Goal: Task Accomplishment & Management: Use online tool/utility

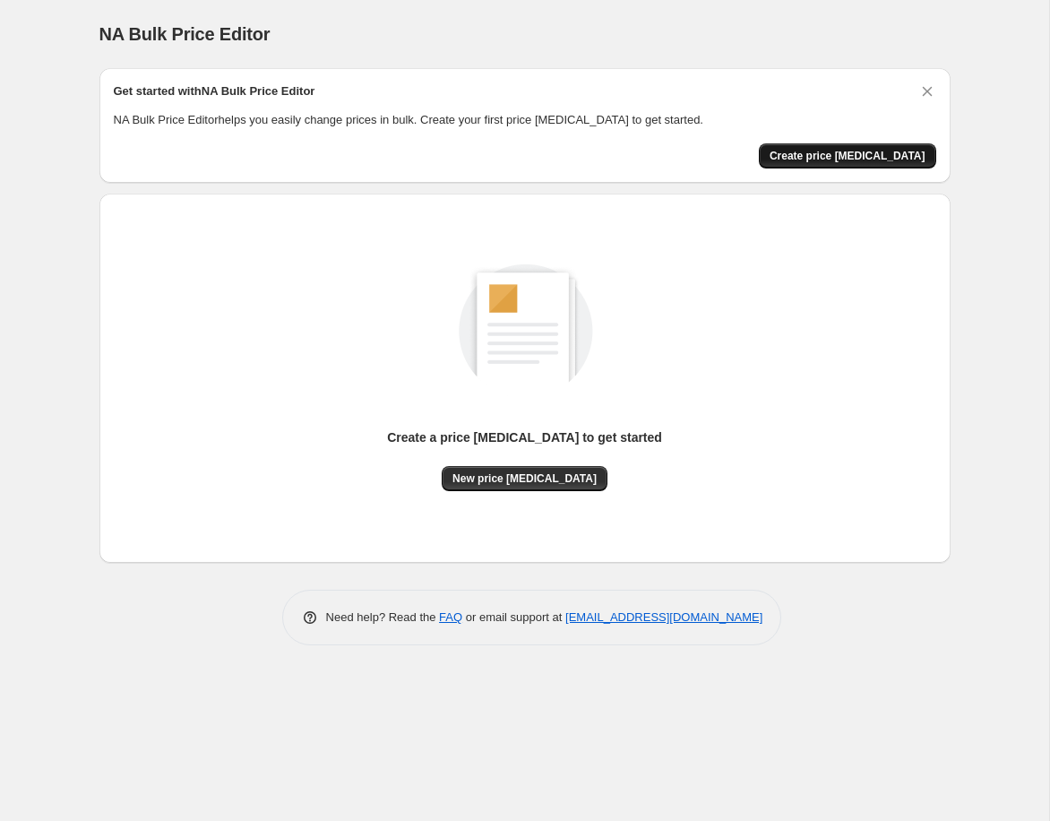
click at [856, 147] on button "Create price [MEDICAL_DATA]" at bounding box center [847, 155] width 177 height 25
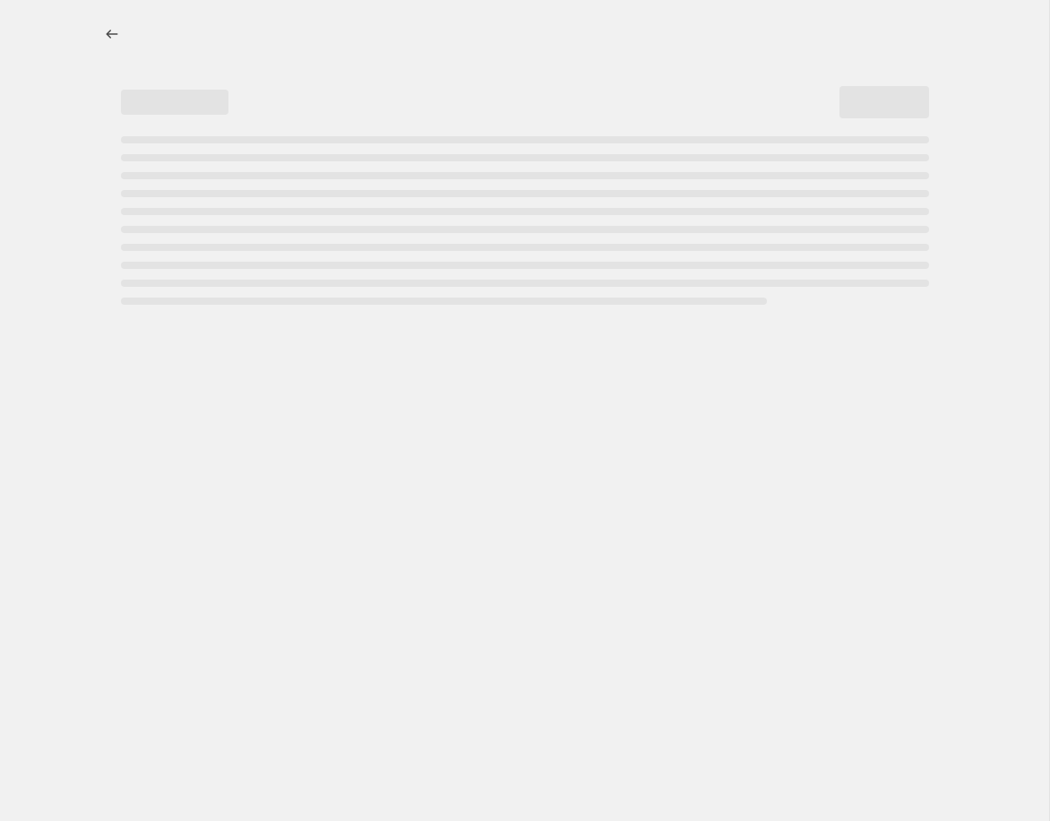
select select "percentage"
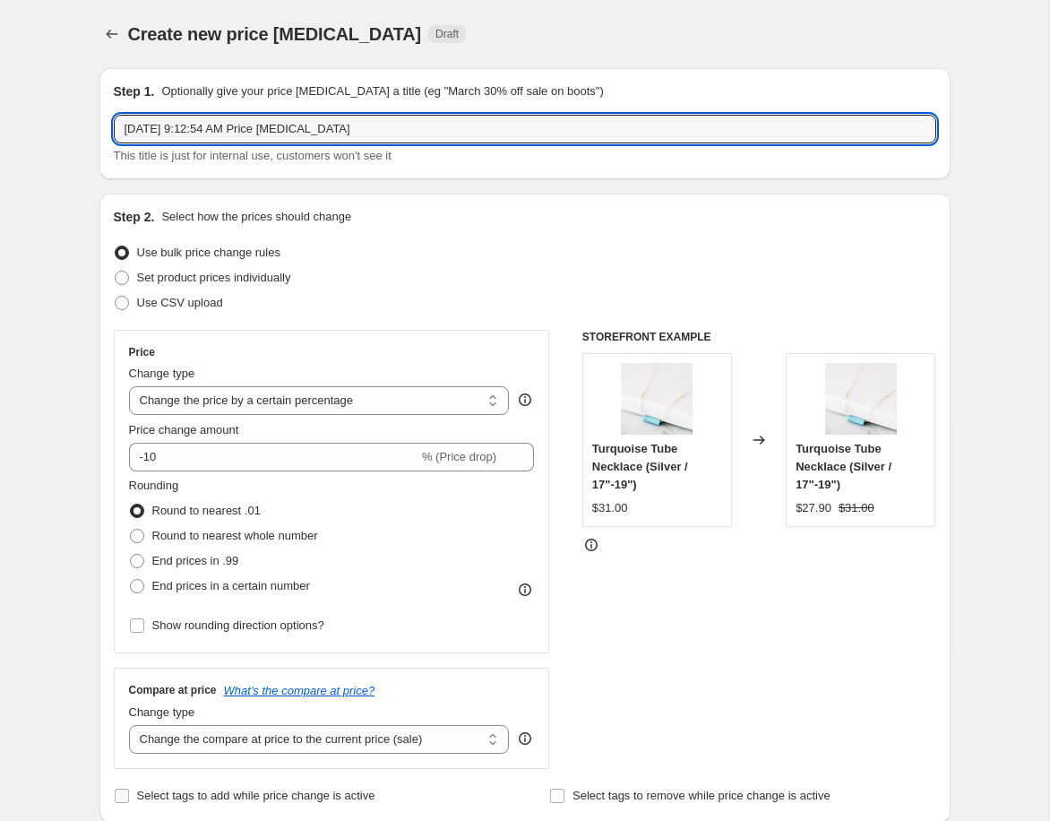
drag, startPoint x: 403, startPoint y: 133, endPoint x: -25, endPoint y: 100, distance: 429.5
click at [0, 100] on html "Home Settings Plans Skip to content Create new price [MEDICAL_DATA]. This page …" at bounding box center [525, 410] width 1050 height 821
type input "P"
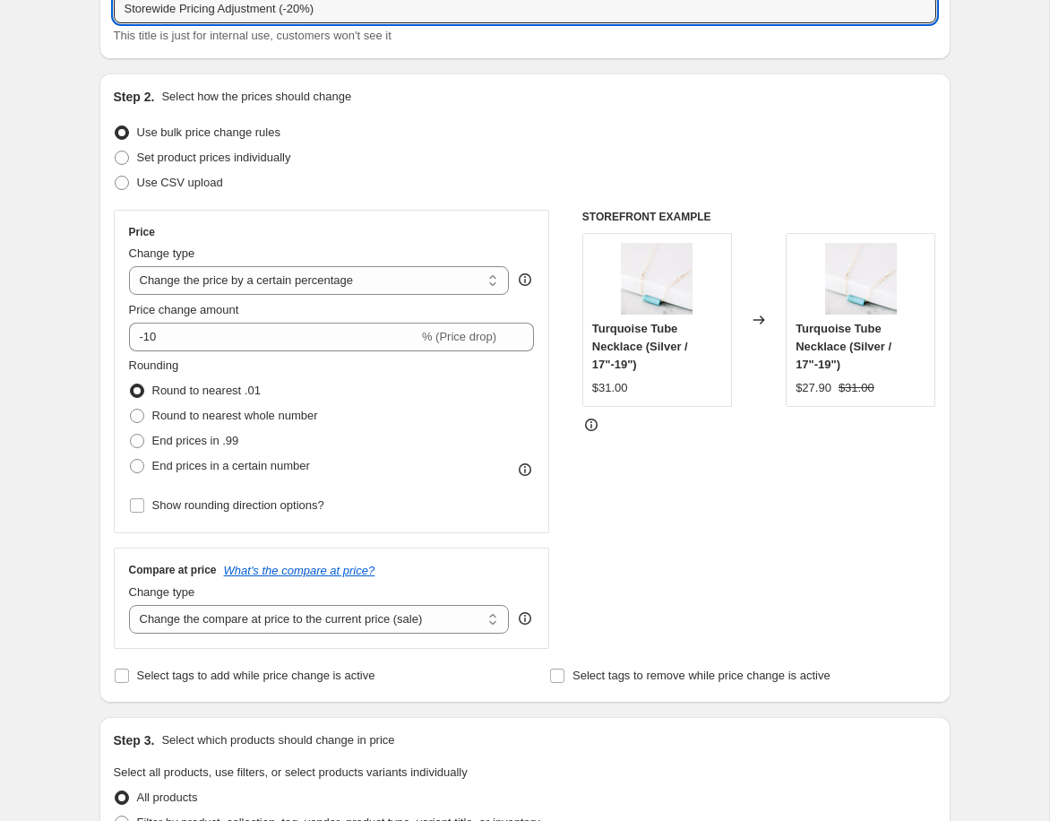
scroll to position [121, 0]
type input "Storewide Pricing Adjustment (-20%)"
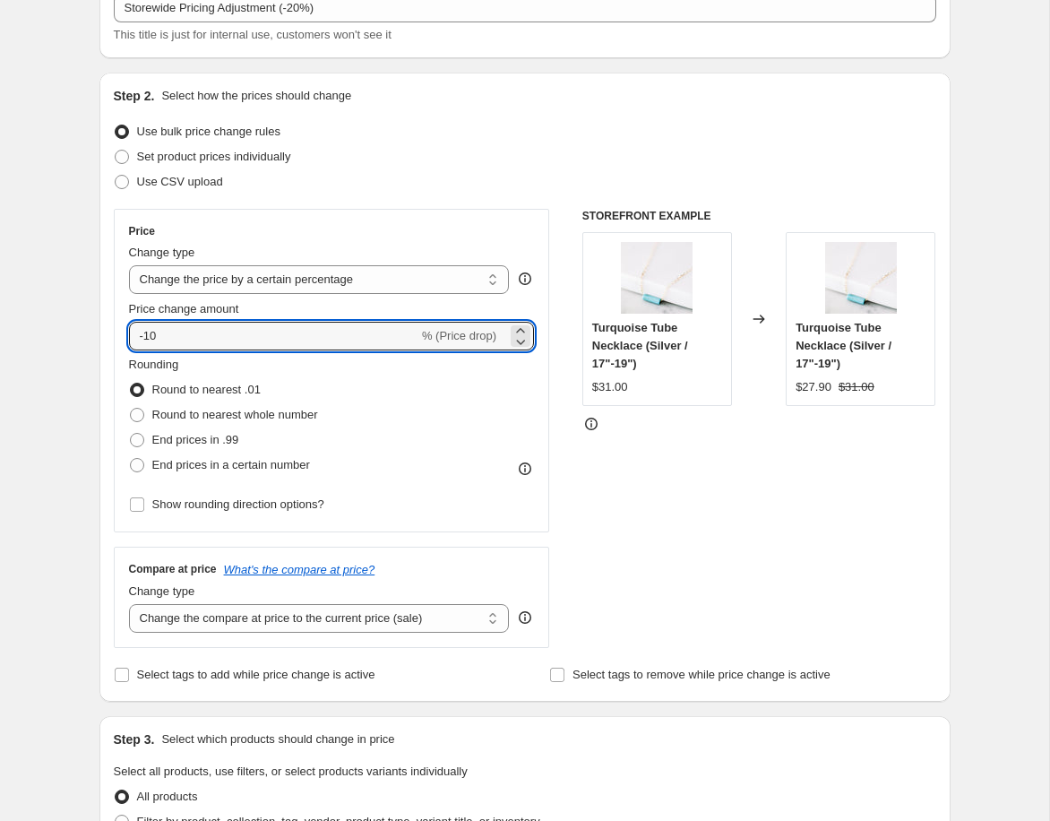
drag, startPoint x: 209, startPoint y: 334, endPoint x: 16, endPoint y: 320, distance: 193.2
click at [19, 323] on div "Create new price [MEDICAL_DATA]. This page is ready Create new price [MEDICAL_D…" at bounding box center [524, 774] width 1049 height 1791
type input "-20"
click at [170, 503] on span "Show rounding direction options?" at bounding box center [238, 503] width 172 height 13
click at [144, 503] on input "Show rounding direction options?" at bounding box center [137, 504] width 14 height 14
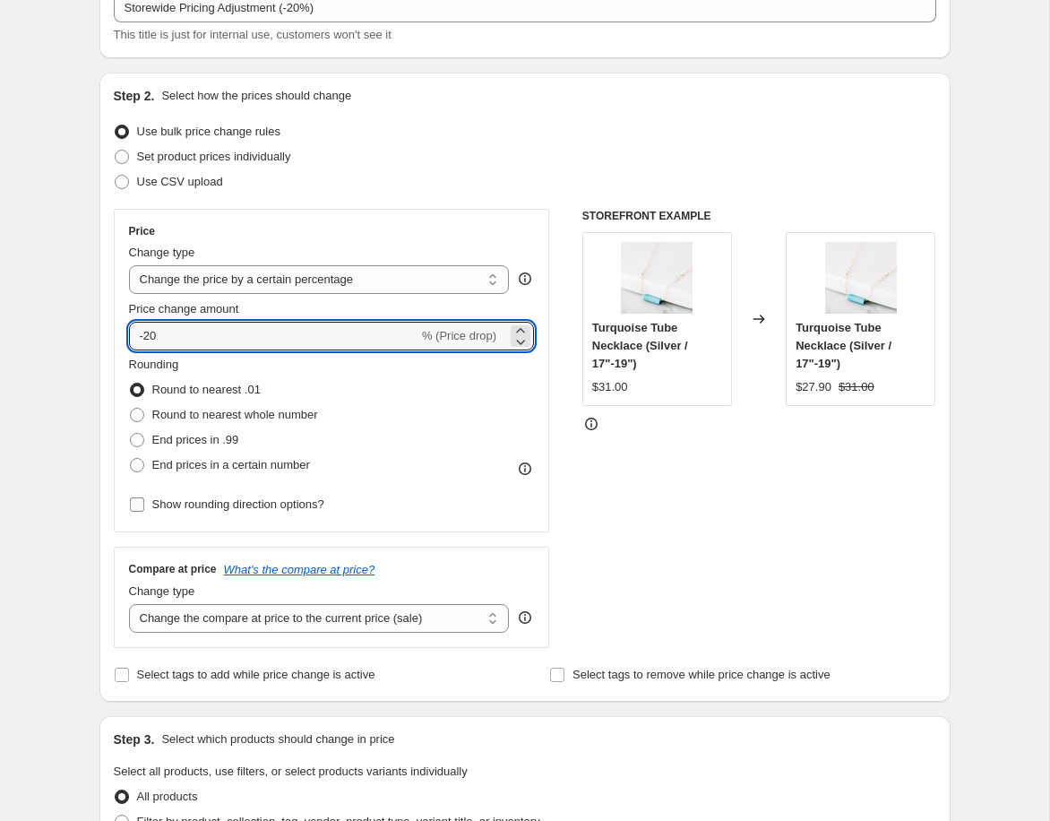
checkbox input "true"
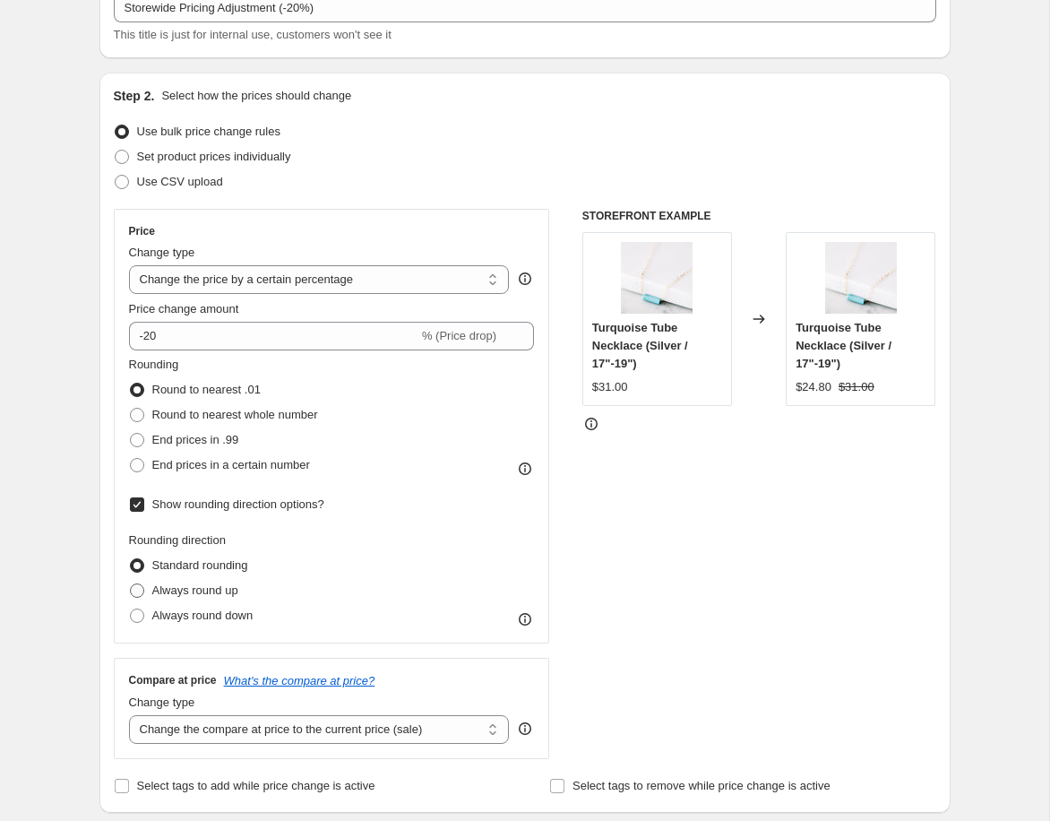
click at [172, 592] on span "Always round up" at bounding box center [195, 589] width 86 height 13
click at [131, 584] on input "Always round up" at bounding box center [130, 583] width 1 height 1
radio input "true"
click at [280, 418] on span "Round to nearest whole number" at bounding box center [235, 414] width 166 height 13
click at [131, 409] on input "Round to nearest whole number" at bounding box center [130, 408] width 1 height 1
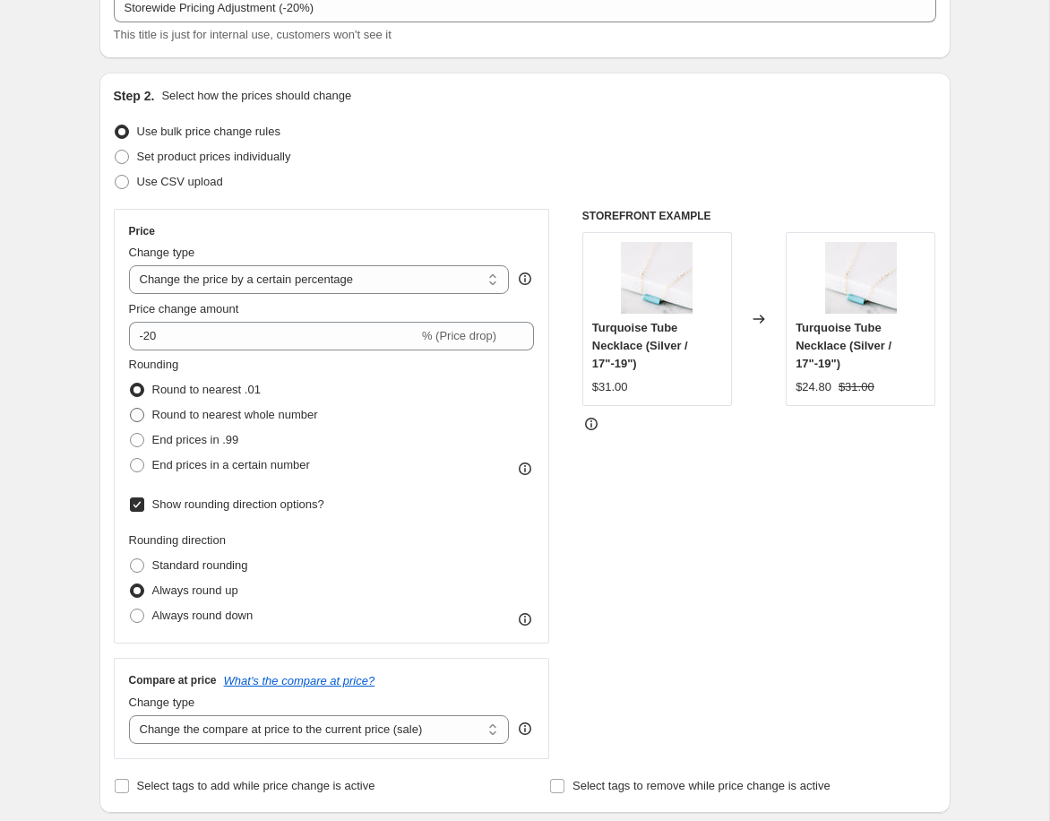
radio input "true"
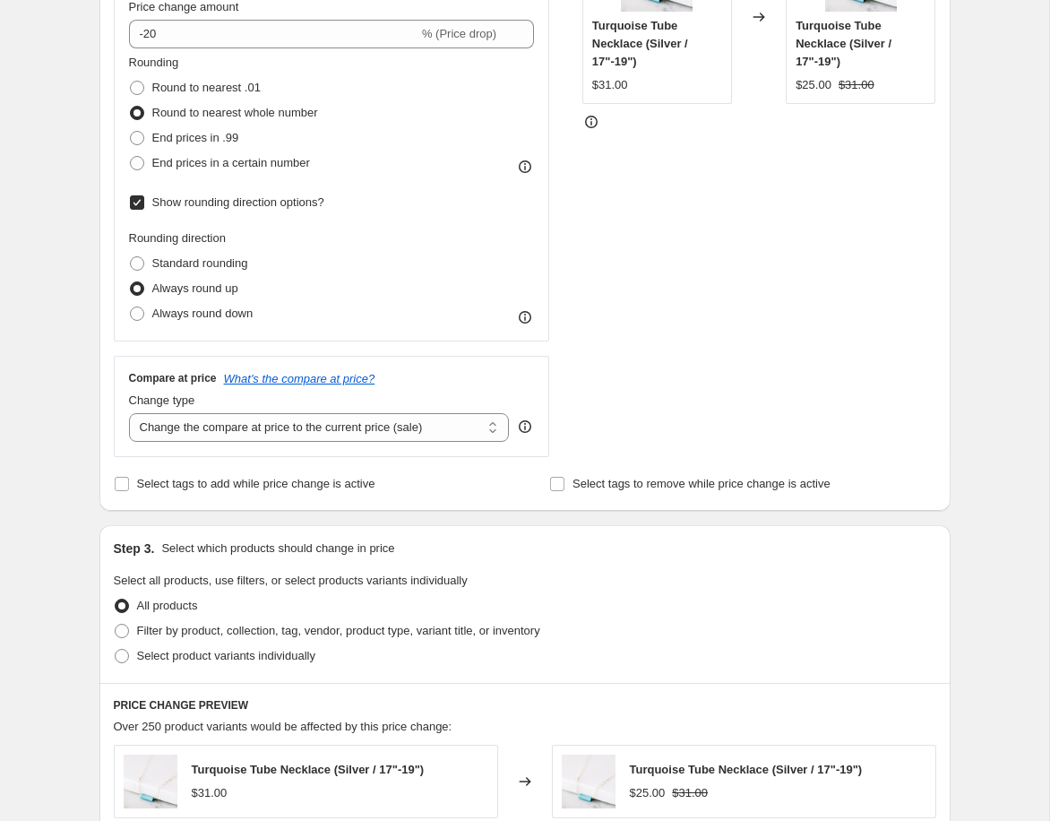
scroll to position [433, 0]
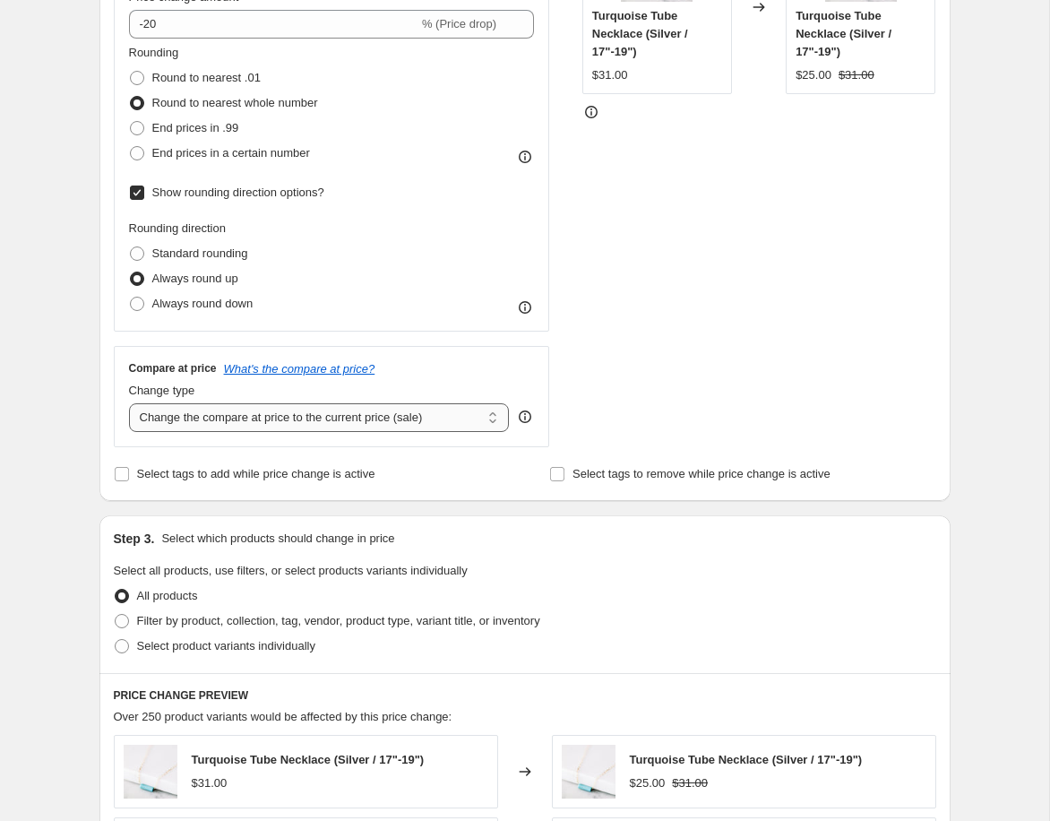
click at [300, 422] on select "Change the compare at price to the current price (sale) Change the compare at p…" at bounding box center [319, 417] width 381 height 29
select select "no_change"
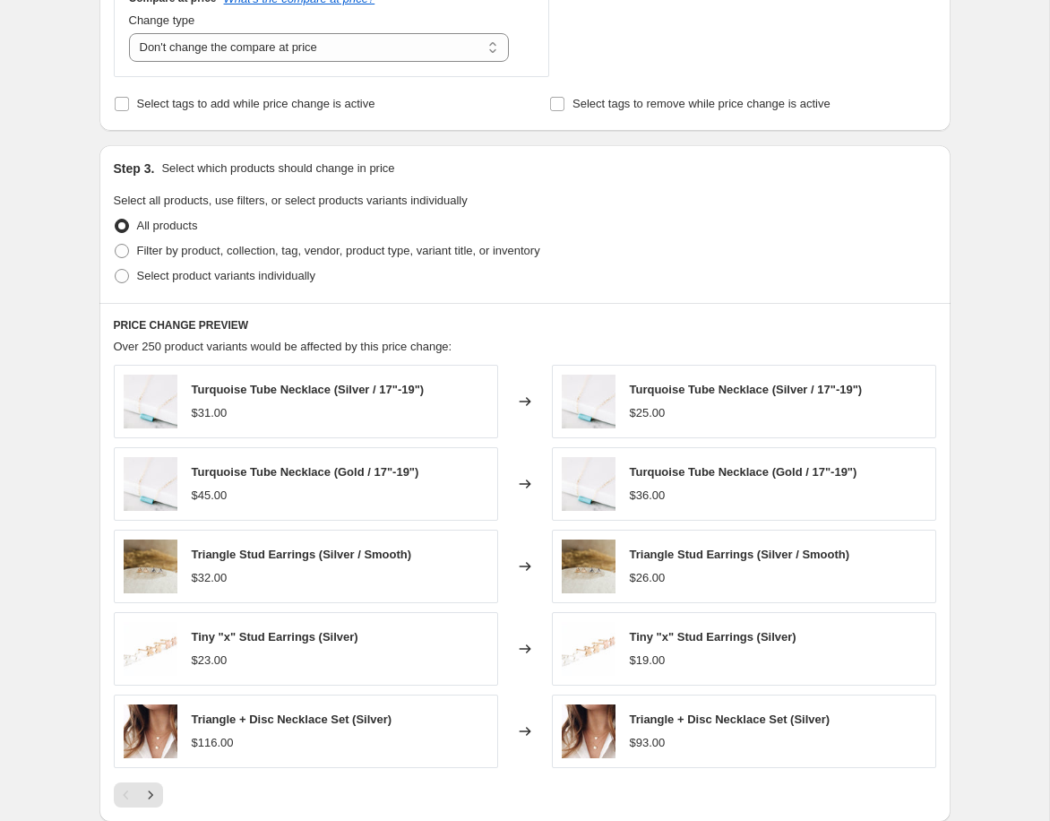
scroll to position [773, 0]
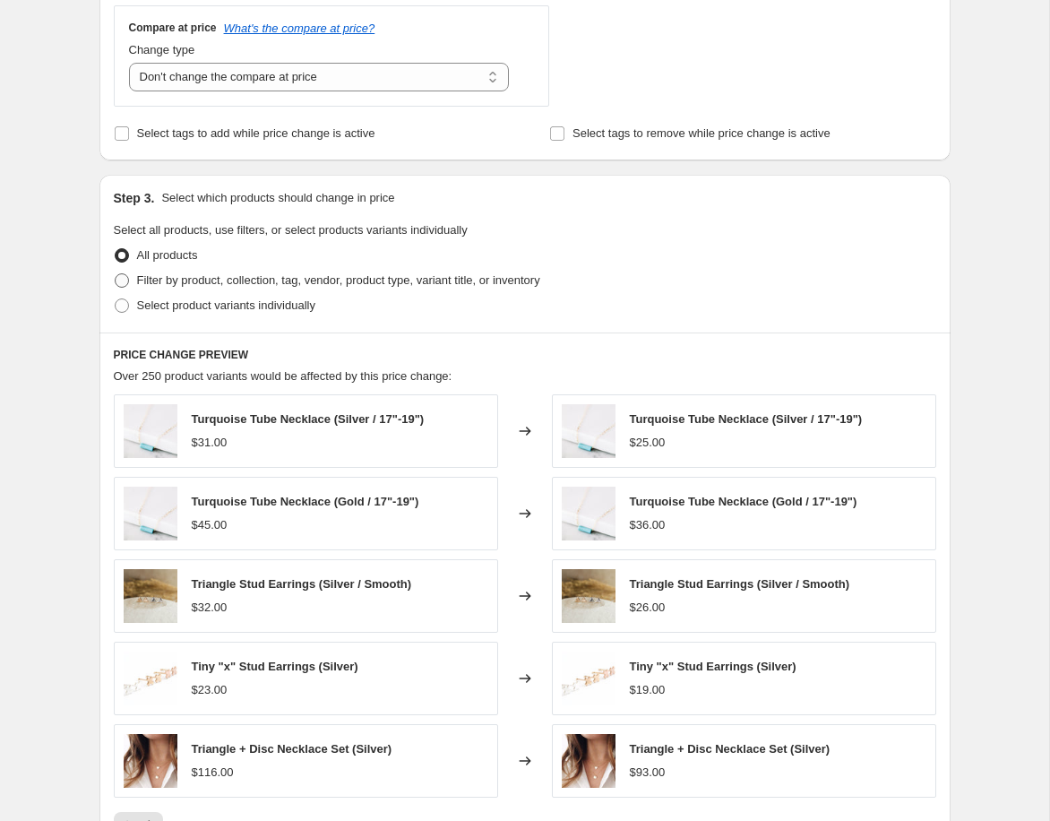
click at [222, 286] on span "Filter by product, collection, tag, vendor, product type, variant title, or inv…" at bounding box center [338, 279] width 403 height 13
click at [116, 274] on input "Filter by product, collection, tag, vendor, product type, variant title, or inv…" at bounding box center [115, 273] width 1 height 1
radio input "true"
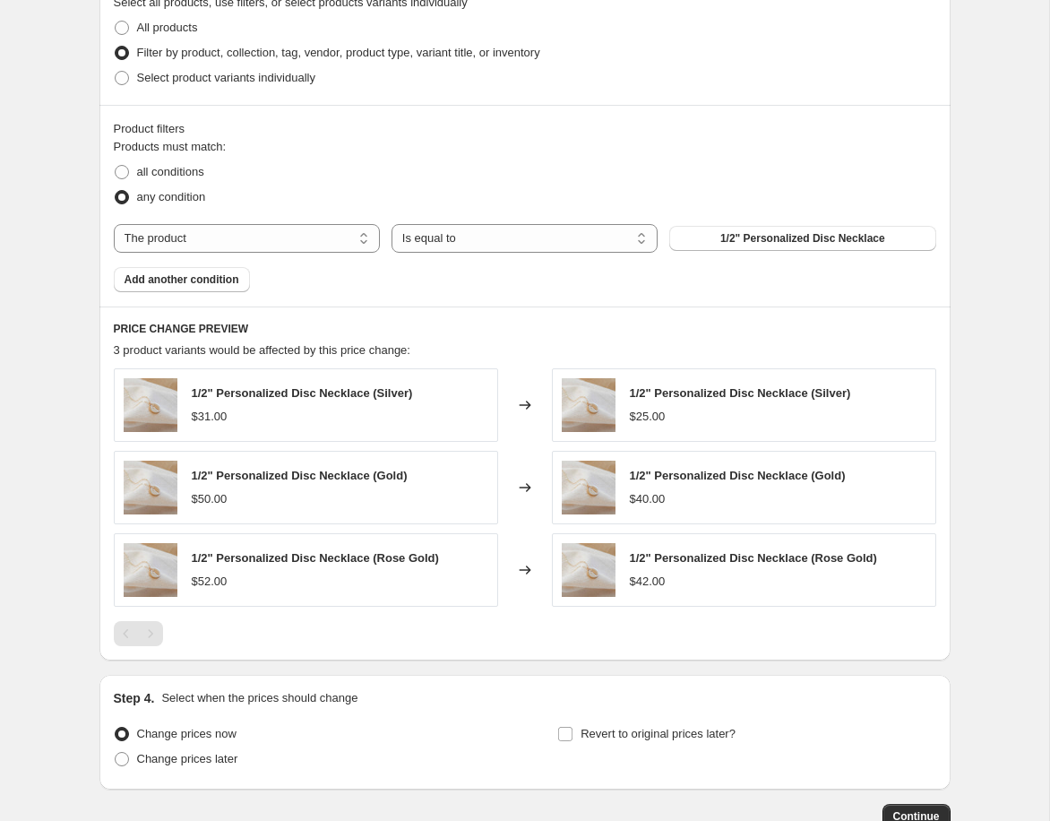
scroll to position [1007, 0]
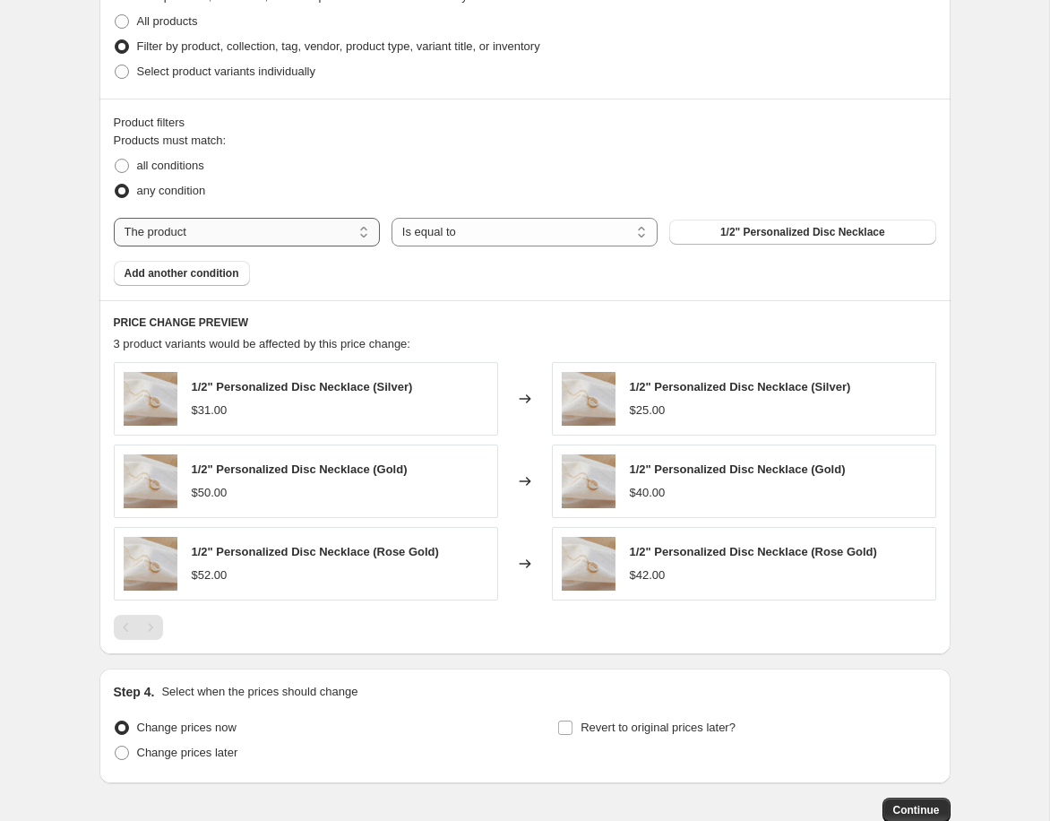
click at [252, 228] on select "The product The product's collection The product's tag The product's vendor The…" at bounding box center [247, 232] width 266 height 29
select select "product_status"
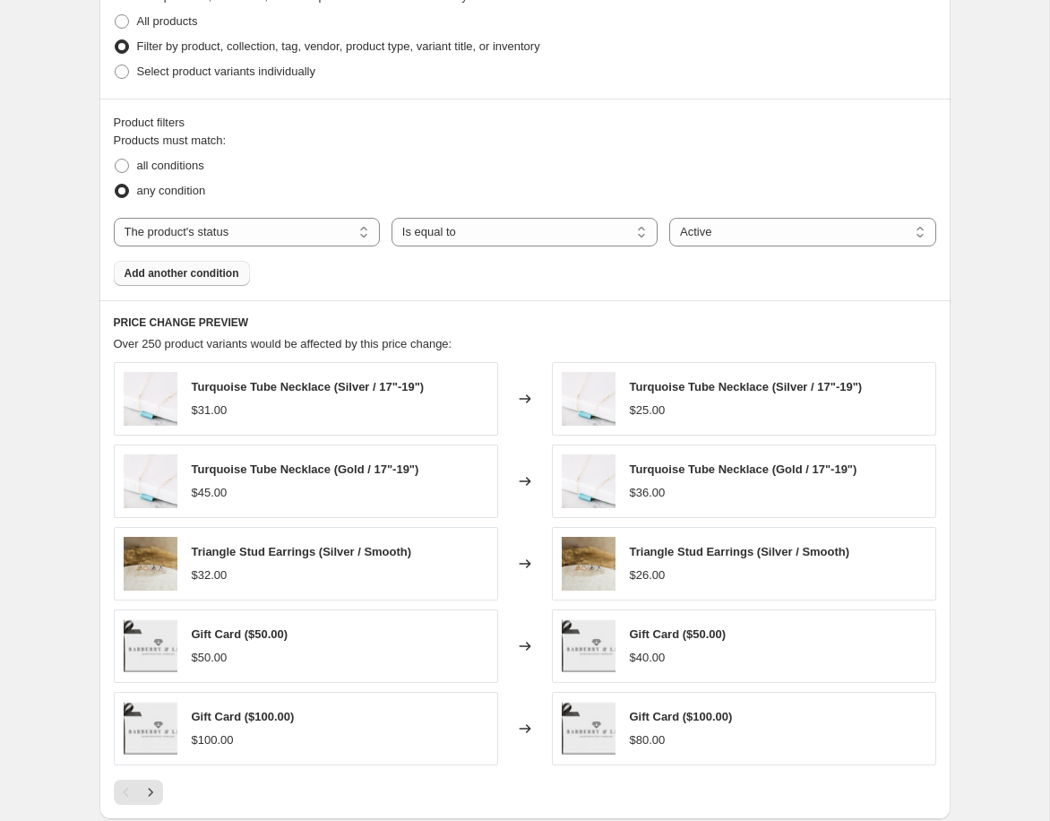
click at [184, 274] on span "Add another condition" at bounding box center [182, 273] width 115 height 14
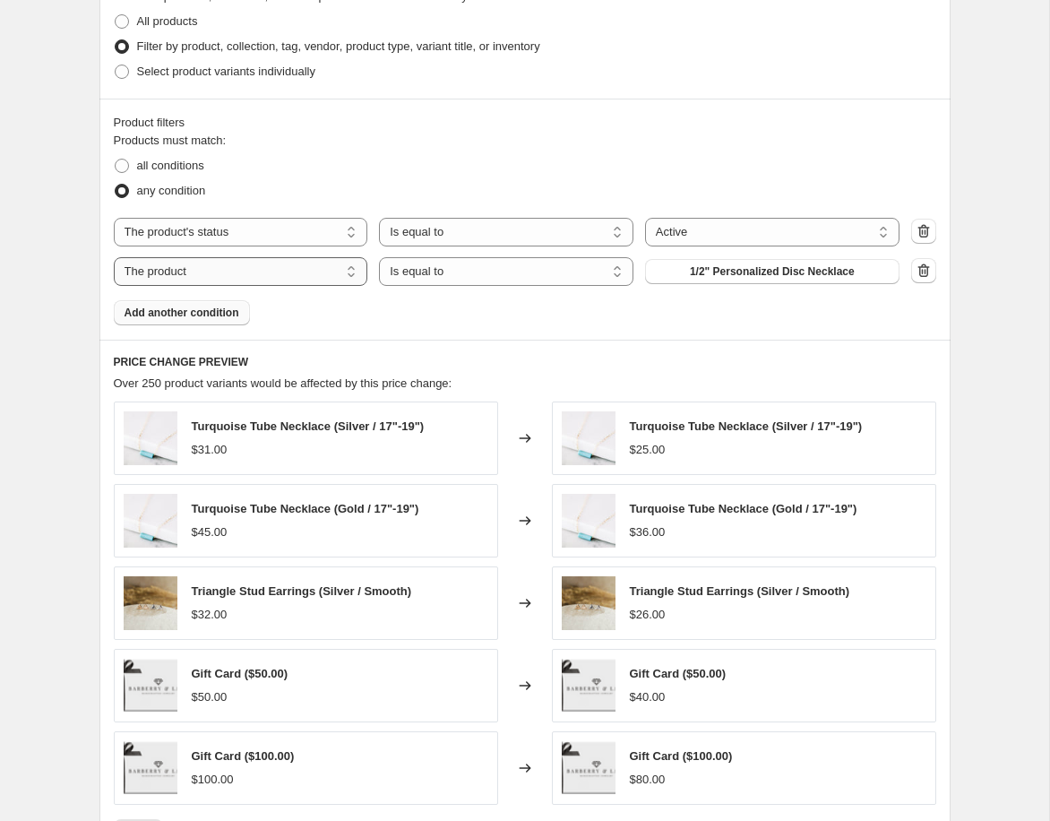
click at [242, 270] on select "The product The product's collection The product's tag The product's vendor The…" at bounding box center [241, 271] width 254 height 29
select select "title"
click at [449, 272] on select "Is equal to Is not equal to Contains" at bounding box center [506, 271] width 254 height 29
select select "not_equal"
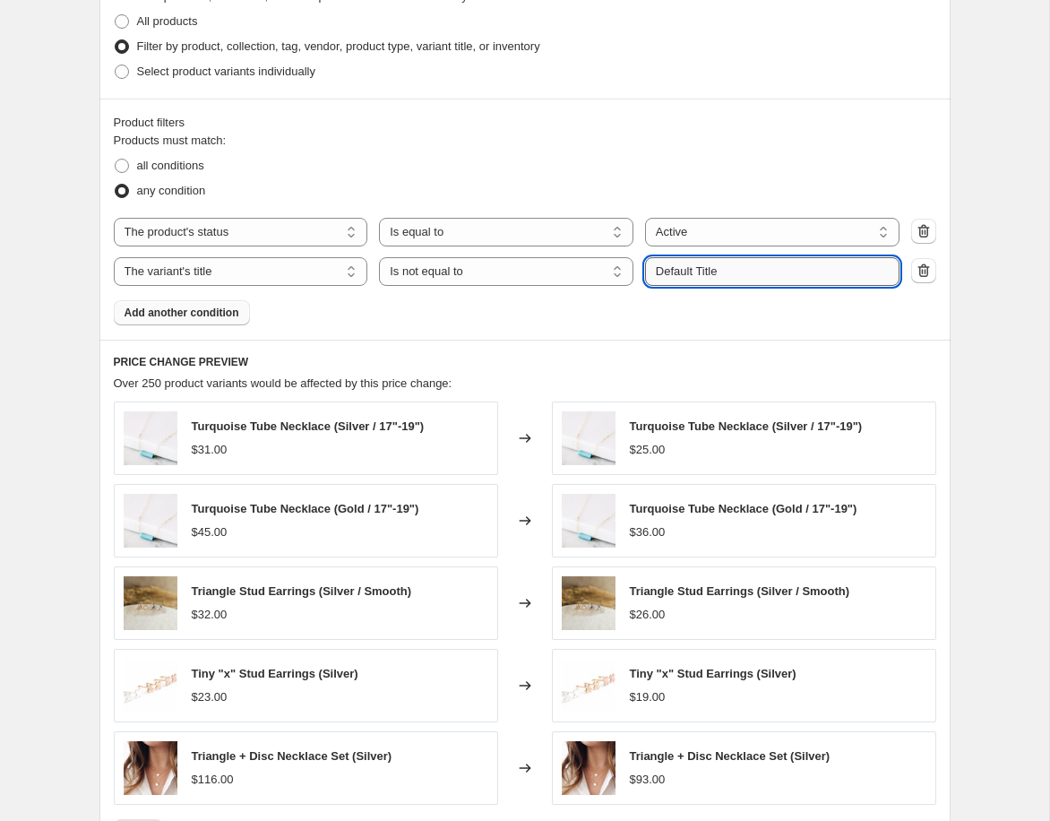
click at [683, 271] on input "Default Title" at bounding box center [772, 271] width 254 height 29
type input "Polishing Cloth"
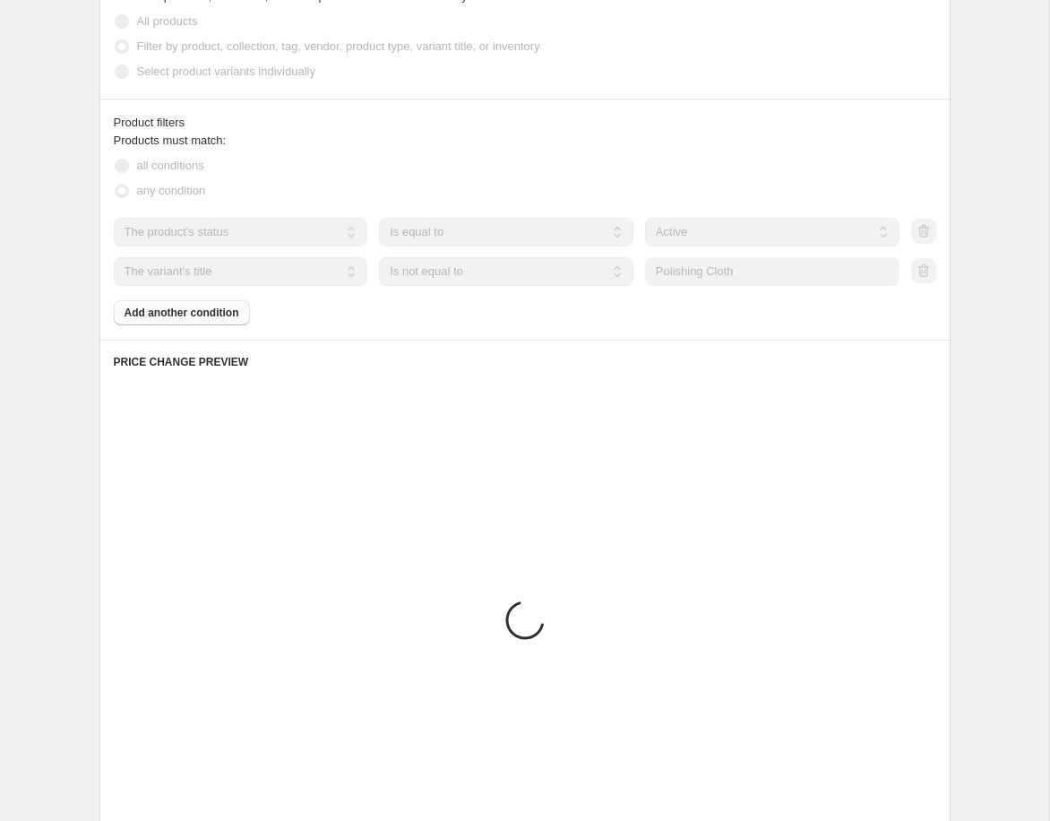
drag, startPoint x: 486, startPoint y: 325, endPoint x: 495, endPoint y: 323, distance: 9.4
click at [486, 325] on div "Product filters Products must match: all conditions any condition The product T…" at bounding box center [524, 219] width 851 height 241
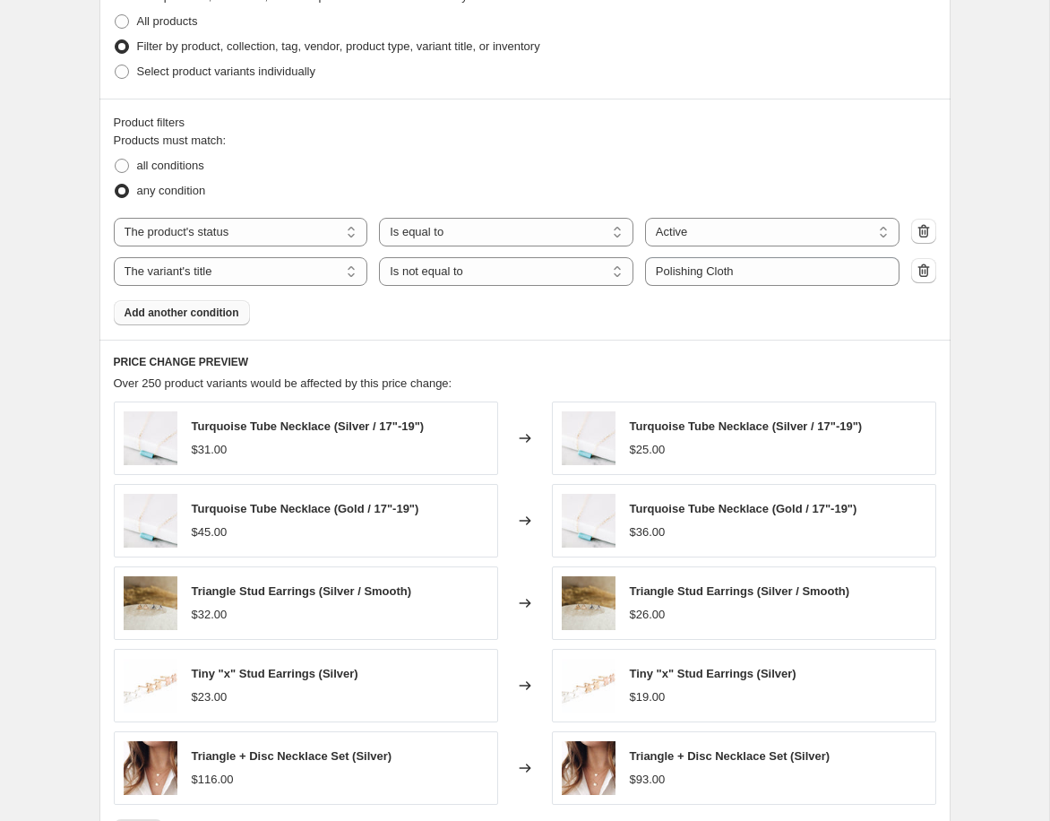
click at [217, 319] on button "Add another condition" at bounding box center [182, 312] width 136 height 25
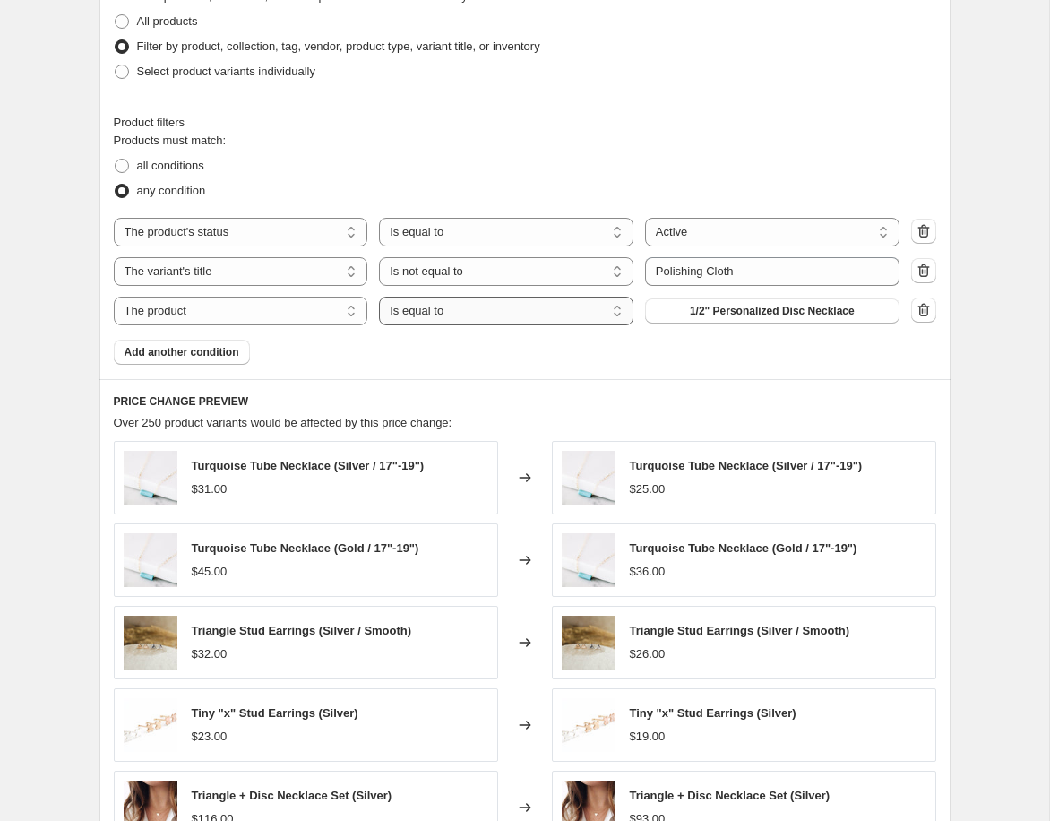
click at [484, 313] on select "Is equal to Is not equal to" at bounding box center [506, 311] width 254 height 29
select select "not_equal"
click at [924, 272] on icon "button" at bounding box center [925, 271] width 2 height 5
select select "product"
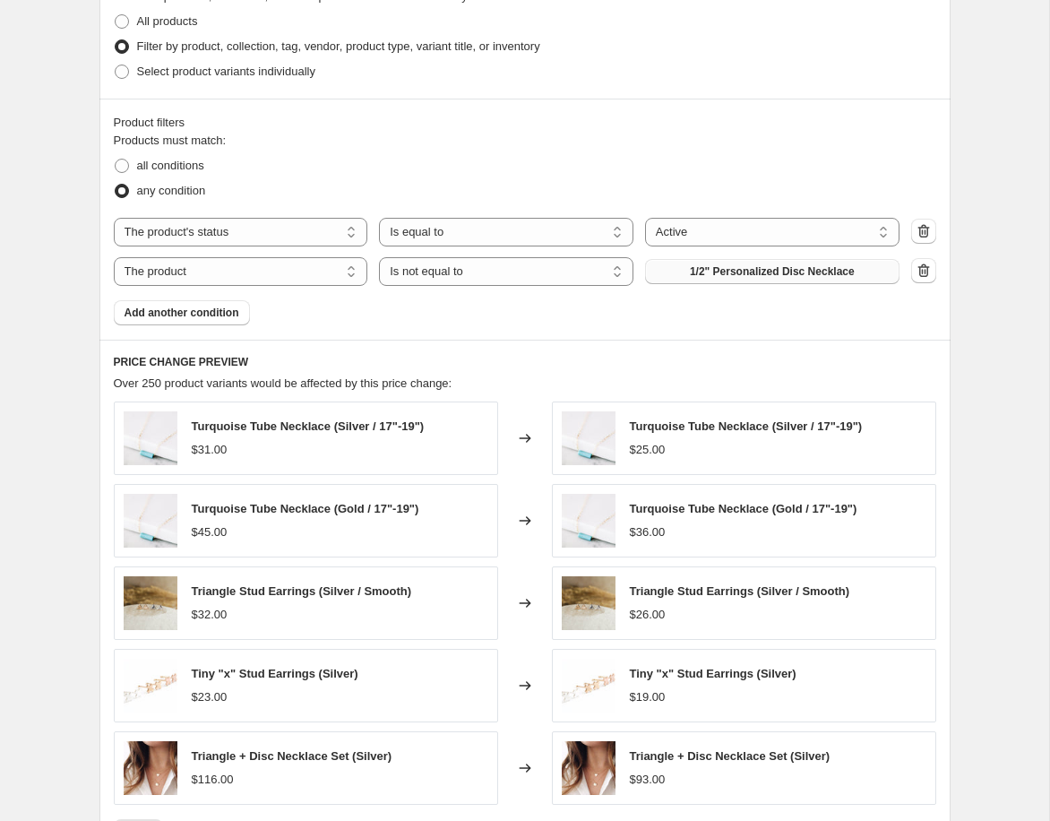
click at [743, 265] on span "1/2" Personalized Disc Necklace" at bounding box center [772, 271] width 165 height 14
drag, startPoint x: 203, startPoint y: 318, endPoint x: 371, endPoint y: 324, distance: 167.7
click at [203, 318] on span "Add another condition" at bounding box center [182, 313] width 115 height 14
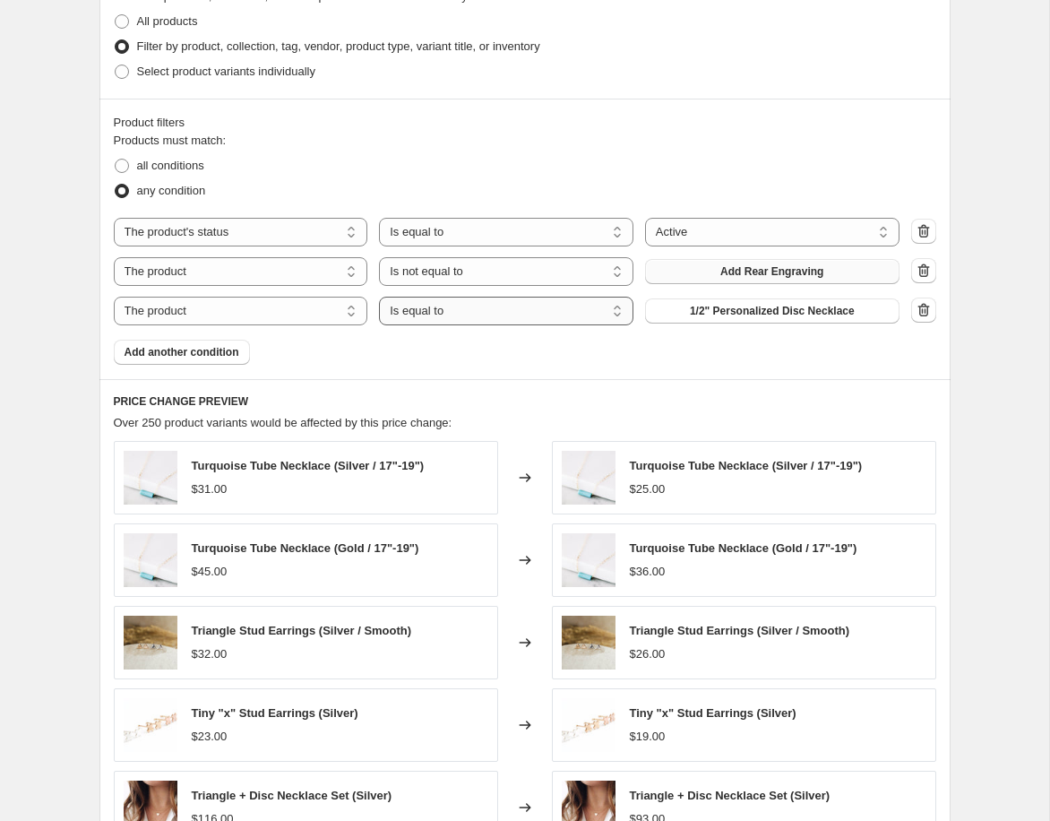
click at [522, 314] on select "Is equal to Is not equal to" at bounding box center [506, 311] width 254 height 29
select select "not_equal"
click at [736, 313] on span "1/2" Personalized Disc Necklace" at bounding box center [772, 311] width 165 height 14
click at [203, 357] on span "Add another condition" at bounding box center [182, 352] width 115 height 14
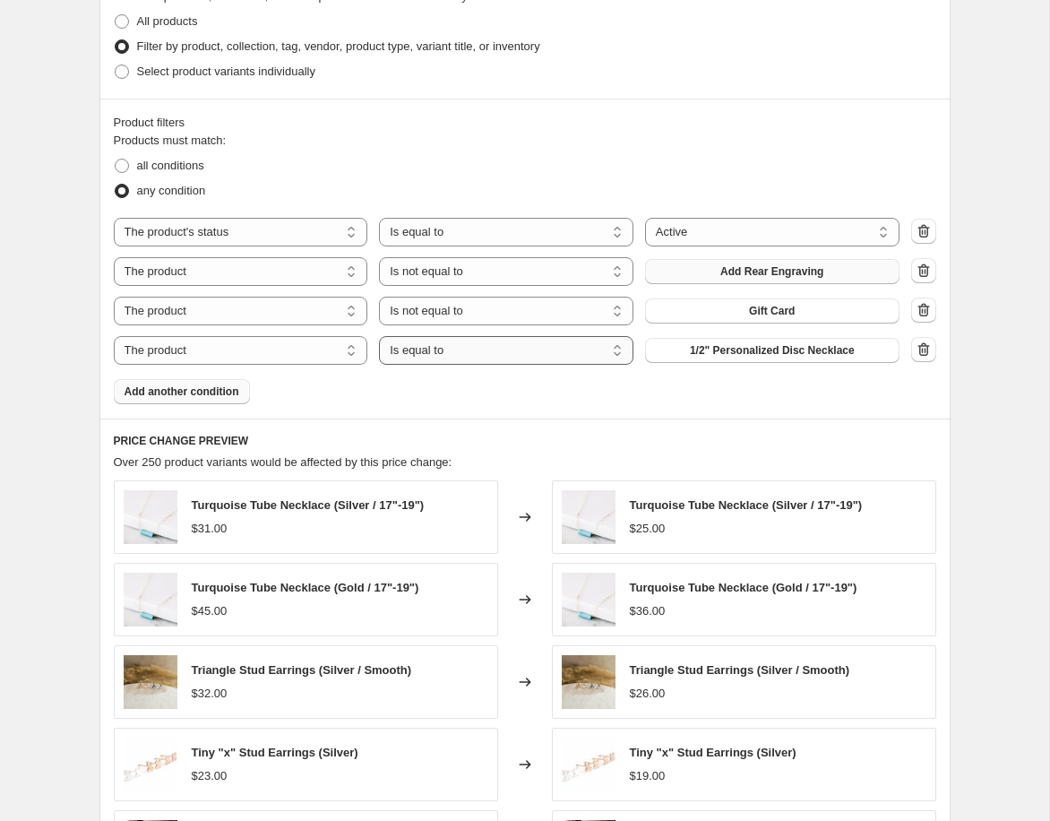
click at [526, 341] on select "Is equal to Is not equal to" at bounding box center [506, 350] width 254 height 29
select select "not_equal"
click at [704, 357] on span "1/2" Personalized Disc Necklace" at bounding box center [772, 350] width 165 height 14
click at [180, 396] on span "Add another condition" at bounding box center [182, 391] width 115 height 14
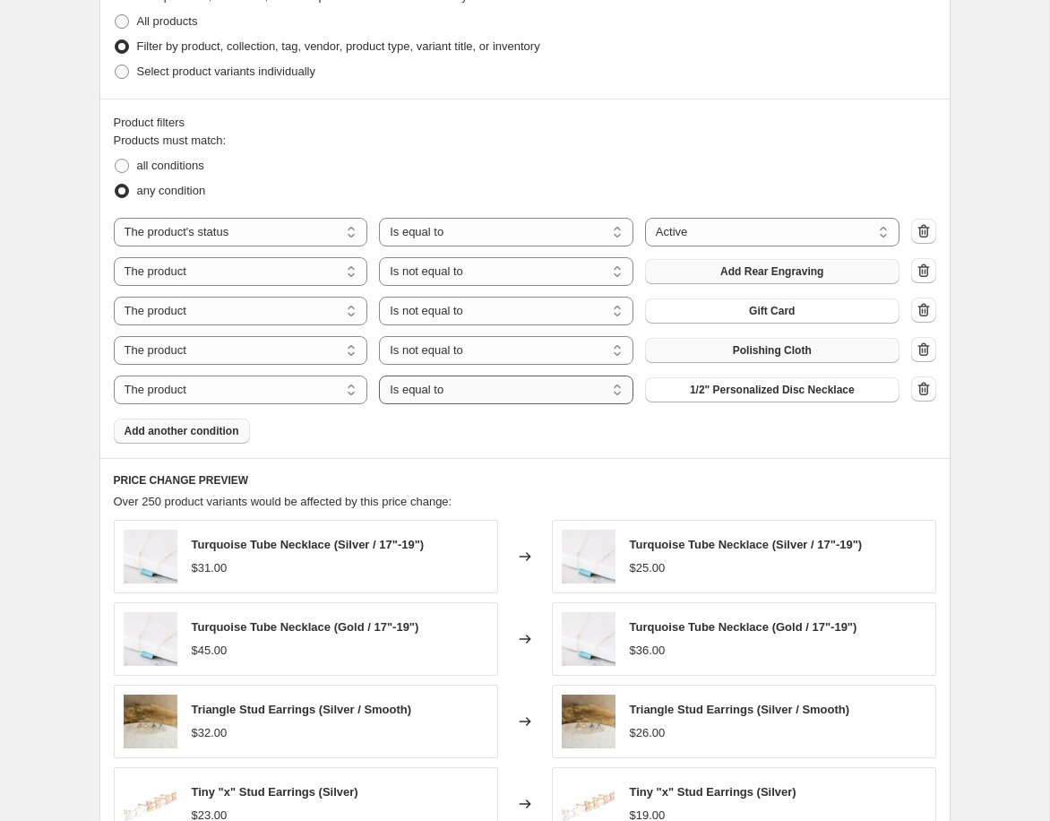
click at [564, 391] on select "Is equal to Is not equal to" at bounding box center [506, 389] width 254 height 29
select select "not_equal"
click at [771, 388] on span "1/2" Personalized Disc Necklace" at bounding box center [772, 390] width 165 height 14
click at [191, 435] on span "Add another condition" at bounding box center [182, 431] width 115 height 14
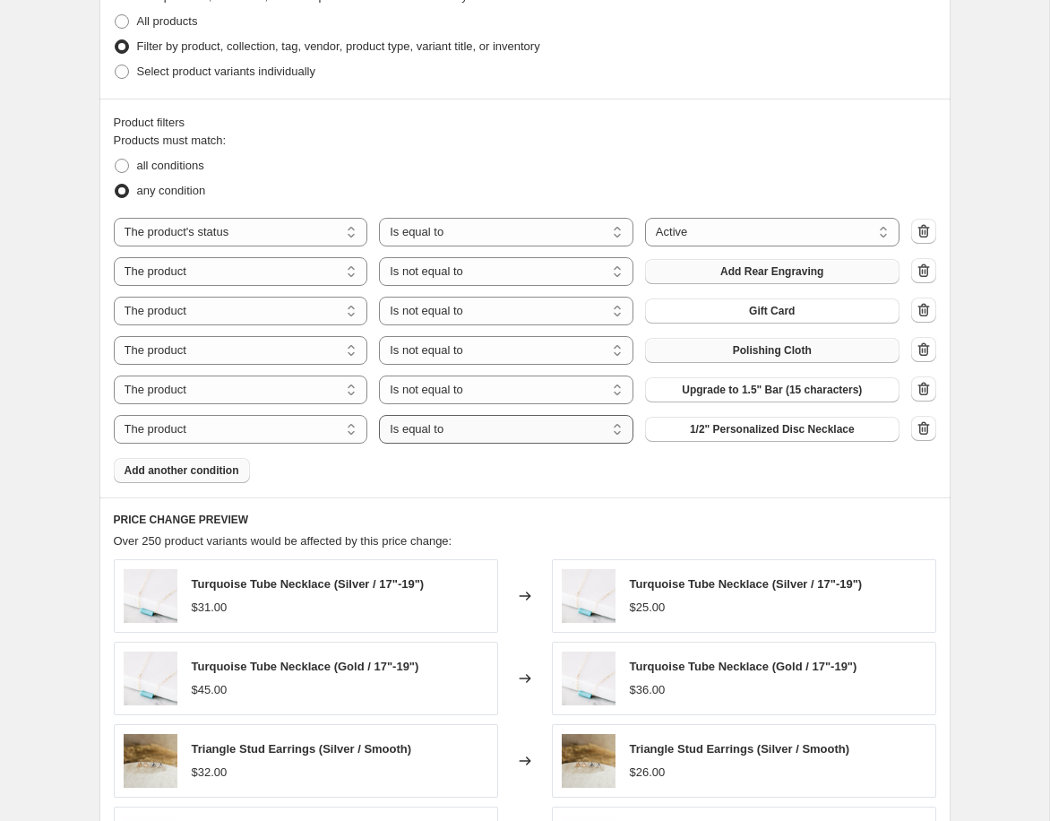
click at [573, 433] on select "Is equal to Is not equal to" at bounding box center [506, 429] width 254 height 29
select select "not_equal"
click at [786, 430] on span "1/2" Personalized Disc Necklace" at bounding box center [772, 429] width 165 height 14
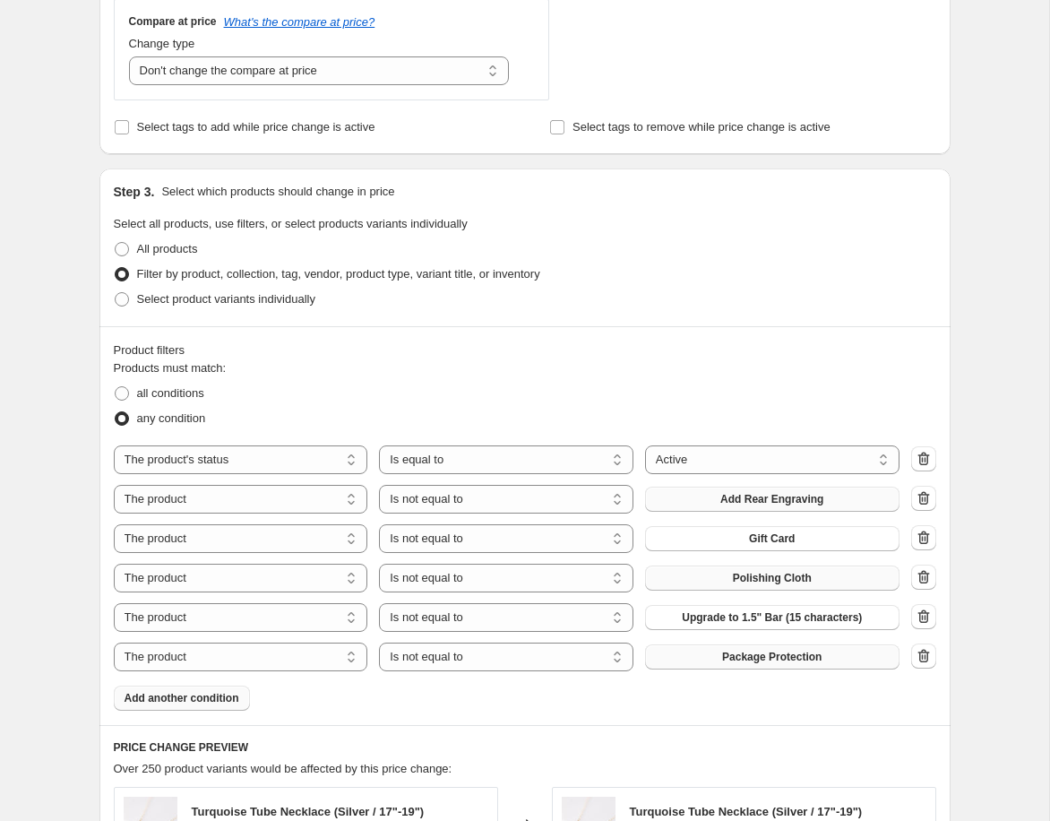
scroll to position [780, 0]
click at [166, 392] on span "all conditions" at bounding box center [170, 391] width 67 height 13
click at [116, 386] on input "all conditions" at bounding box center [115, 385] width 1 height 1
radio input "true"
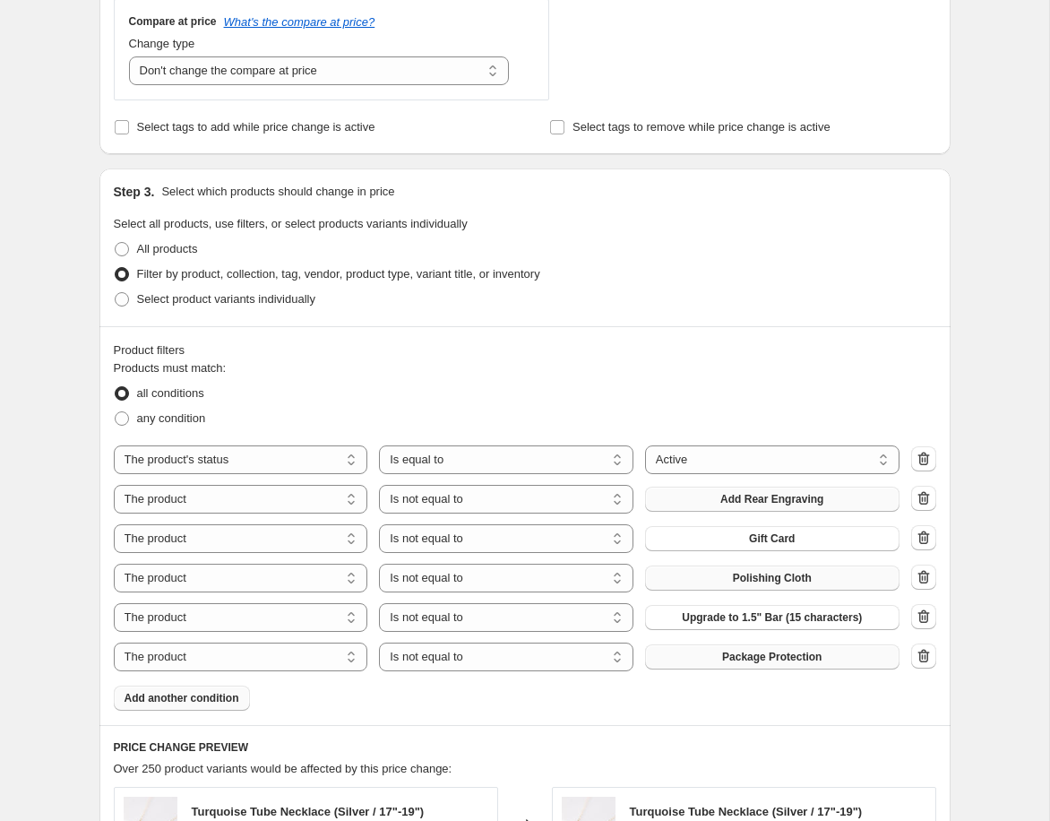
drag, startPoint x: 173, startPoint y: 414, endPoint x: 363, endPoint y: 426, distance: 190.4
click at [173, 414] on span "any condition" at bounding box center [171, 417] width 69 height 13
click at [116, 412] on input "any condition" at bounding box center [115, 411] width 1 height 1
radio input "true"
drag, startPoint x: 166, startPoint y: 395, endPoint x: 265, endPoint y: 414, distance: 101.2
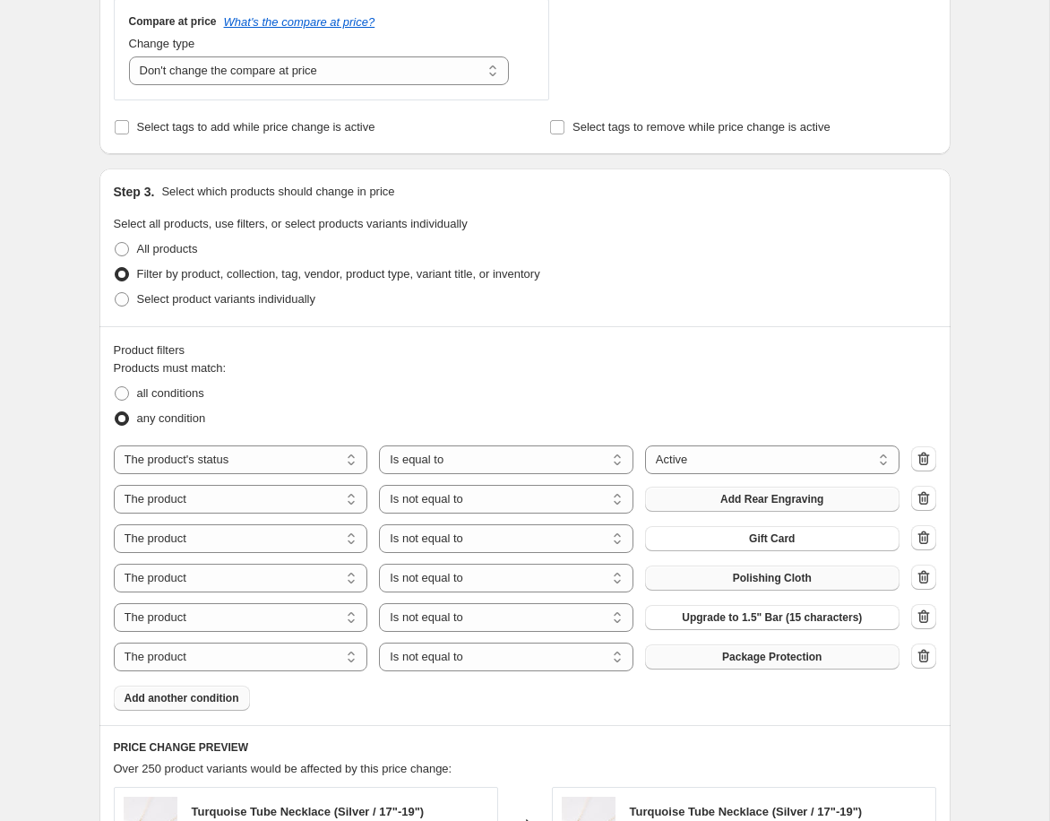
click at [166, 395] on span "all conditions" at bounding box center [170, 392] width 67 height 13
click at [116, 387] on input "all conditions" at bounding box center [115, 386] width 1 height 1
radio input "true"
click at [931, 504] on icon "button" at bounding box center [924, 498] width 18 height 18
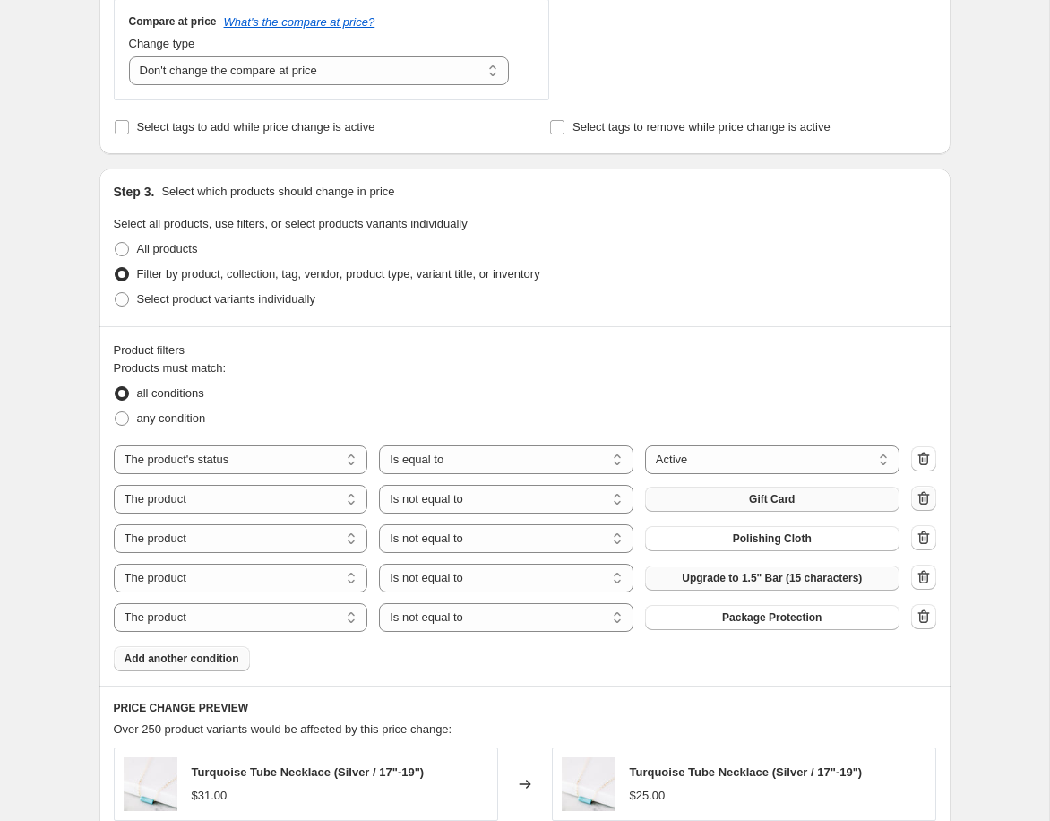
click at [926, 504] on icon "button" at bounding box center [924, 498] width 18 height 18
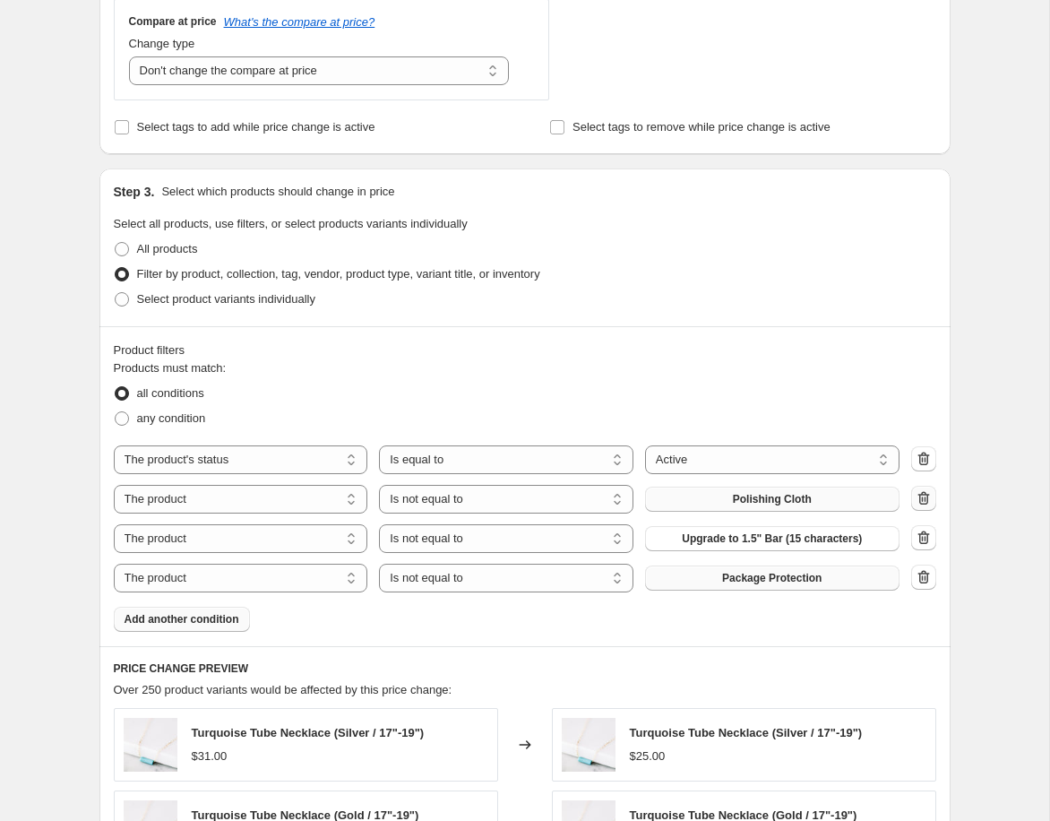
click at [925, 504] on icon "button" at bounding box center [924, 498] width 18 height 18
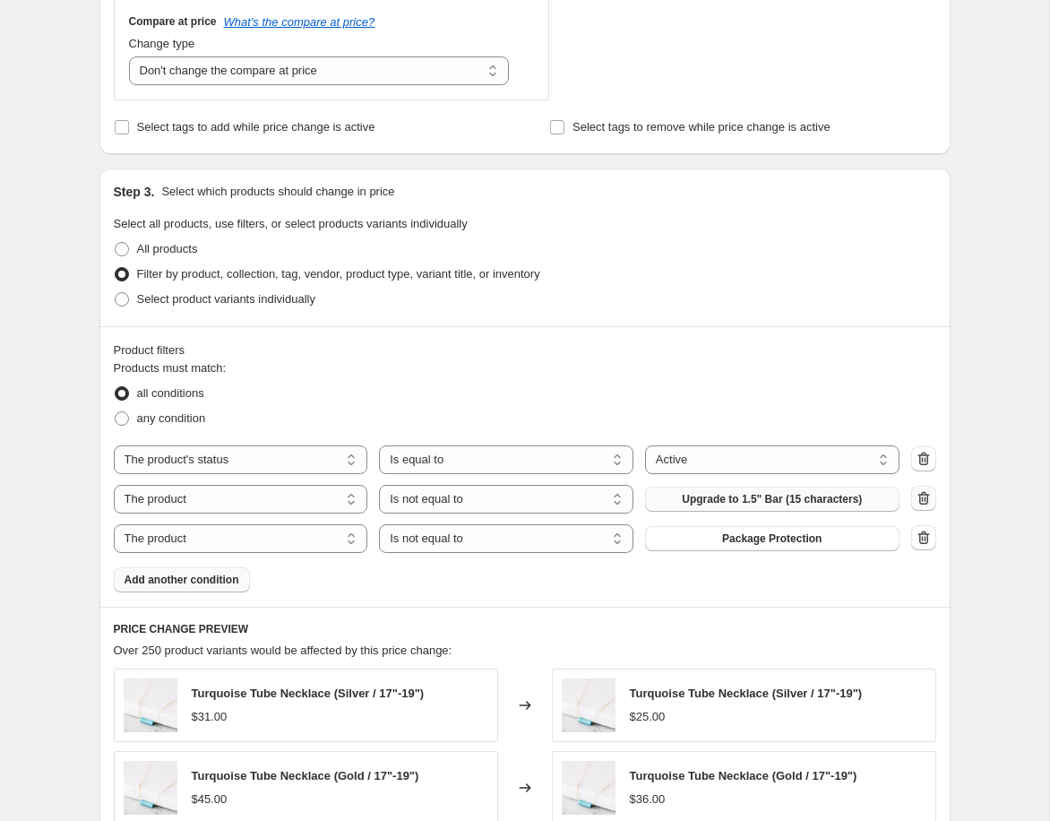
click at [925, 504] on icon "button" at bounding box center [924, 498] width 18 height 18
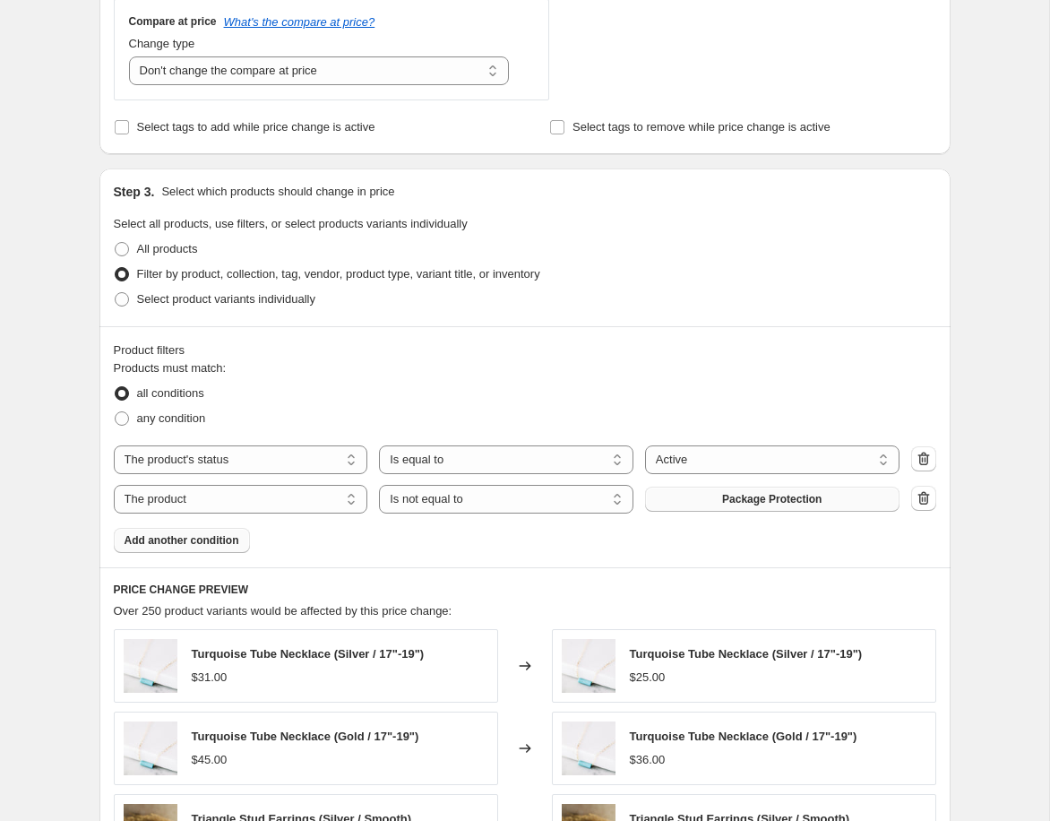
click at [925, 504] on icon "button" at bounding box center [924, 498] width 18 height 18
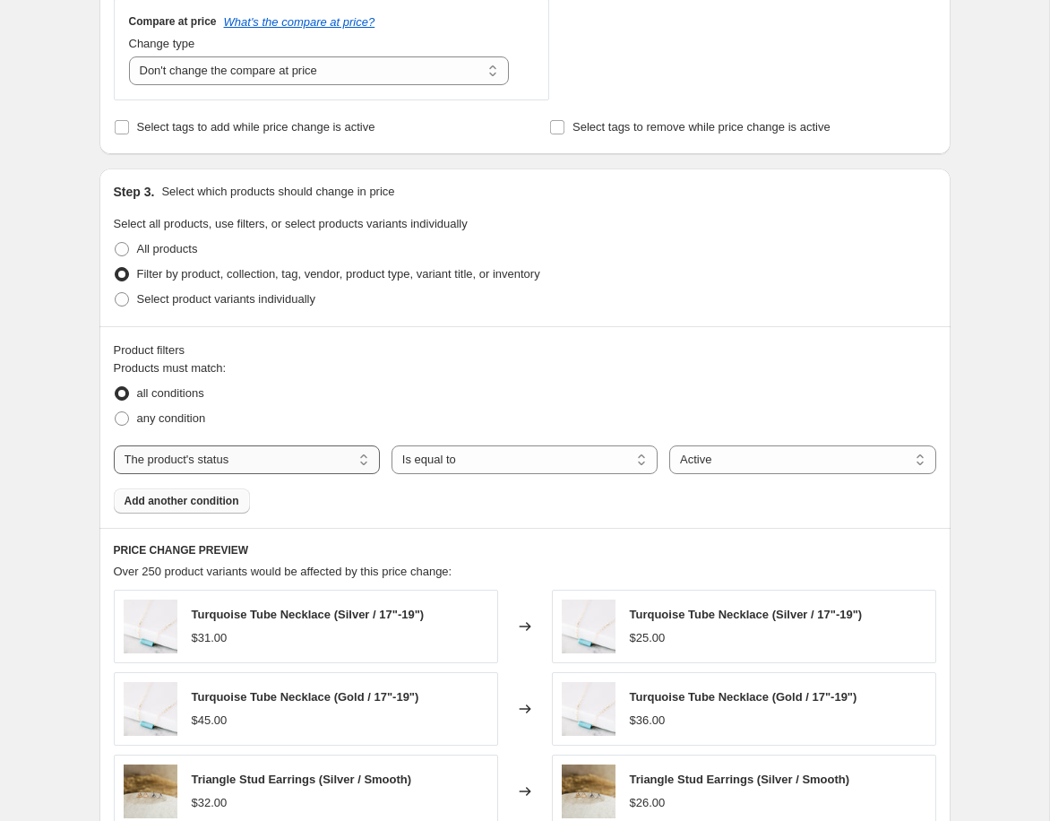
click at [268, 465] on select "The product The product's collection The product's tag The product's vendor The…" at bounding box center [247, 459] width 266 height 29
select select "collection"
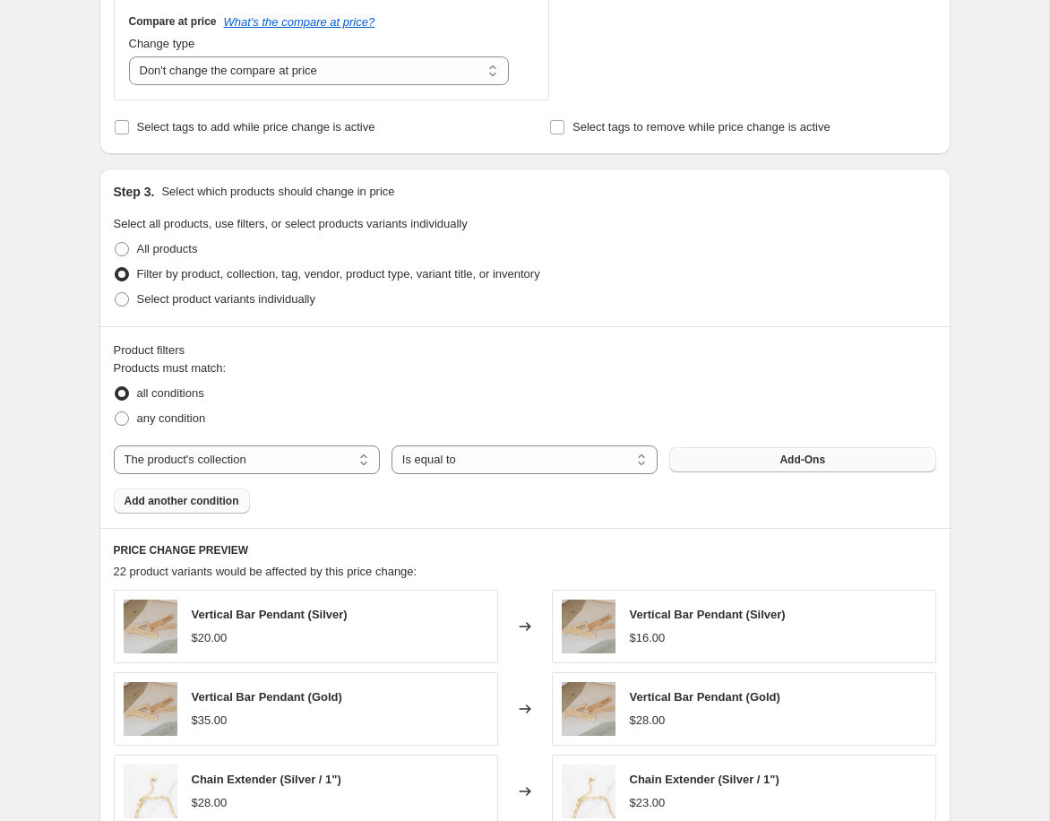
click at [777, 458] on button "Add-Ons" at bounding box center [802, 459] width 266 height 25
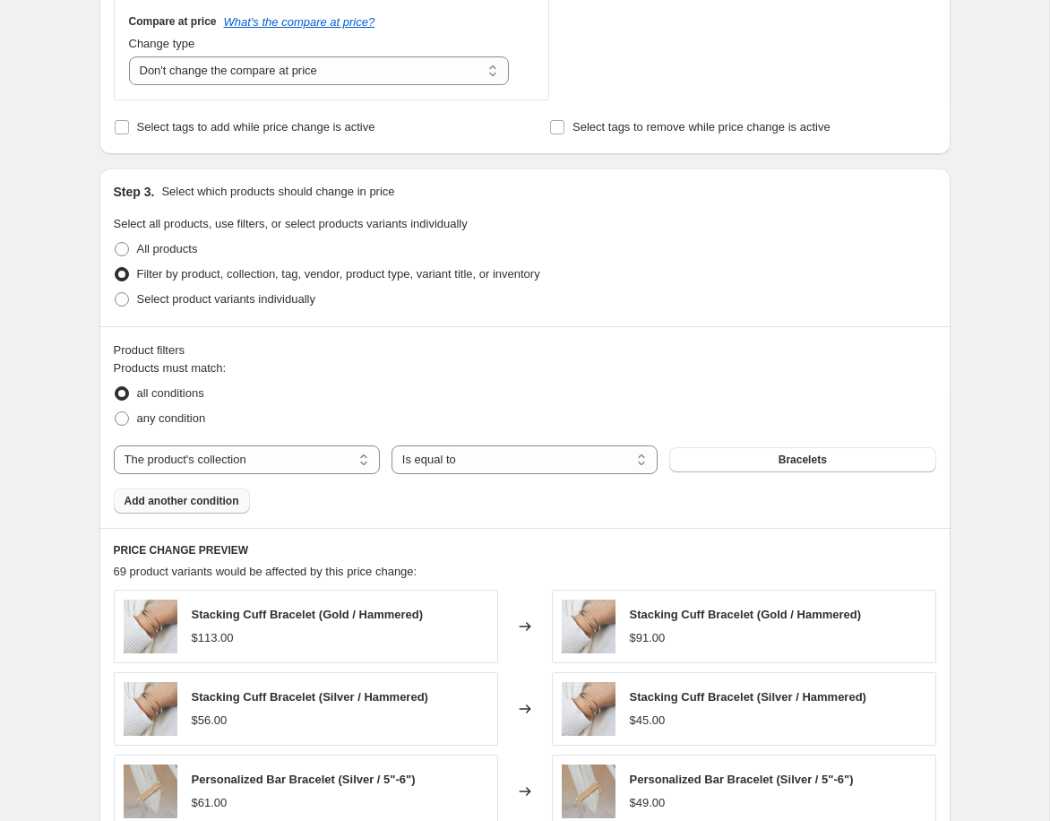
click at [169, 495] on span "Add another condition" at bounding box center [182, 501] width 115 height 14
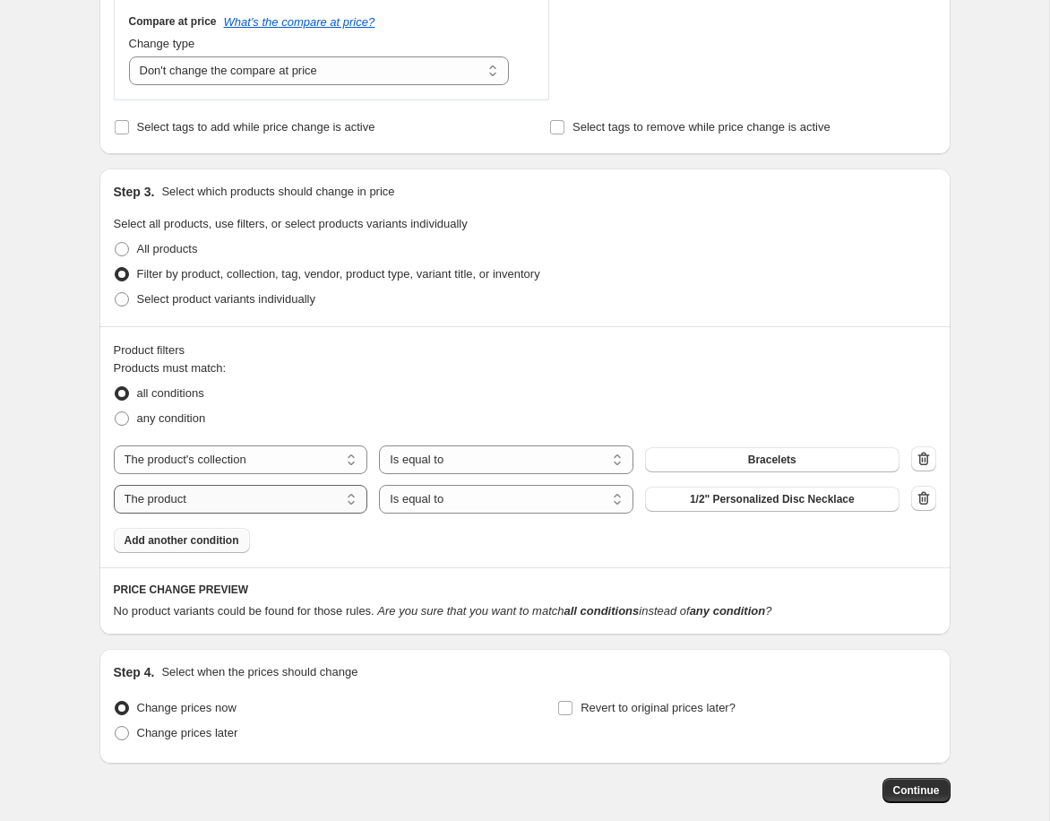
click at [272, 493] on select "The product The product's collection The product's tag The product's vendor The…" at bounding box center [241, 499] width 254 height 29
select select "product_status"
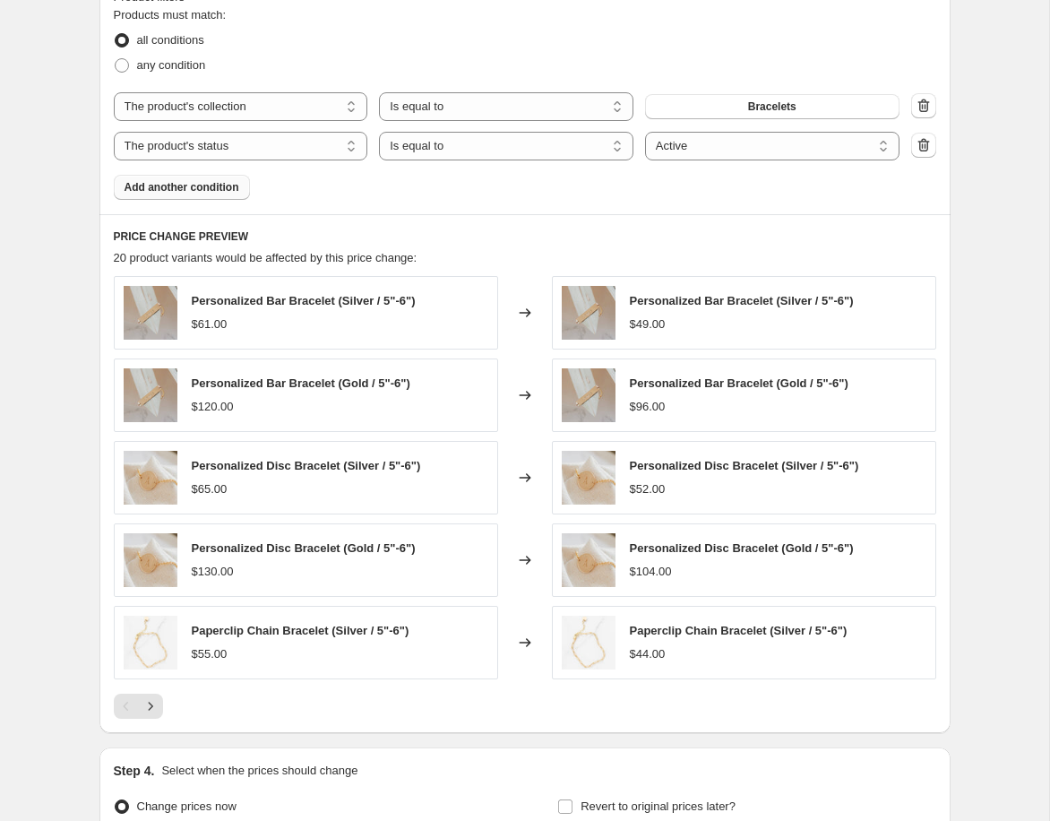
scroll to position [867, 0]
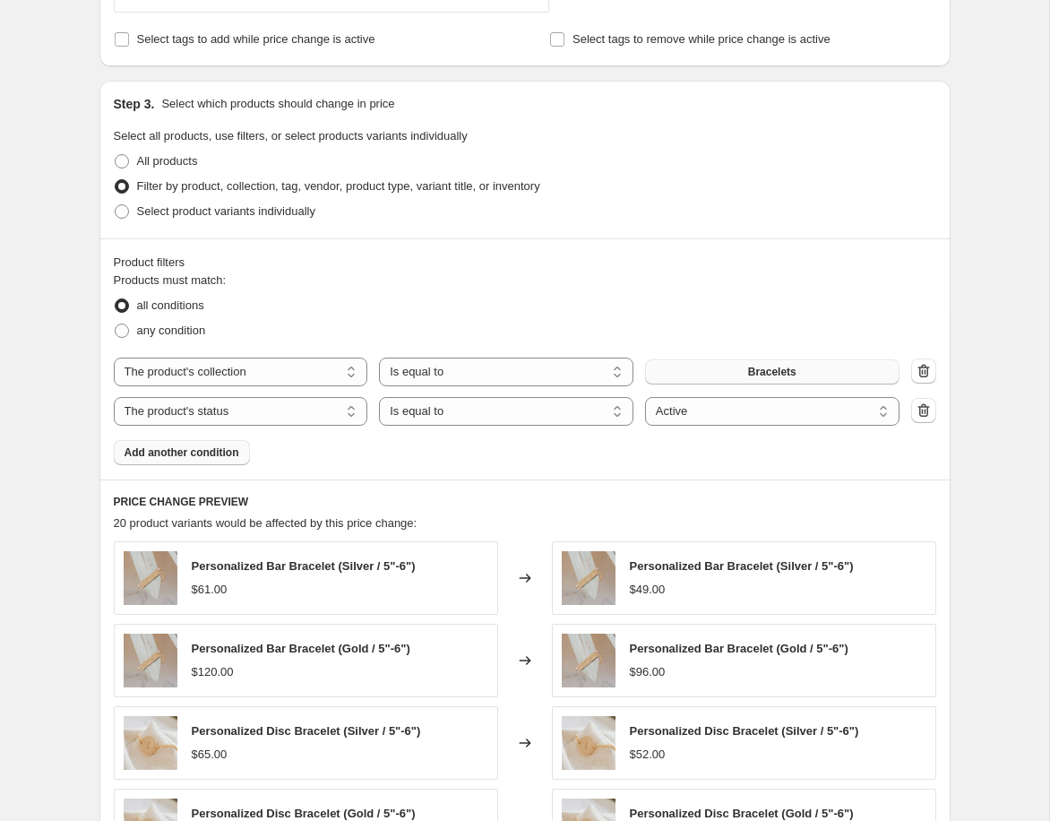
click at [795, 368] on span "Bracelets" at bounding box center [772, 372] width 48 height 14
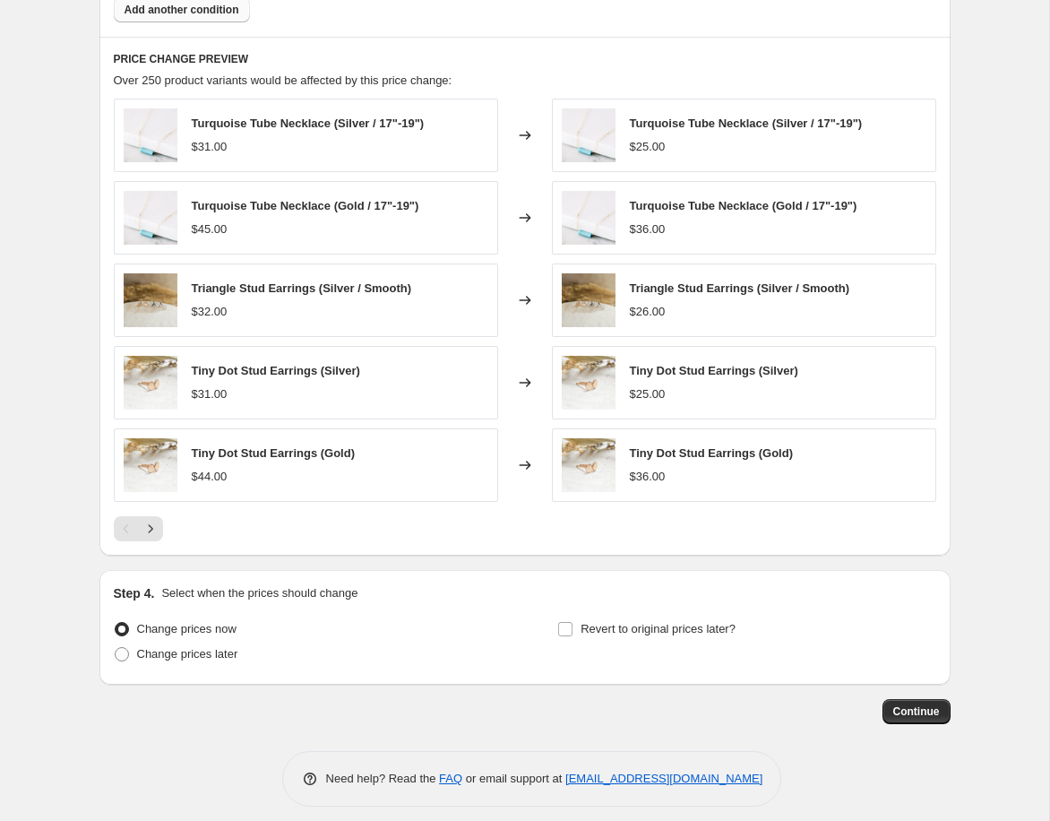
scroll to position [1322, 0]
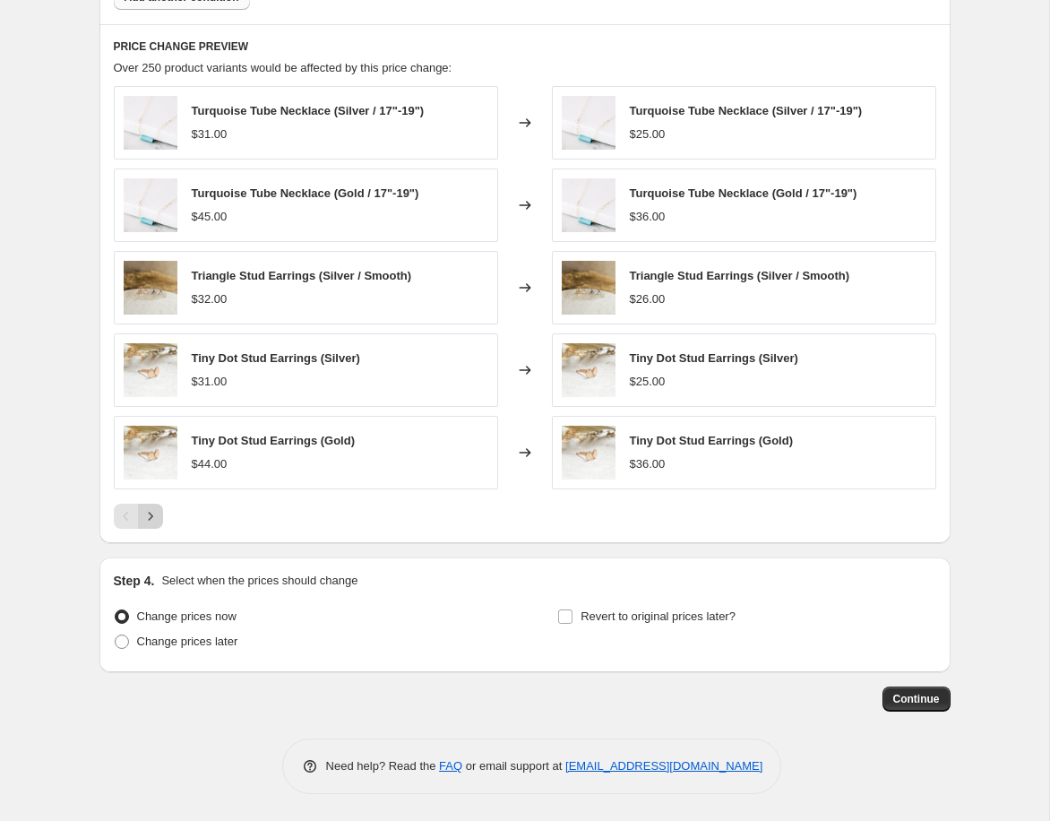
click at [148, 518] on icon "Next" at bounding box center [151, 516] width 18 height 18
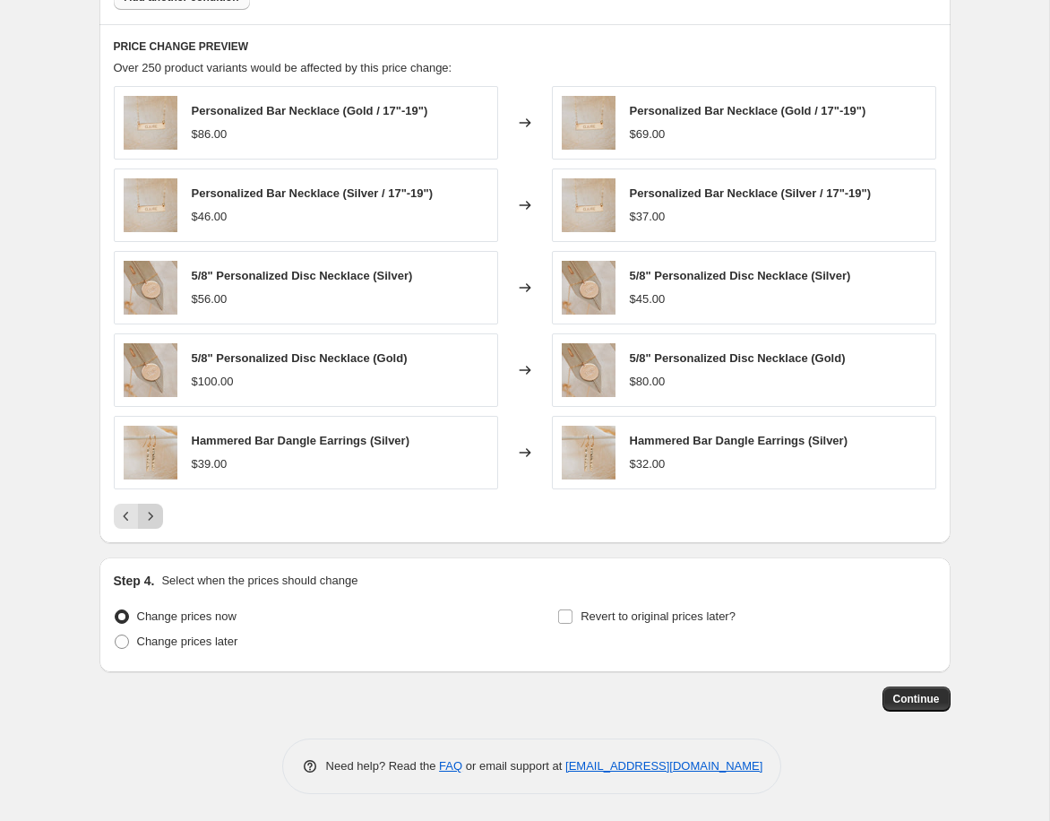
click at [147, 518] on icon "Next" at bounding box center [151, 516] width 18 height 18
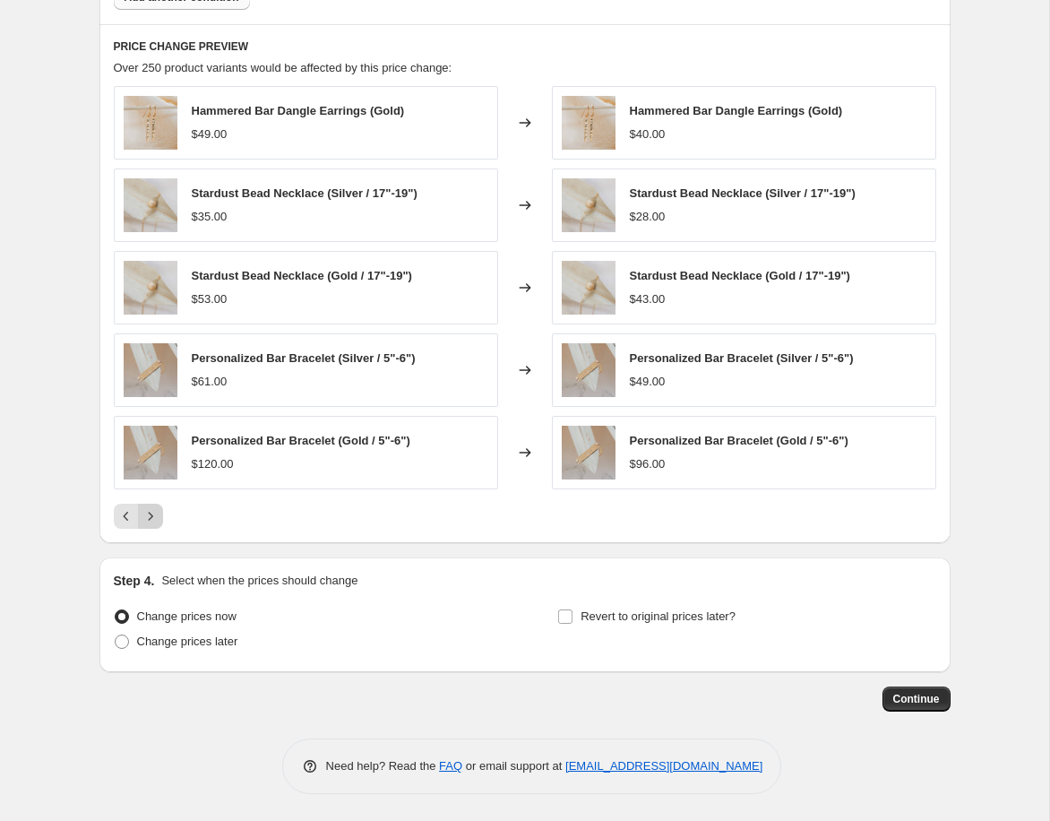
click at [147, 518] on icon "Next" at bounding box center [151, 516] width 18 height 18
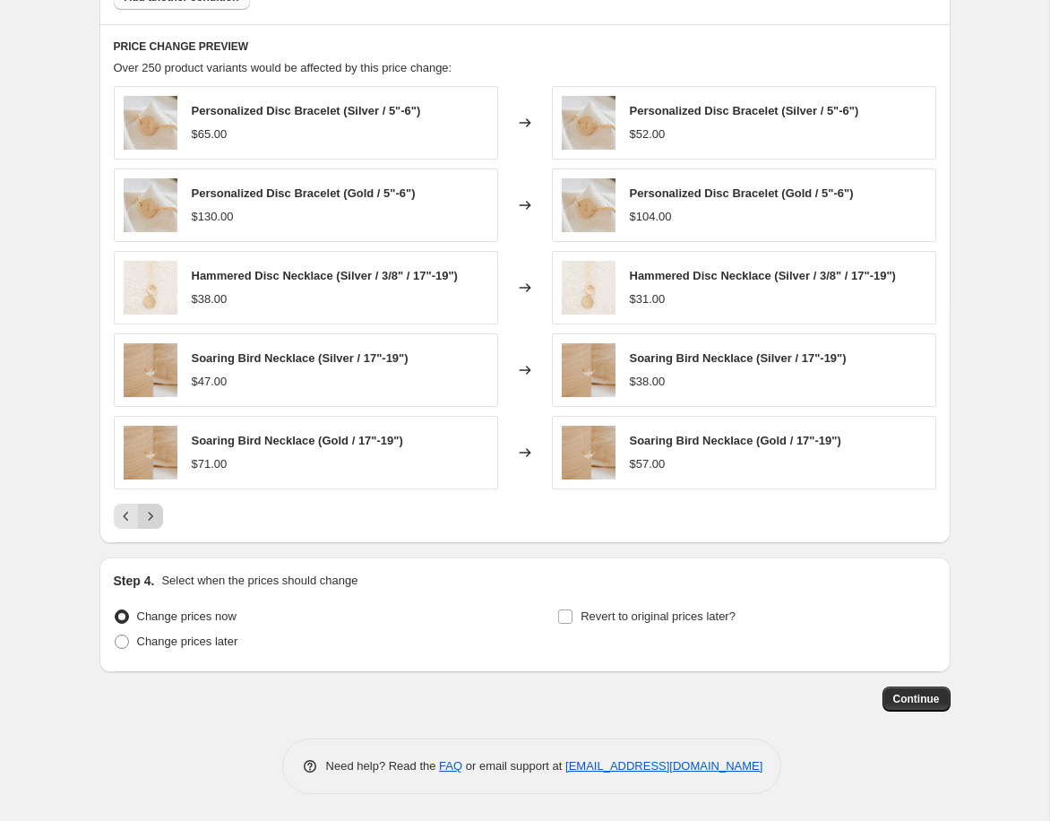
click at [147, 518] on icon "Next" at bounding box center [151, 516] width 18 height 18
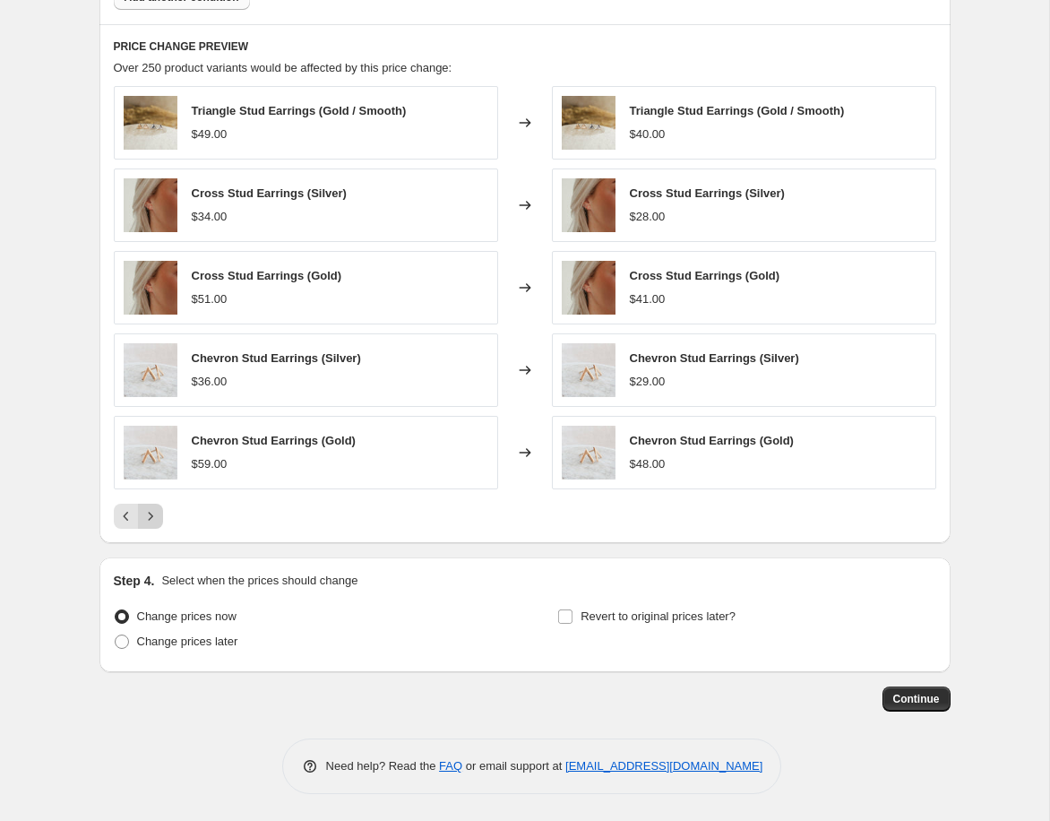
click at [147, 518] on icon "Next" at bounding box center [151, 516] width 18 height 18
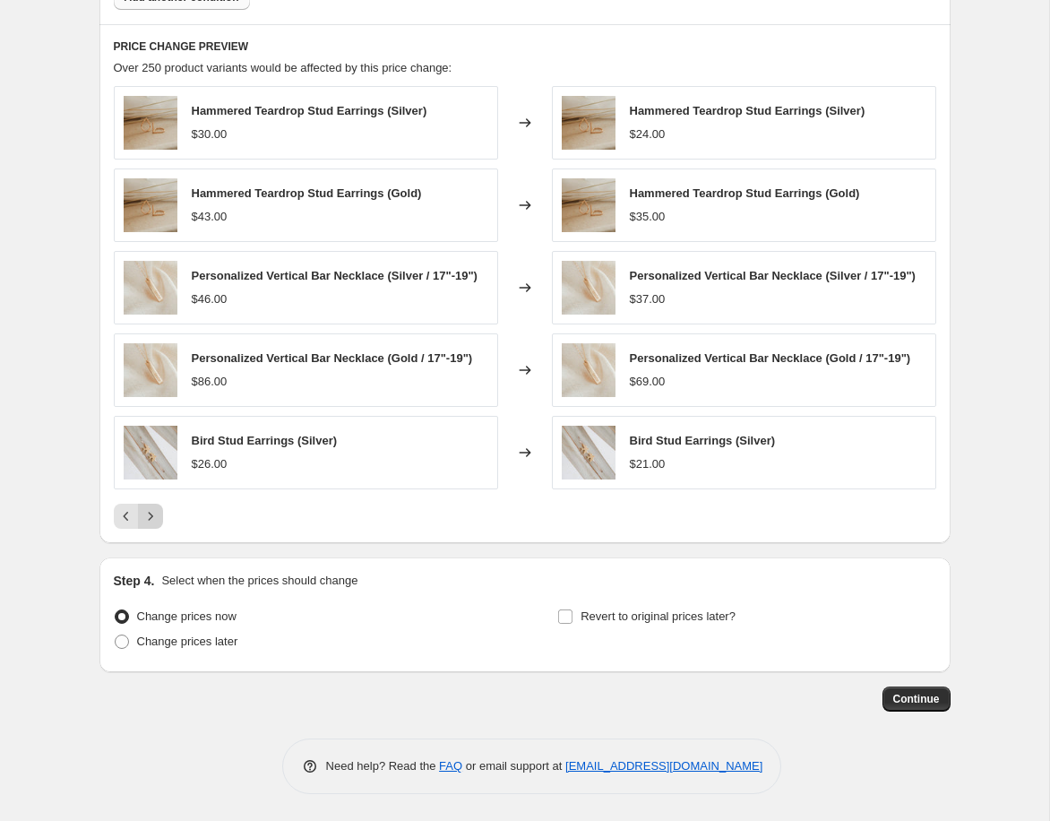
click at [147, 518] on icon "Next" at bounding box center [151, 516] width 18 height 18
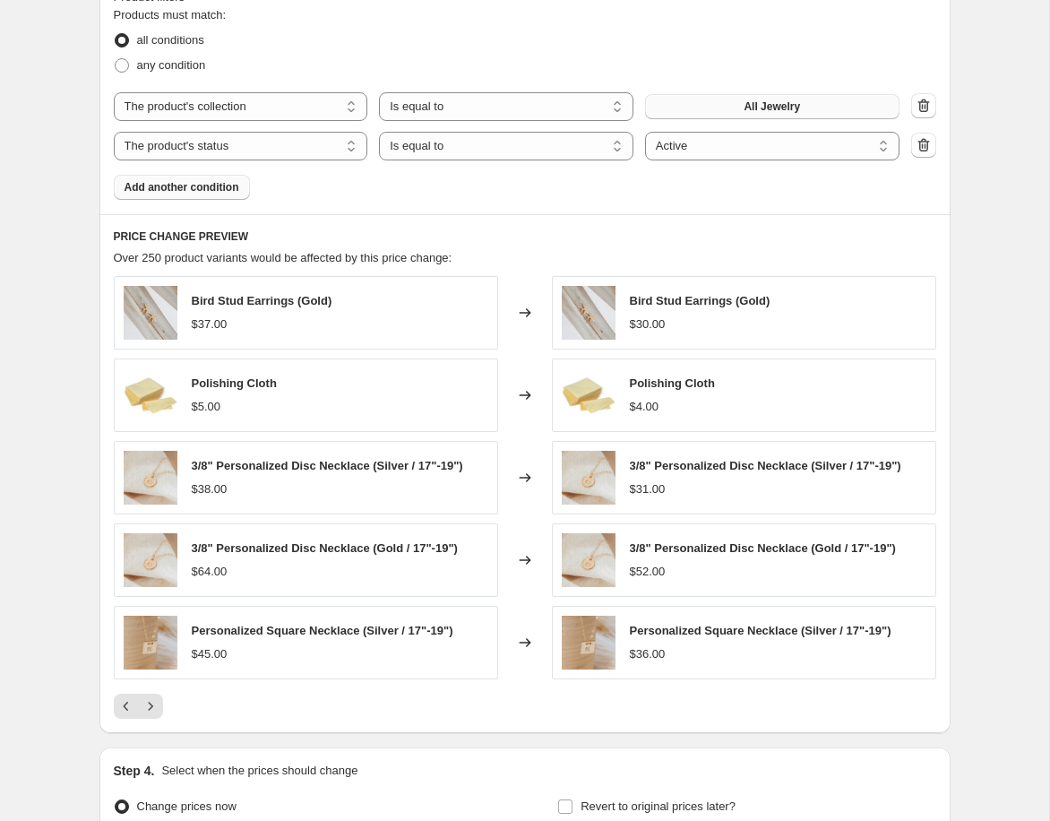
scroll to position [1130, 0]
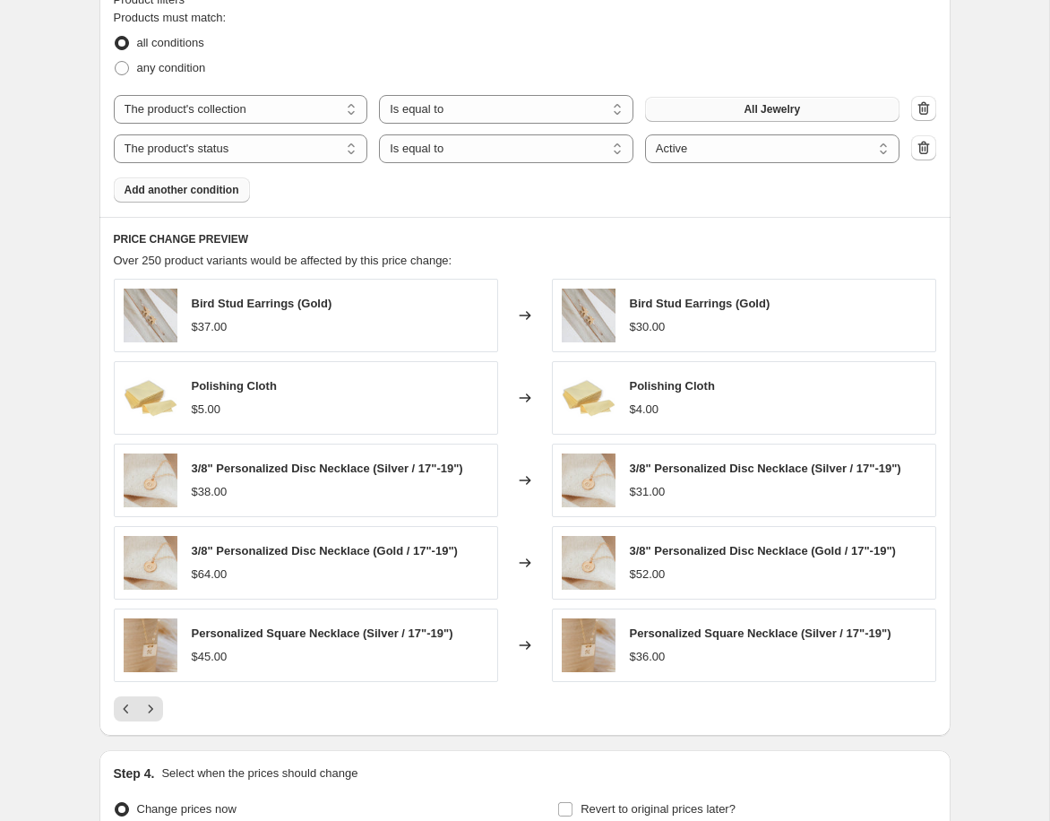
click at [156, 188] on span "Add another condition" at bounding box center [182, 190] width 115 height 14
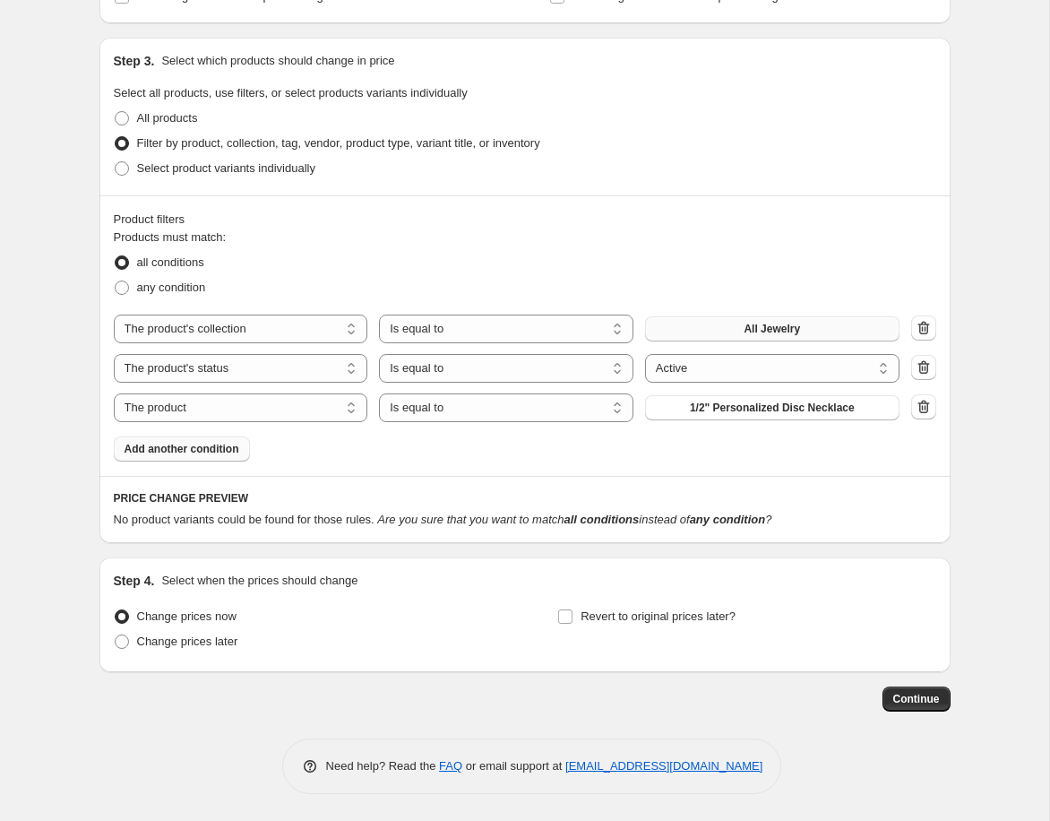
scroll to position [910, 0]
click at [493, 407] on select "Is equal to Is not equal to" at bounding box center [506, 407] width 254 height 29
select select "not_equal"
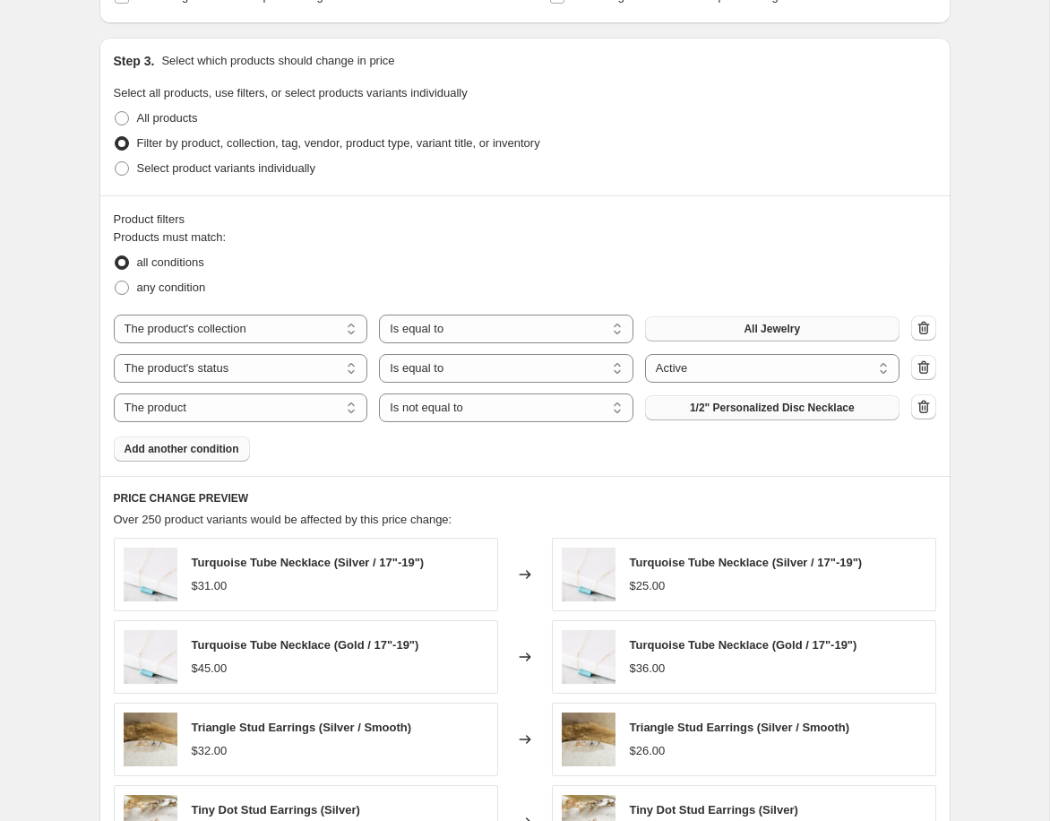
click at [790, 410] on span "1/2" Personalized Disc Necklace" at bounding box center [772, 407] width 165 height 14
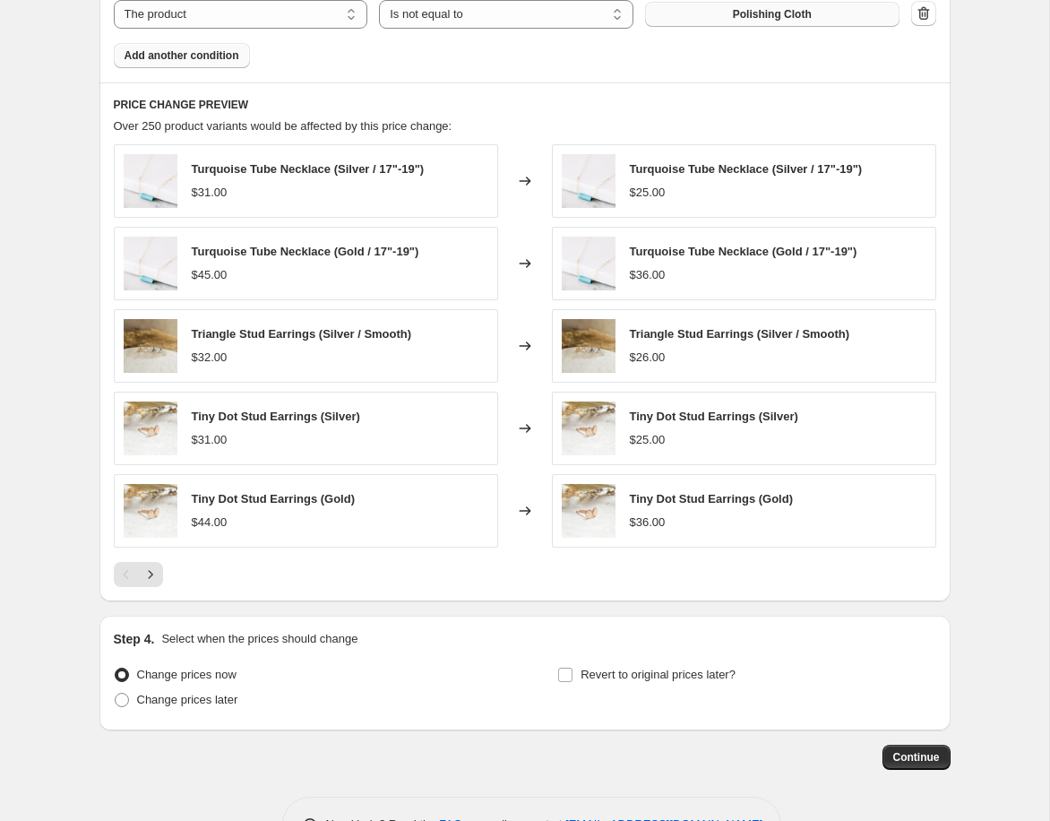
scroll to position [1362, 0]
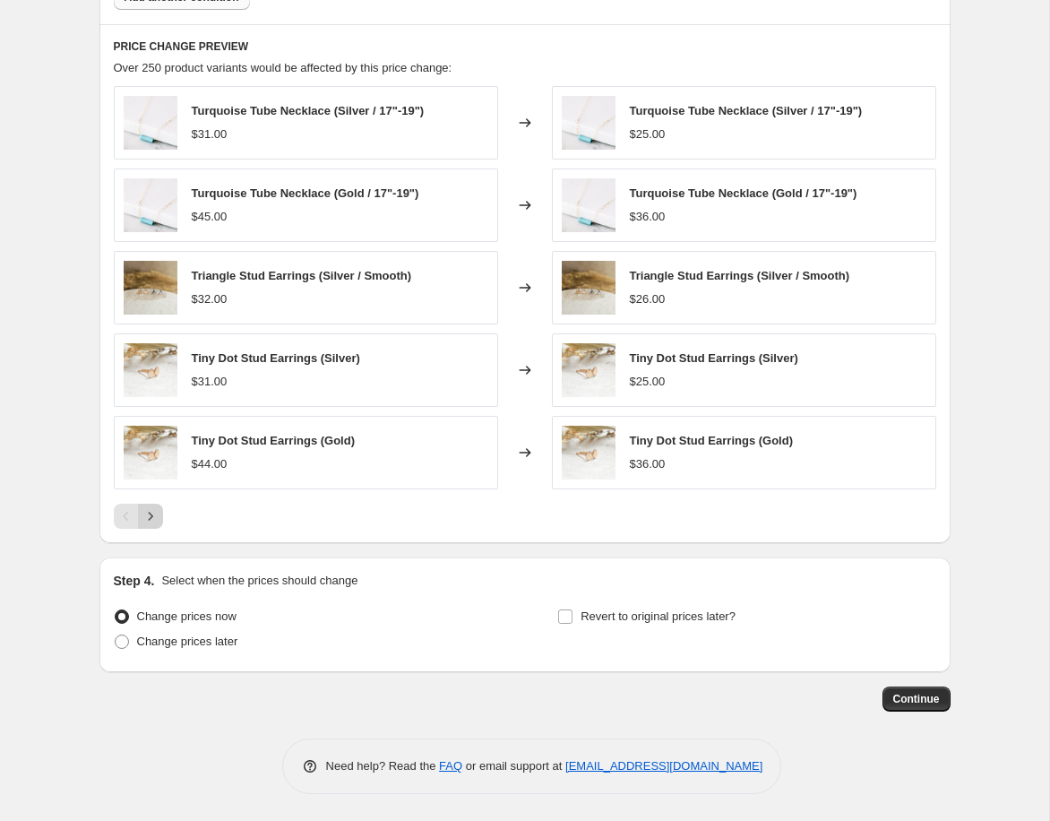
click at [154, 519] on icon "Next" at bounding box center [151, 516] width 18 height 18
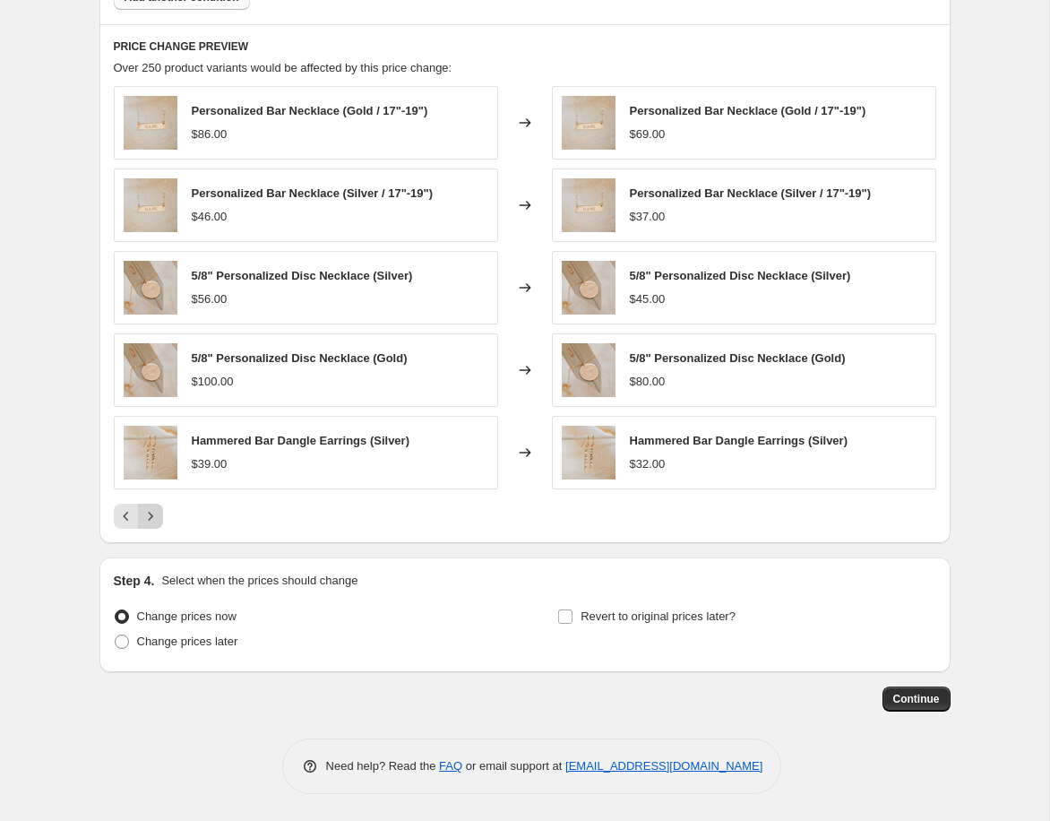
click at [154, 519] on icon "Next" at bounding box center [151, 516] width 18 height 18
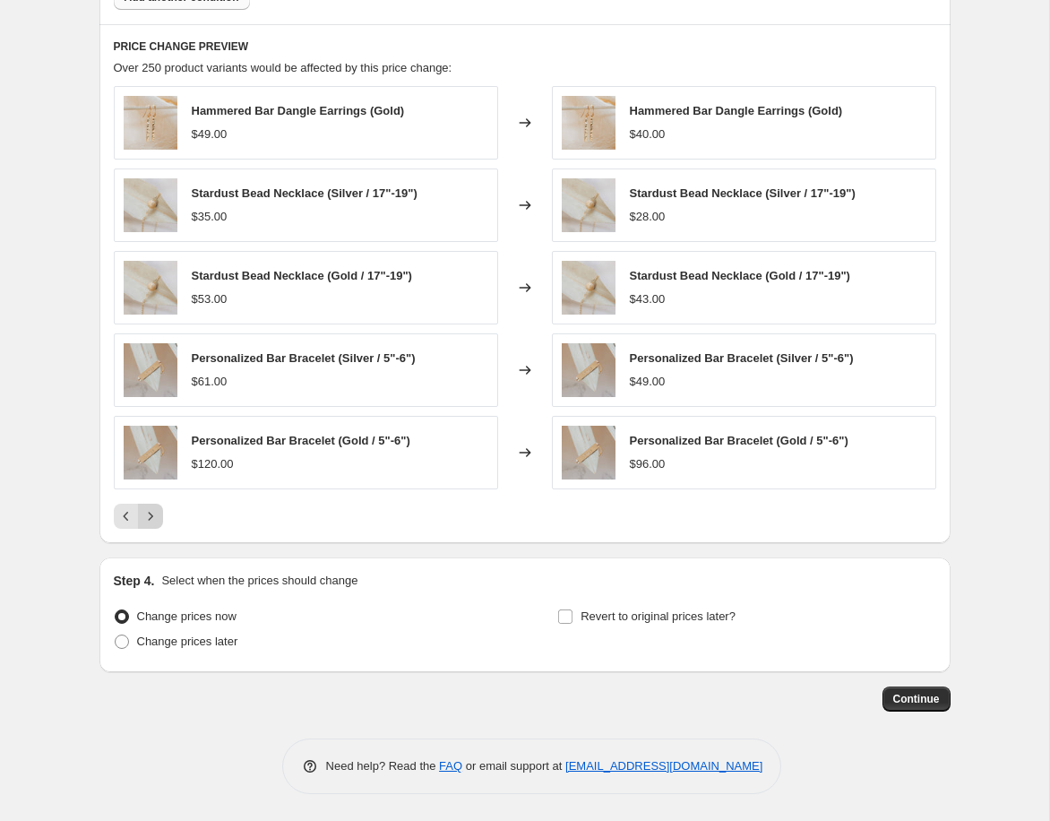
click at [154, 519] on icon "Next" at bounding box center [151, 516] width 18 height 18
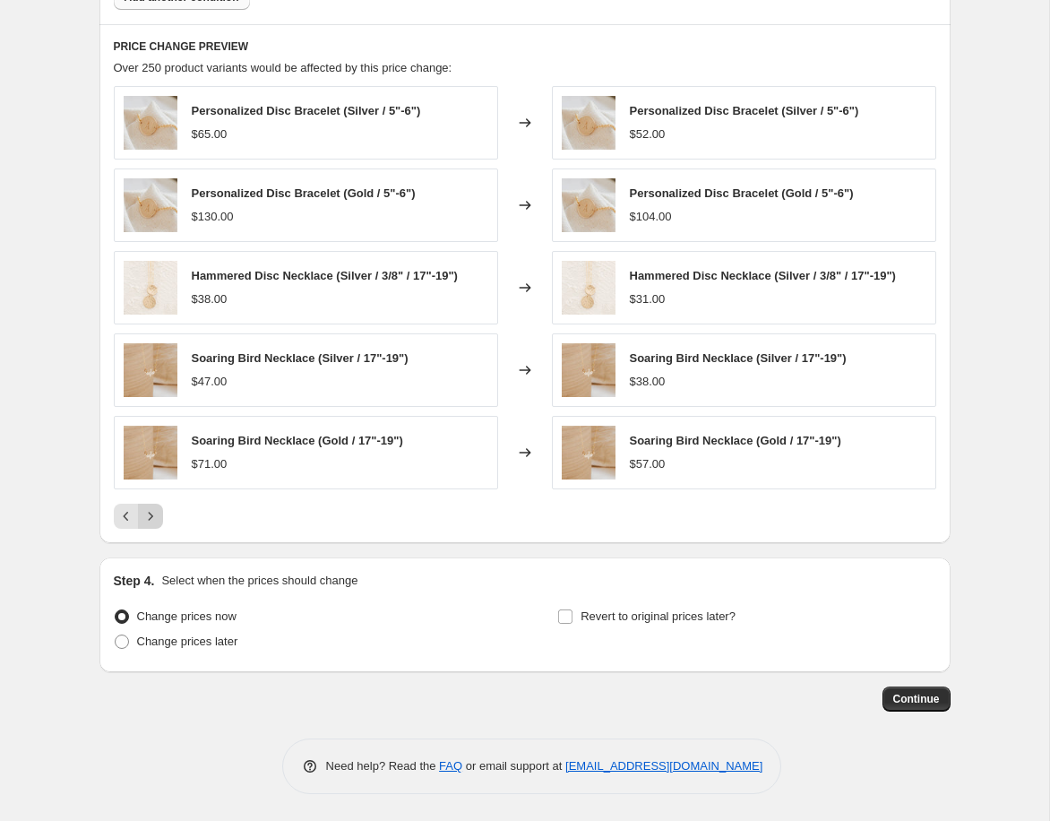
click at [154, 519] on icon "Next" at bounding box center [151, 516] width 18 height 18
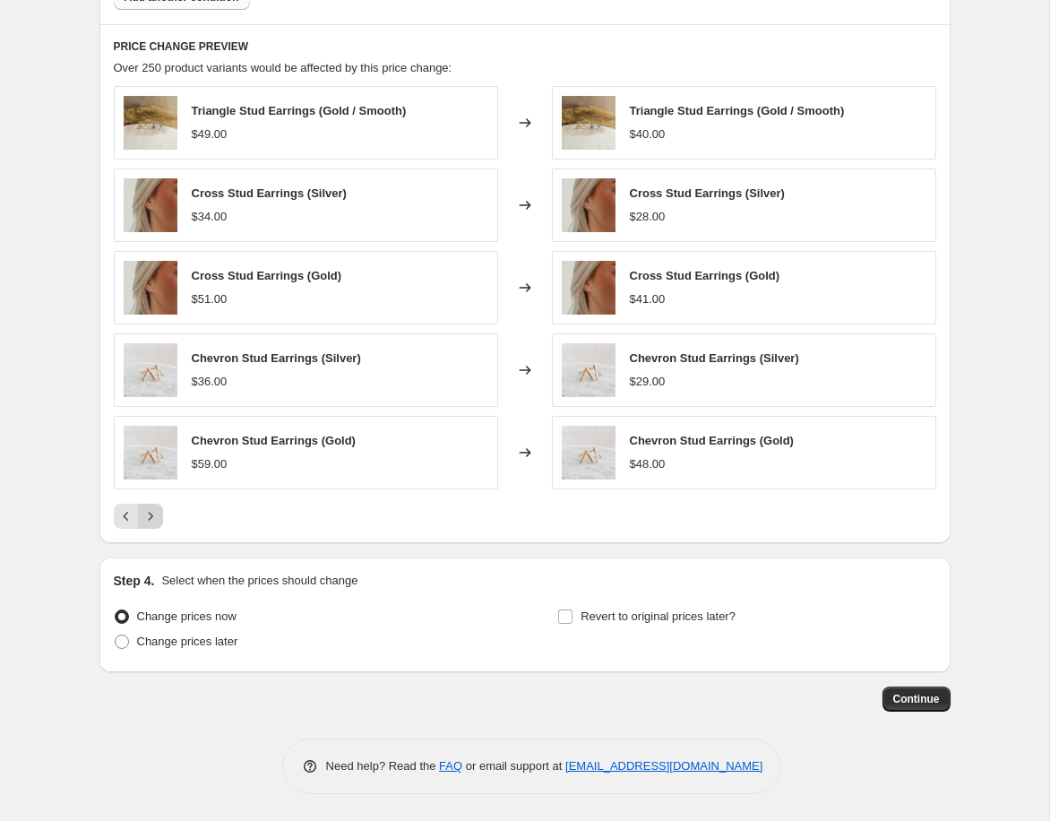
click at [149, 517] on icon "Next" at bounding box center [151, 516] width 18 height 18
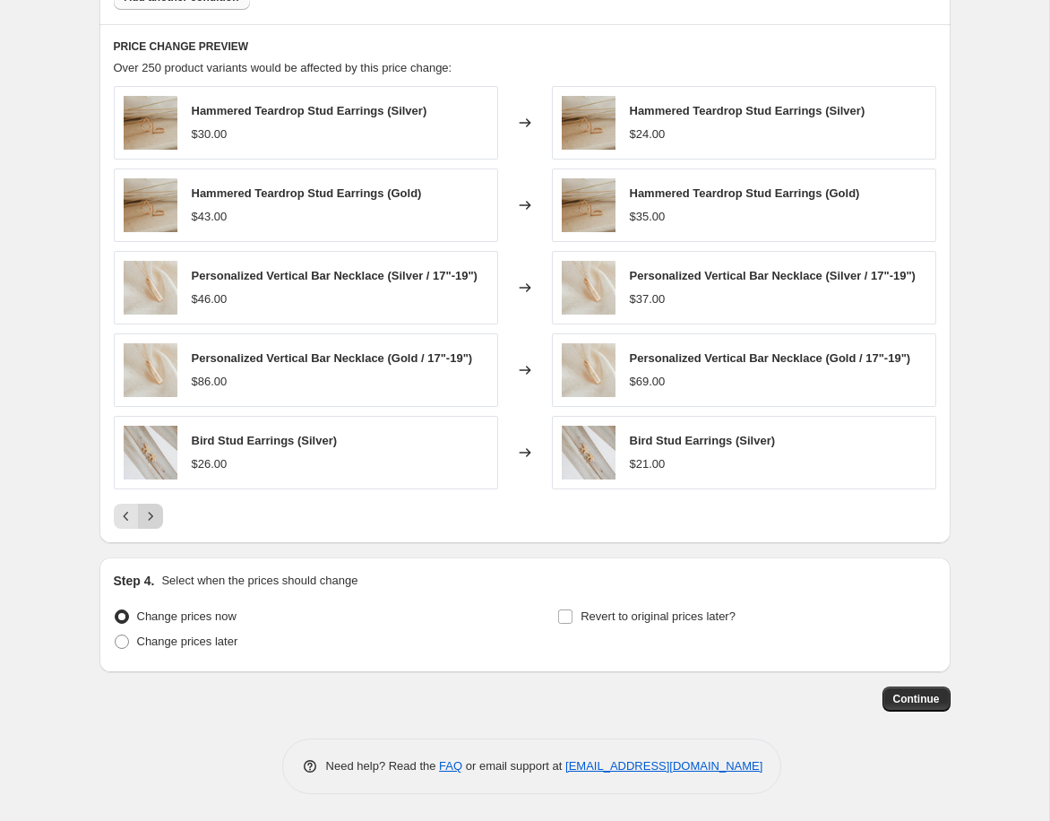
click at [150, 517] on icon "Next" at bounding box center [151, 516] width 18 height 18
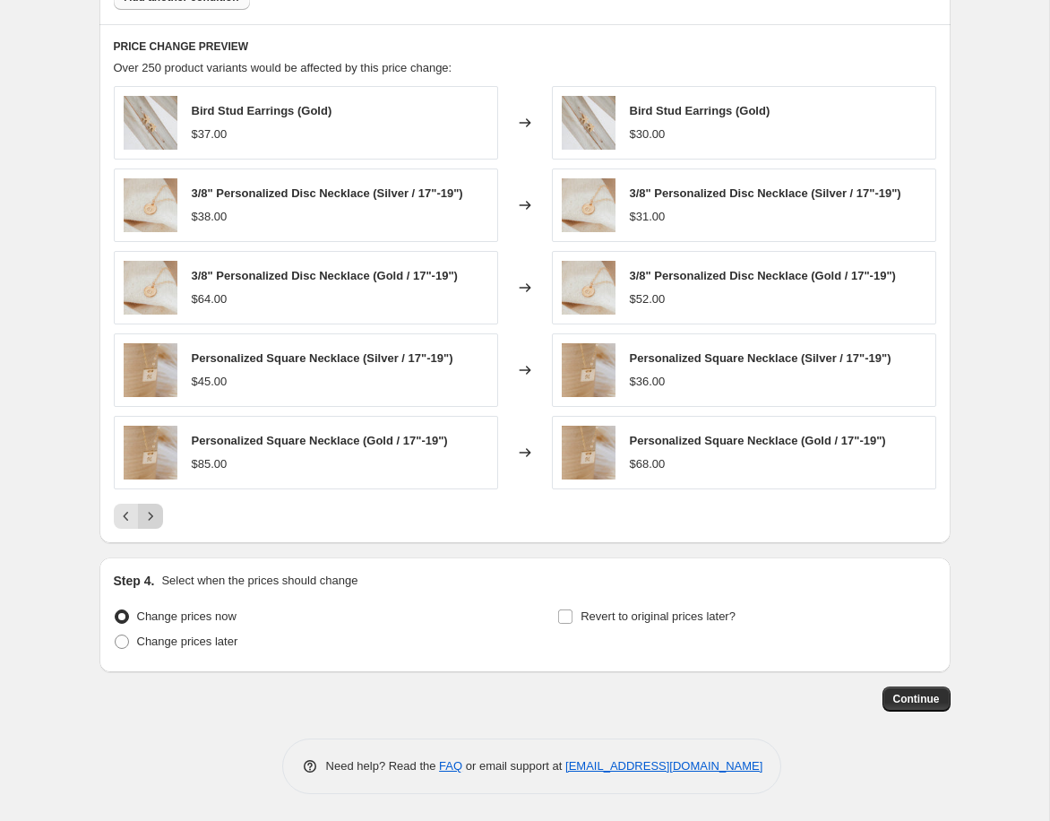
click at [150, 517] on icon "Next" at bounding box center [151, 516] width 18 height 18
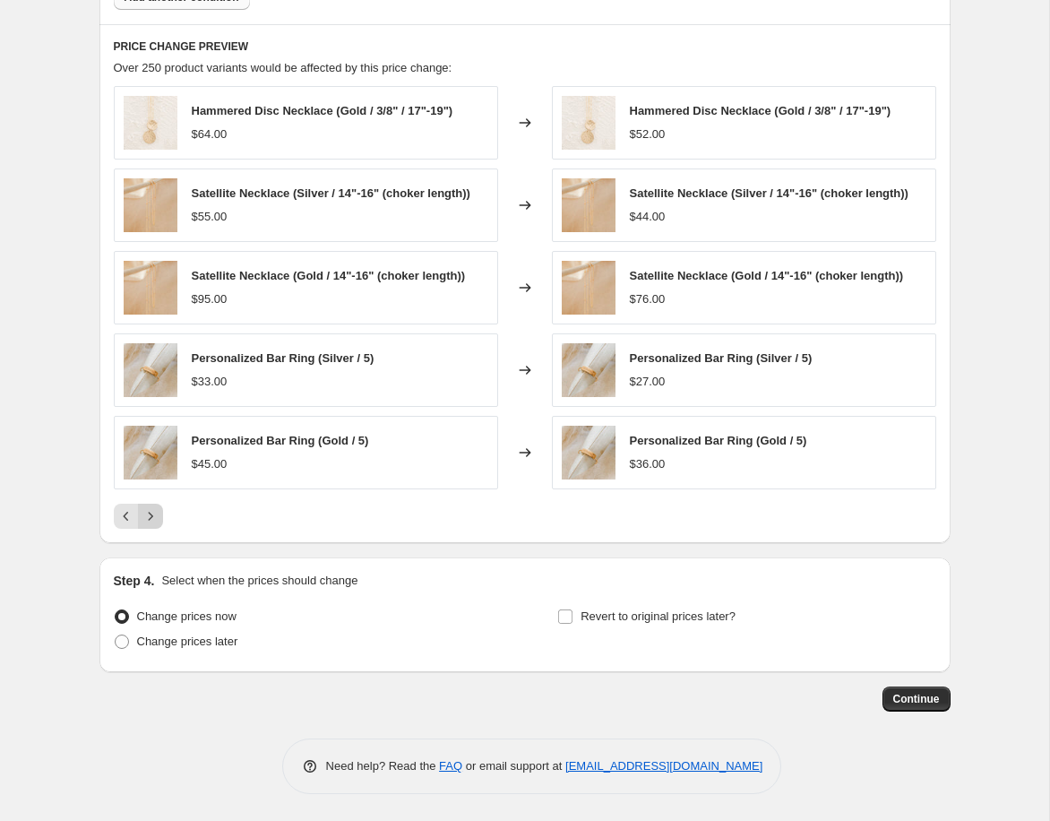
click at [151, 516] on icon "Next" at bounding box center [150, 516] width 4 height 8
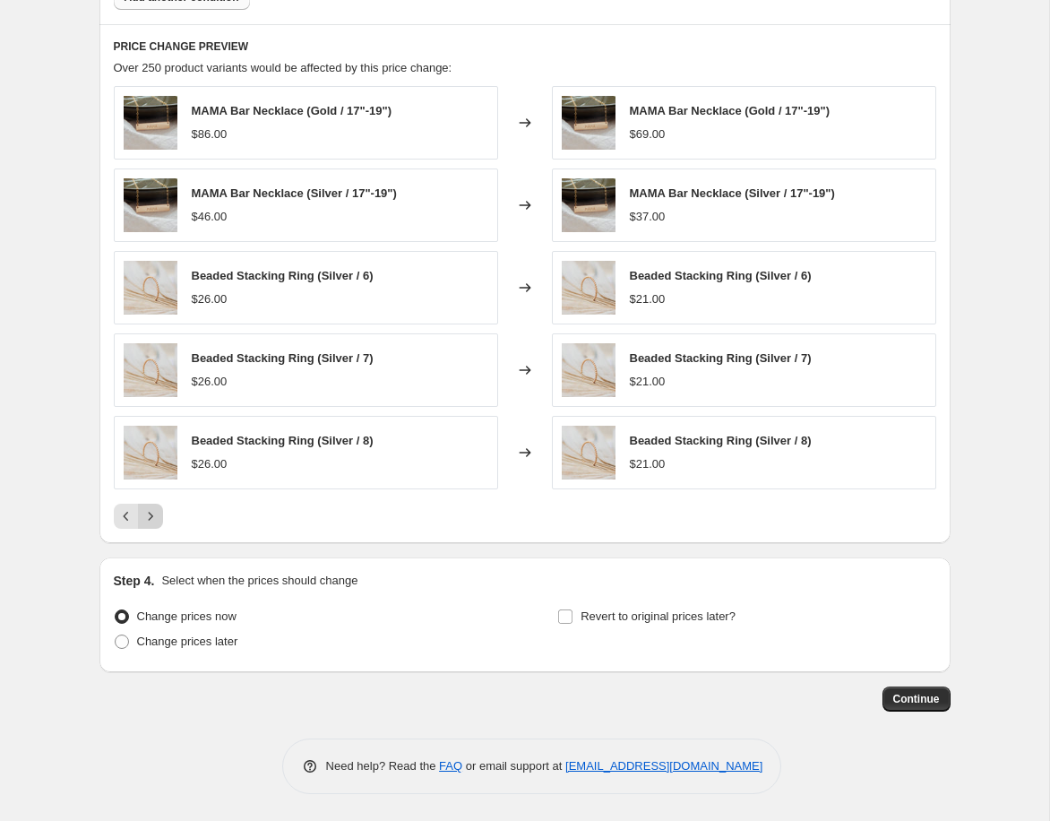
click at [151, 516] on icon "Next" at bounding box center [150, 516] width 4 height 8
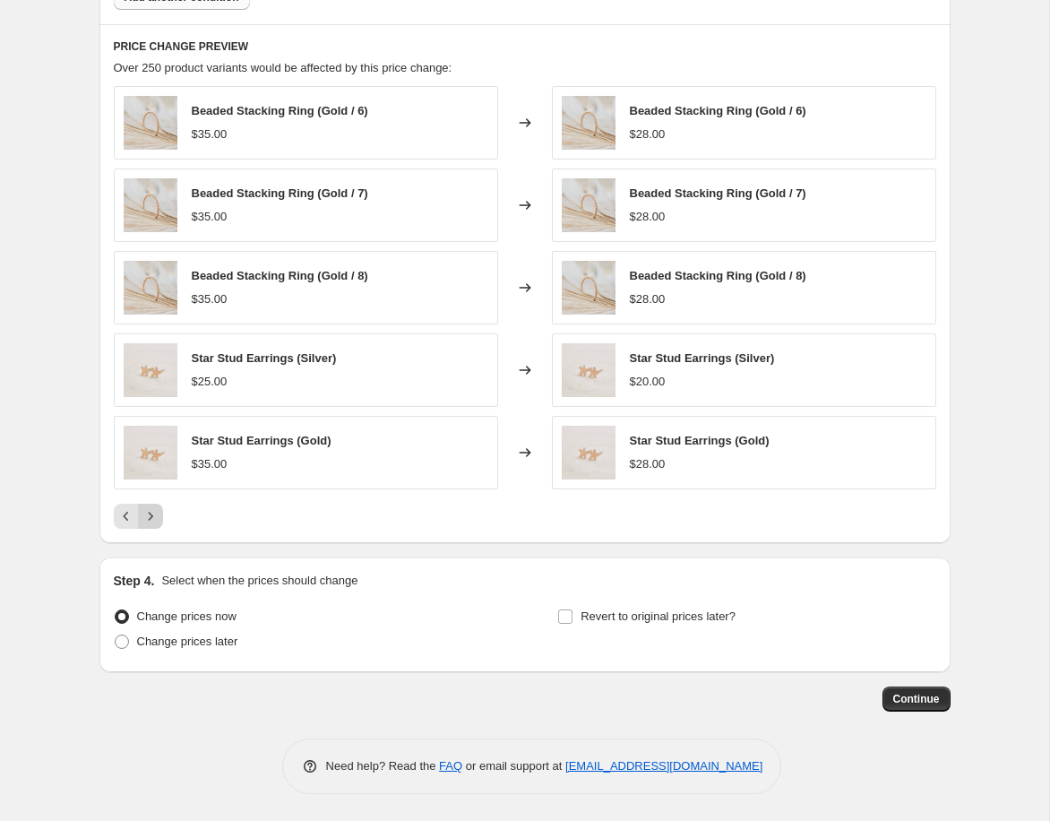
click at [151, 516] on icon "Next" at bounding box center [150, 516] width 4 height 8
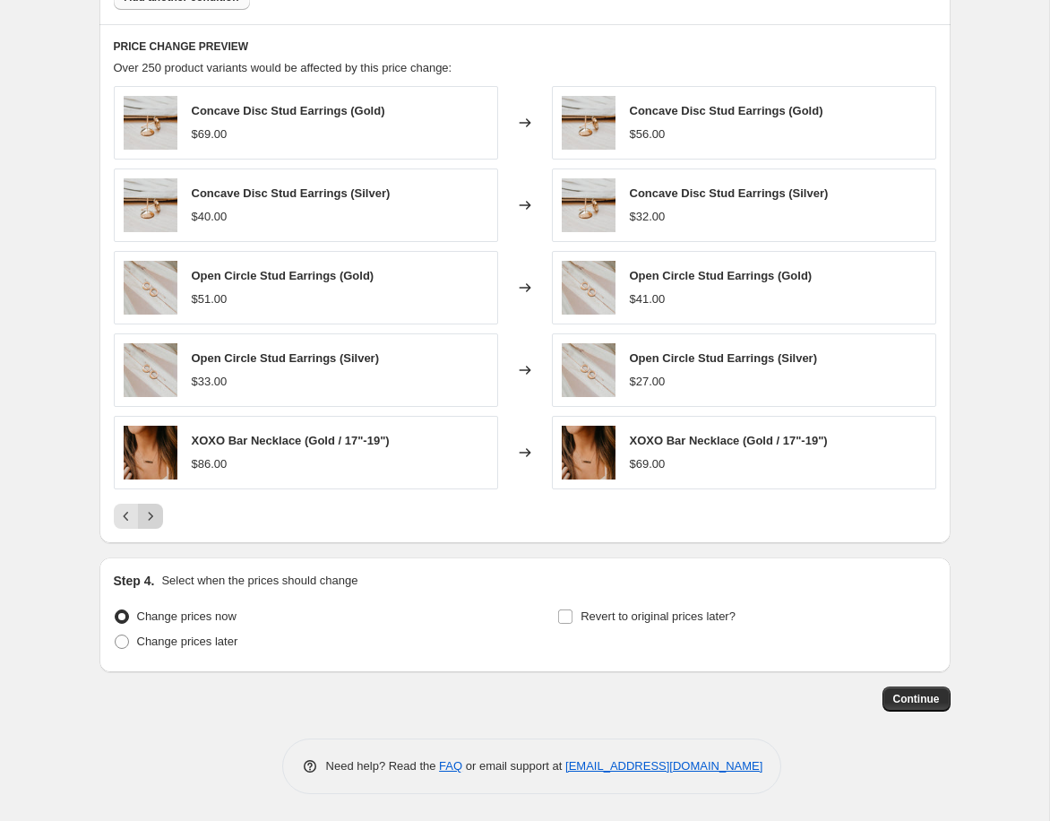
click at [151, 516] on icon "Next" at bounding box center [150, 516] width 4 height 8
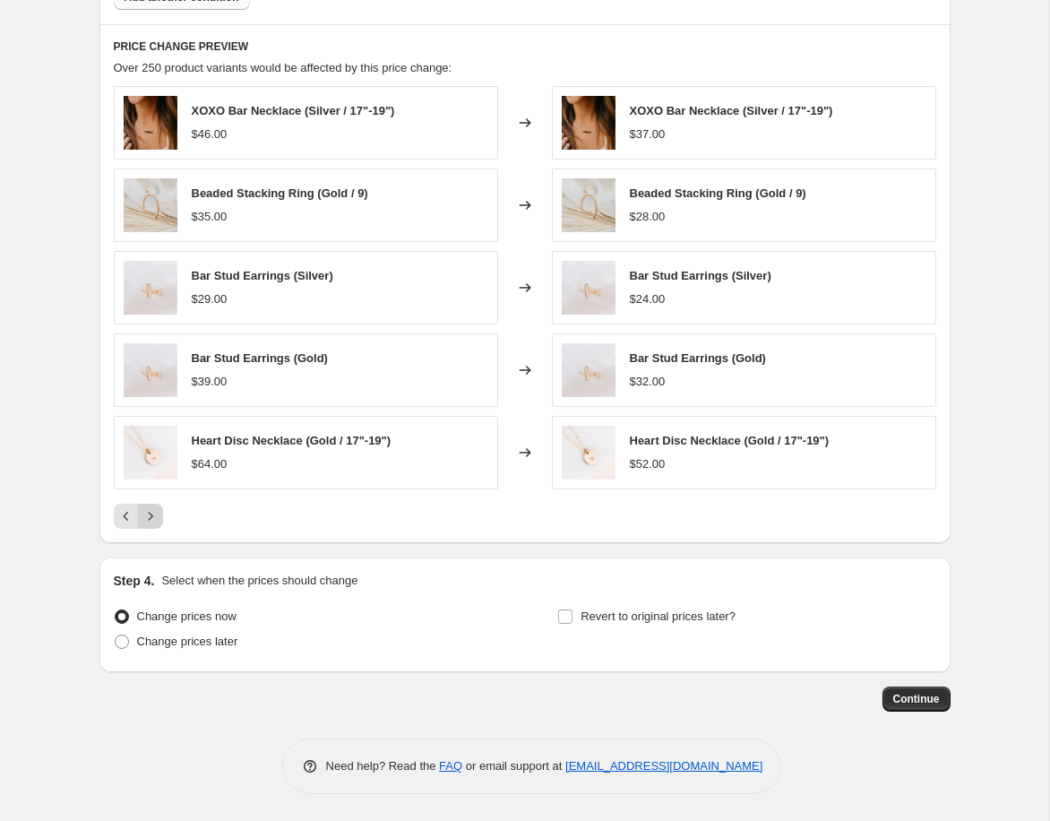
click at [151, 516] on icon "Next" at bounding box center [150, 516] width 4 height 8
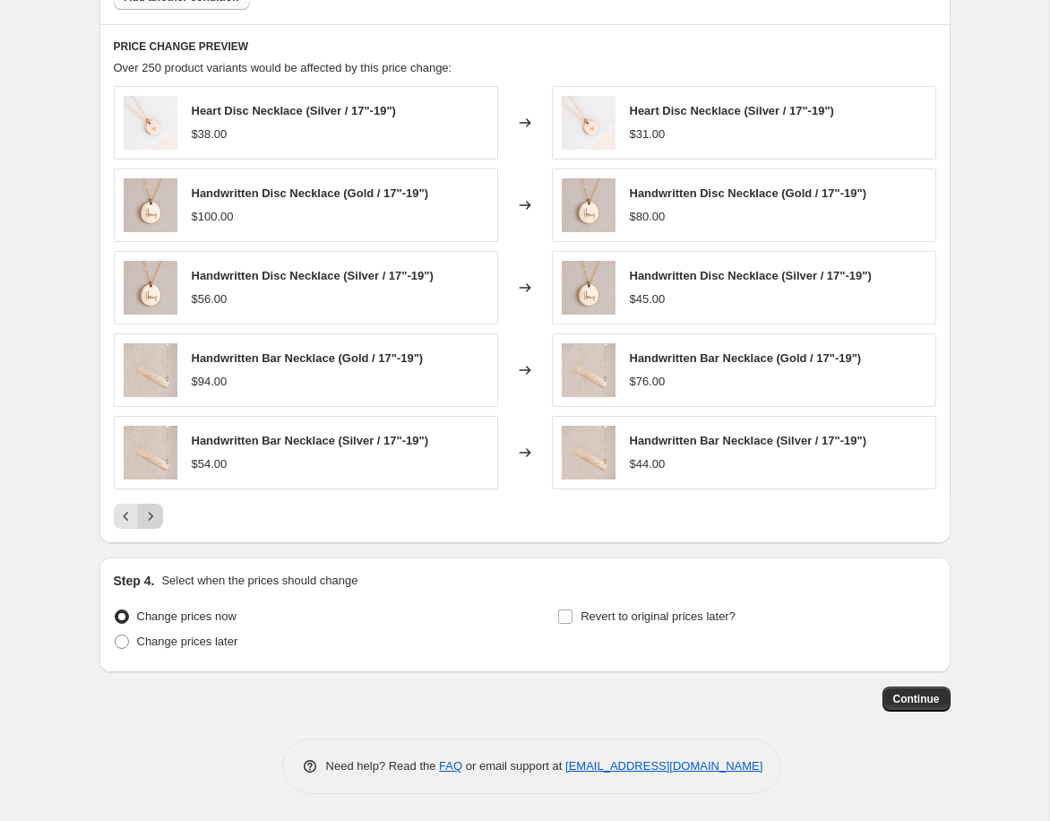
click at [151, 516] on icon "Next" at bounding box center [150, 516] width 4 height 8
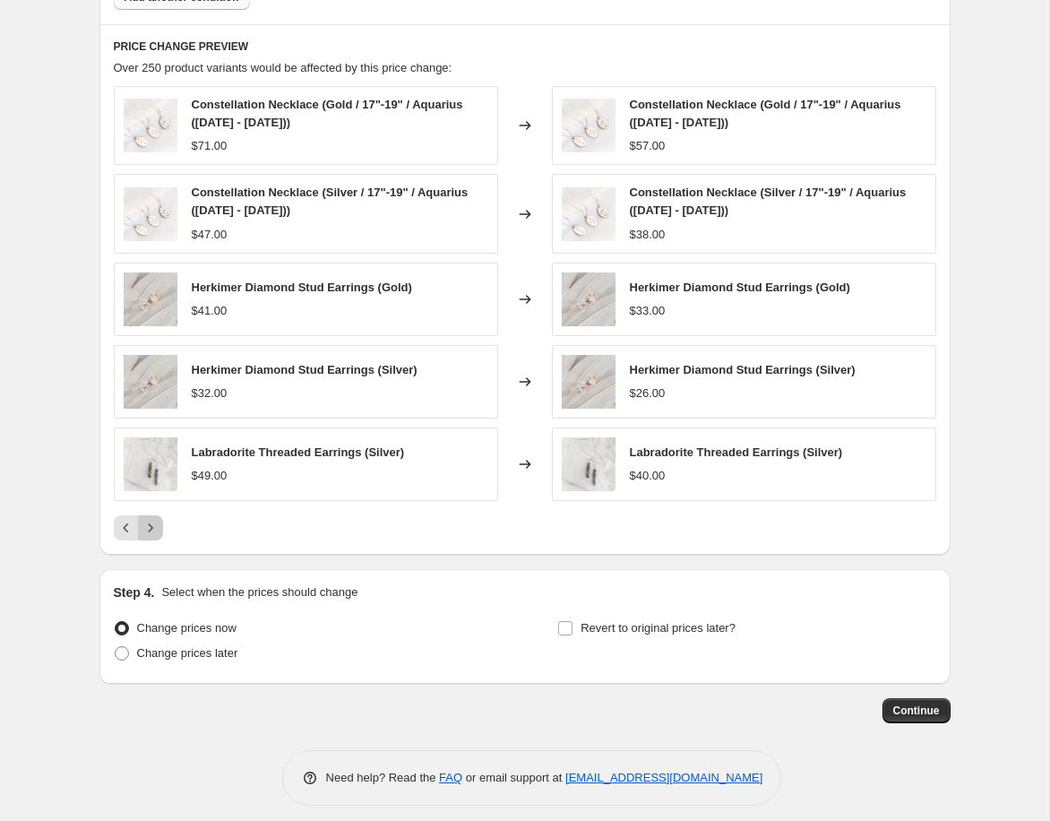
click at [147, 527] on icon "Next" at bounding box center [151, 528] width 18 height 18
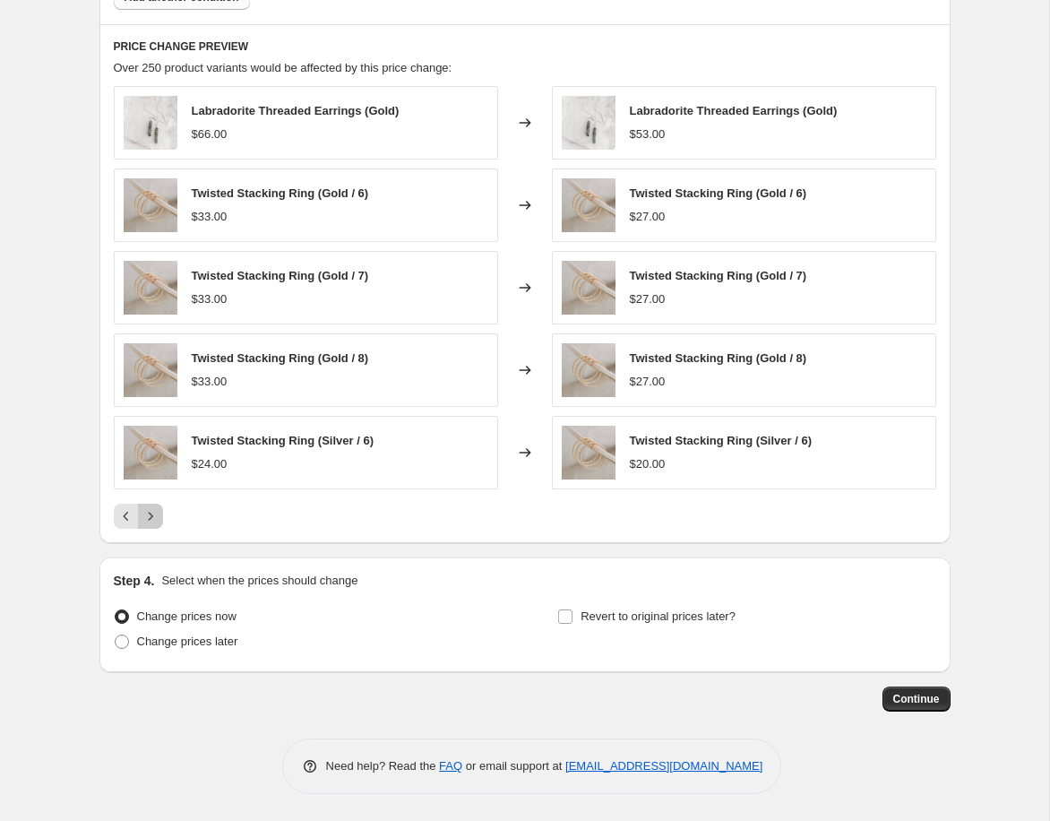
click at [149, 520] on icon "Next" at bounding box center [151, 516] width 18 height 18
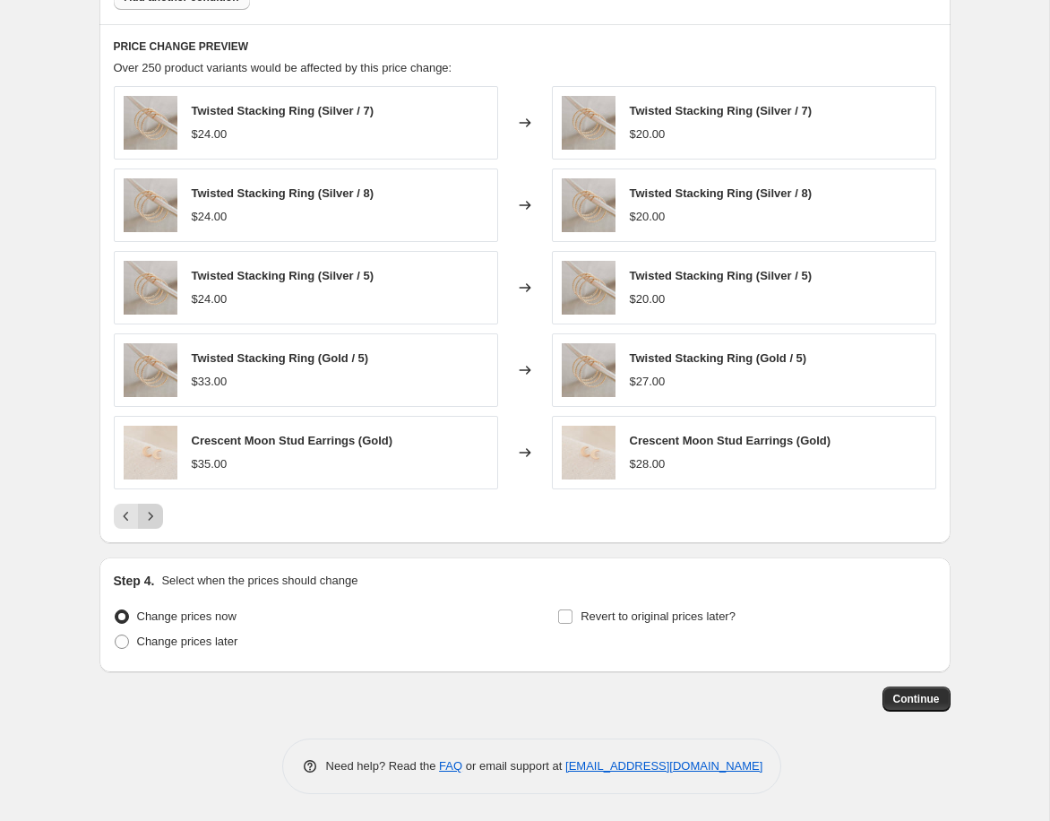
click at [149, 524] on icon "Next" at bounding box center [151, 516] width 18 height 18
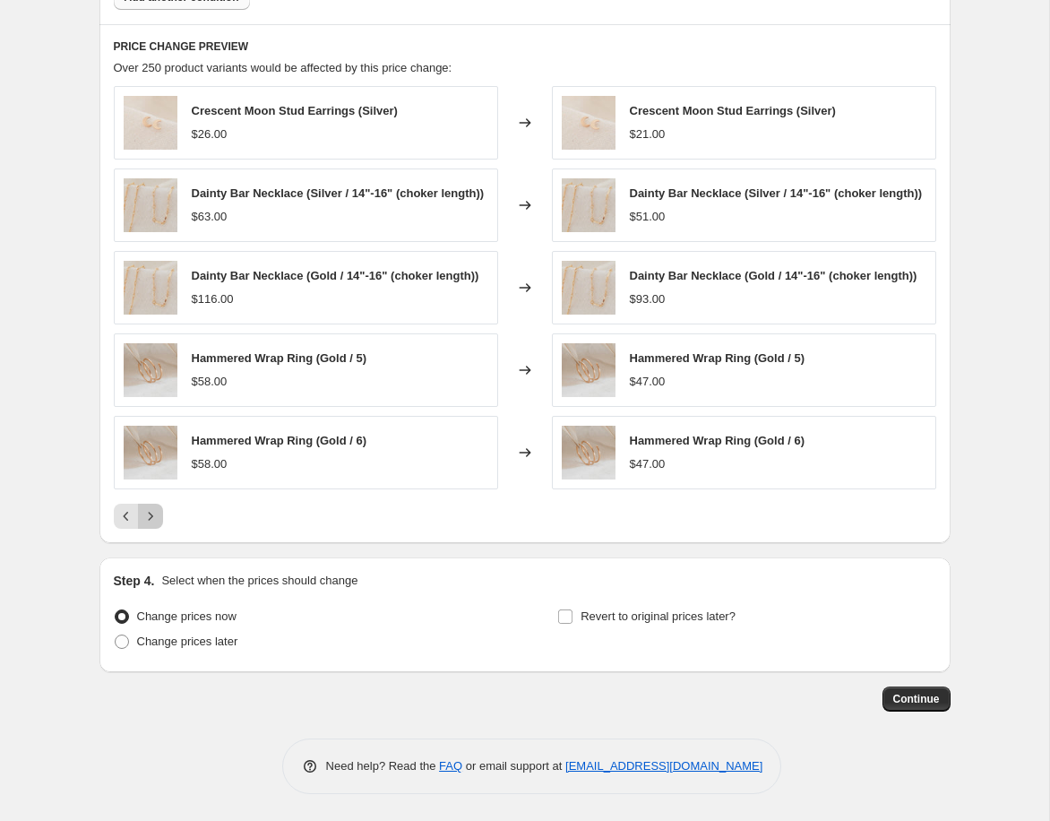
click at [149, 522] on icon "Next" at bounding box center [151, 516] width 18 height 18
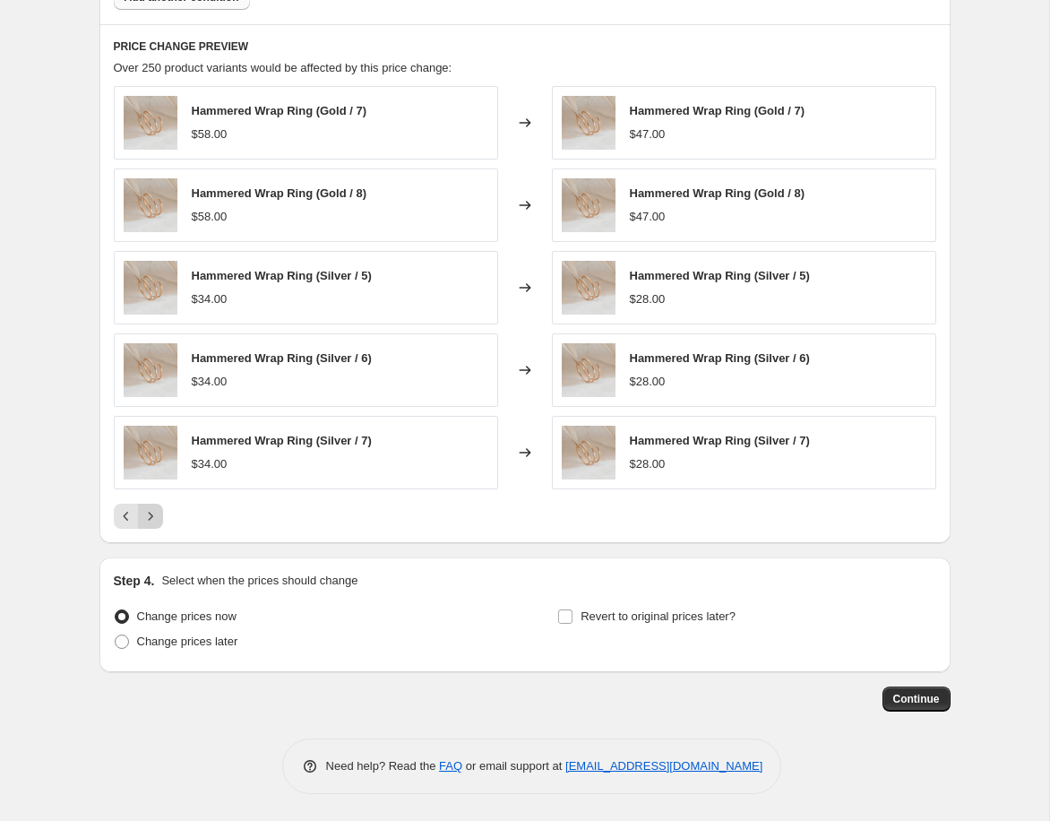
click at [149, 522] on icon "Next" at bounding box center [151, 516] width 18 height 18
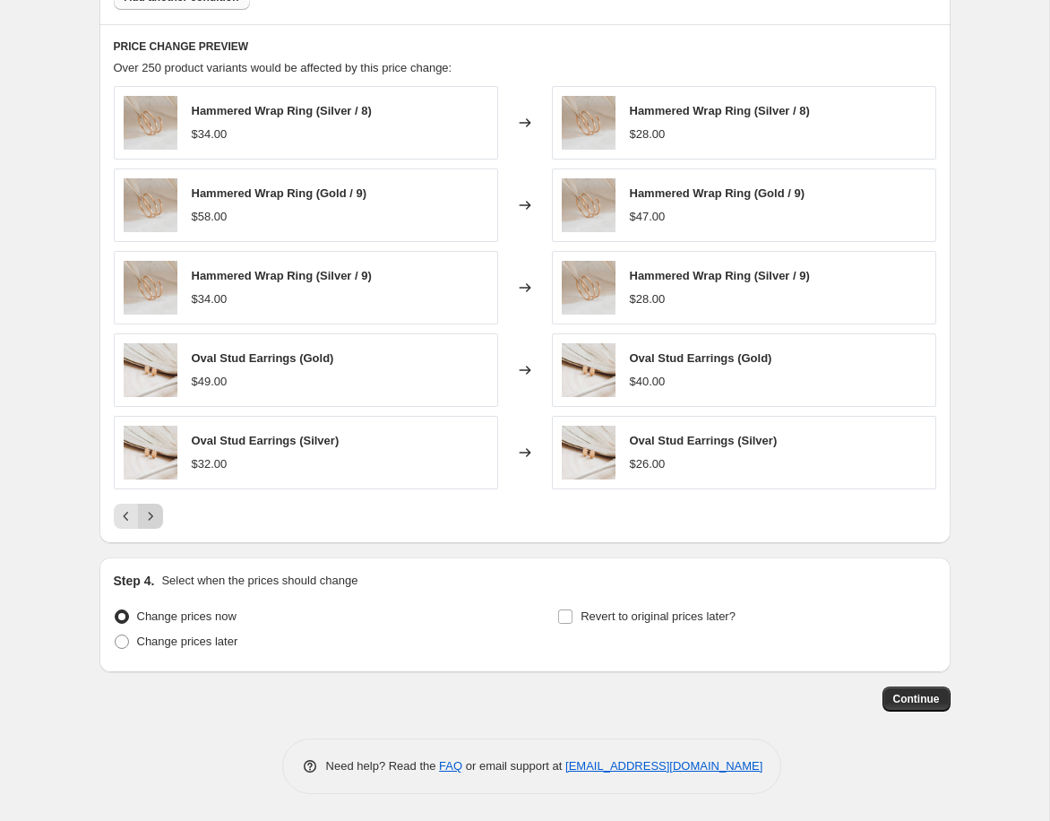
click at [149, 522] on icon "Next" at bounding box center [151, 516] width 18 height 18
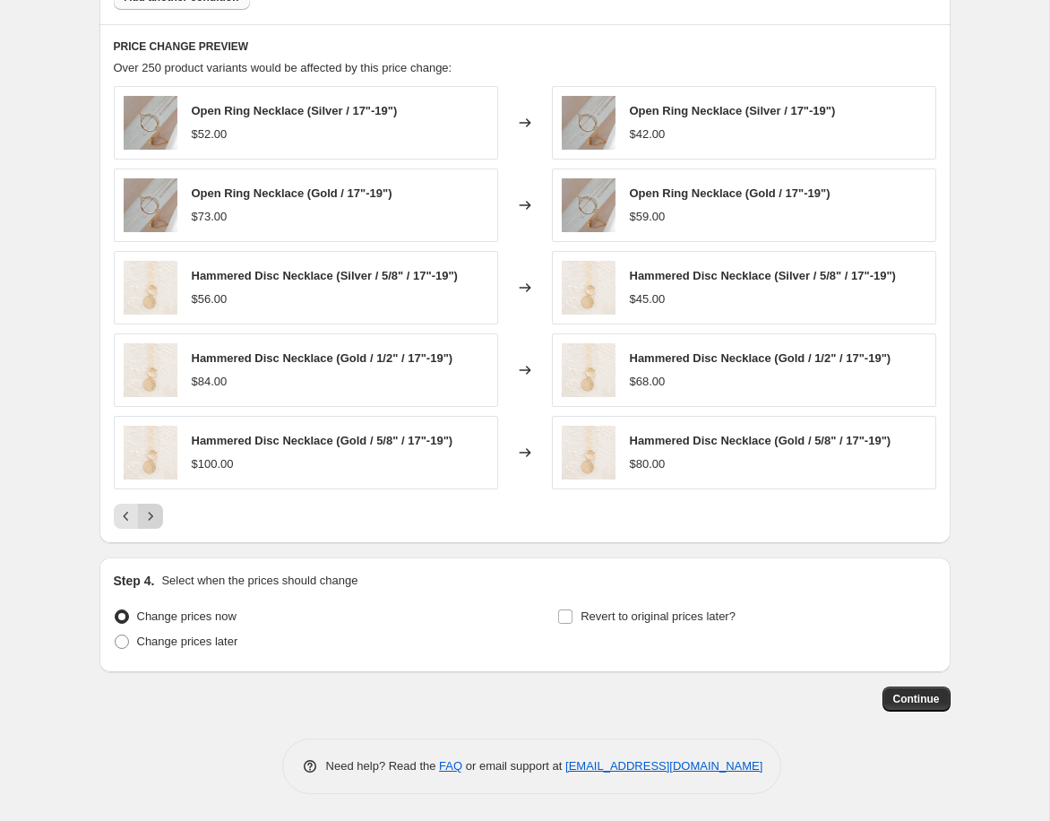
click at [149, 522] on icon "Next" at bounding box center [151, 516] width 18 height 18
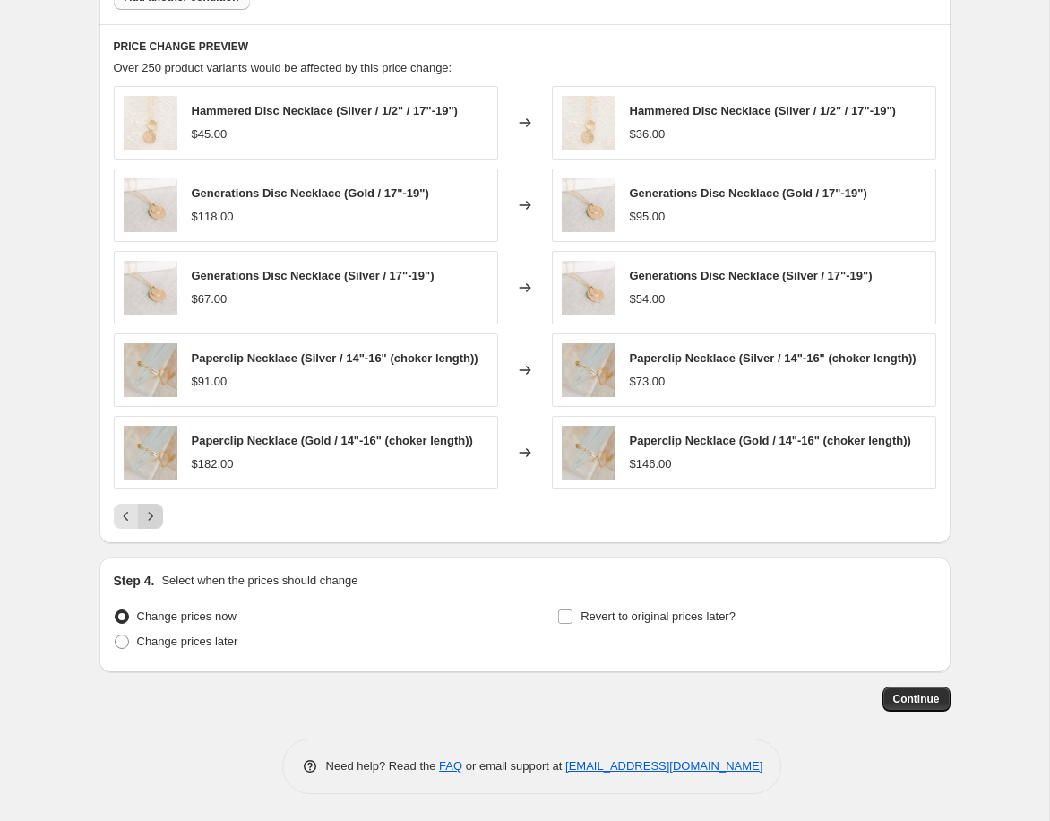
click at [149, 522] on icon "Next" at bounding box center [151, 516] width 18 height 18
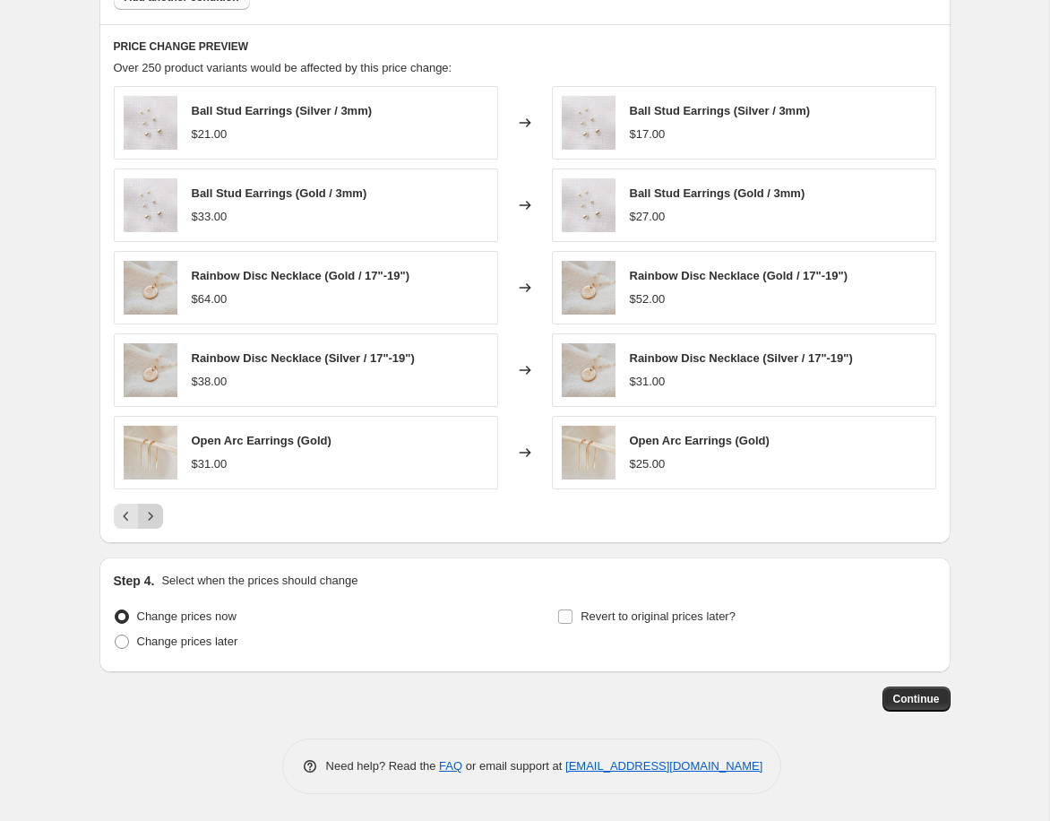
click at [151, 521] on icon "Next" at bounding box center [151, 516] width 18 height 18
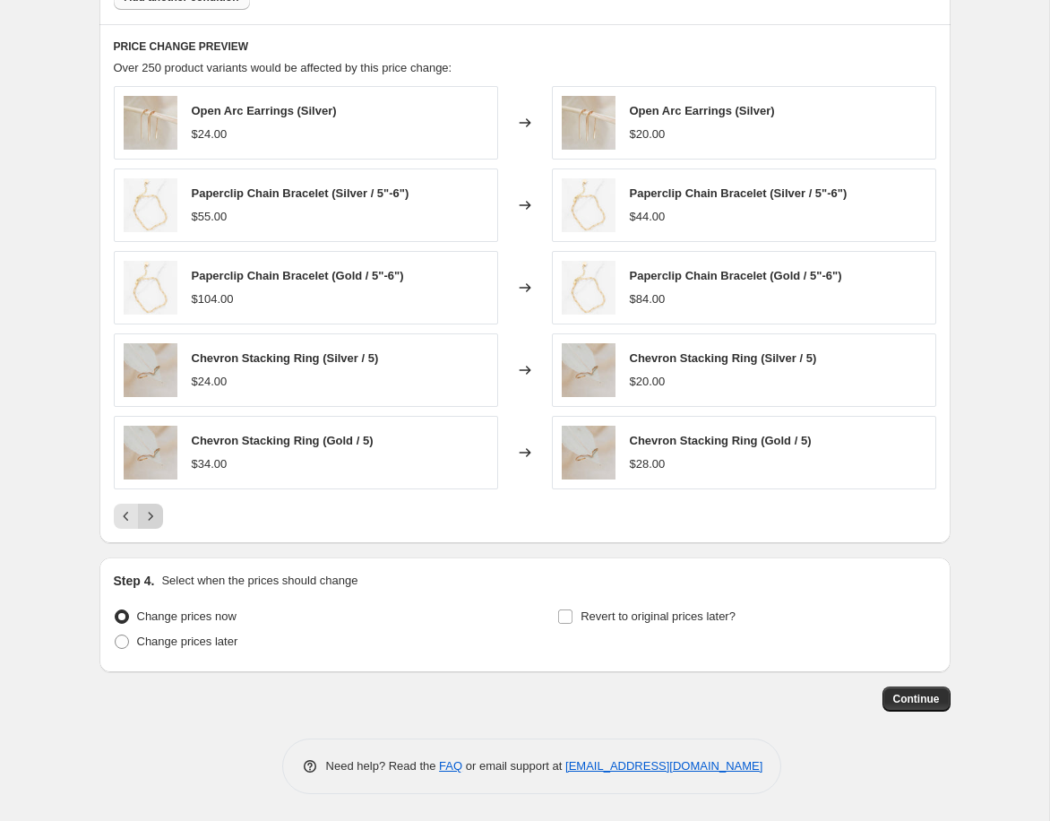
click at [151, 521] on icon "Next" at bounding box center [151, 516] width 18 height 18
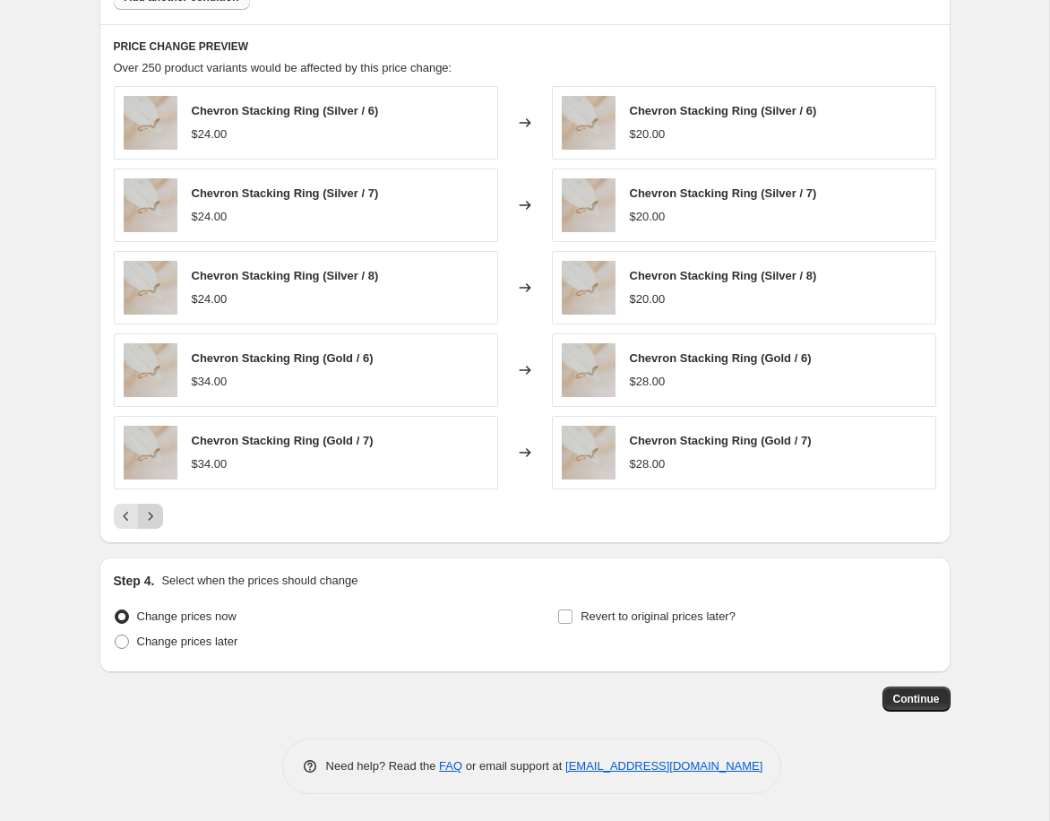
click at [151, 521] on icon "Next" at bounding box center [151, 516] width 18 height 18
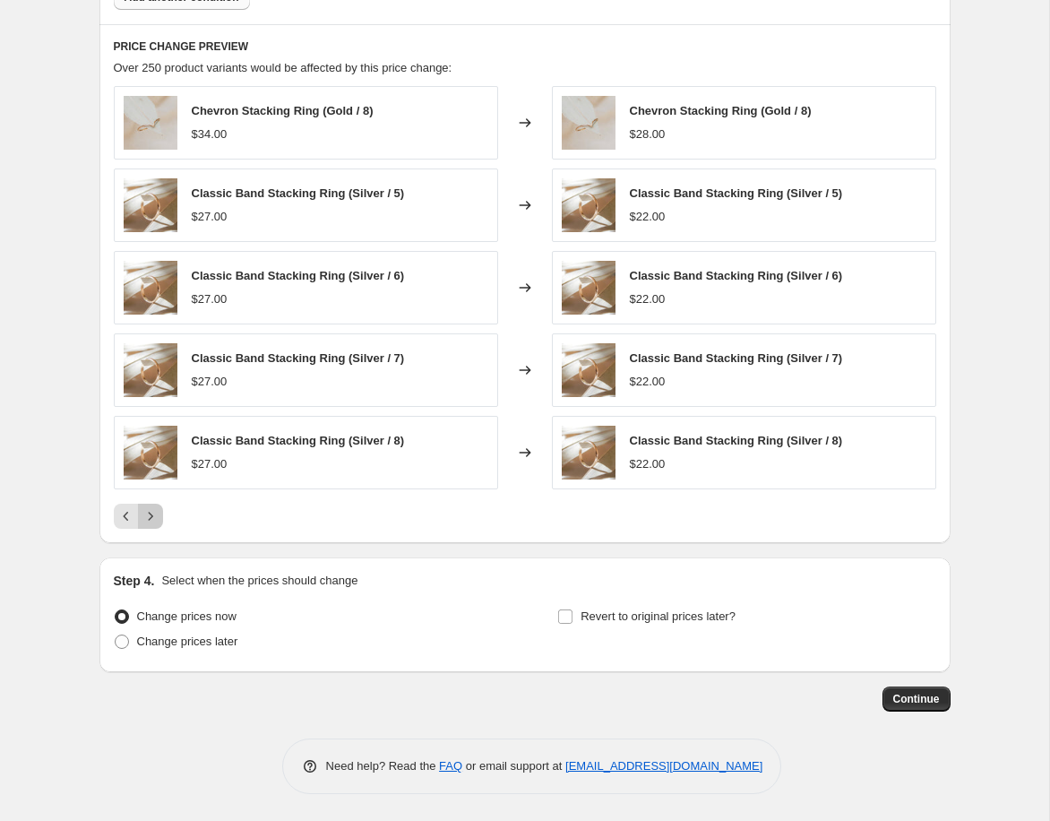
click at [151, 521] on icon "Next" at bounding box center [151, 516] width 18 height 18
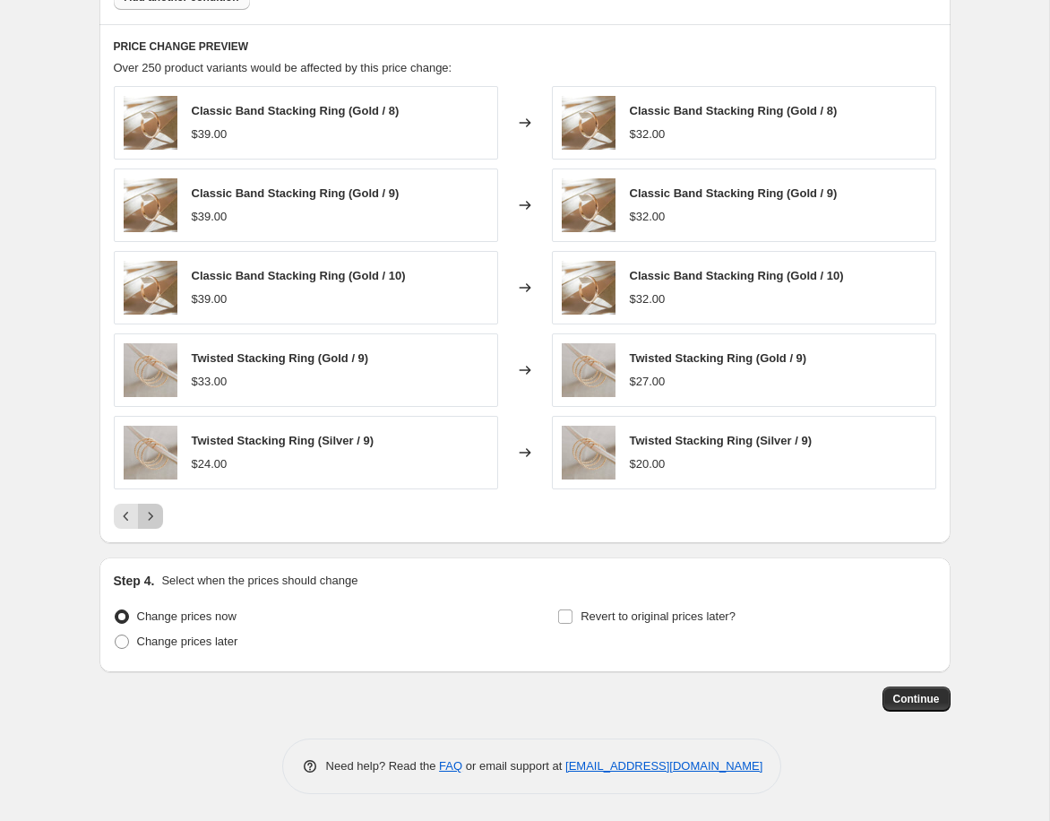
click at [151, 521] on icon "Next" at bounding box center [151, 516] width 18 height 18
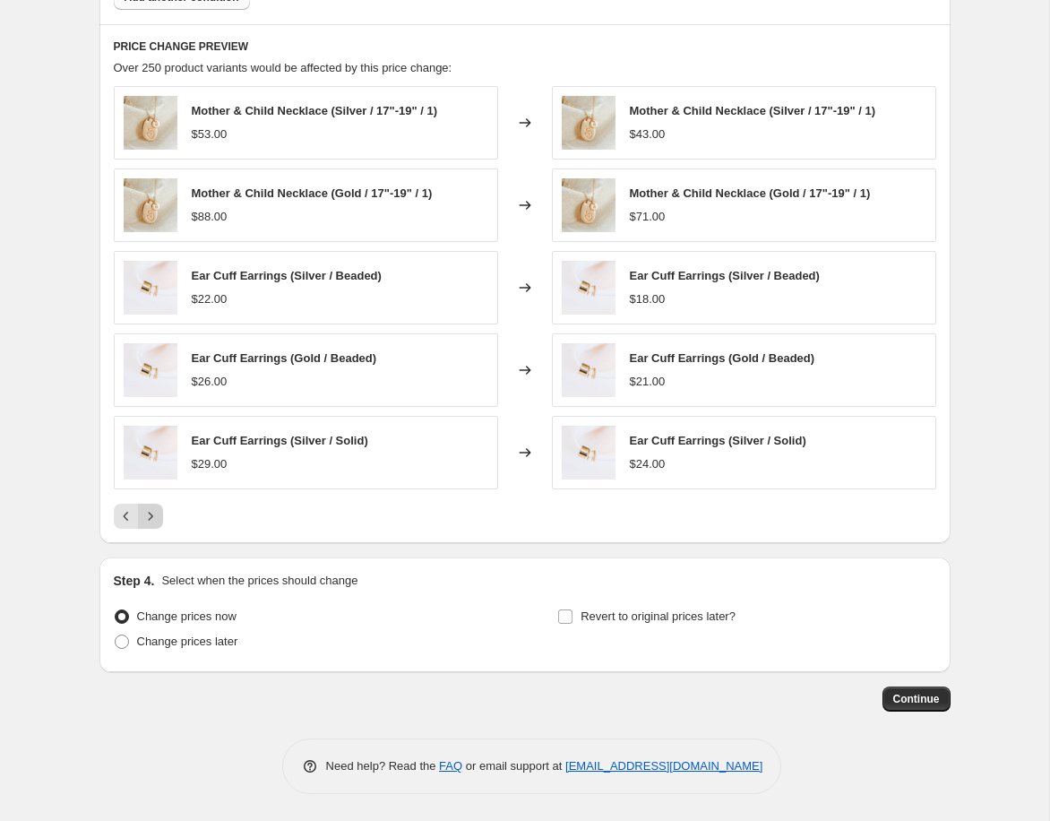
click at [151, 521] on icon "Next" at bounding box center [151, 516] width 18 height 18
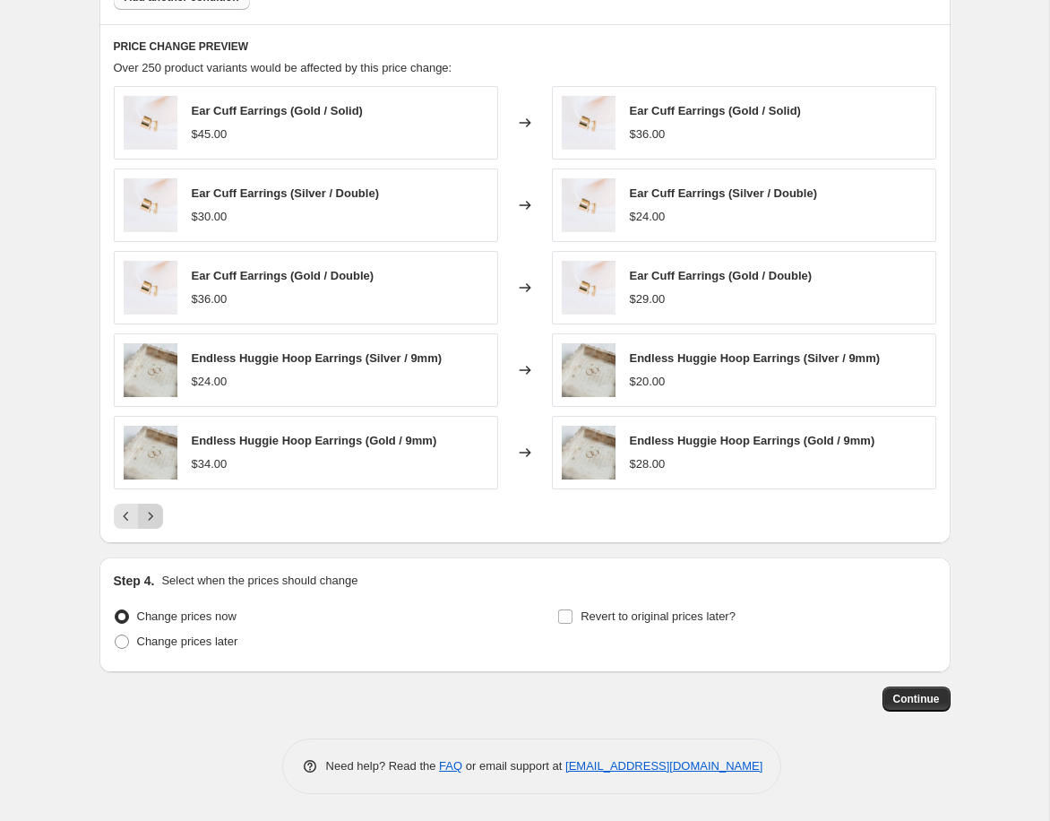
click at [151, 521] on icon "Next" at bounding box center [151, 516] width 18 height 18
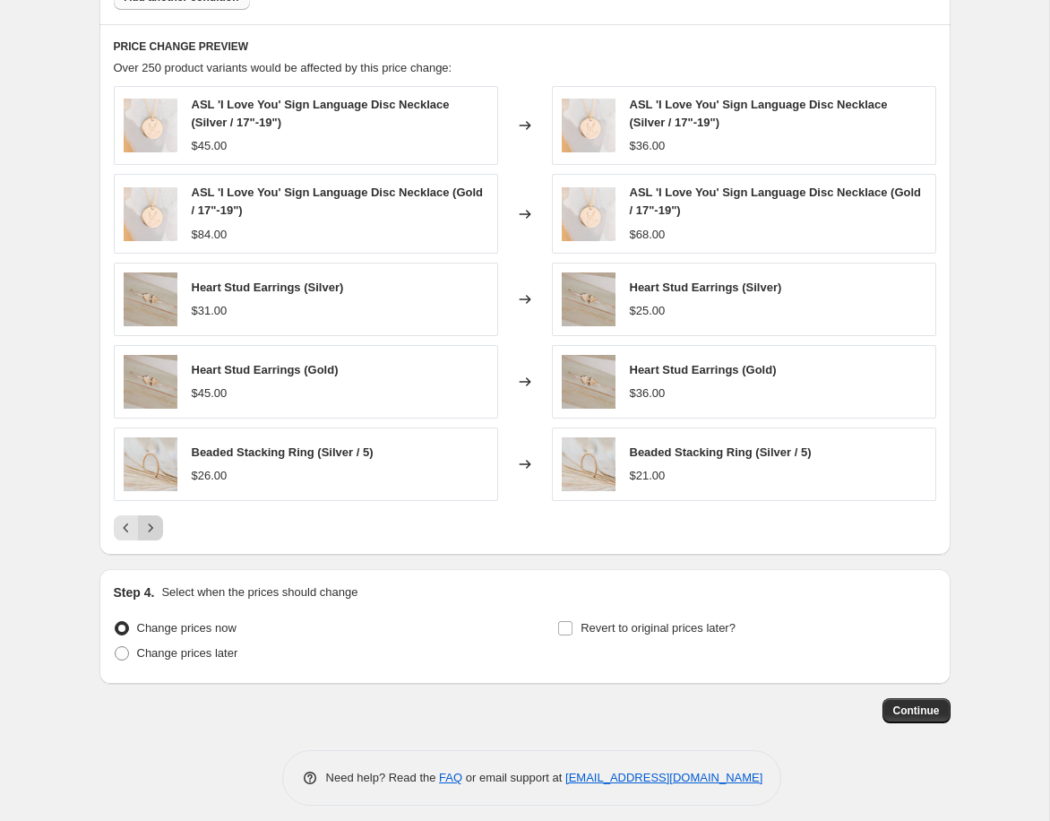
click at [151, 521] on icon "Next" at bounding box center [151, 528] width 18 height 18
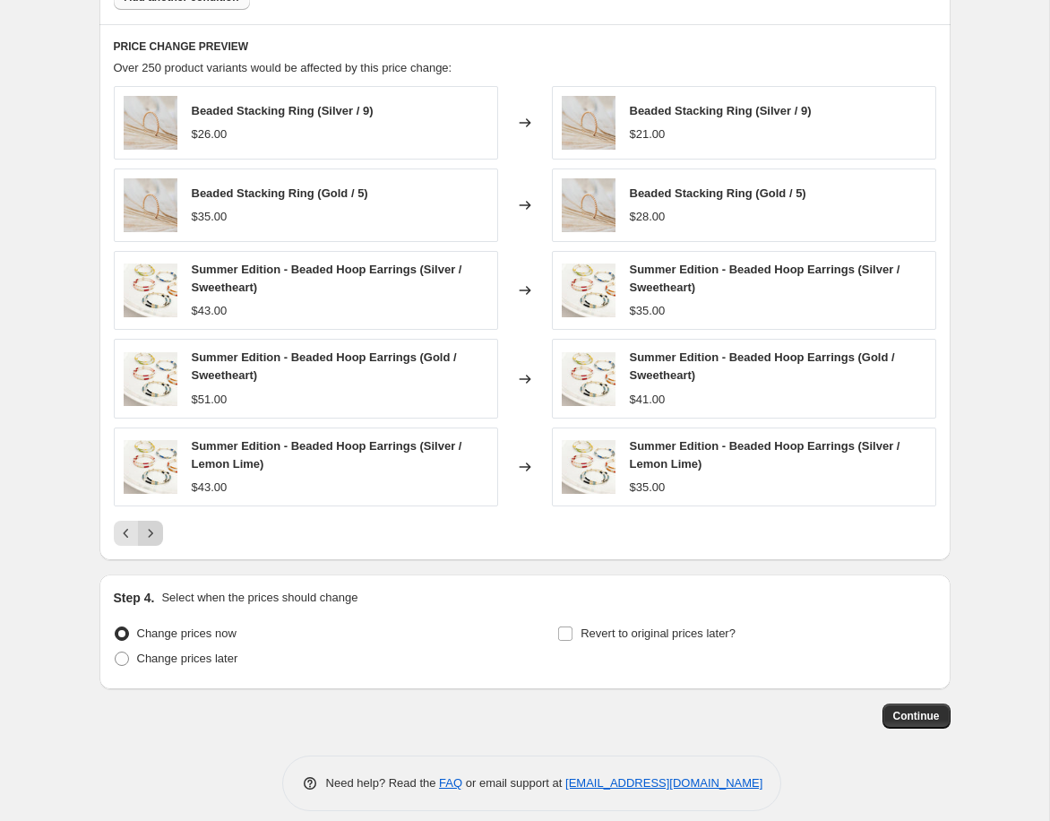
click at [151, 521] on button "Next" at bounding box center [150, 533] width 25 height 25
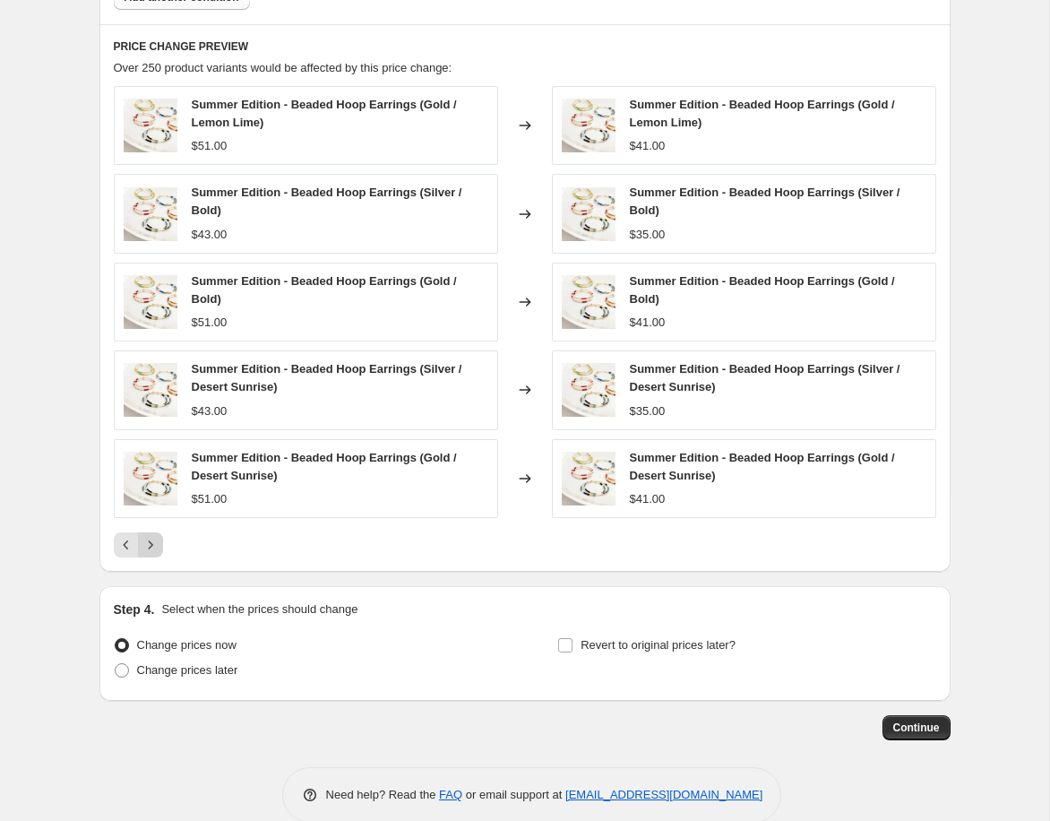
click at [151, 521] on div "Summer Edition - Beaded Hoop Earrings (Gold / Lemon Lime) $51.00 Changed to Sum…" at bounding box center [525, 321] width 822 height 471
click at [143, 543] on icon "Next" at bounding box center [151, 545] width 18 height 18
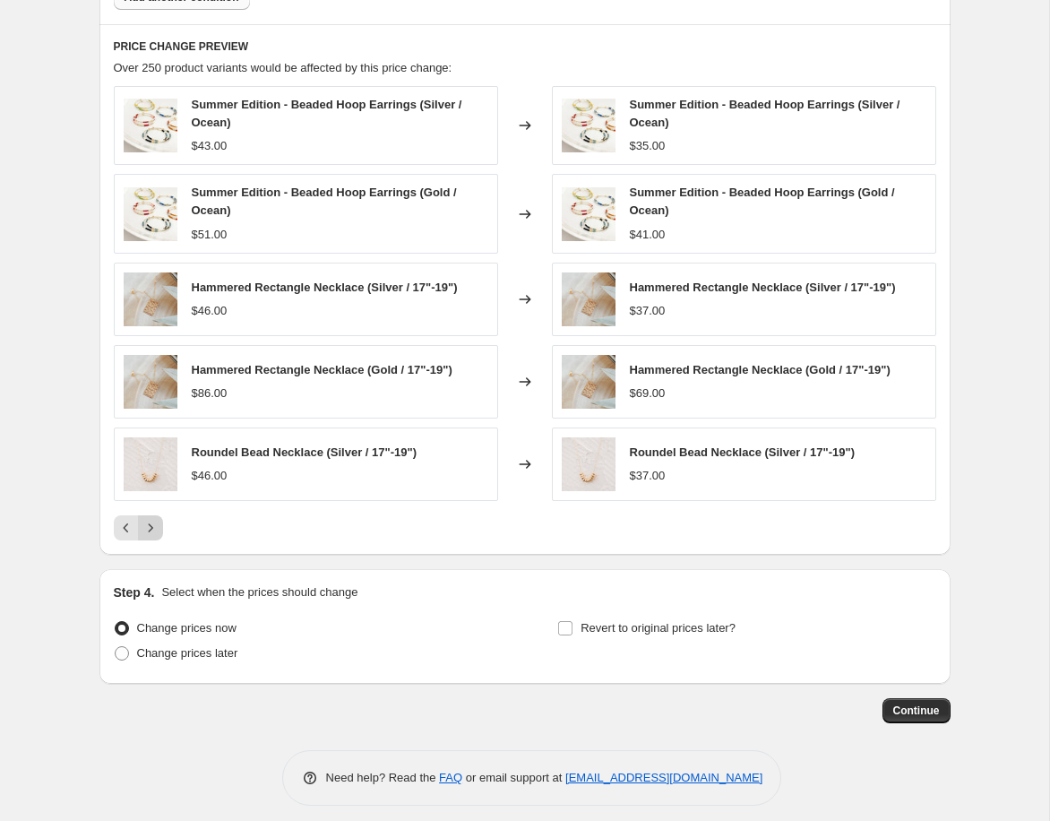
click at [154, 530] on icon "Next" at bounding box center [151, 528] width 18 height 18
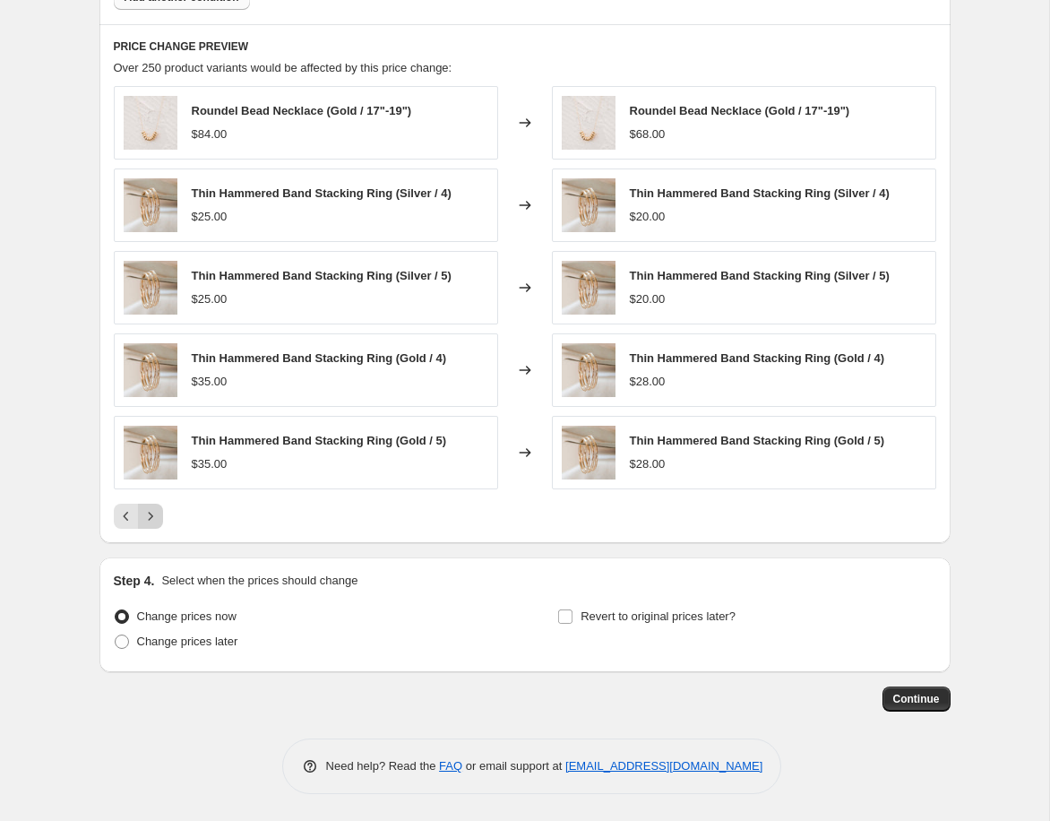
click at [155, 521] on icon "Next" at bounding box center [151, 516] width 18 height 18
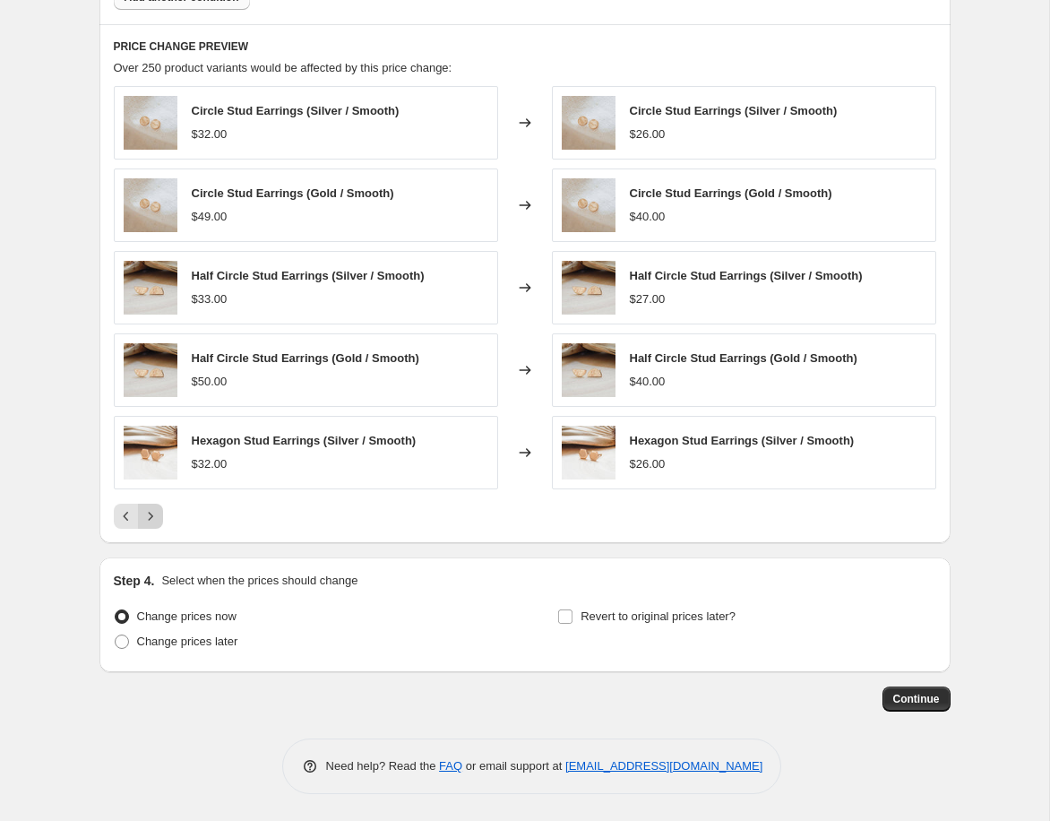
click at [155, 521] on icon "Next" at bounding box center [151, 516] width 18 height 18
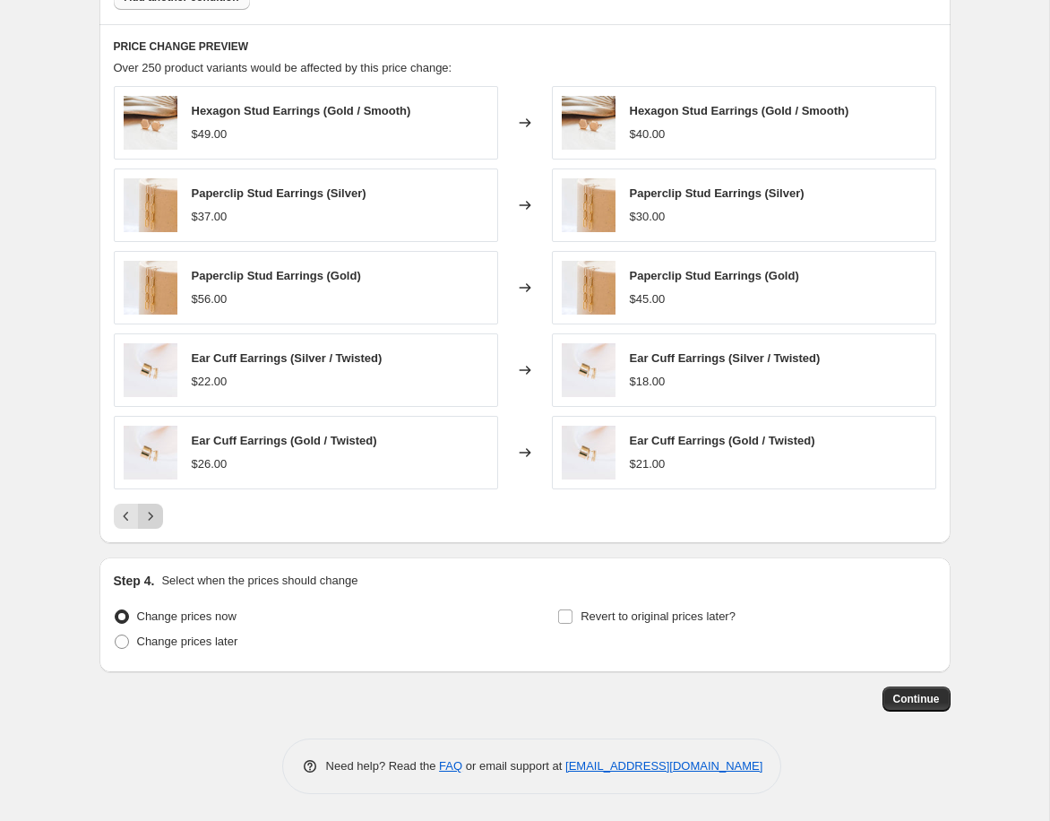
click at [155, 521] on icon "Next" at bounding box center [151, 516] width 18 height 18
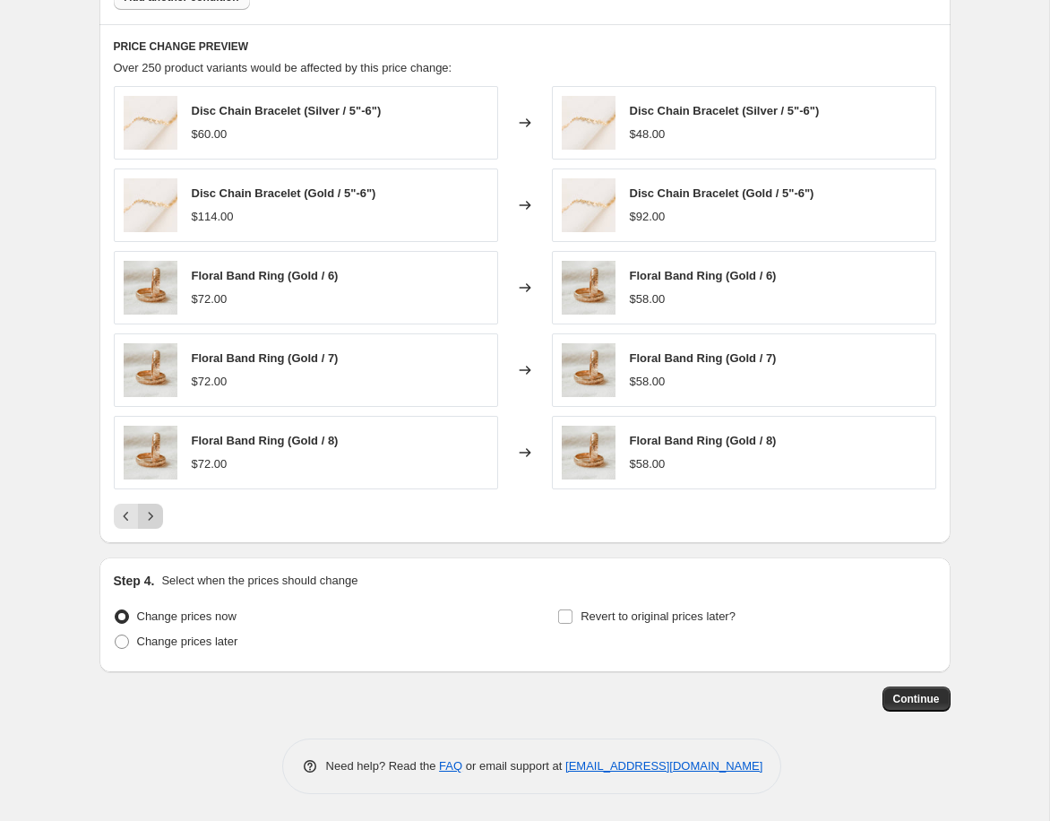
click at [155, 521] on icon "Next" at bounding box center [151, 516] width 18 height 18
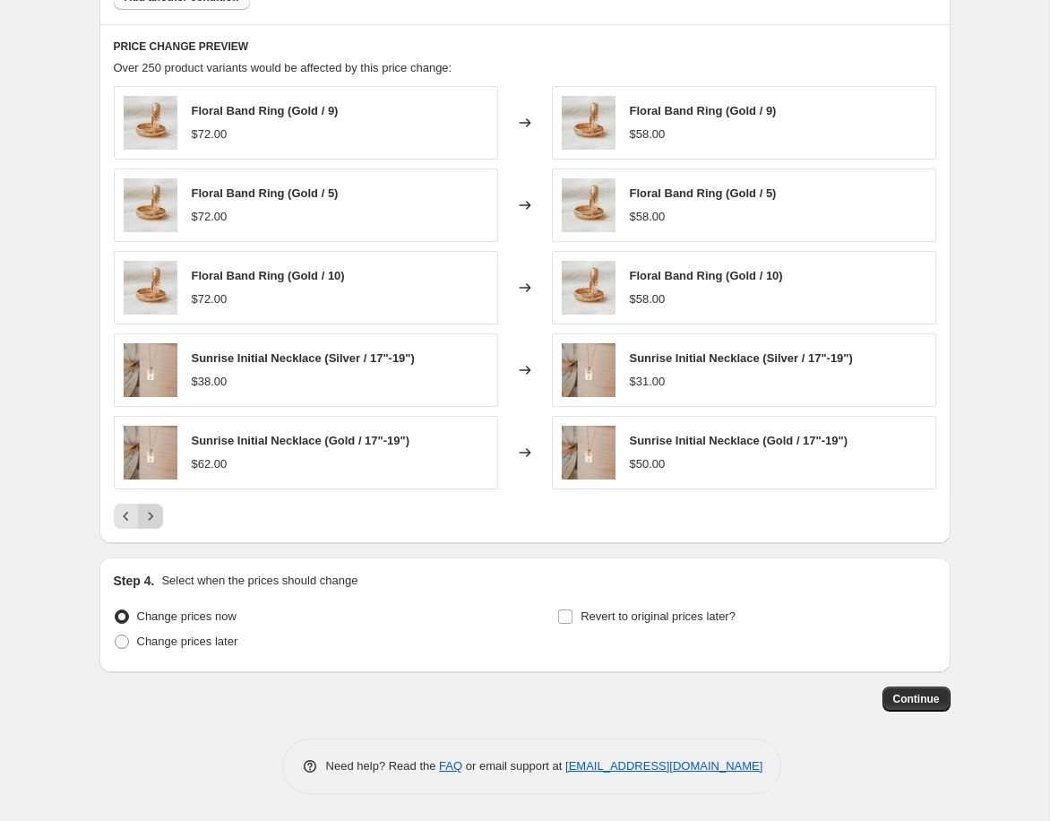
click at [155, 521] on icon "Next" at bounding box center [151, 516] width 18 height 18
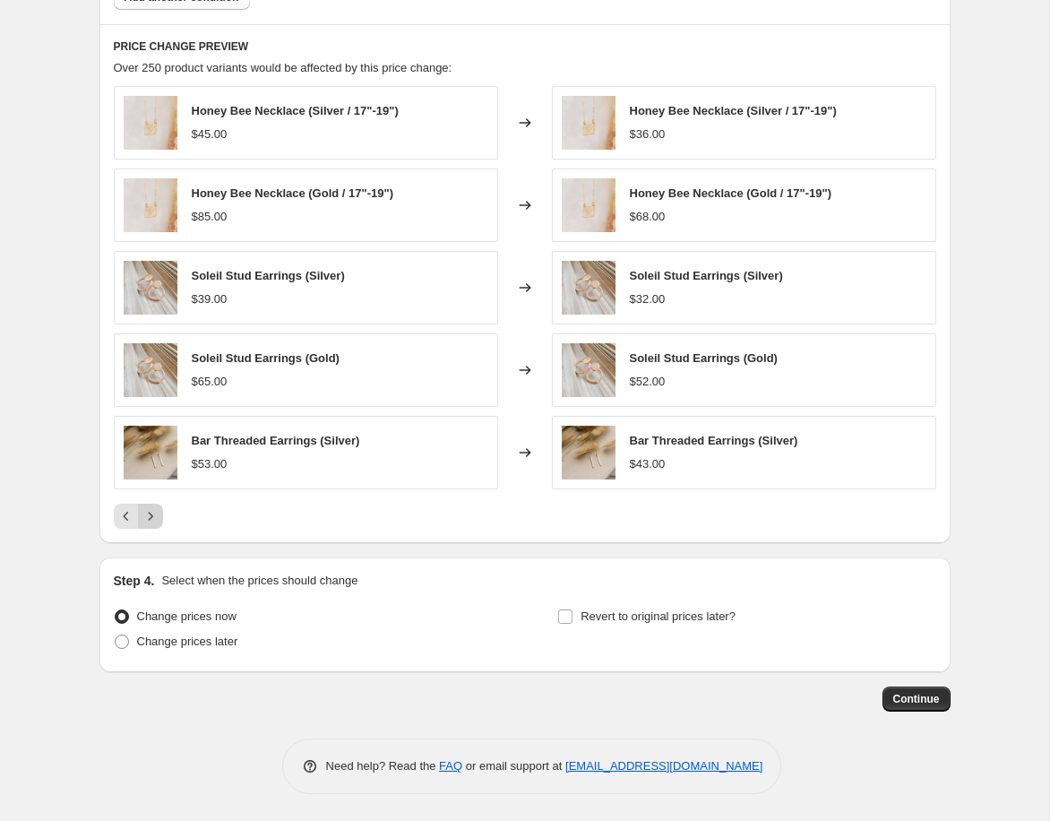
click at [155, 521] on icon "Next" at bounding box center [151, 516] width 18 height 18
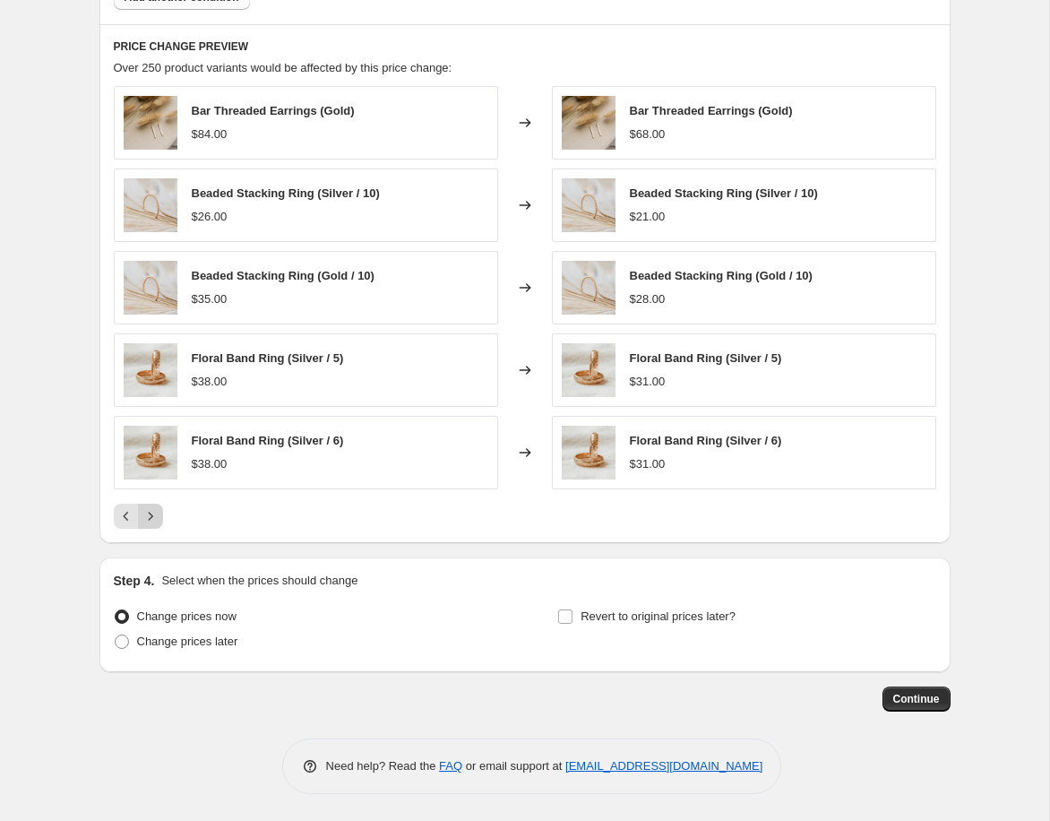
click at [155, 521] on icon "Next" at bounding box center [151, 516] width 18 height 18
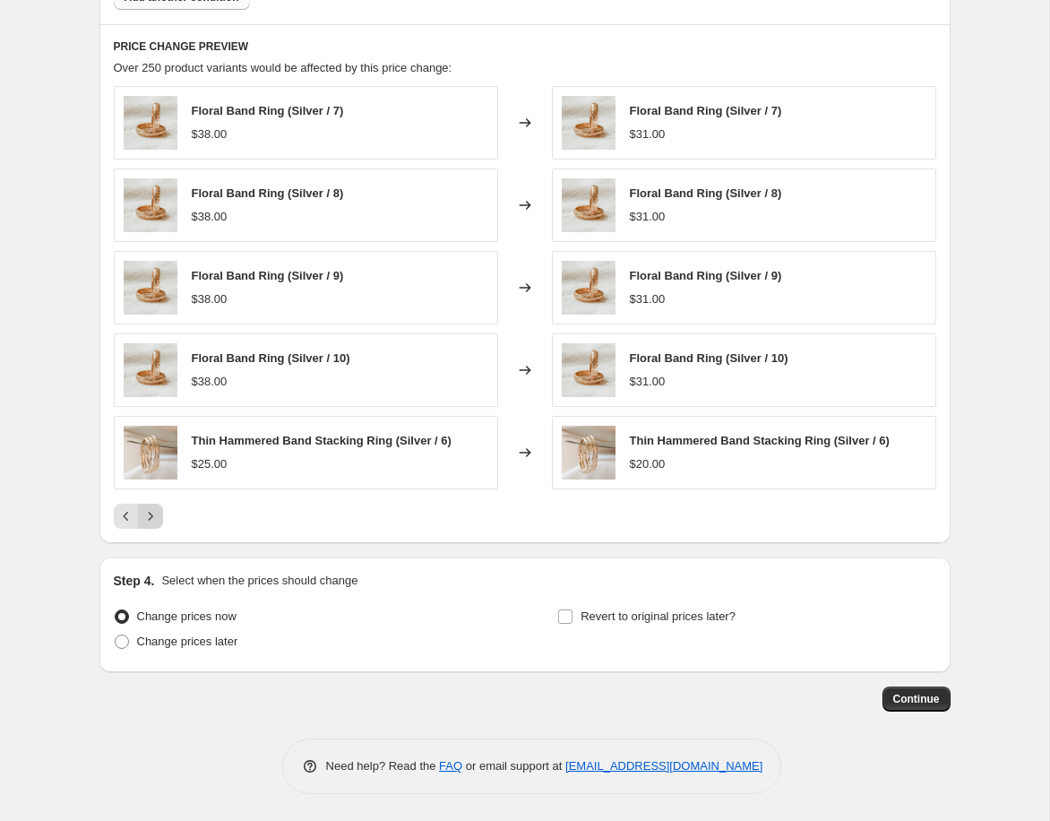
click at [155, 521] on icon "Next" at bounding box center [151, 516] width 18 height 18
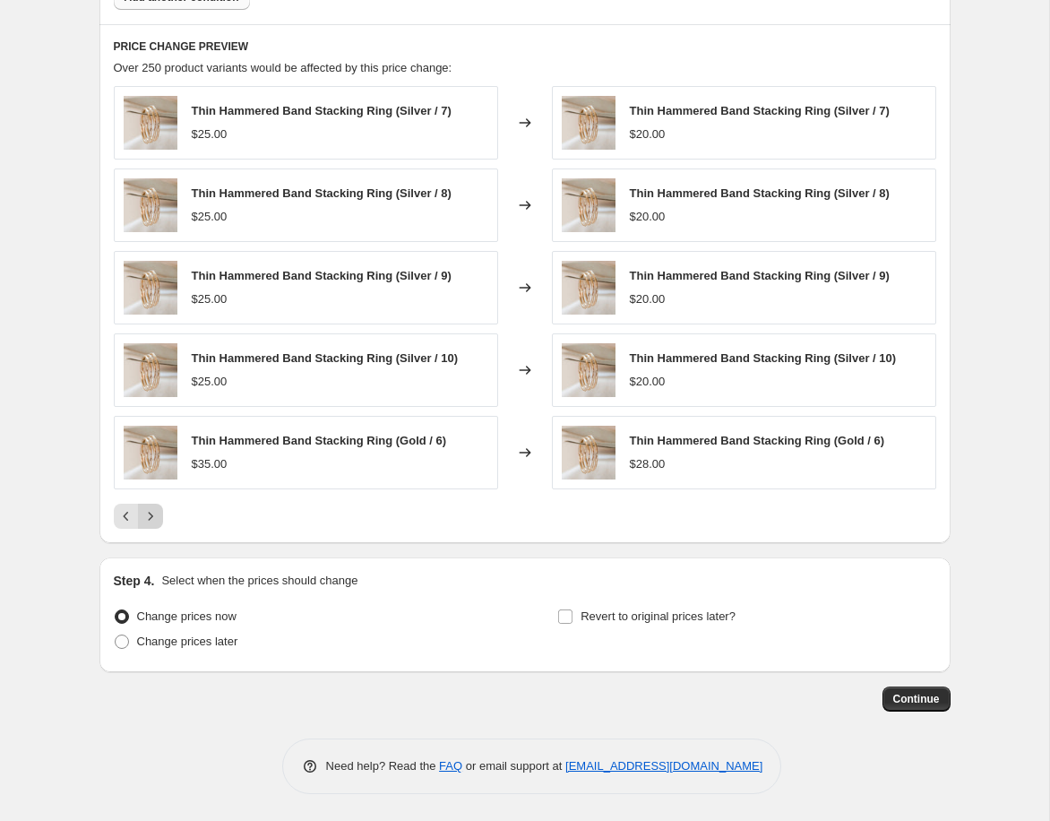
click at [155, 521] on icon "Next" at bounding box center [151, 516] width 18 height 18
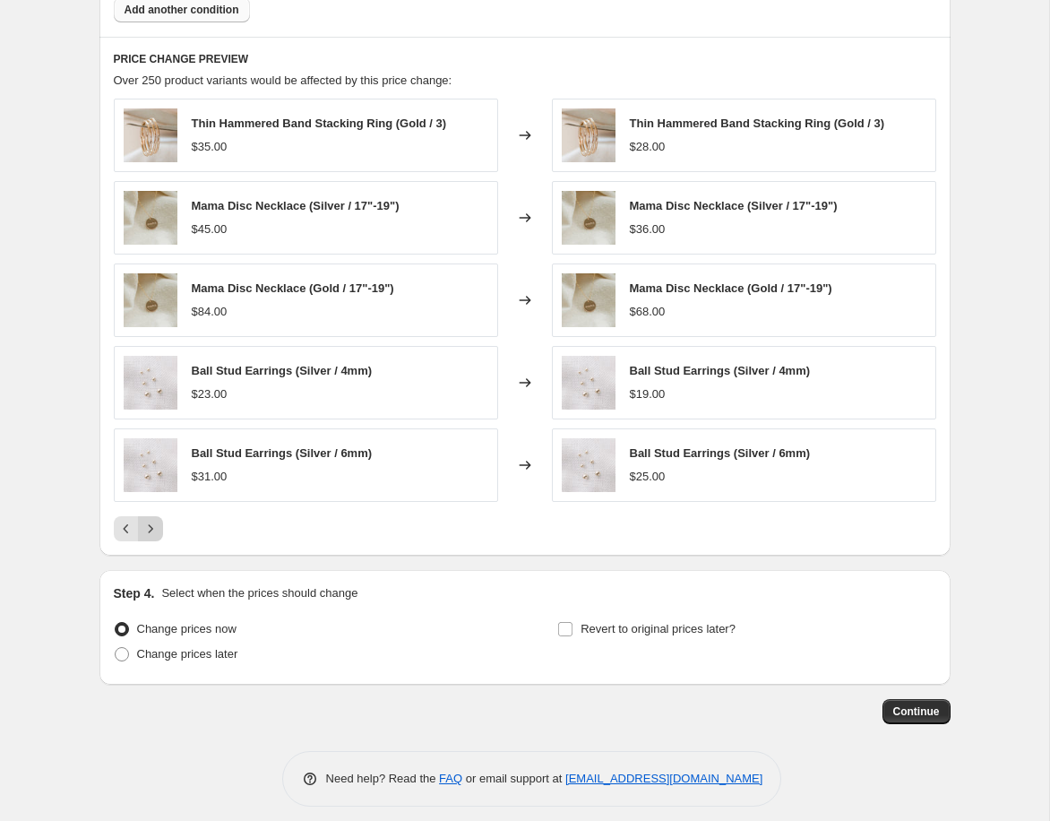
click at [155, 521] on icon "Next" at bounding box center [151, 529] width 18 height 18
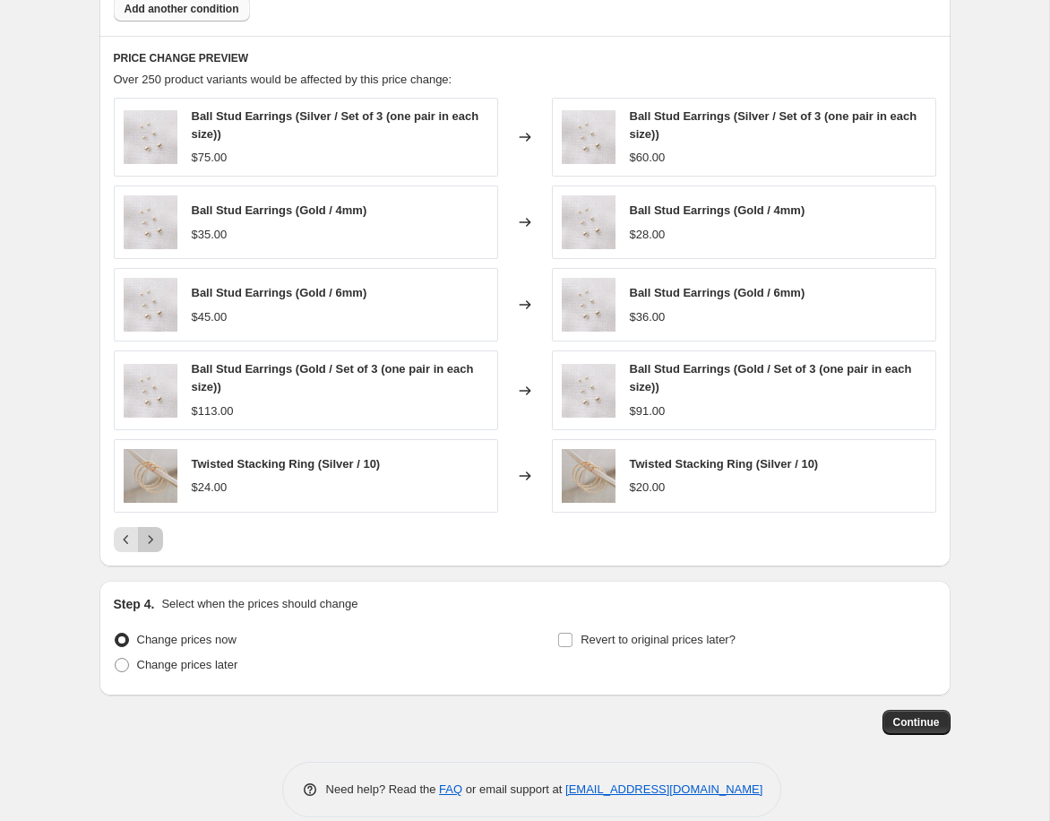
click at [152, 547] on icon "Next" at bounding box center [151, 539] width 18 height 18
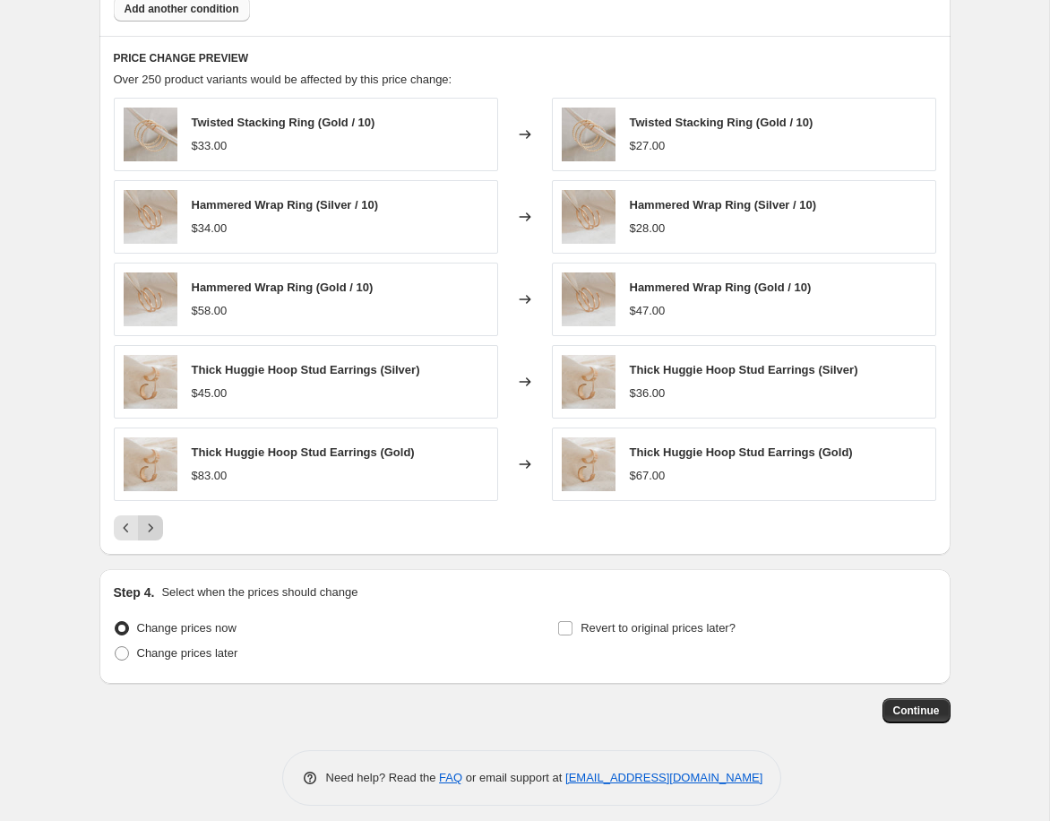
click at [151, 531] on icon "Next" at bounding box center [151, 528] width 18 height 18
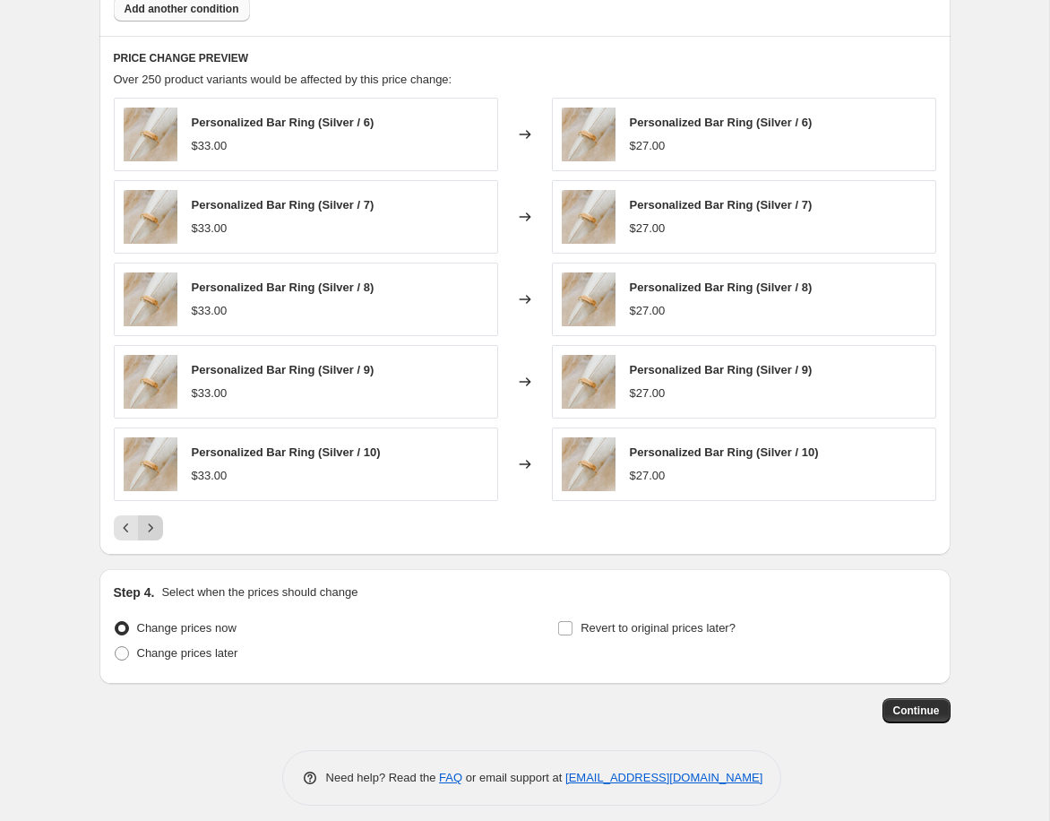
click at [151, 530] on icon "Next" at bounding box center [151, 528] width 18 height 18
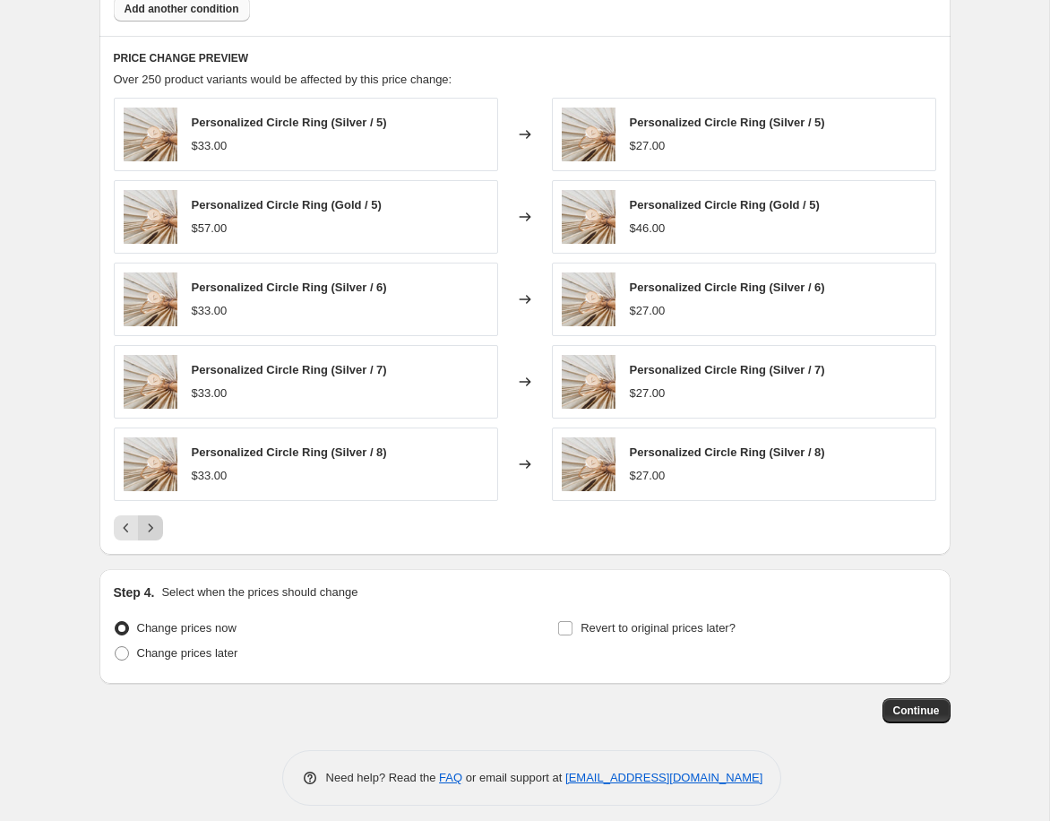
click at [151, 530] on icon "Next" at bounding box center [151, 528] width 18 height 18
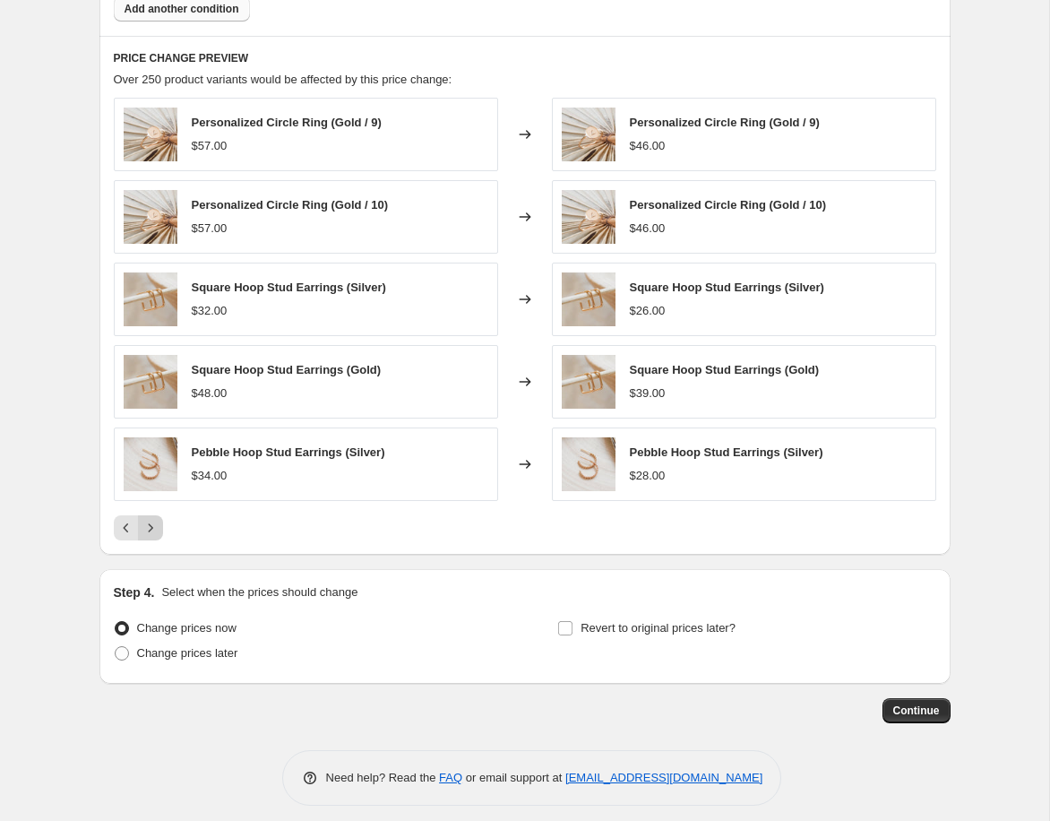
click at [151, 530] on icon "Next" at bounding box center [151, 528] width 18 height 18
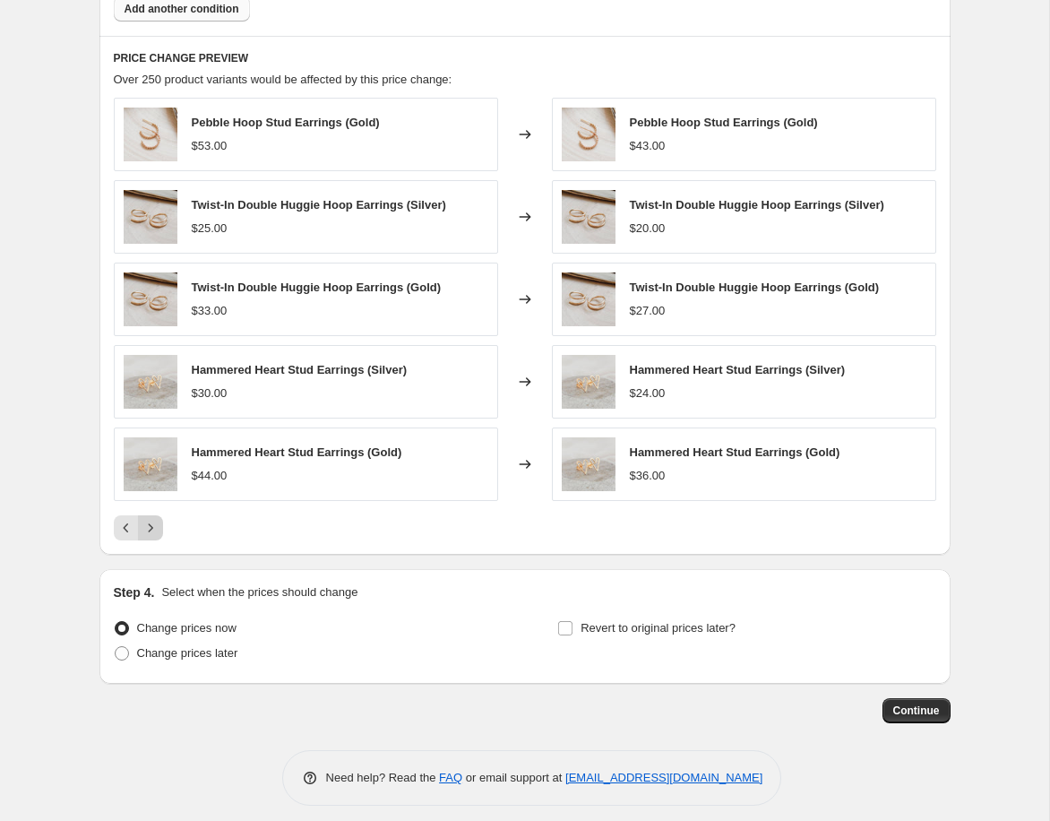
click at [151, 530] on icon "Next" at bounding box center [151, 528] width 18 height 18
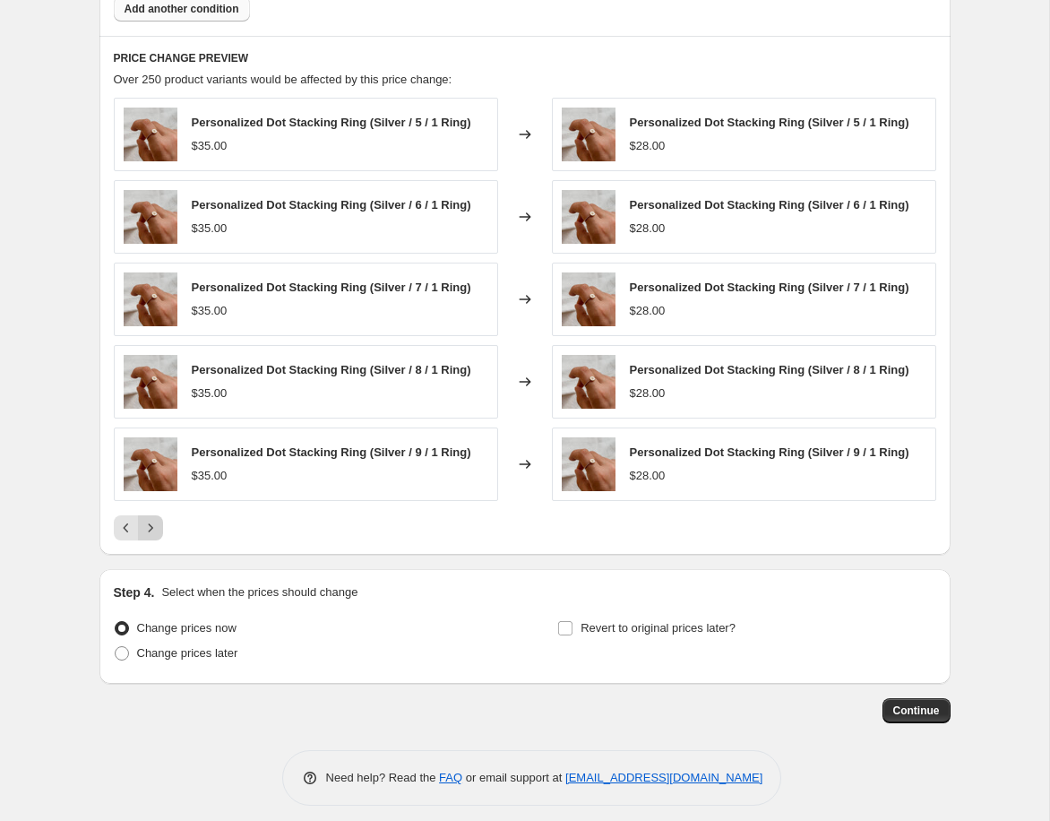
click at [151, 530] on icon "Next" at bounding box center [151, 528] width 18 height 18
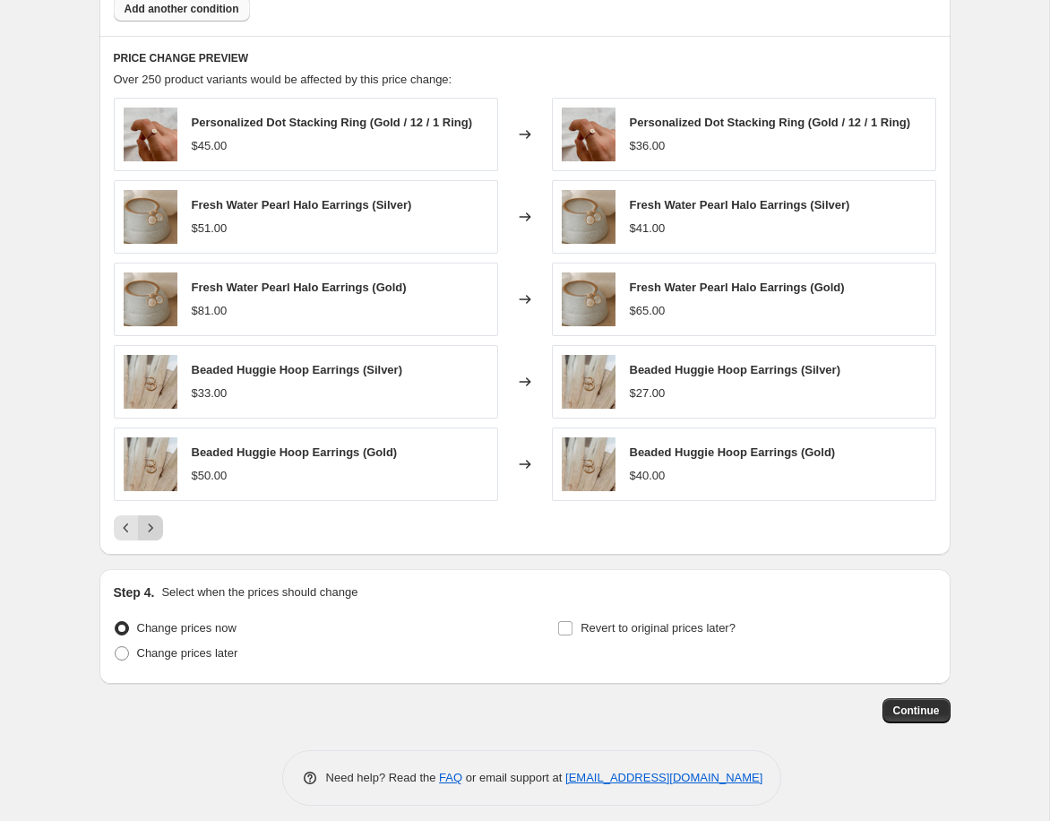
click at [151, 530] on icon "Next" at bounding box center [151, 528] width 18 height 18
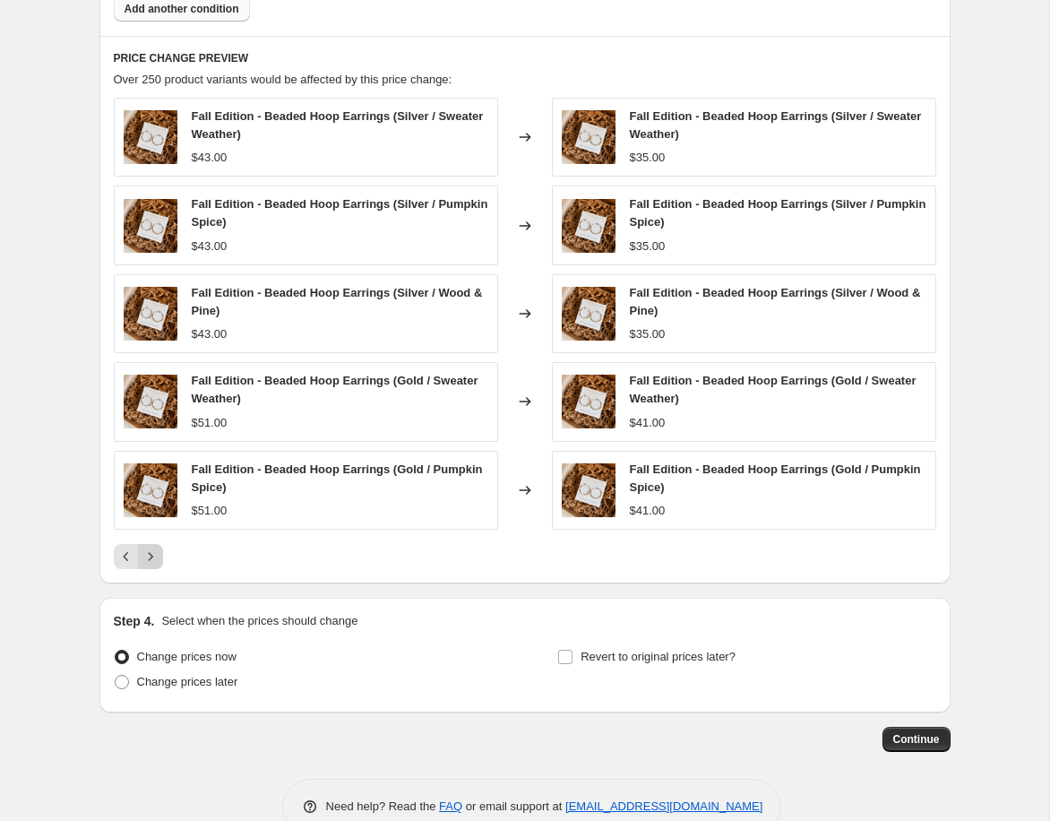
click at [151, 530] on div "Fall Edition - Beaded Hoop Earrings (Silver / Sweater Weather) $43.00 Changed t…" at bounding box center [525, 333] width 822 height 471
click at [151, 562] on icon "Next" at bounding box center [151, 556] width 18 height 18
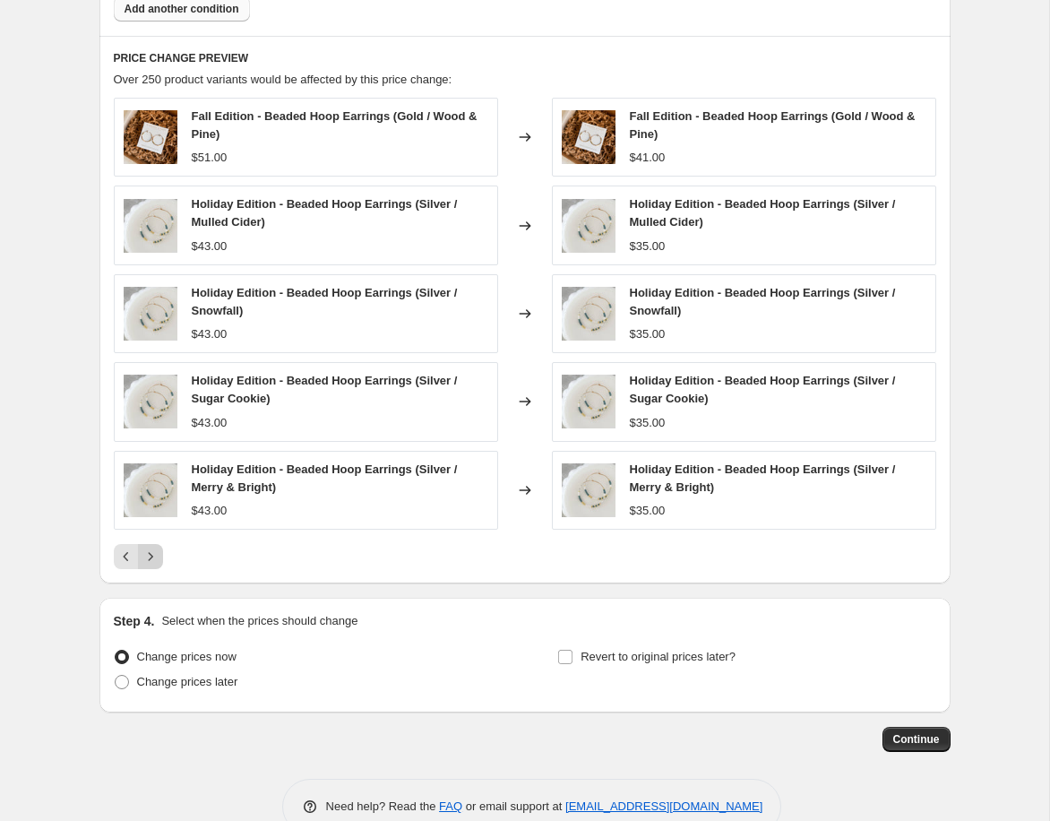
click at [151, 558] on icon "Next" at bounding box center [151, 556] width 18 height 18
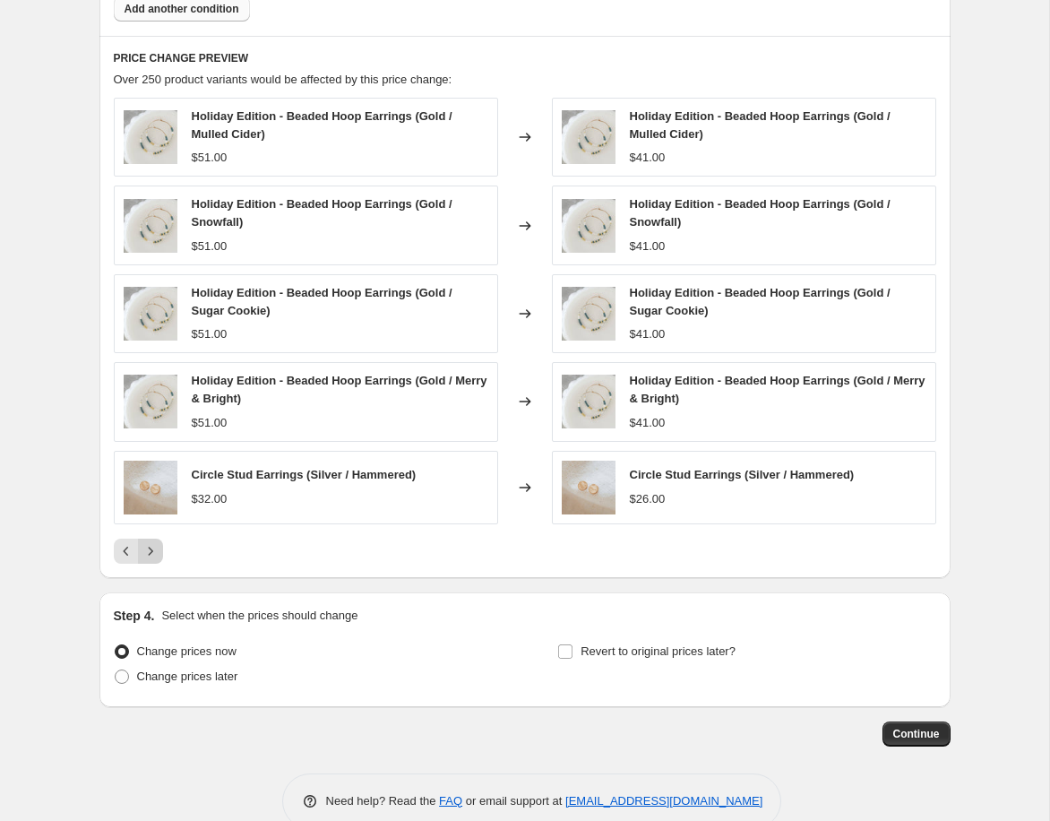
click at [151, 557] on icon "Next" at bounding box center [151, 551] width 18 height 18
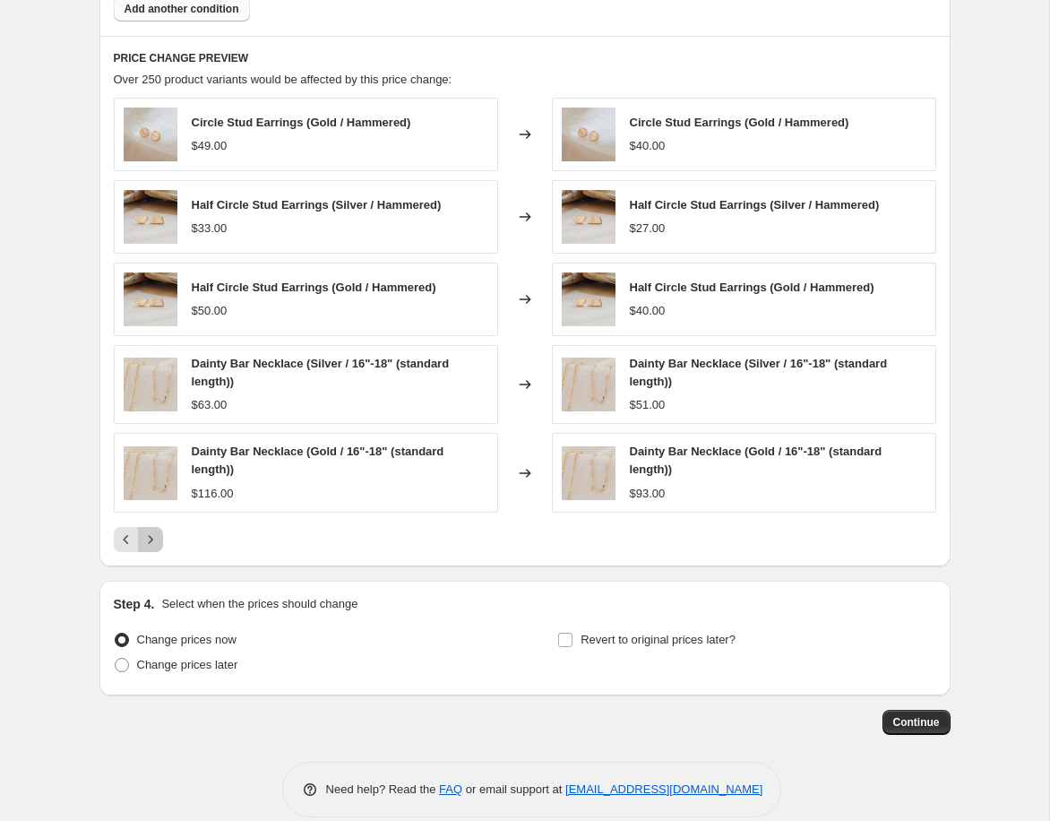
click at [154, 542] on icon "Next" at bounding box center [151, 539] width 18 height 18
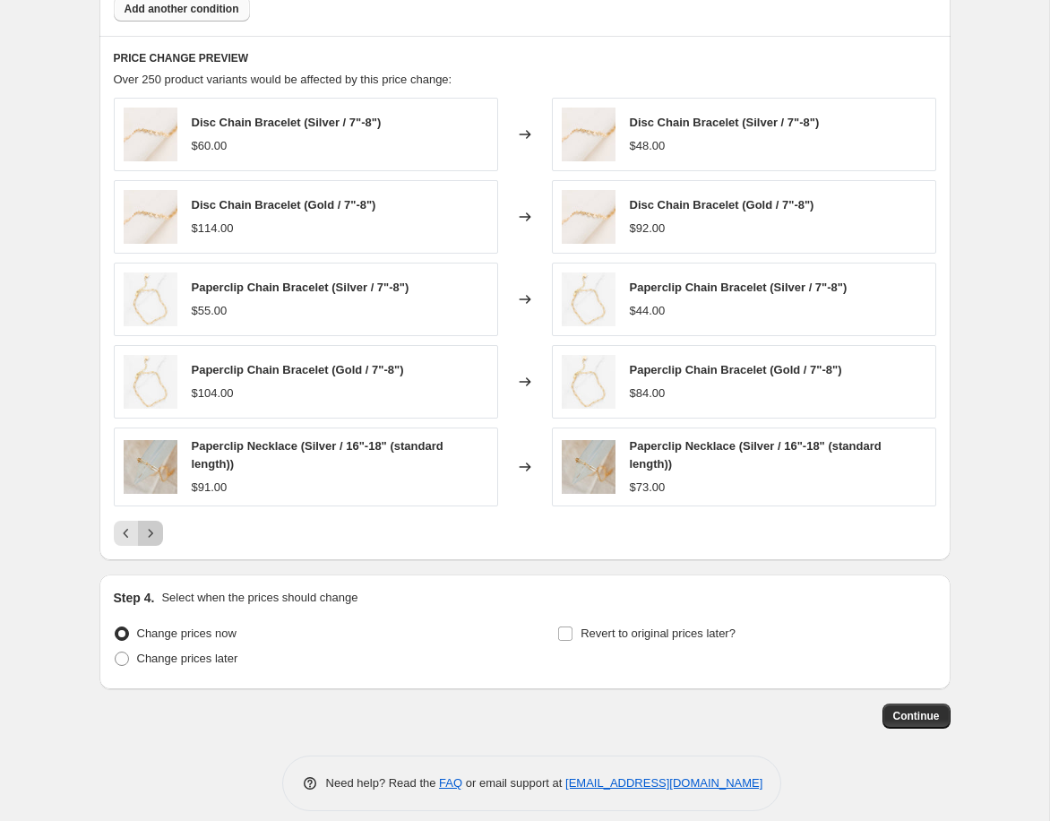
click at [154, 542] on icon "Next" at bounding box center [151, 533] width 18 height 18
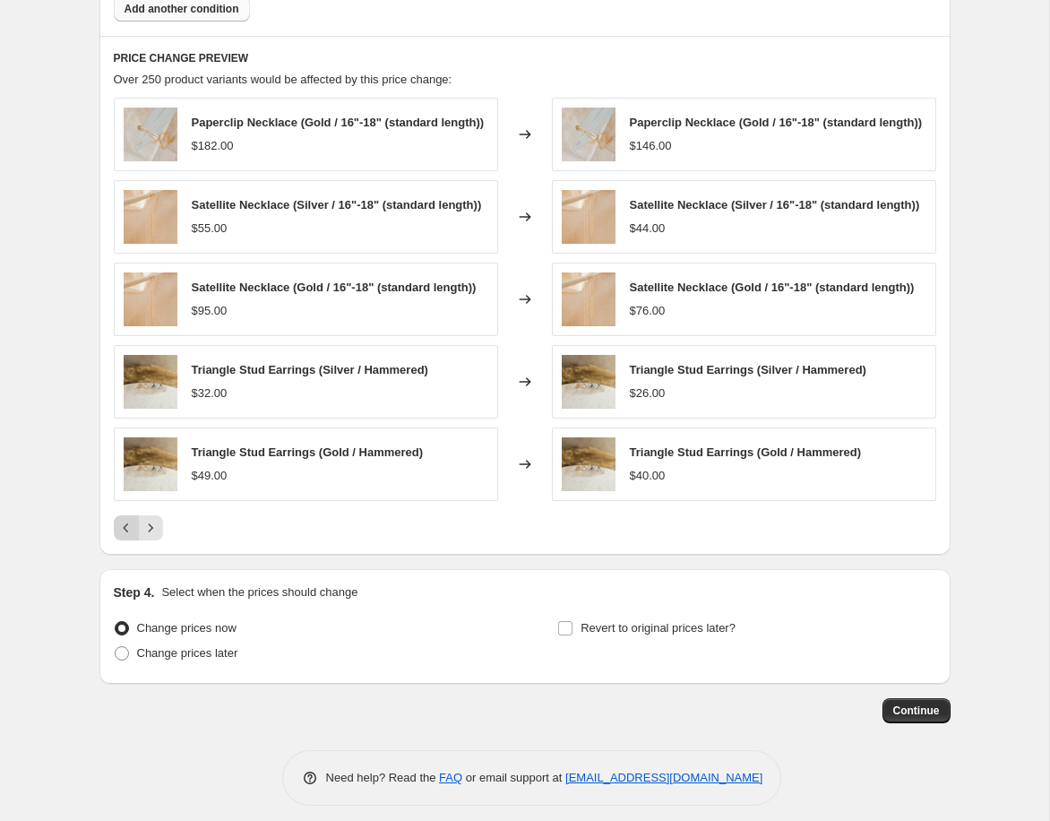
click at [118, 537] on icon "Previous" at bounding box center [126, 528] width 18 height 18
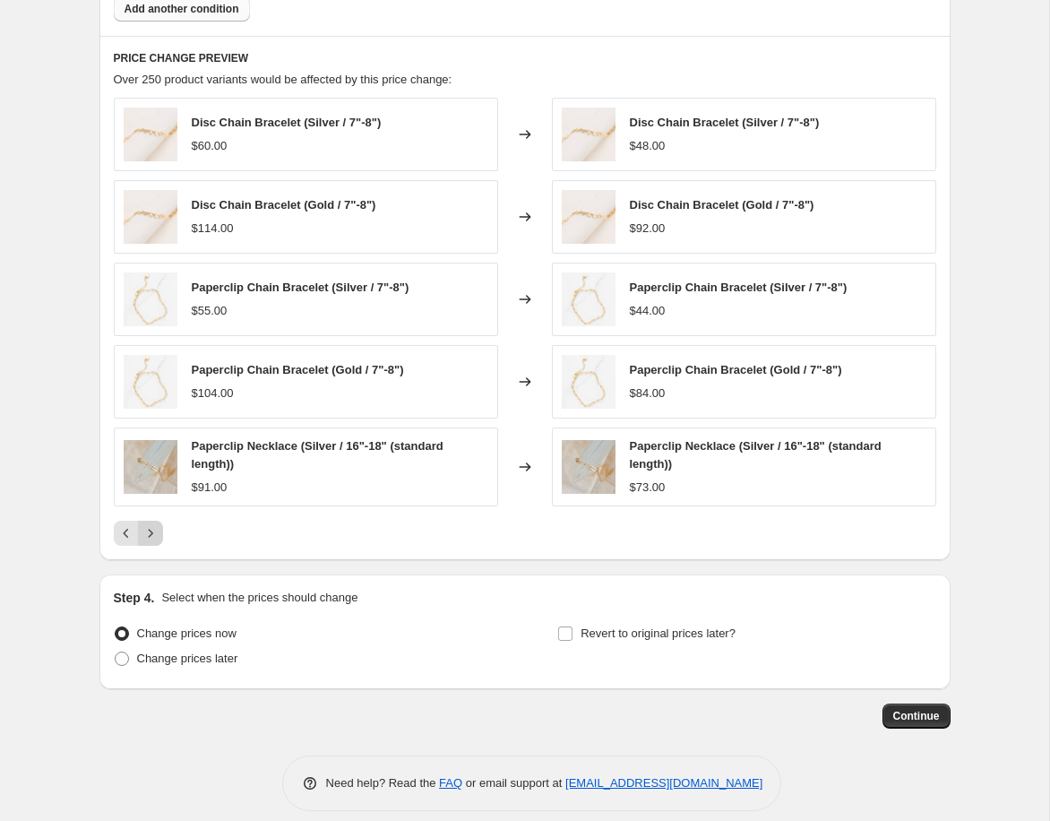
click at [153, 535] on icon "Next" at bounding box center [151, 533] width 18 height 18
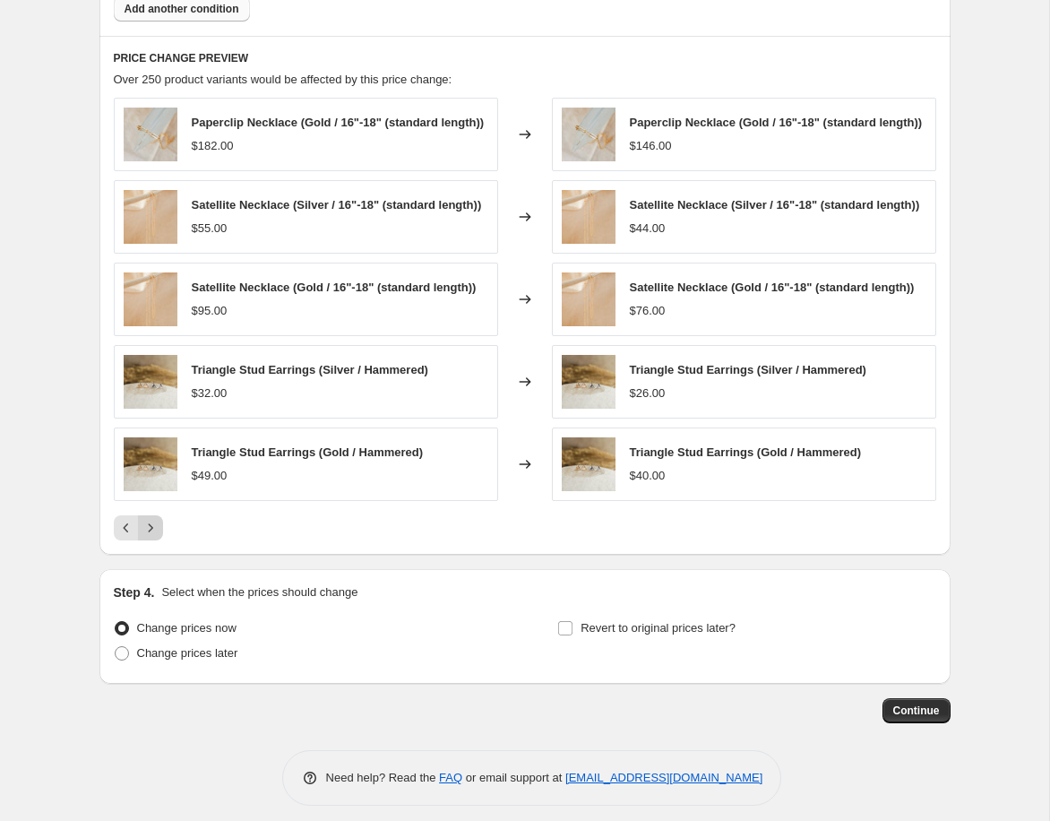
click at [153, 535] on button "Next" at bounding box center [150, 527] width 25 height 25
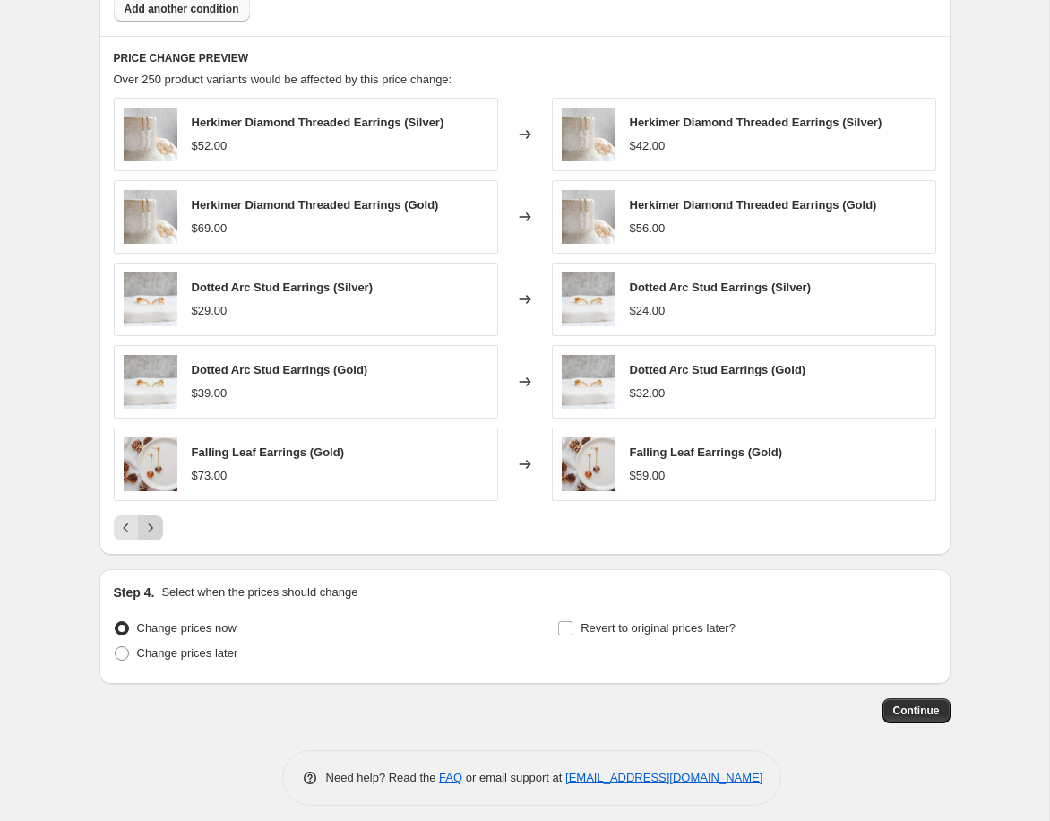
click at [155, 531] on icon "Next" at bounding box center [151, 528] width 18 height 18
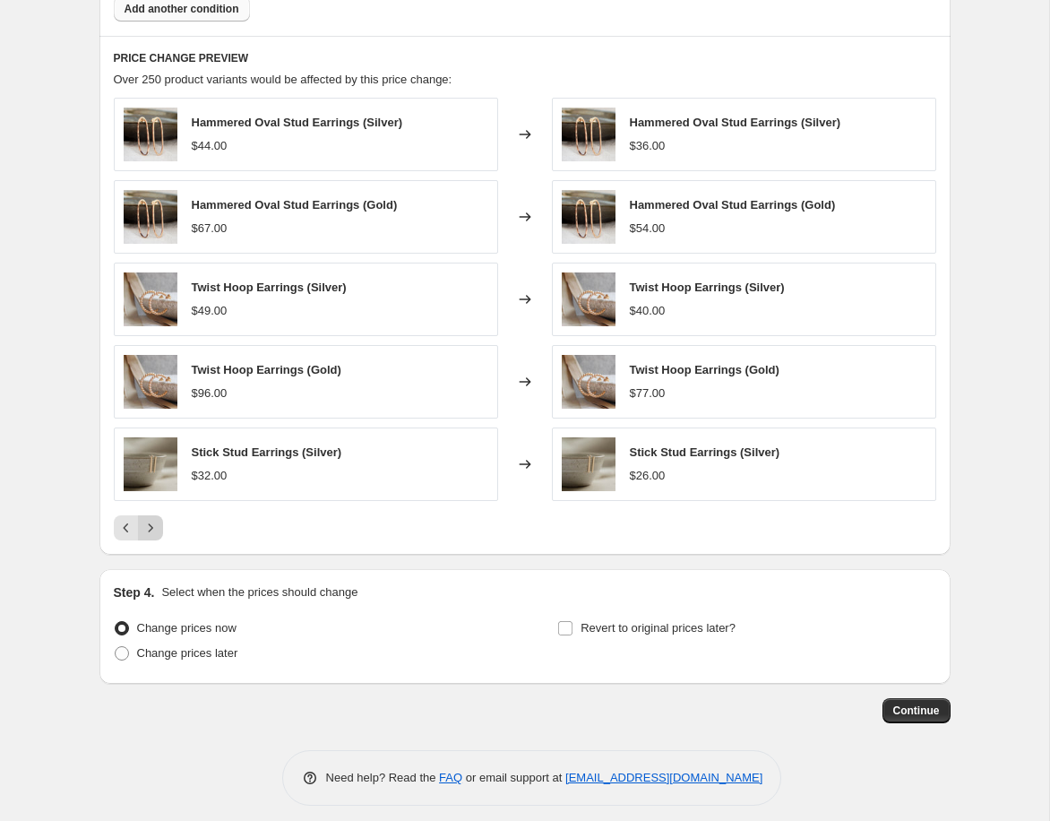
click at [155, 531] on icon "Next" at bounding box center [151, 528] width 18 height 18
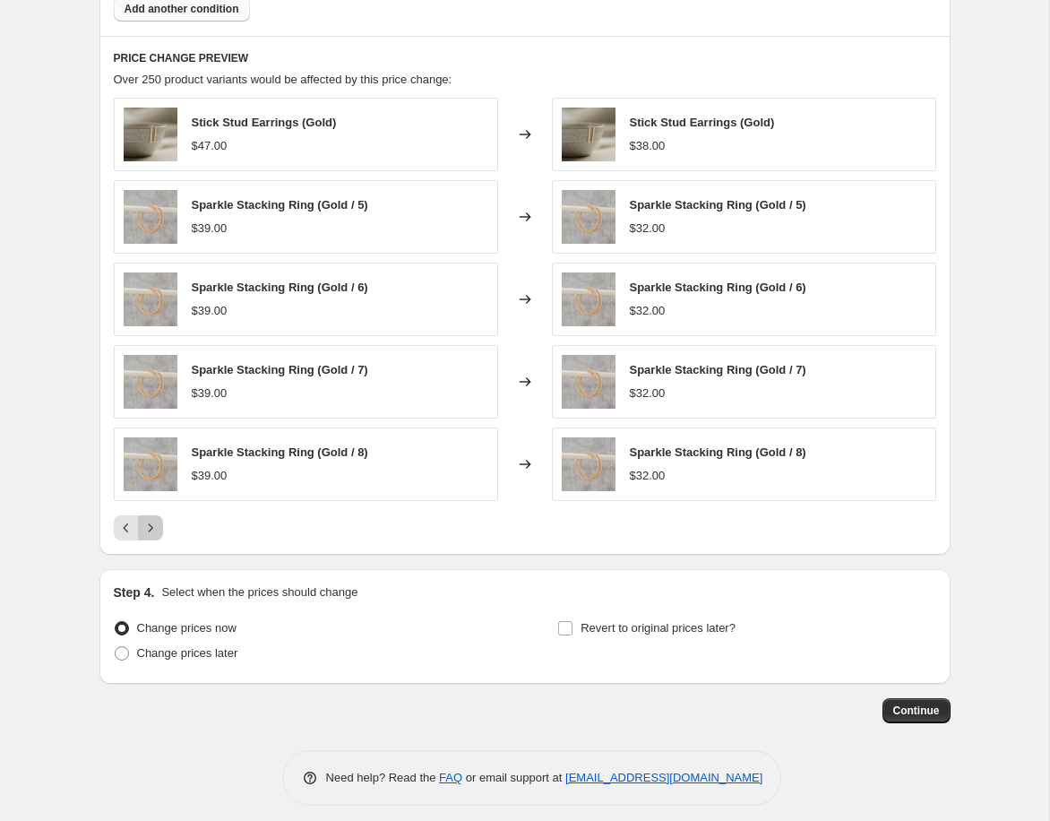
click at [155, 531] on icon "Next" at bounding box center [151, 528] width 18 height 18
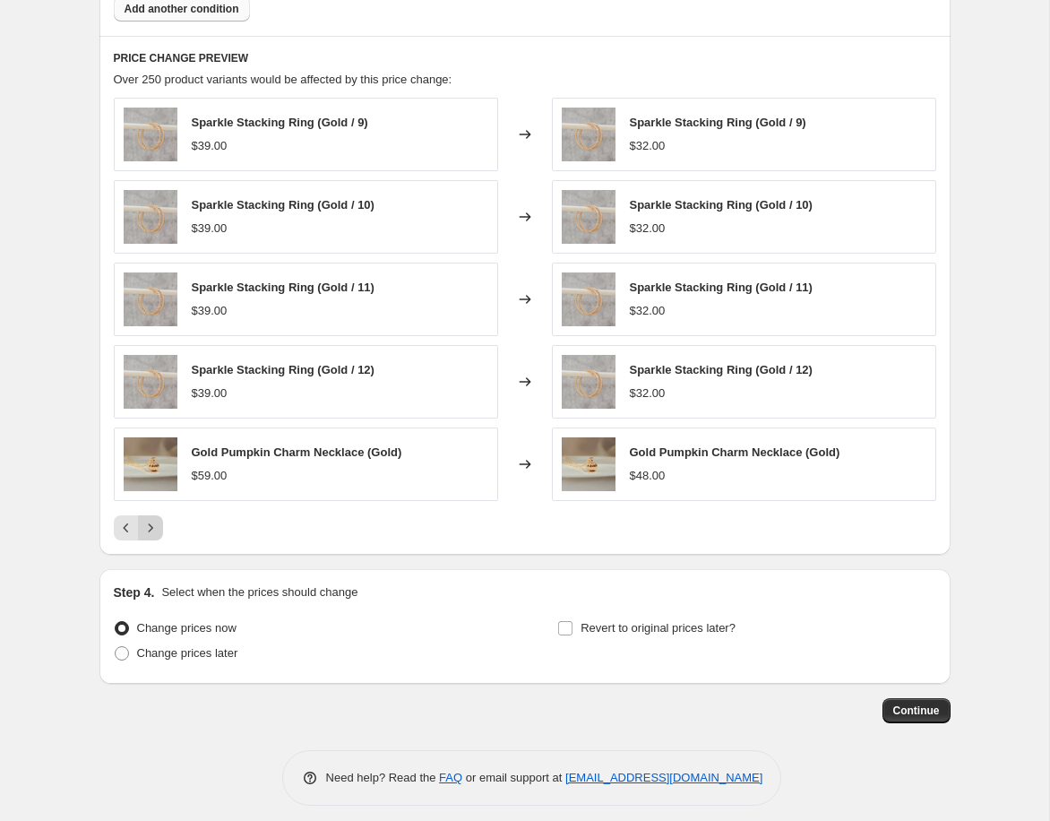
click at [155, 531] on icon "Next" at bounding box center [151, 528] width 18 height 18
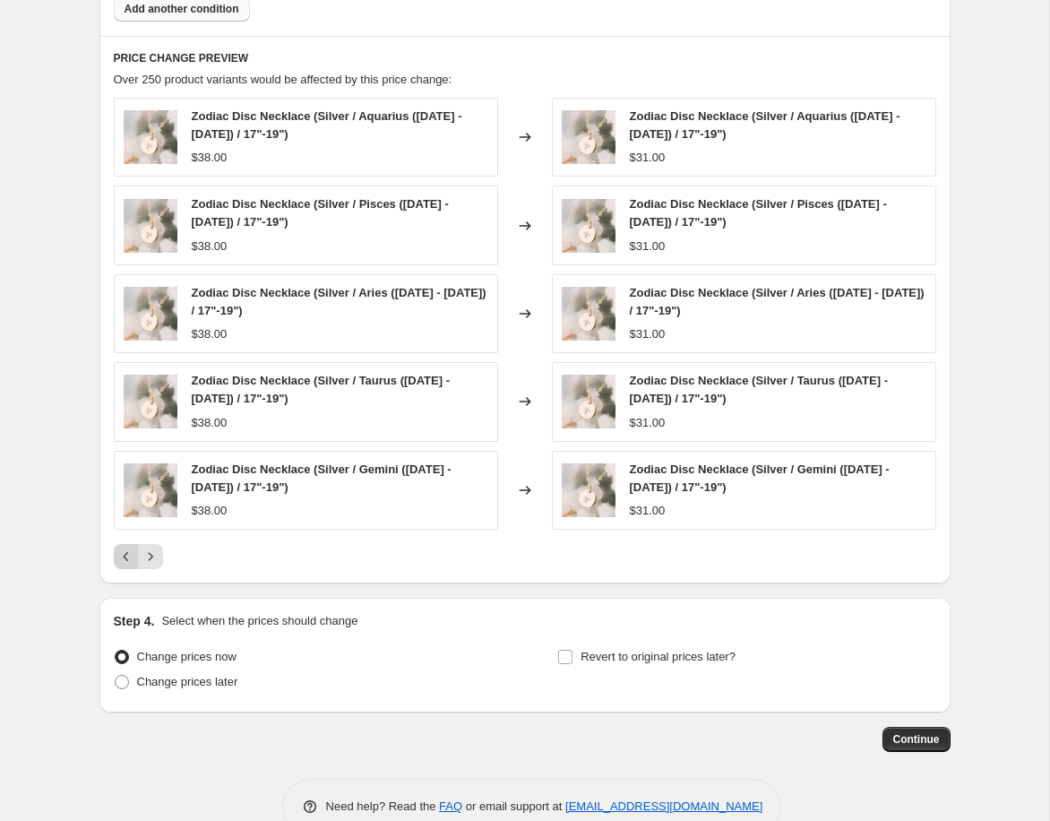
click at [122, 557] on icon "Previous" at bounding box center [126, 556] width 18 height 18
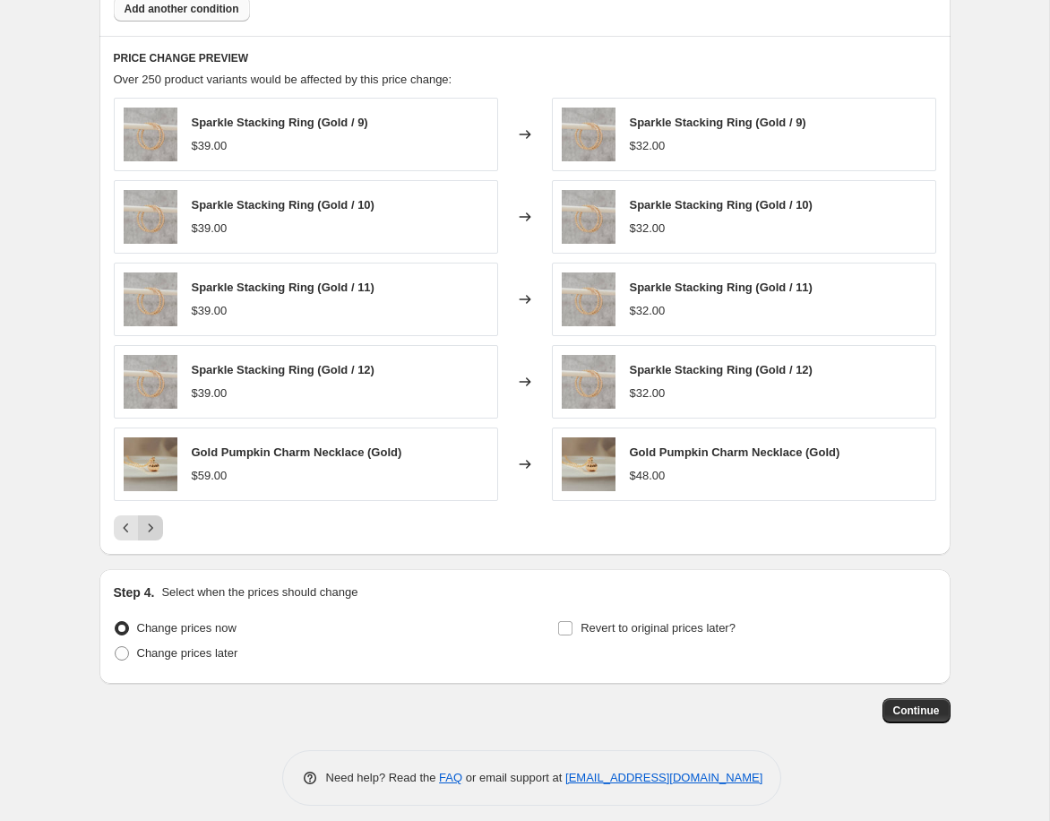
click at [150, 532] on icon "Next" at bounding box center [151, 528] width 18 height 18
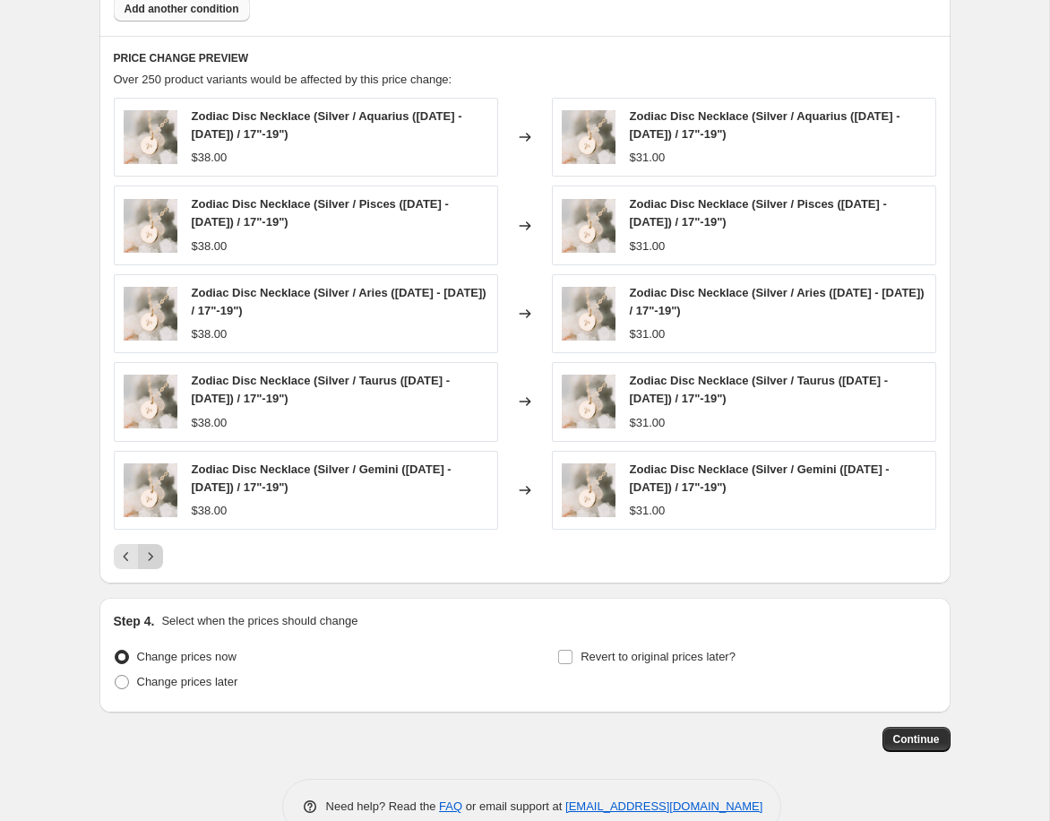
click at [151, 565] on button "Next" at bounding box center [150, 556] width 25 height 25
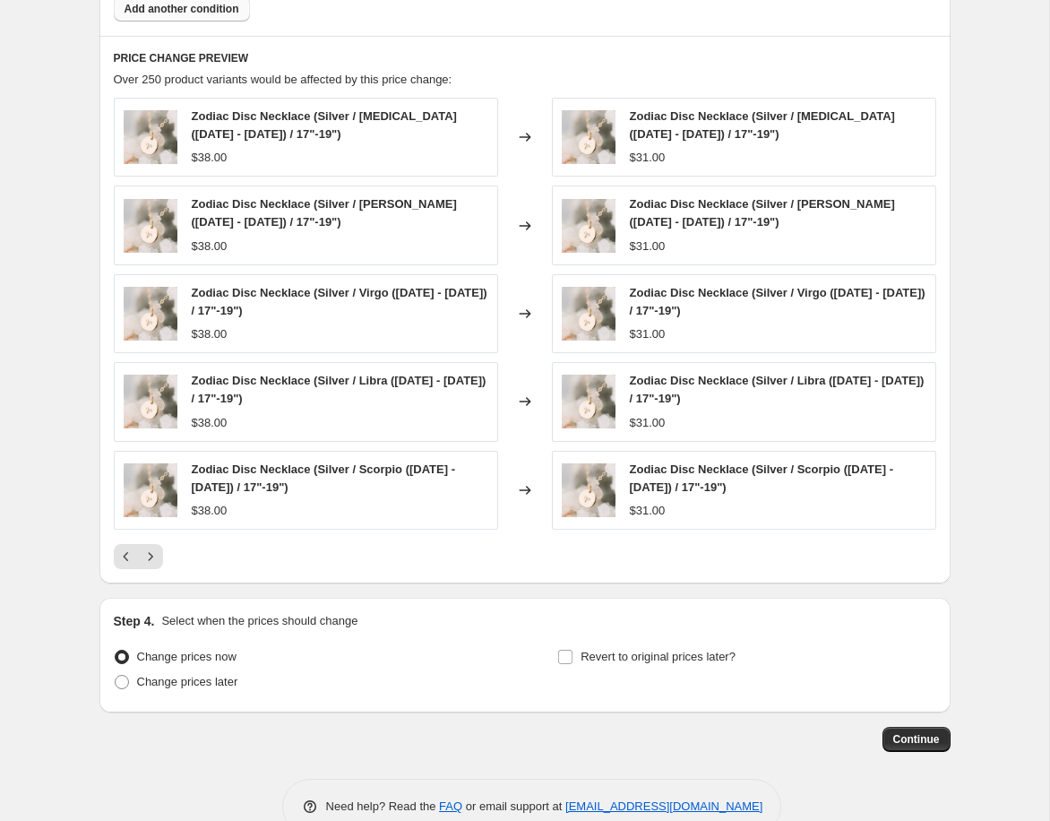
click at [158, 560] on icon "Next" at bounding box center [151, 556] width 18 height 18
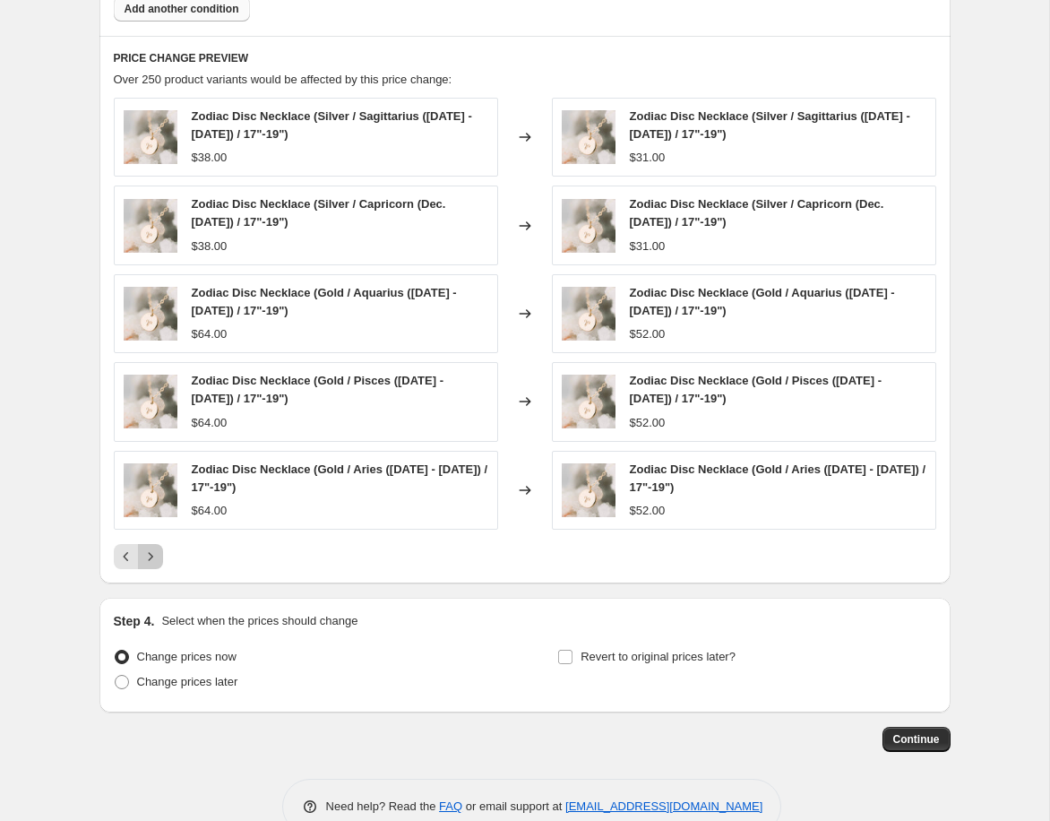
click at [158, 560] on icon "Next" at bounding box center [151, 556] width 18 height 18
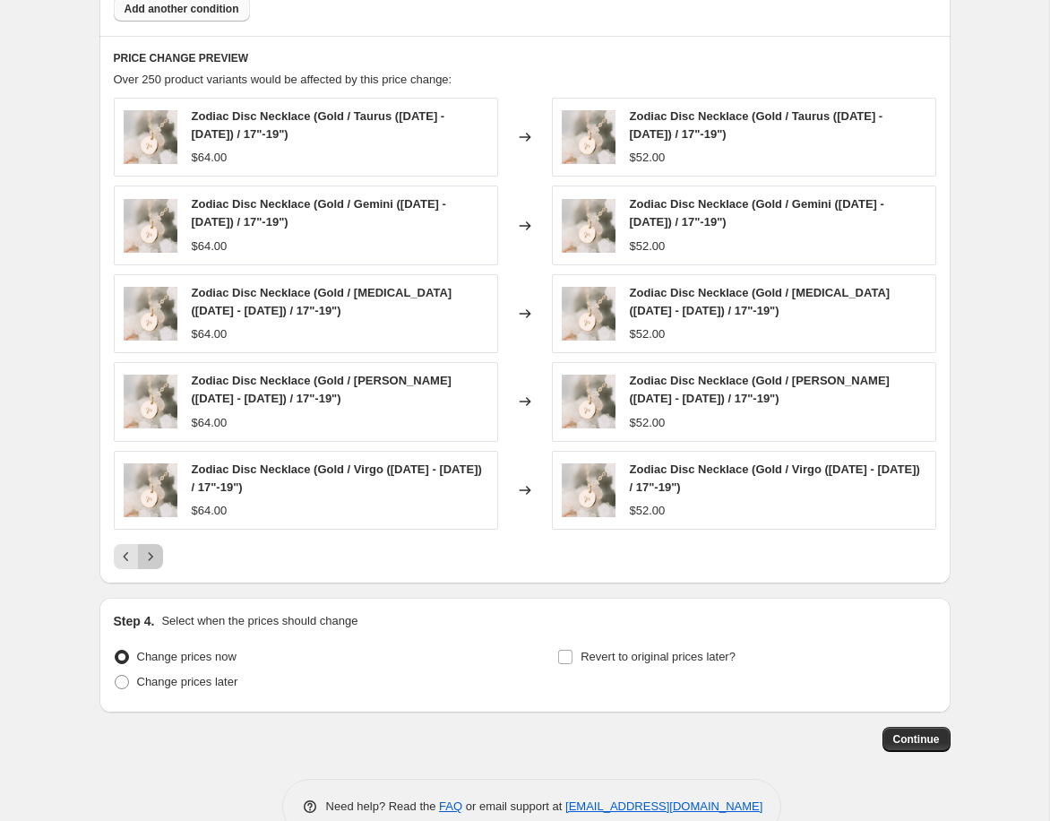
click at [158, 560] on icon "Next" at bounding box center [151, 556] width 18 height 18
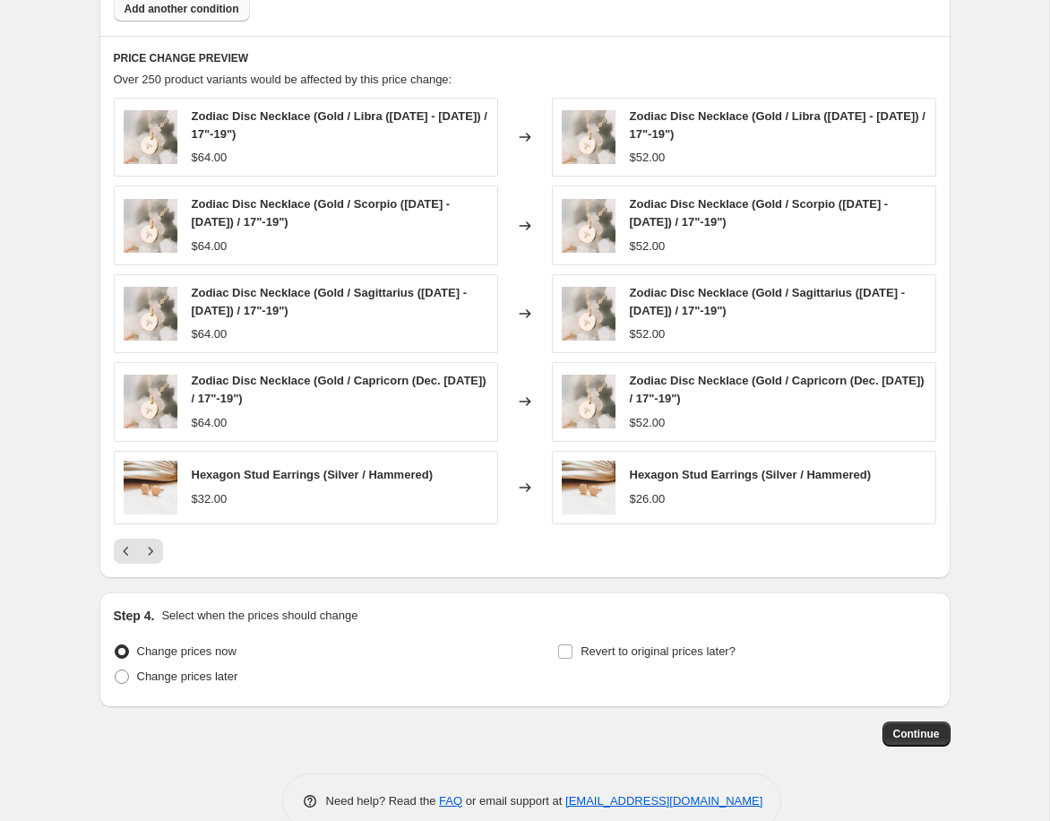
click at [158, 560] on button "Next" at bounding box center [150, 550] width 25 height 25
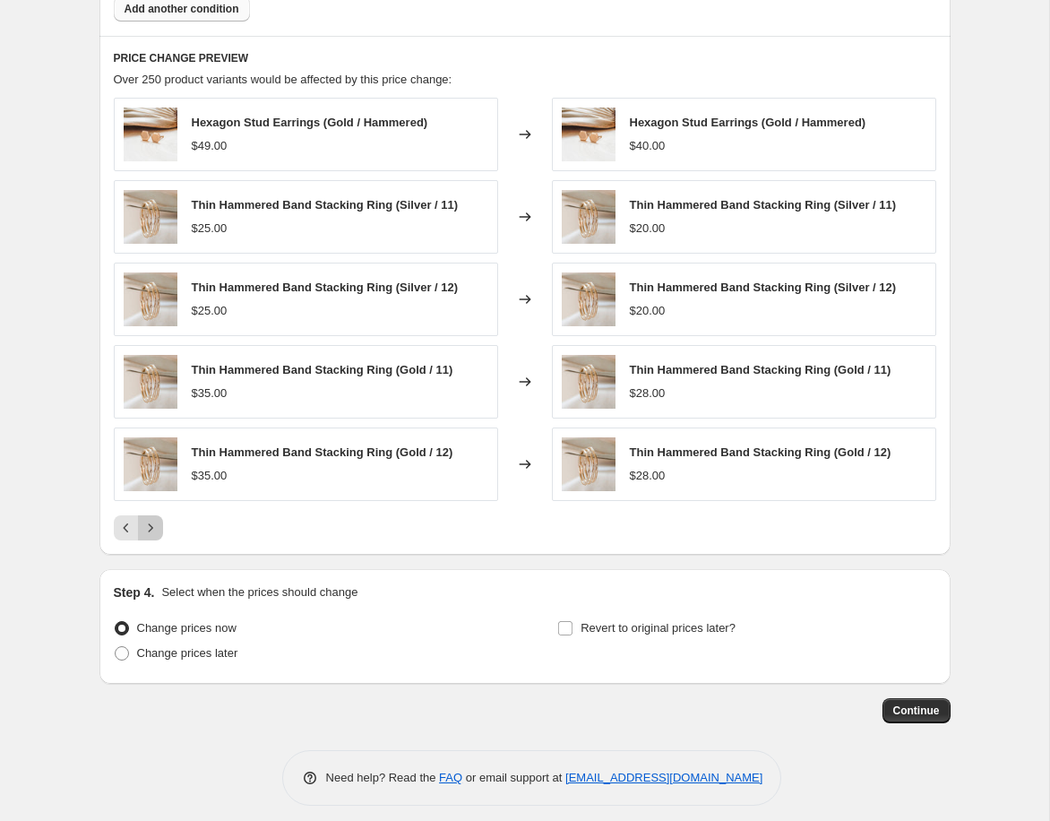
click at [152, 534] on icon "Next" at bounding box center [151, 528] width 18 height 18
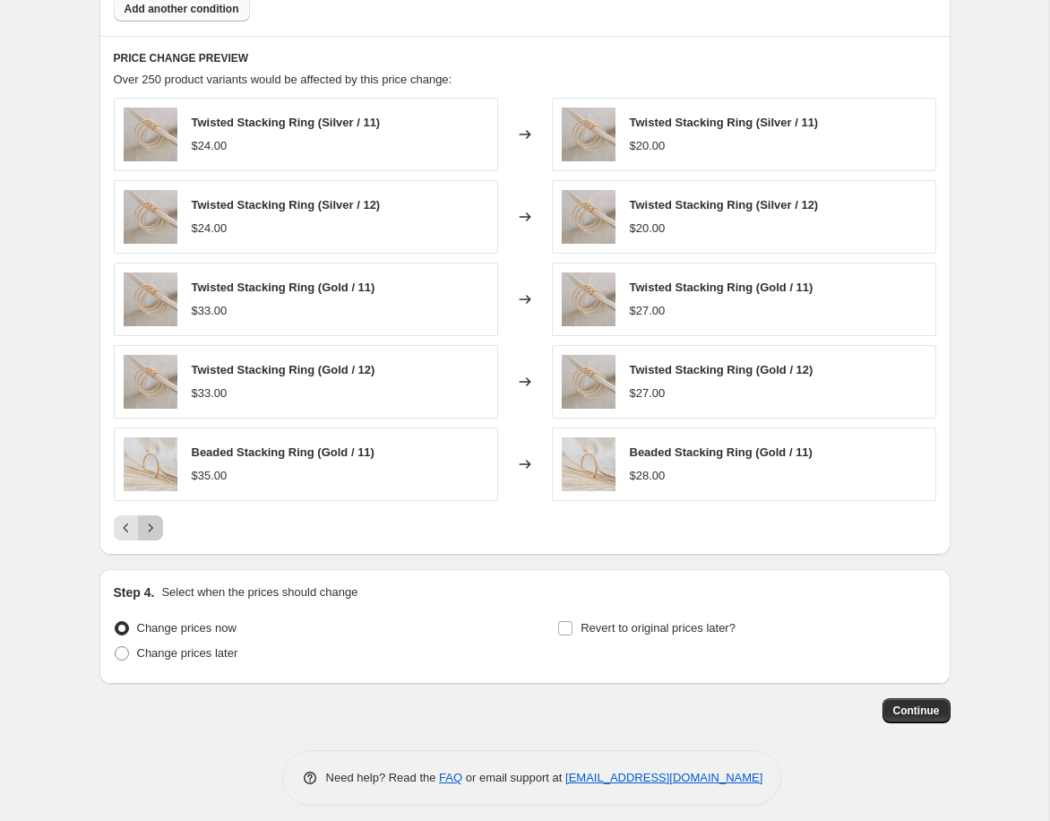
click at [152, 534] on icon "Next" at bounding box center [151, 528] width 18 height 18
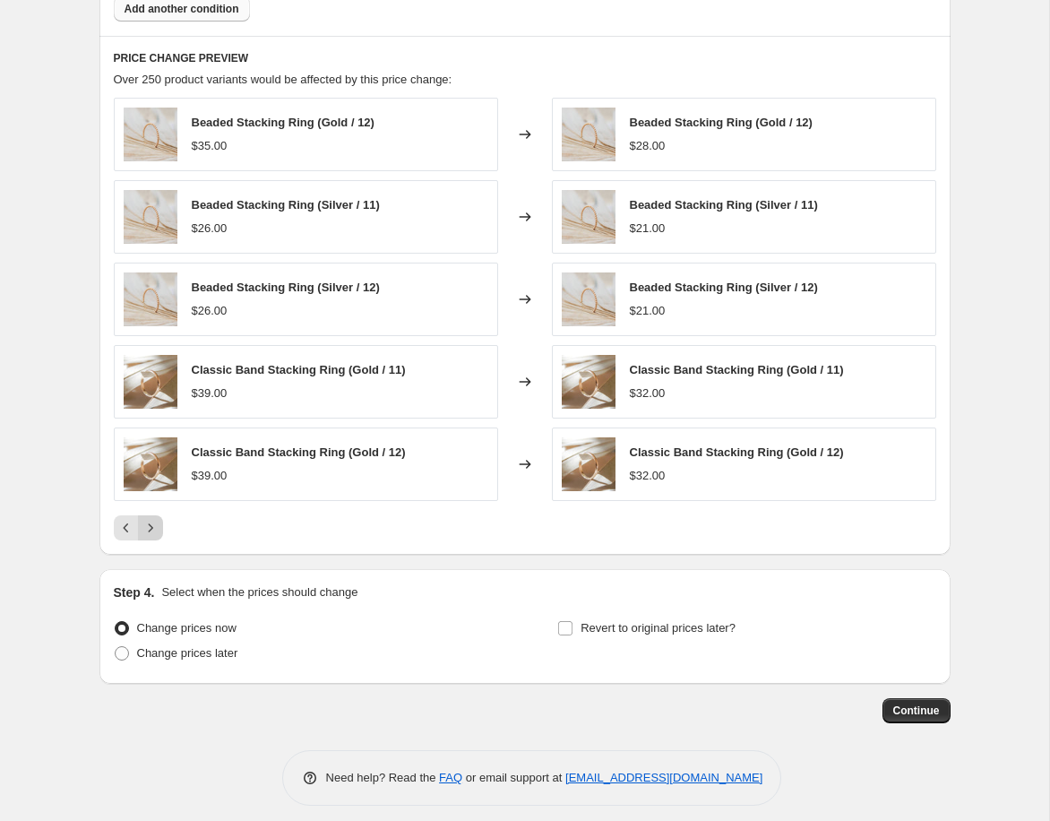
click at [151, 534] on icon "Next" at bounding box center [151, 528] width 18 height 18
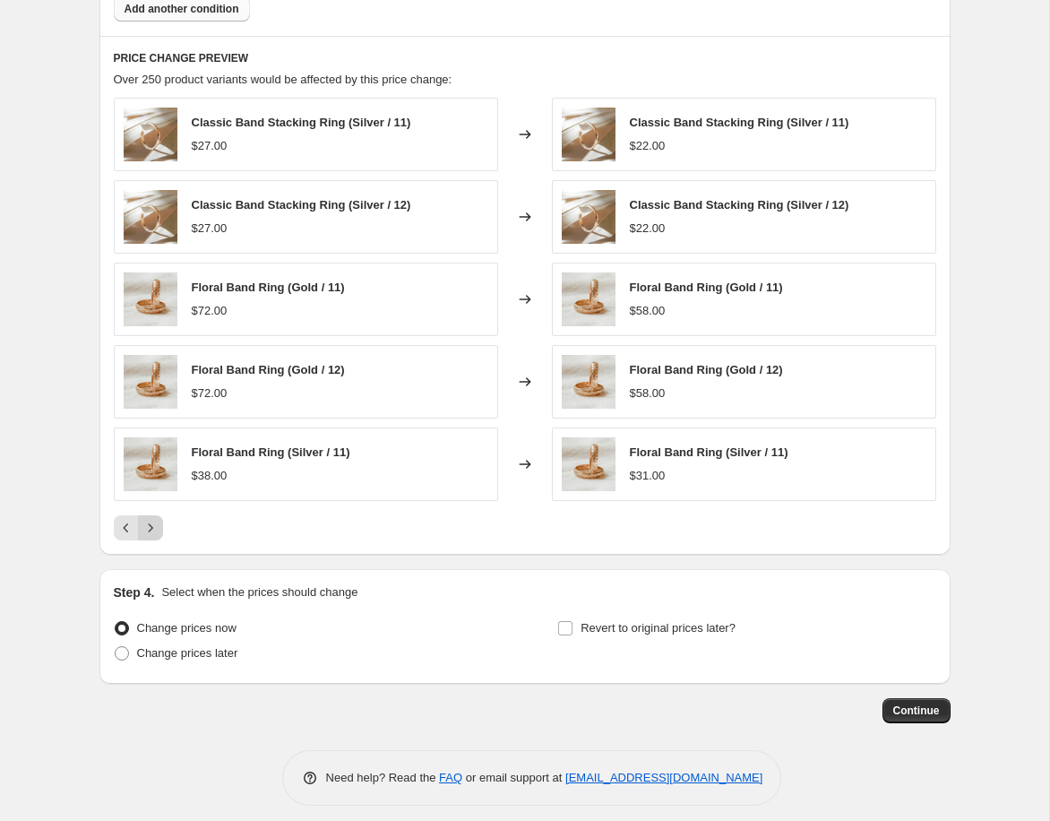
click at [151, 534] on icon "Next" at bounding box center [151, 528] width 18 height 18
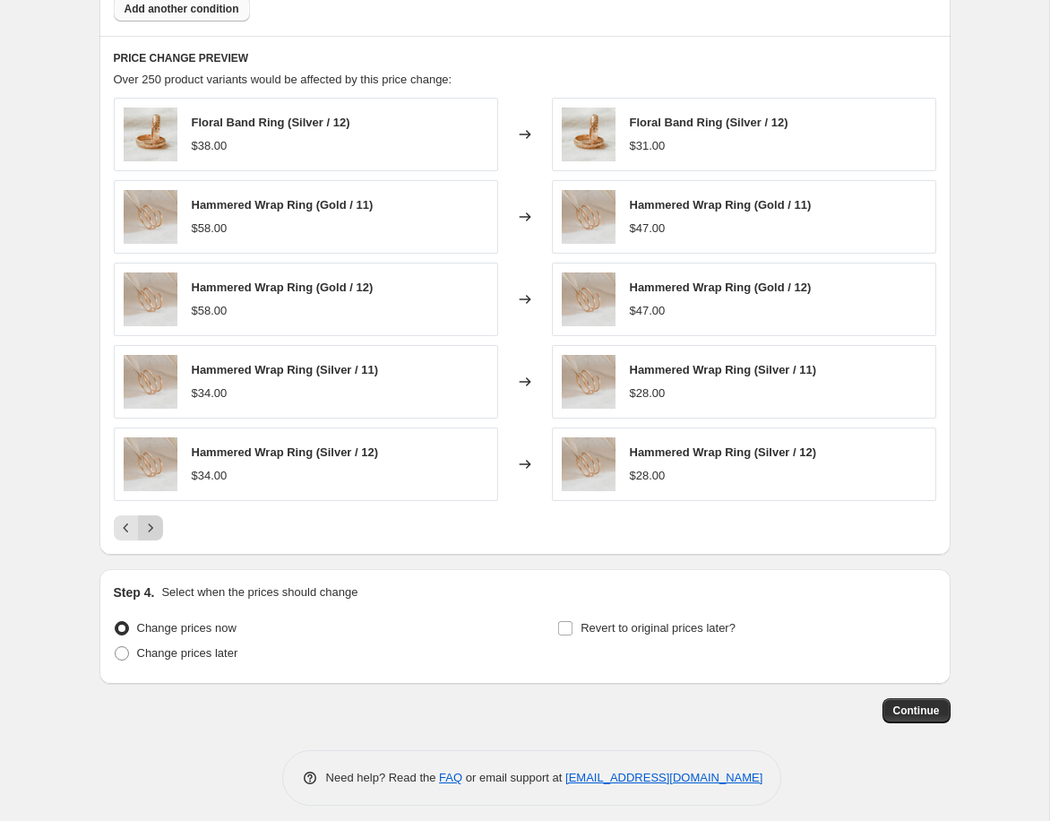
click at [151, 534] on icon "Next" at bounding box center [151, 528] width 18 height 18
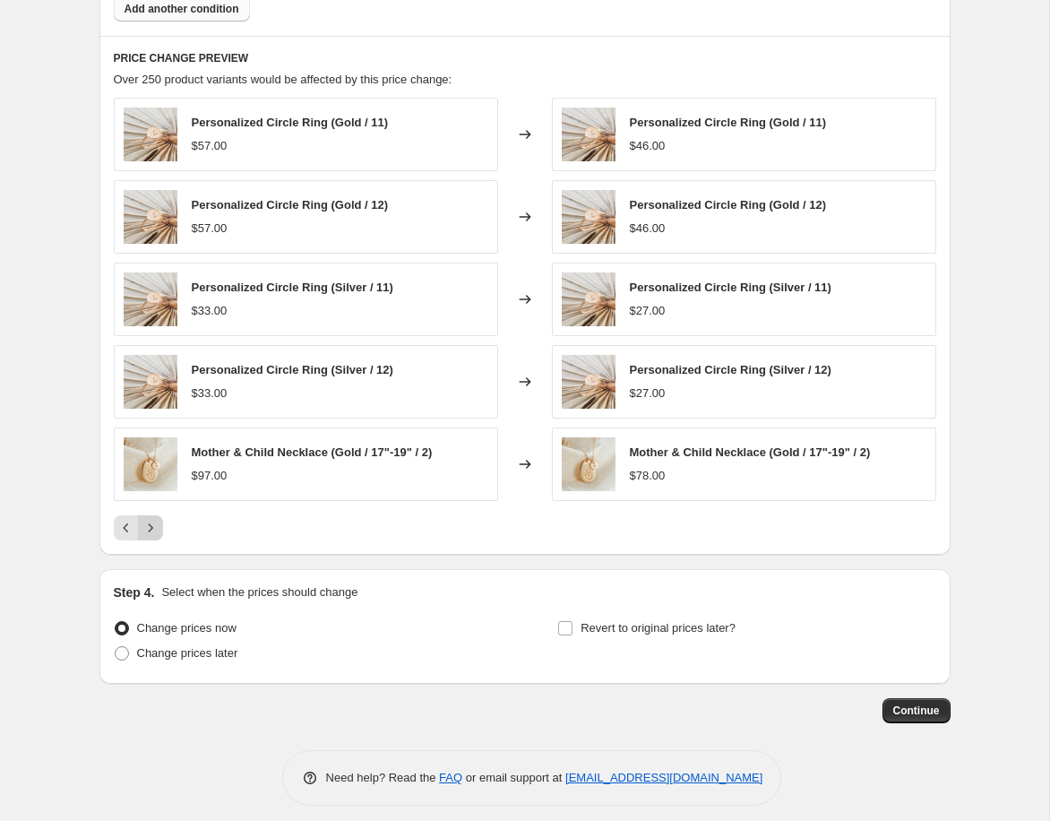
click at [151, 534] on icon "Next" at bounding box center [151, 528] width 18 height 18
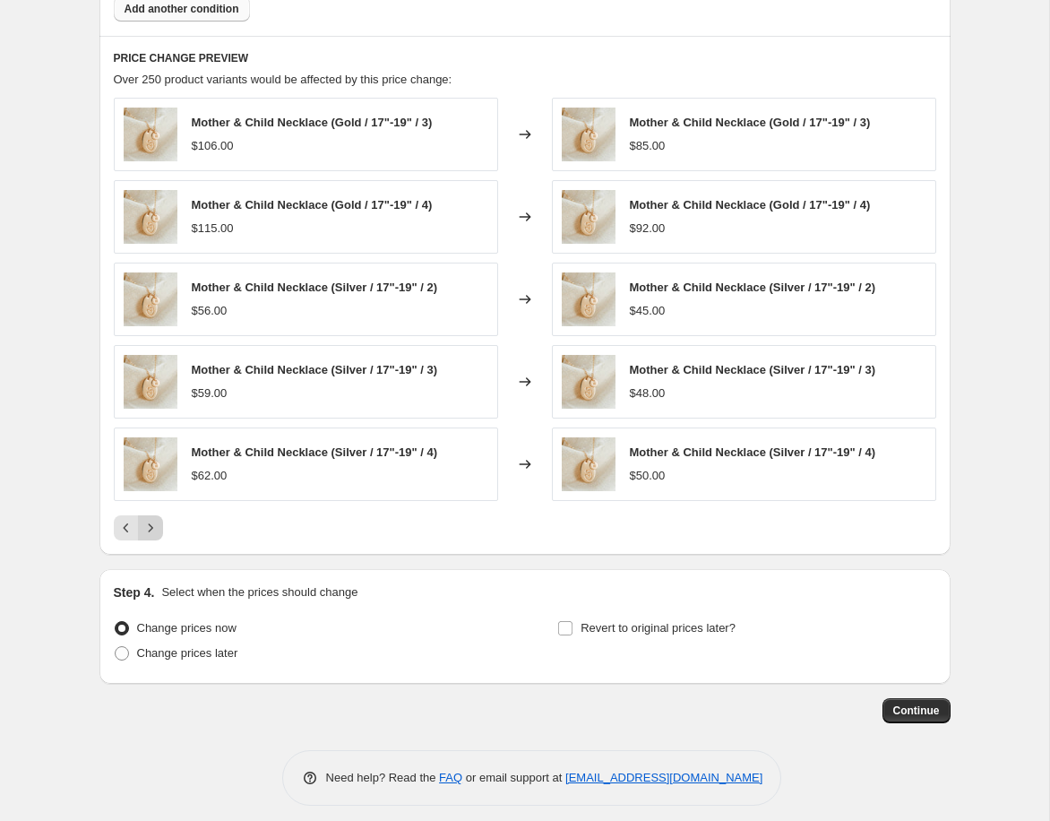
click at [151, 534] on icon "Next" at bounding box center [151, 528] width 18 height 18
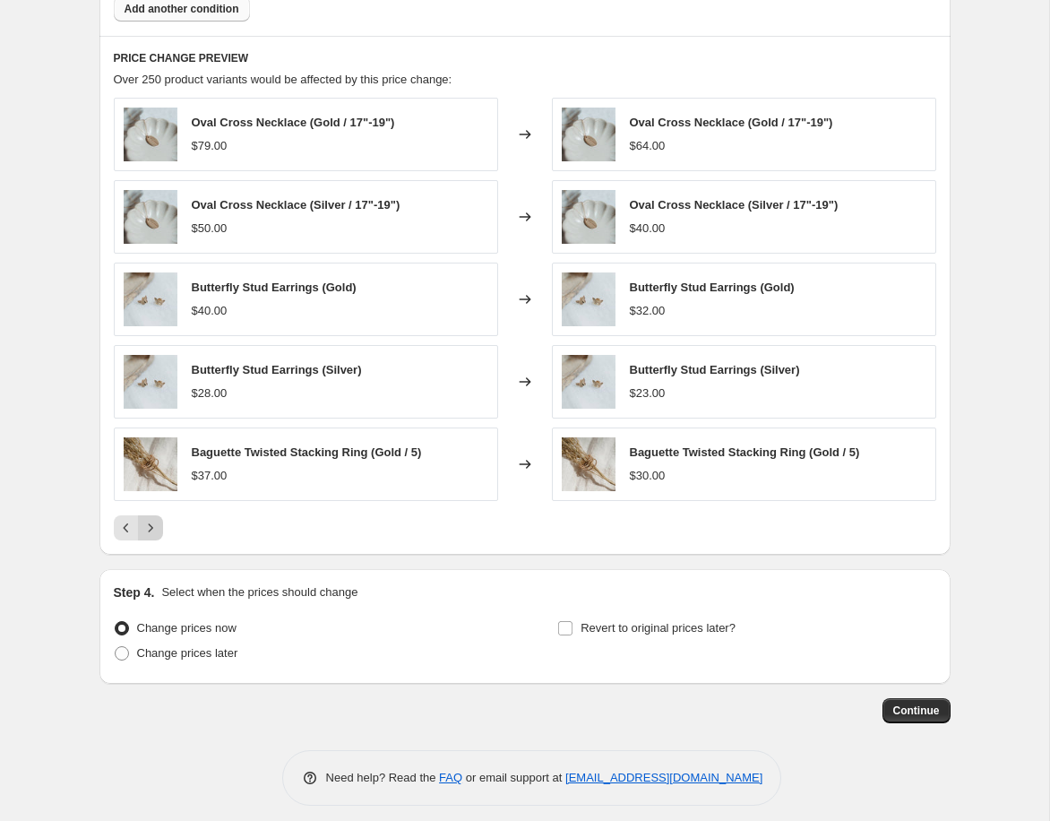
click at [151, 534] on icon "Next" at bounding box center [151, 528] width 18 height 18
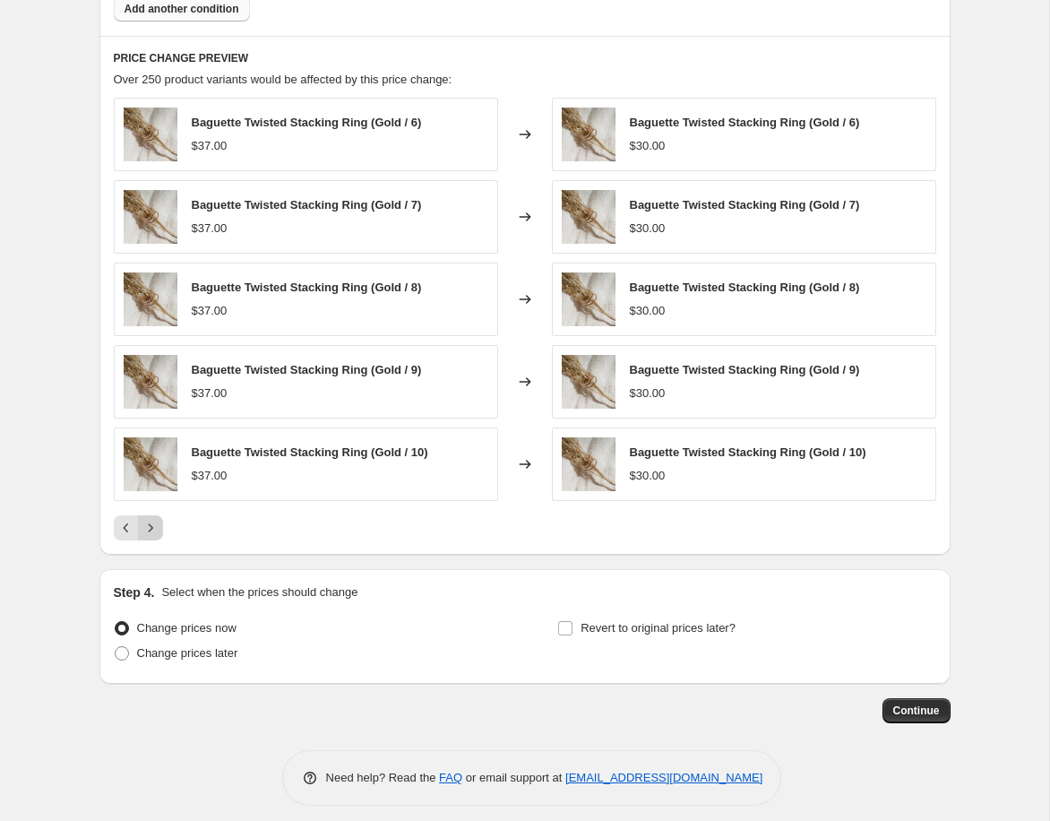
click at [151, 534] on icon "Next" at bounding box center [151, 528] width 18 height 18
click at [149, 530] on icon "Next" at bounding box center [151, 528] width 18 height 18
click at [148, 525] on icon "Next" at bounding box center [150, 527] width 4 height 8
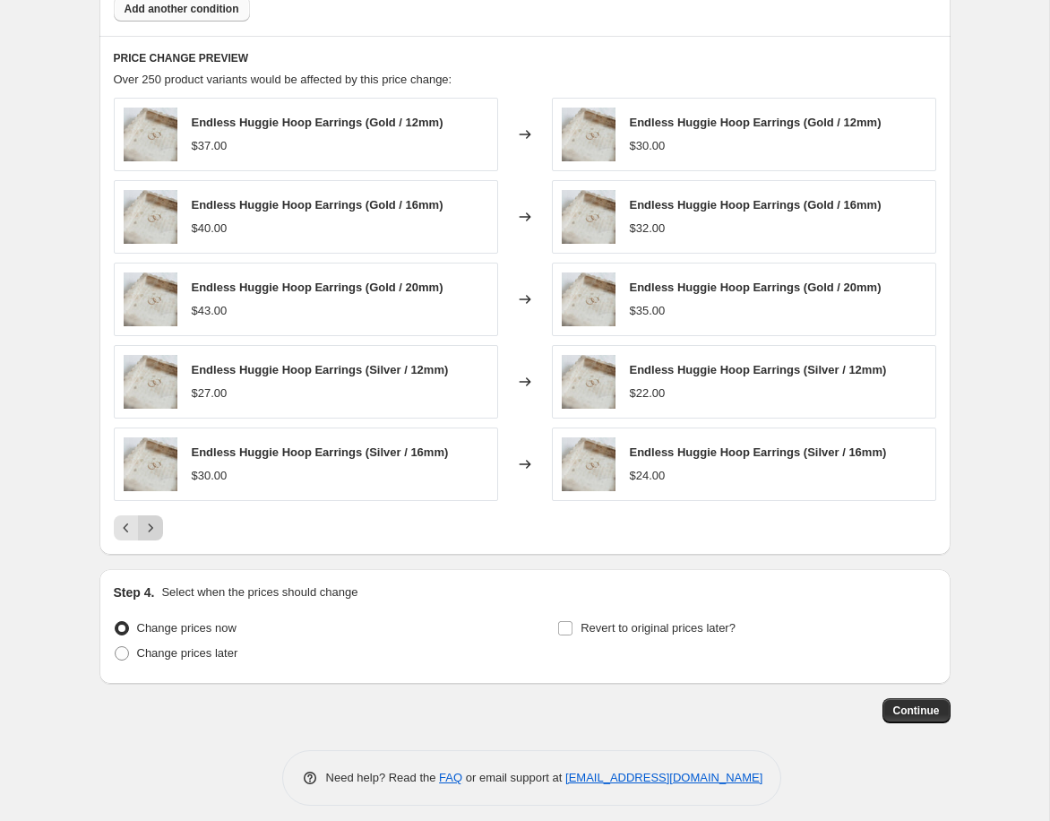
click at [151, 526] on icon "Next" at bounding box center [151, 528] width 18 height 18
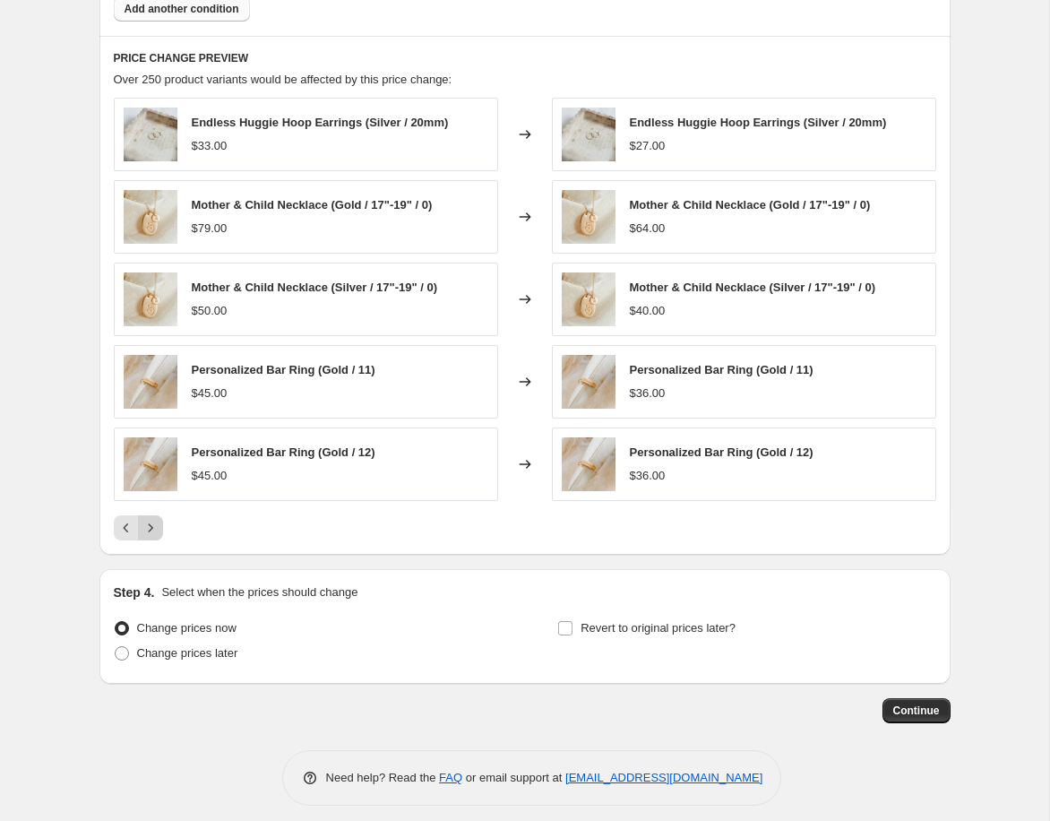
click at [149, 529] on icon "Next" at bounding box center [151, 528] width 18 height 18
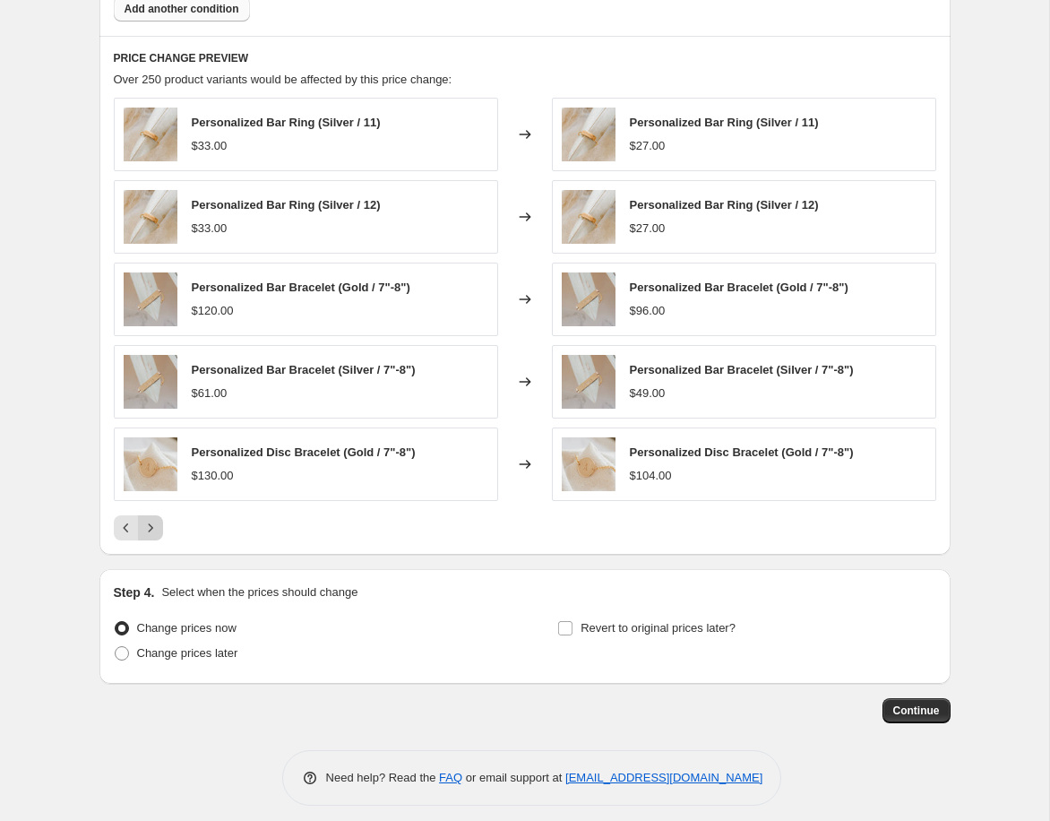
click at [150, 528] on icon "Next" at bounding box center [151, 528] width 18 height 18
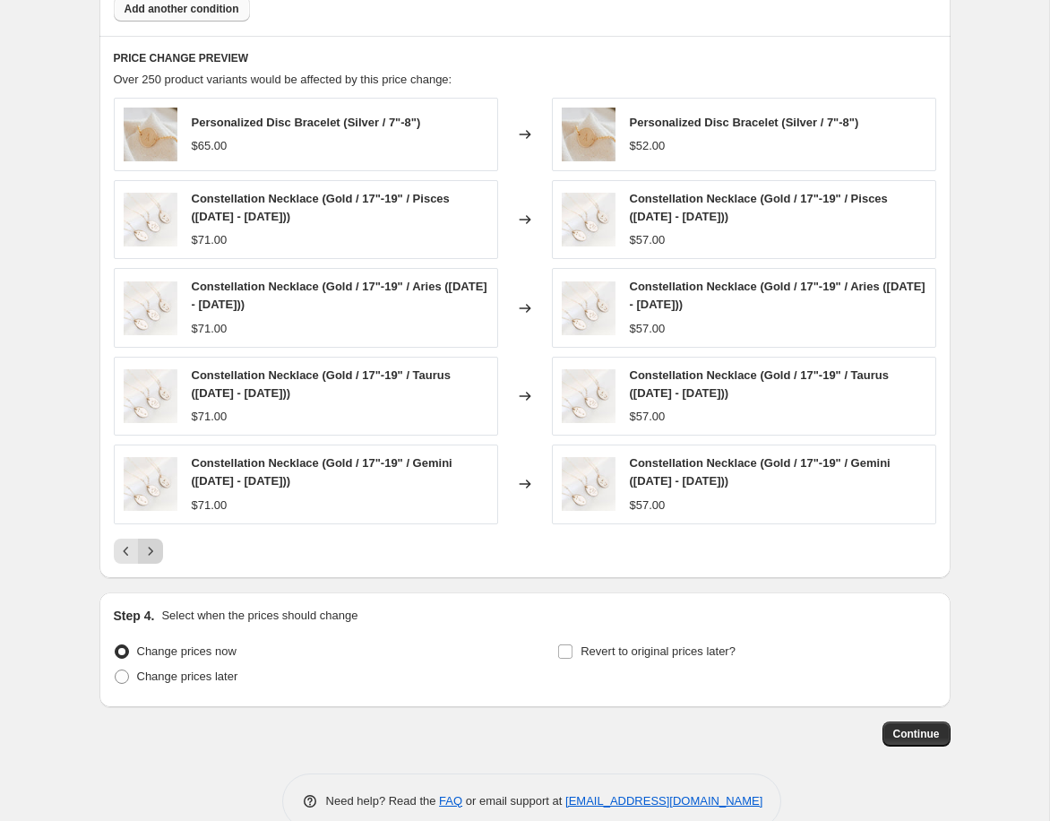
click at [151, 553] on icon "Next" at bounding box center [150, 551] width 4 height 8
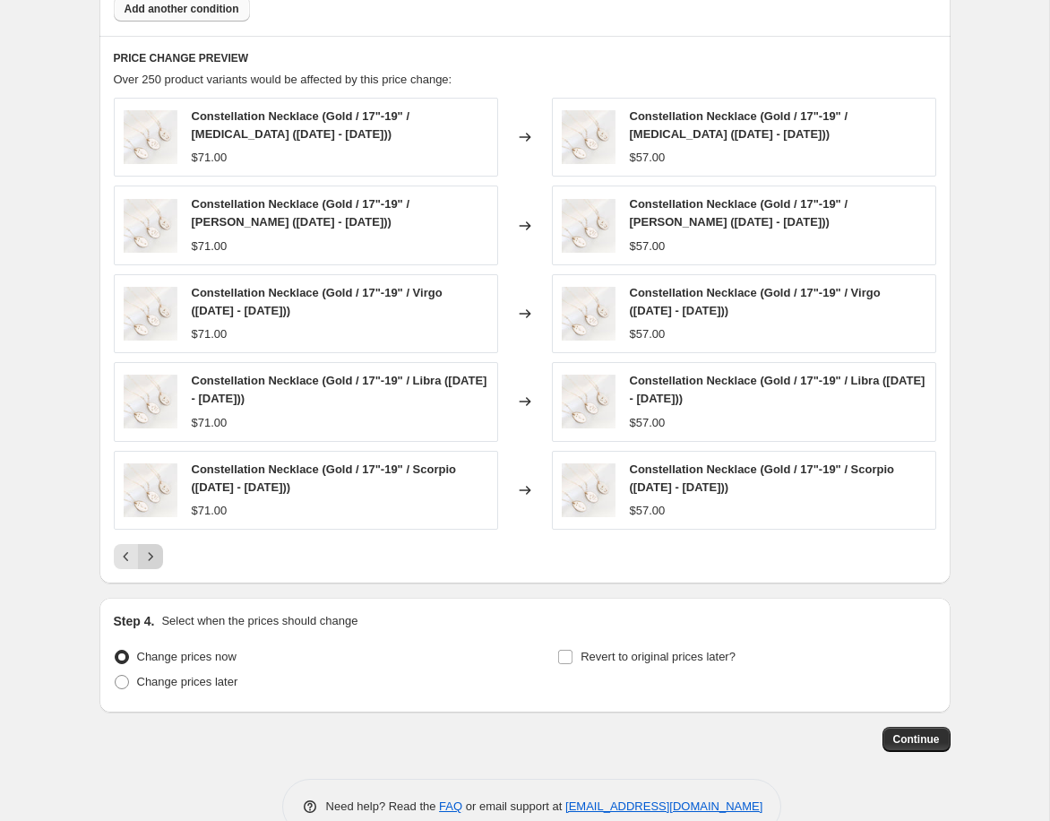
click at [151, 553] on icon "Next" at bounding box center [151, 556] width 18 height 18
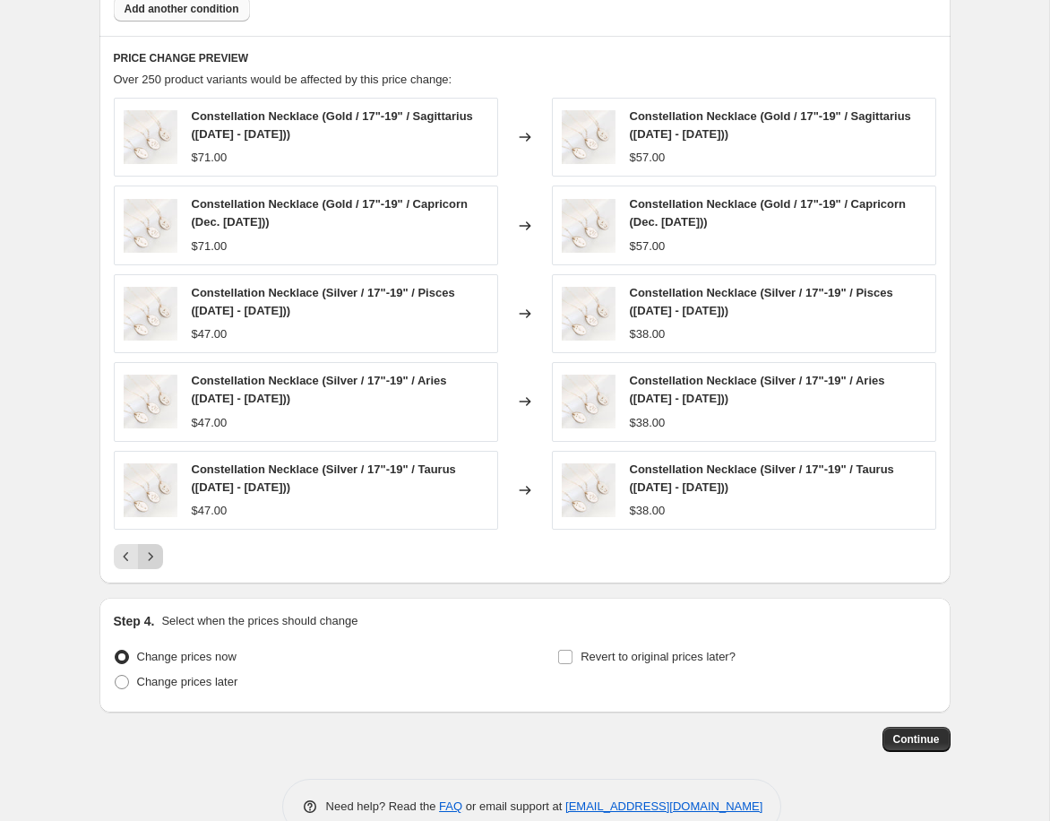
click at [151, 555] on icon "Next" at bounding box center [150, 556] width 4 height 8
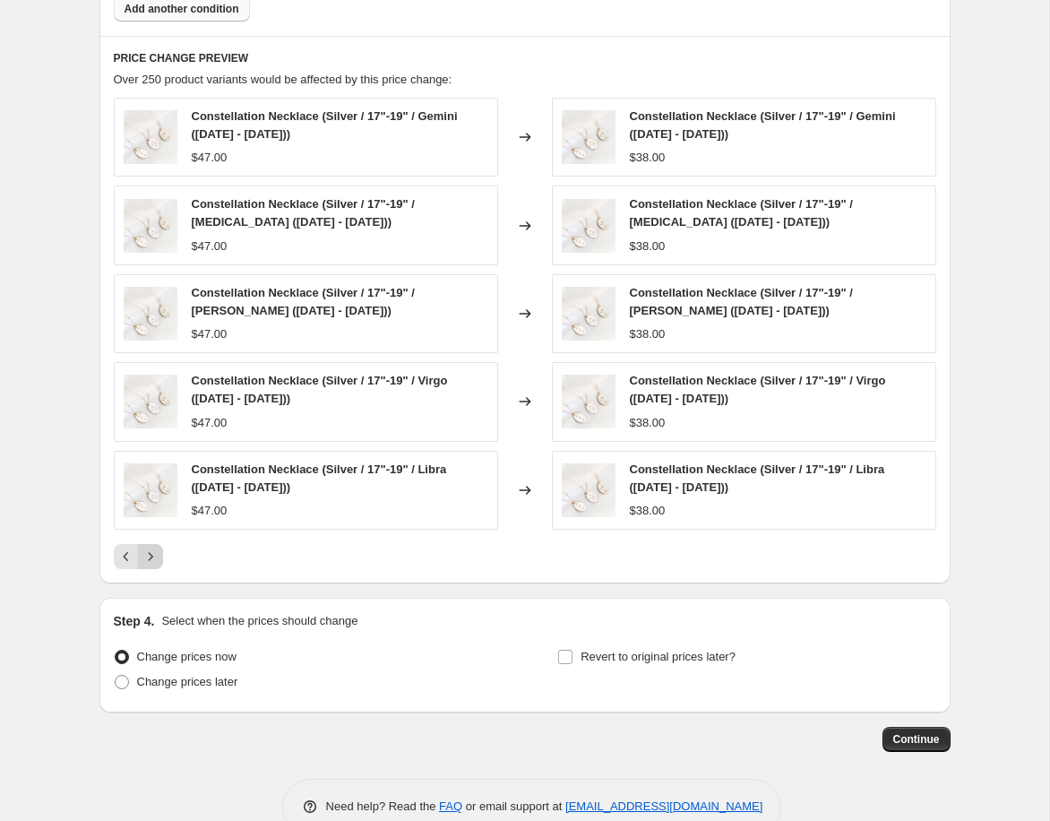
click at [148, 554] on icon "Next" at bounding box center [151, 556] width 18 height 18
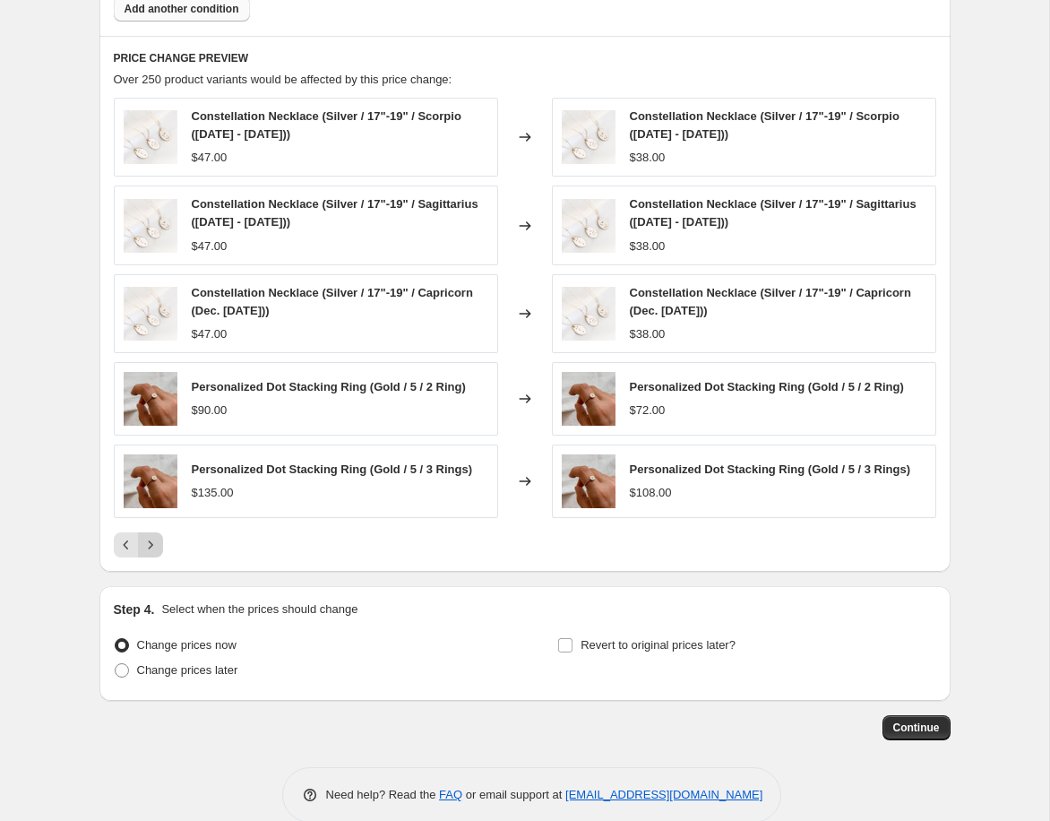
click at [150, 548] on icon "Next" at bounding box center [151, 545] width 18 height 18
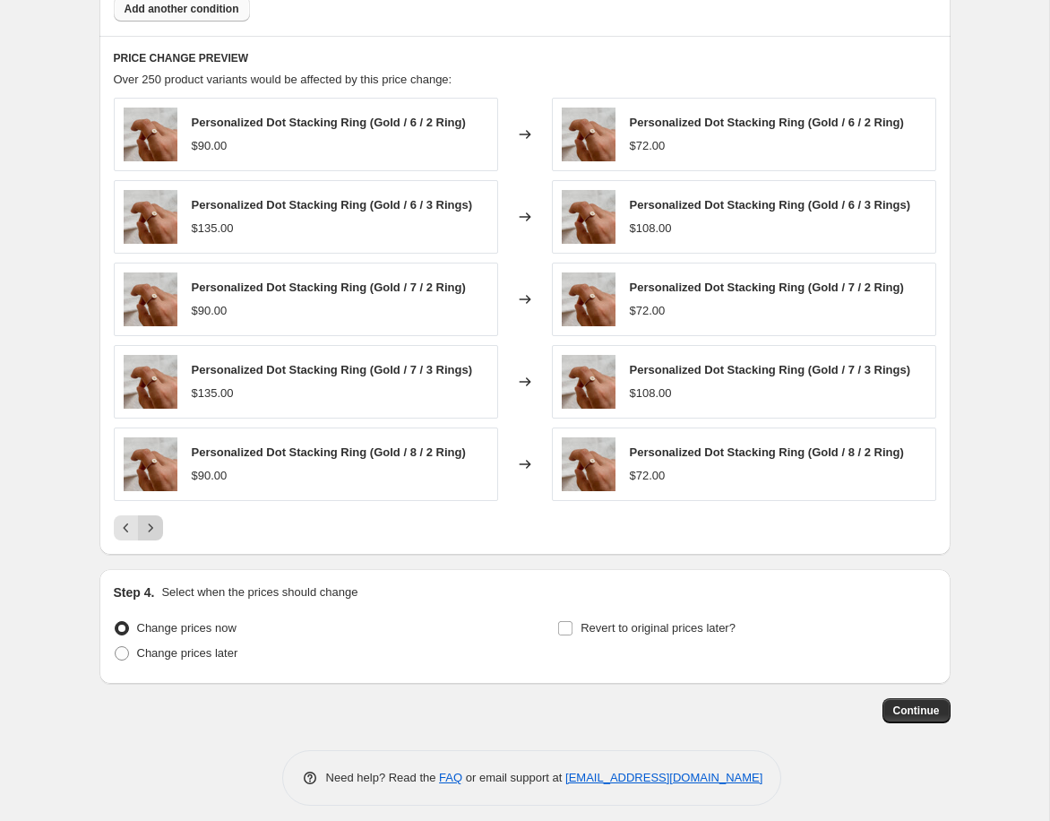
click at [150, 548] on div "PRICE CHANGE PREVIEW Over 250 product variants would be affected by this price …" at bounding box center [524, 295] width 851 height 519
click at [153, 530] on icon "Next" at bounding box center [151, 528] width 18 height 18
click at [152, 530] on icon "Next" at bounding box center [151, 528] width 18 height 18
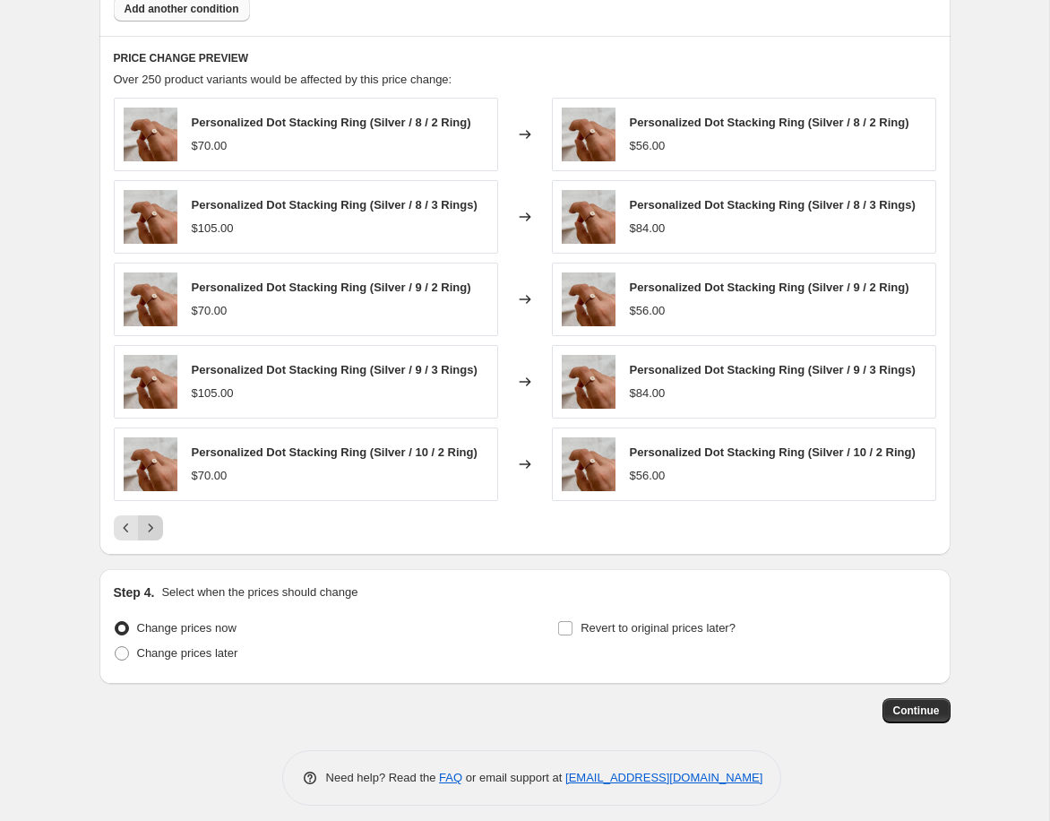
click at [152, 530] on icon "Next" at bounding box center [151, 528] width 18 height 18
click at [152, 530] on div "Personalized Dot Stacking Ring (Silver / 10 / 3 Rings) $105.00 Changed to Perso…" at bounding box center [525, 319] width 822 height 443
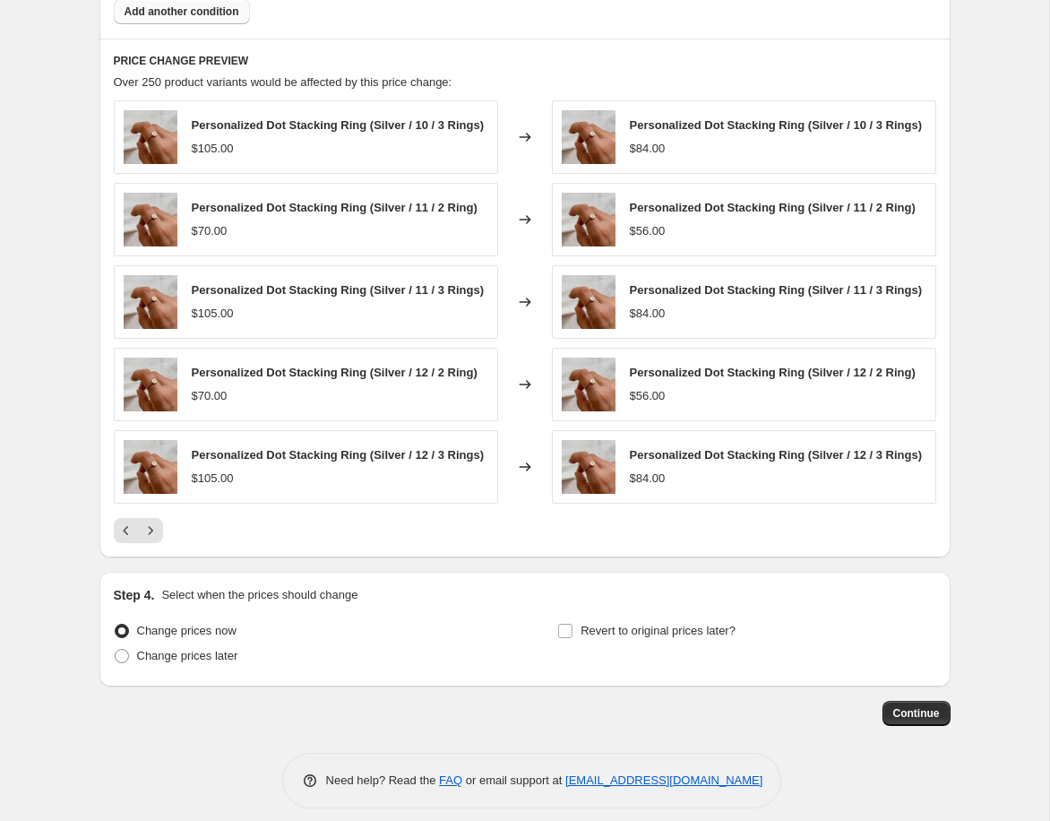
click at [151, 539] on icon "Next" at bounding box center [151, 530] width 18 height 18
click at [151, 535] on icon "Next" at bounding box center [151, 530] width 18 height 18
click at [152, 527] on icon "Next" at bounding box center [151, 530] width 18 height 18
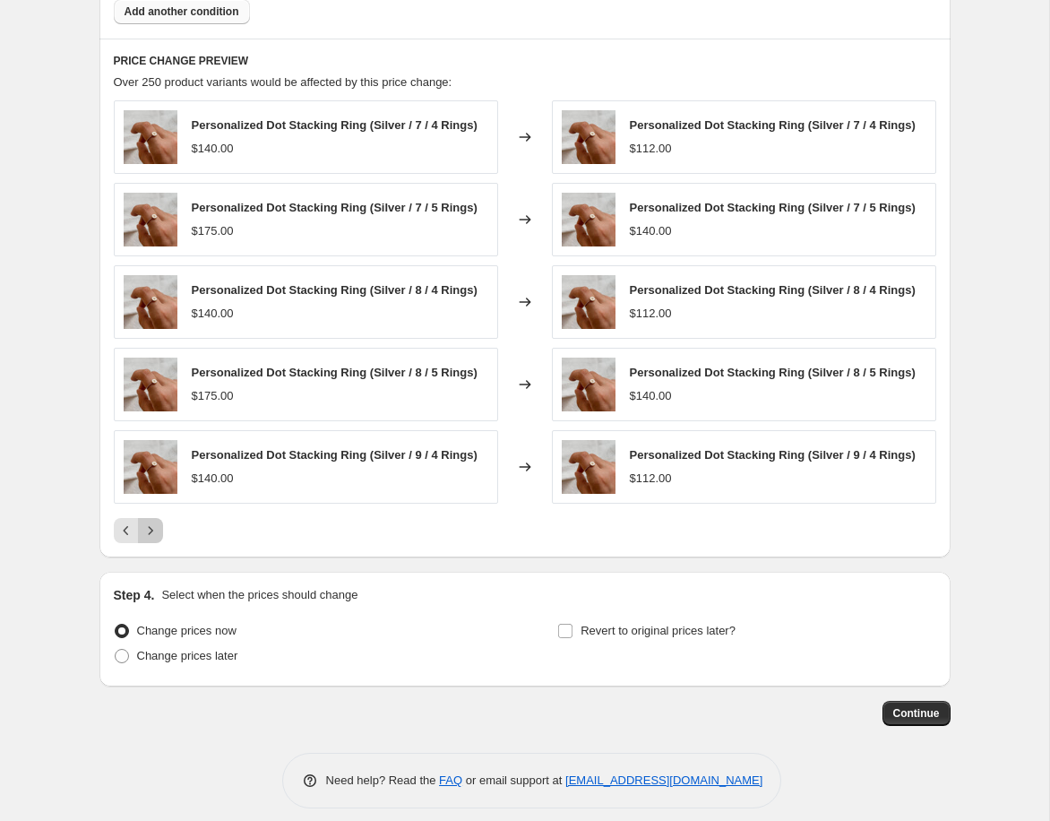
click at [152, 527] on icon "Next" at bounding box center [151, 530] width 18 height 18
click at [152, 527] on div "Personalized Dot Stacking Ring (Silver / 9 / 5 Rings) $175.00 Changed to Person…" at bounding box center [525, 321] width 822 height 443
click at [147, 539] on icon "Next" at bounding box center [151, 530] width 18 height 18
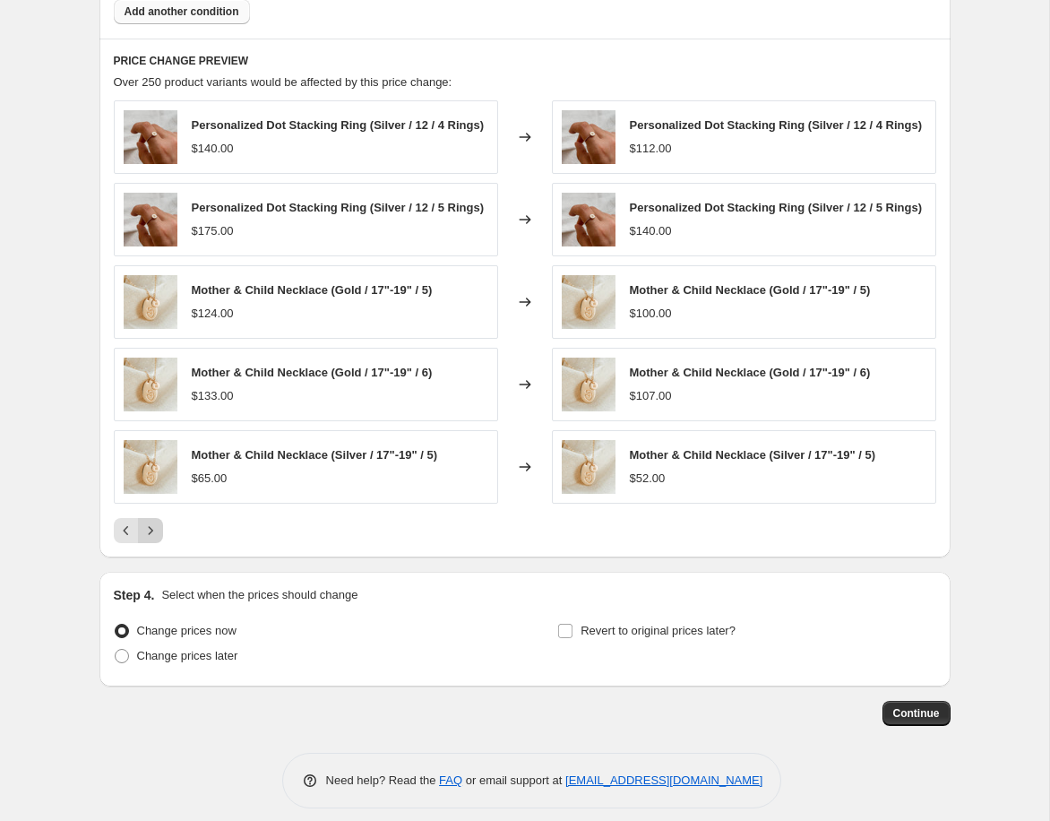
click at [150, 534] on icon "Next" at bounding box center [150, 530] width 4 height 8
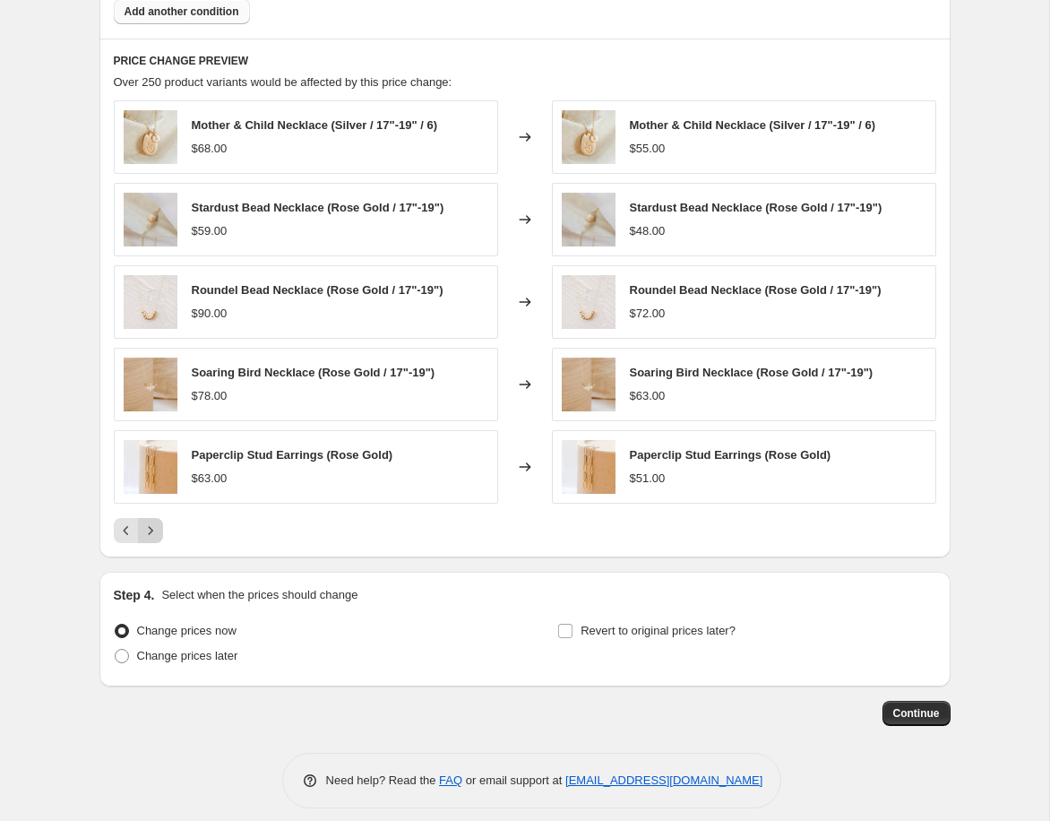
click at [153, 532] on icon "Next" at bounding box center [151, 530] width 18 height 18
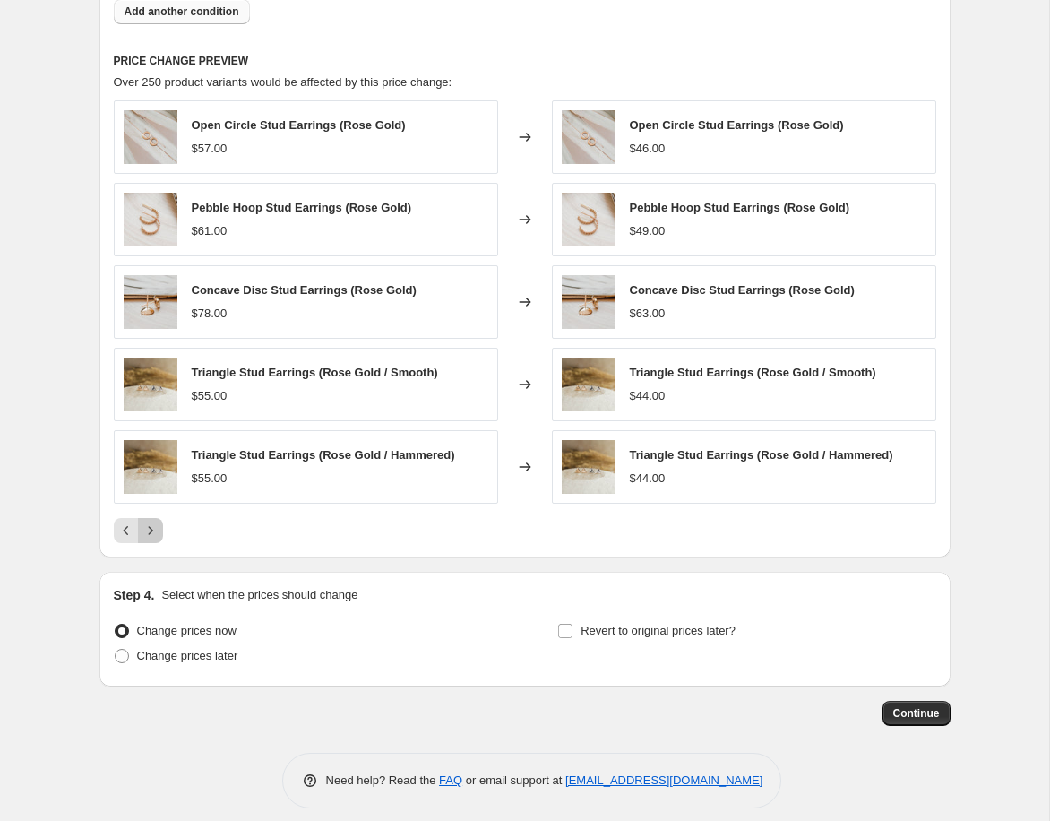
click at [152, 536] on icon "Next" at bounding box center [151, 530] width 18 height 18
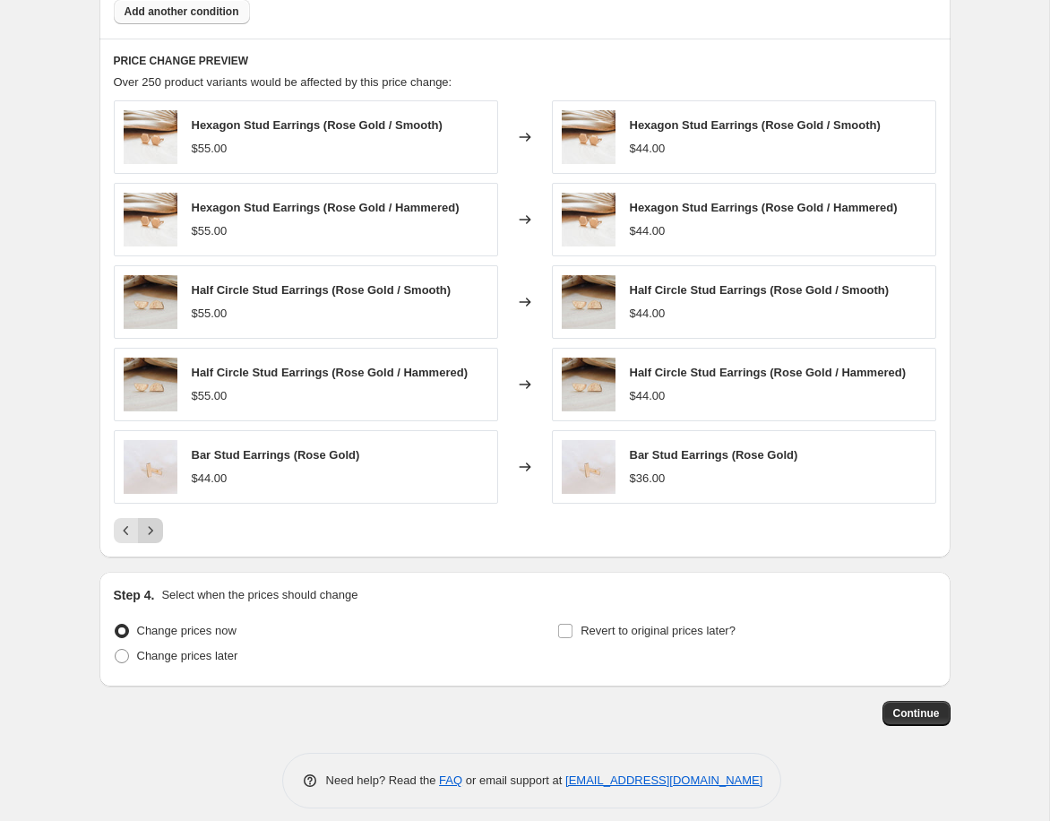
click at [156, 530] on icon "Next" at bounding box center [151, 530] width 18 height 18
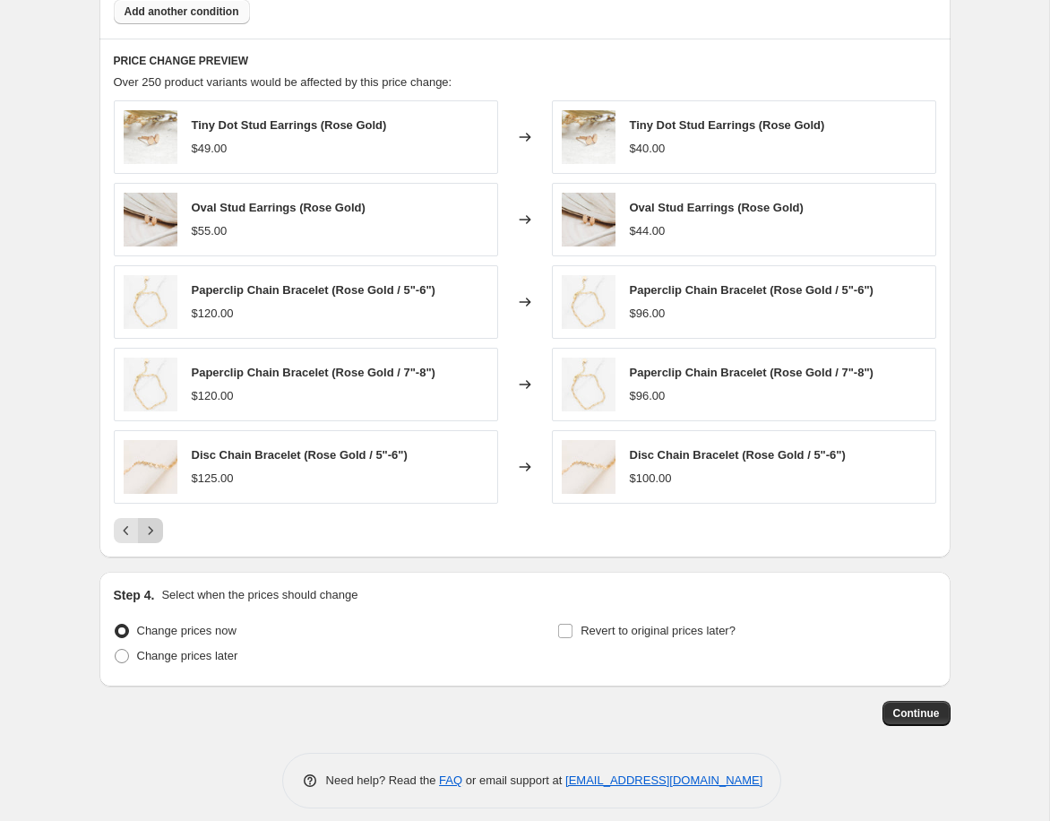
click at [154, 531] on icon "Next" at bounding box center [151, 530] width 18 height 18
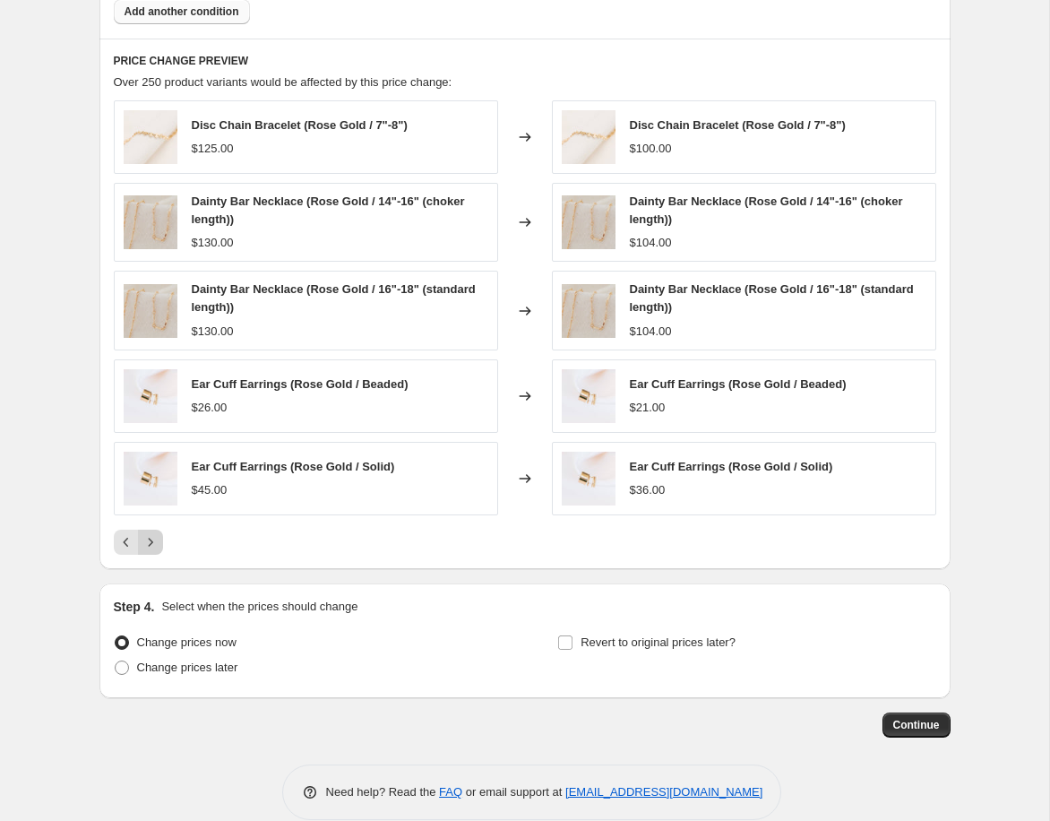
click at [154, 531] on button "Next" at bounding box center [150, 542] width 25 height 25
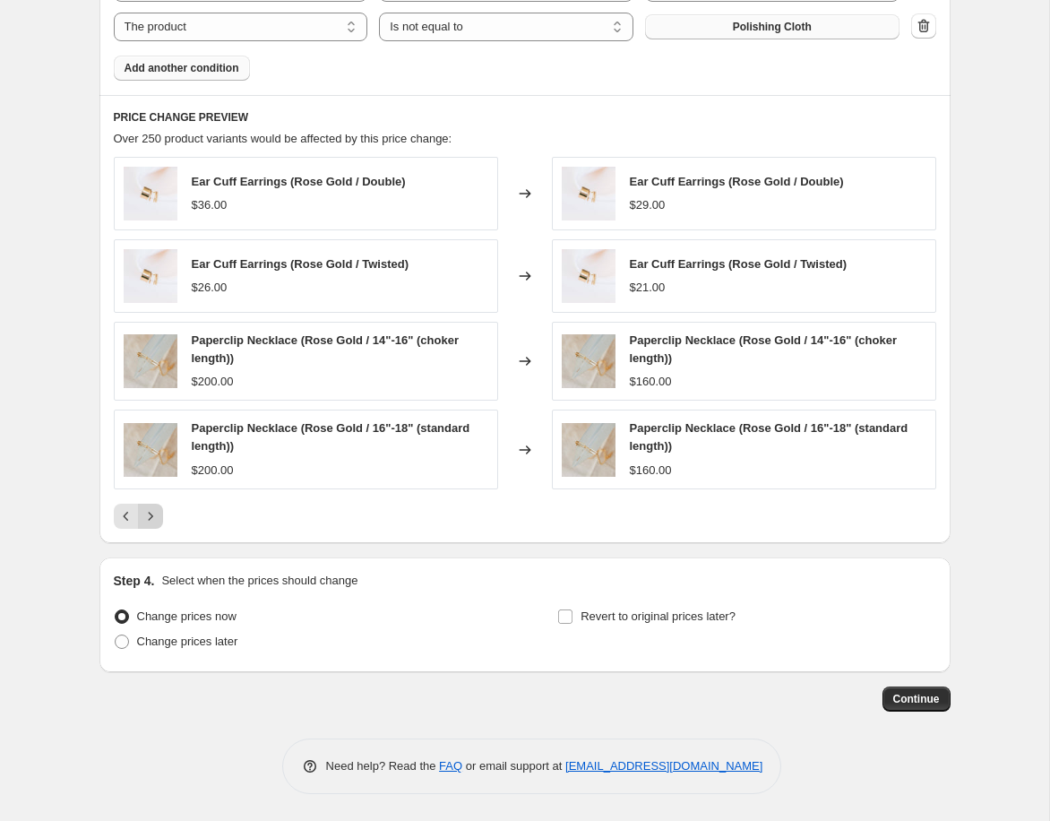
scroll to position [1291, 0]
click at [147, 644] on span "Change prices later" at bounding box center [187, 640] width 101 height 13
click at [116, 635] on input "Change prices later" at bounding box center [115, 634] width 1 height 1
radio input "true"
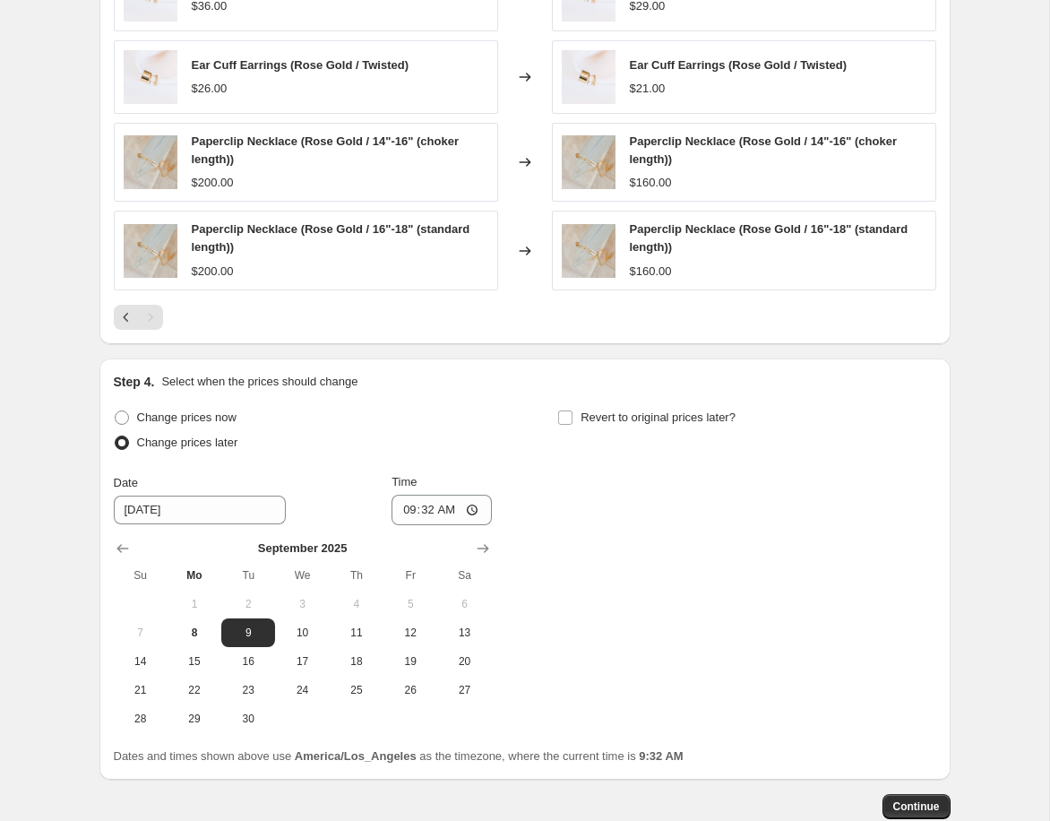
scroll to position [1488, 0]
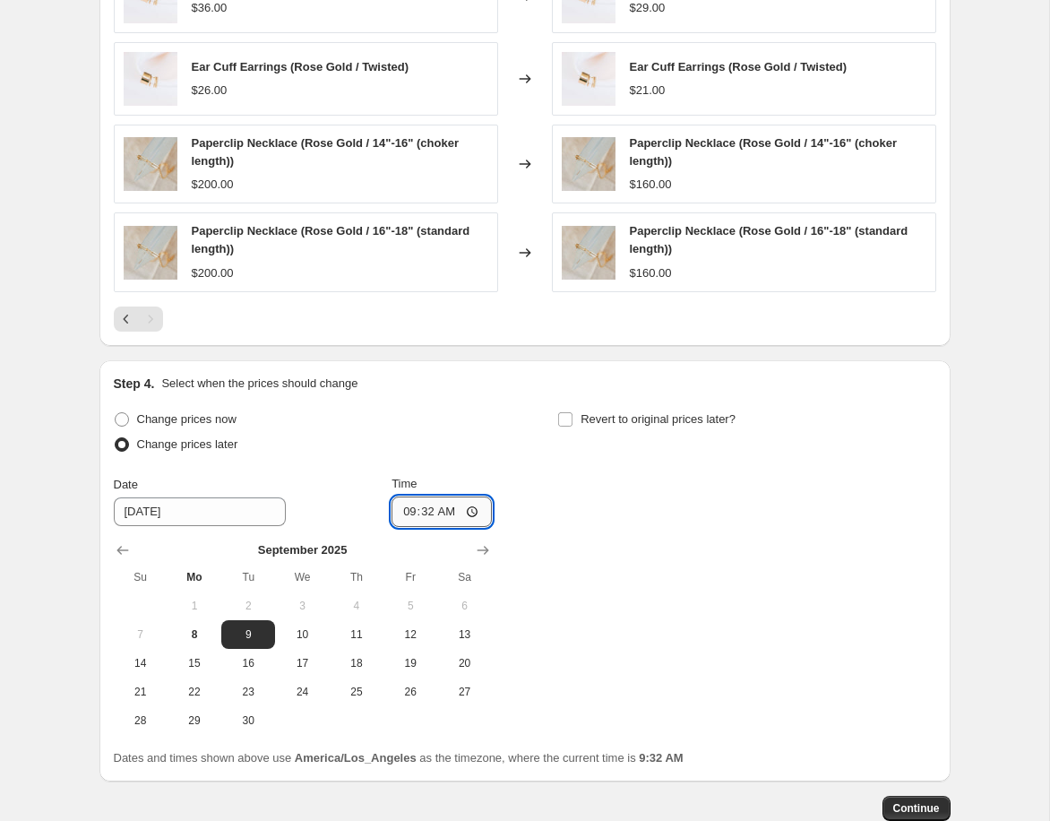
click at [412, 509] on input "09:32" at bounding box center [442, 511] width 100 height 30
click at [203, 639] on span "8" at bounding box center [194, 634] width 39 height 14
type input "[DATE]"
click at [433, 508] on input "09:32" at bounding box center [442, 511] width 100 height 30
type input "23:59"
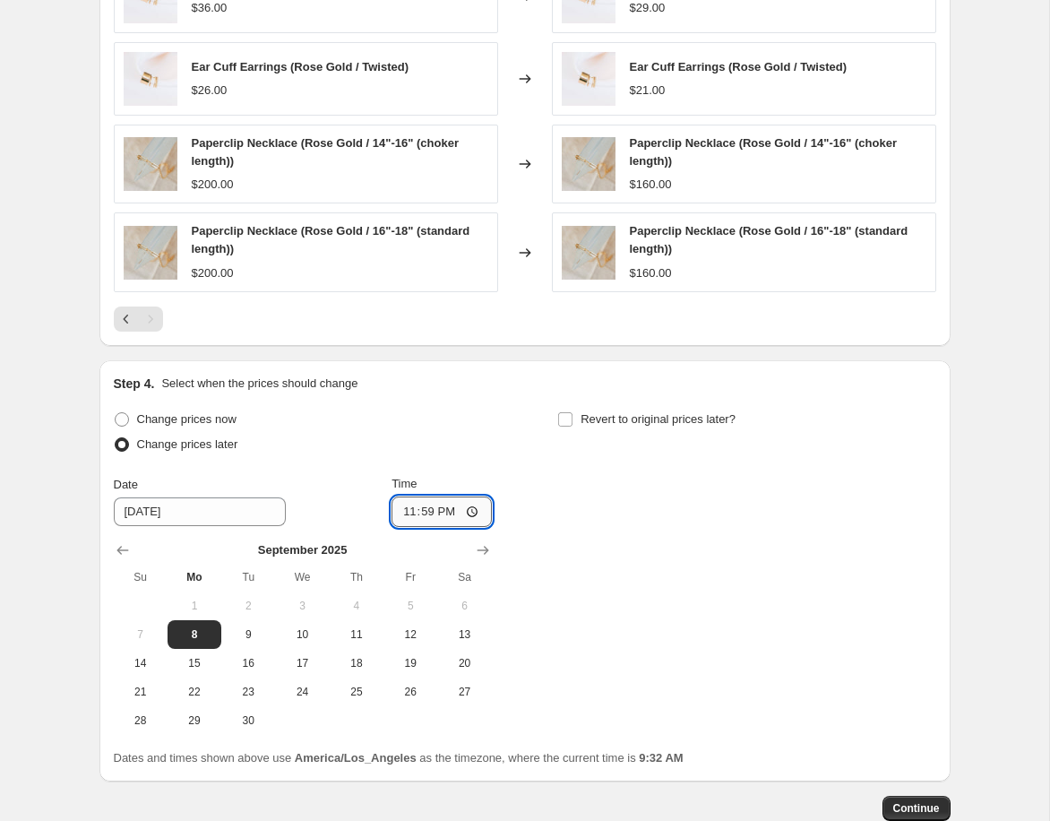
scroll to position [1487, 0]
click at [700, 579] on div "Change prices now Change prices later Date [DATE] Time 23:59 [DATE] Su Mo Tu We…" at bounding box center [525, 572] width 822 height 328
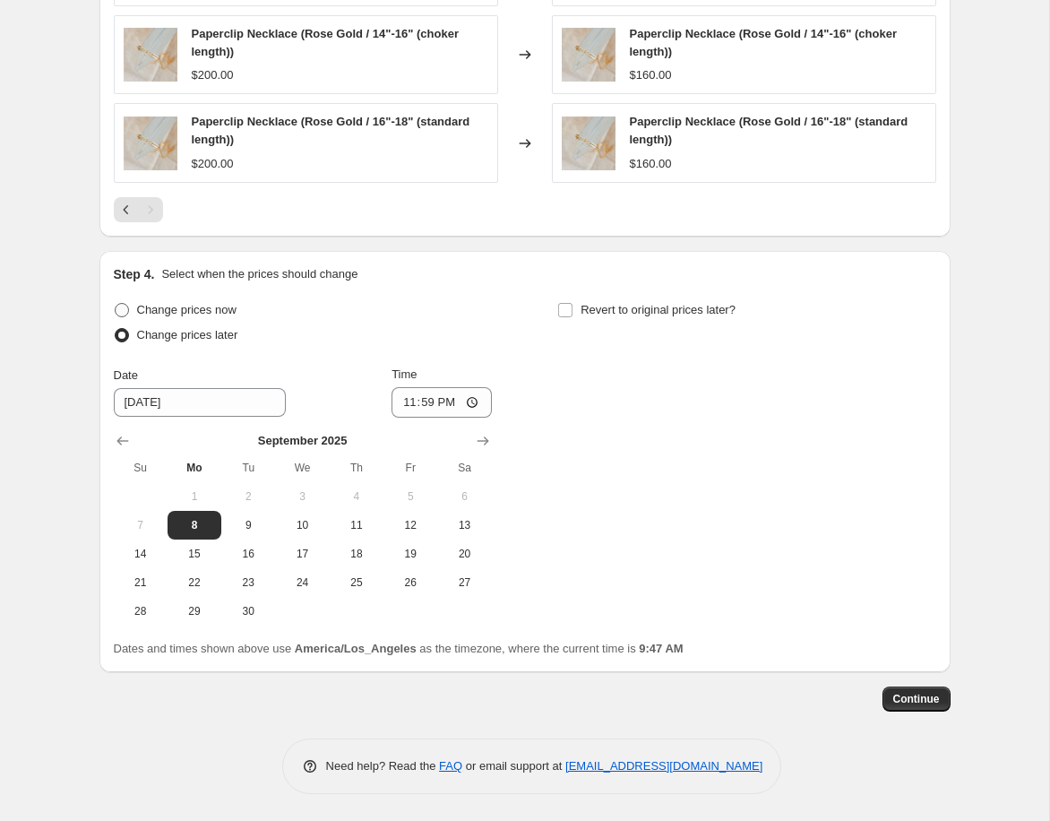
click at [237, 308] on span "Change prices now" at bounding box center [186, 309] width 99 height 13
click at [116, 304] on input "Change prices now" at bounding box center [115, 303] width 1 height 1
radio input "true"
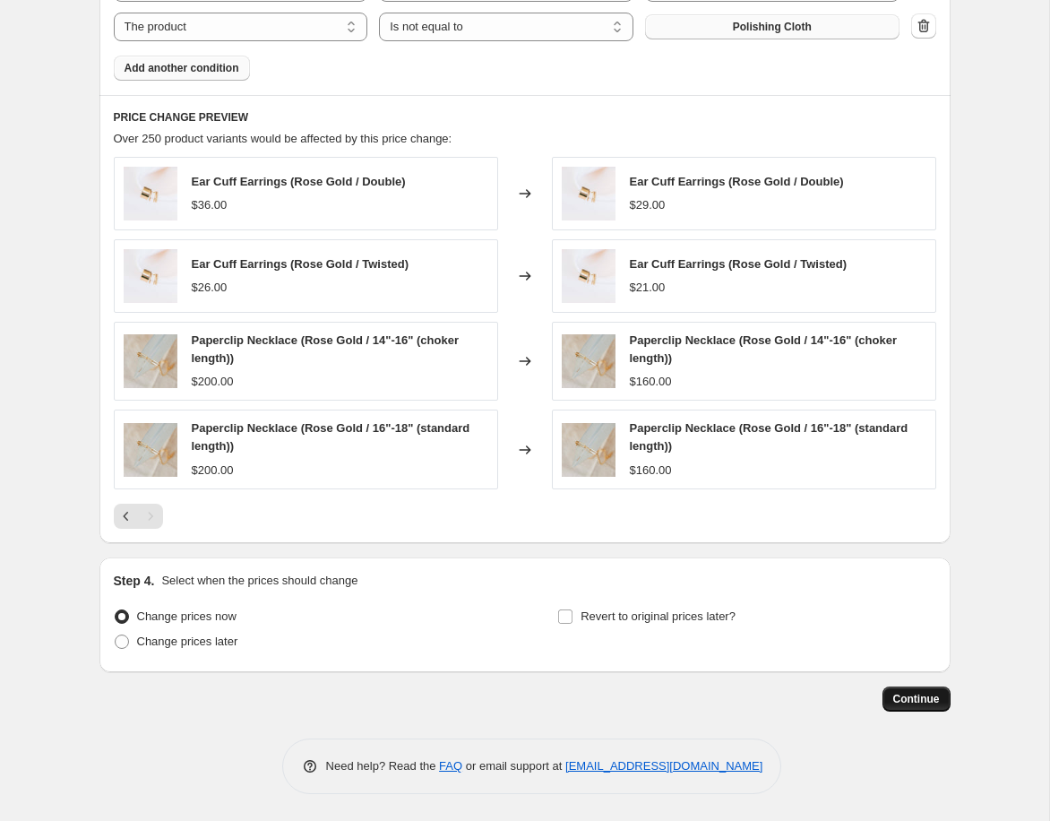
click at [913, 696] on span "Continue" at bounding box center [916, 699] width 47 height 14
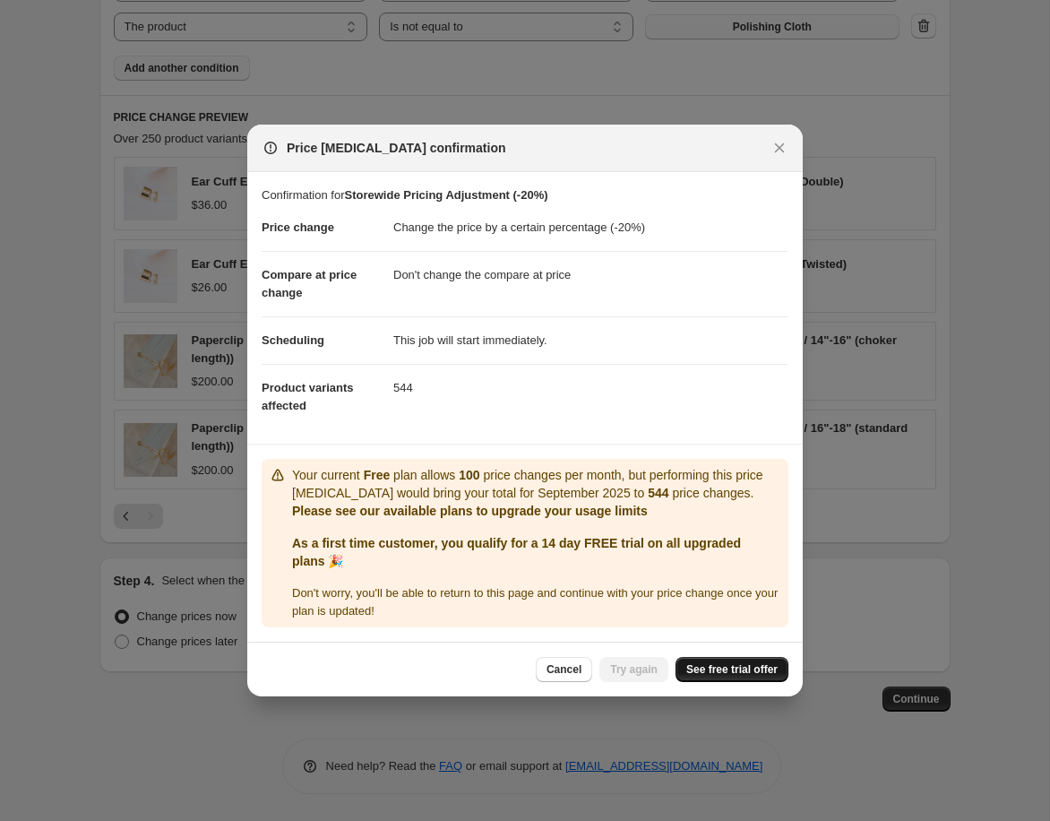
click at [728, 674] on span "See free trial offer" at bounding box center [731, 669] width 91 height 14
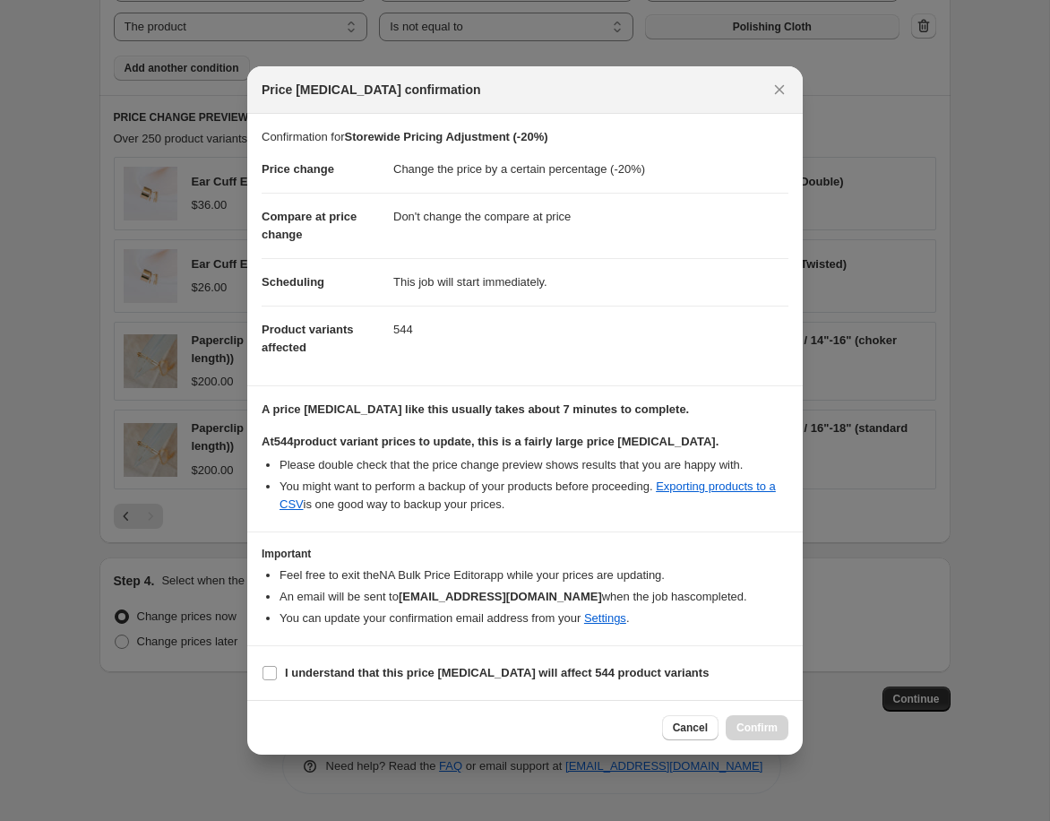
click at [609, 364] on dl "Price change Change the price by a certain percentage (-20%) Compare at price c…" at bounding box center [525, 258] width 527 height 225
click at [417, 672] on b "I understand that this price [MEDICAL_DATA] will affect 544 product variants" at bounding box center [497, 672] width 424 height 13
click at [277, 672] on input "I understand that this price [MEDICAL_DATA] will affect 544 product variants" at bounding box center [270, 673] width 14 height 14
checkbox input "true"
click at [768, 728] on span "Confirm" at bounding box center [756, 727] width 41 height 14
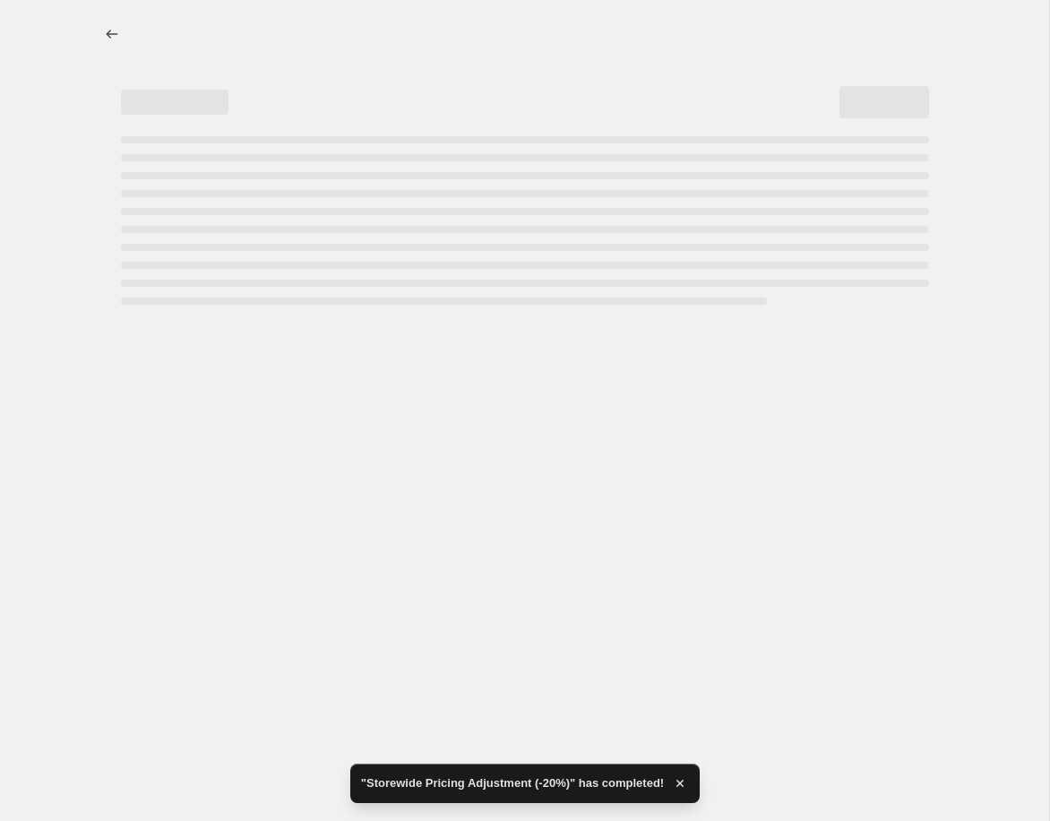
select select "percentage"
select select "no_change"
select select "collection"
select select "product_status"
select select "not_equal"
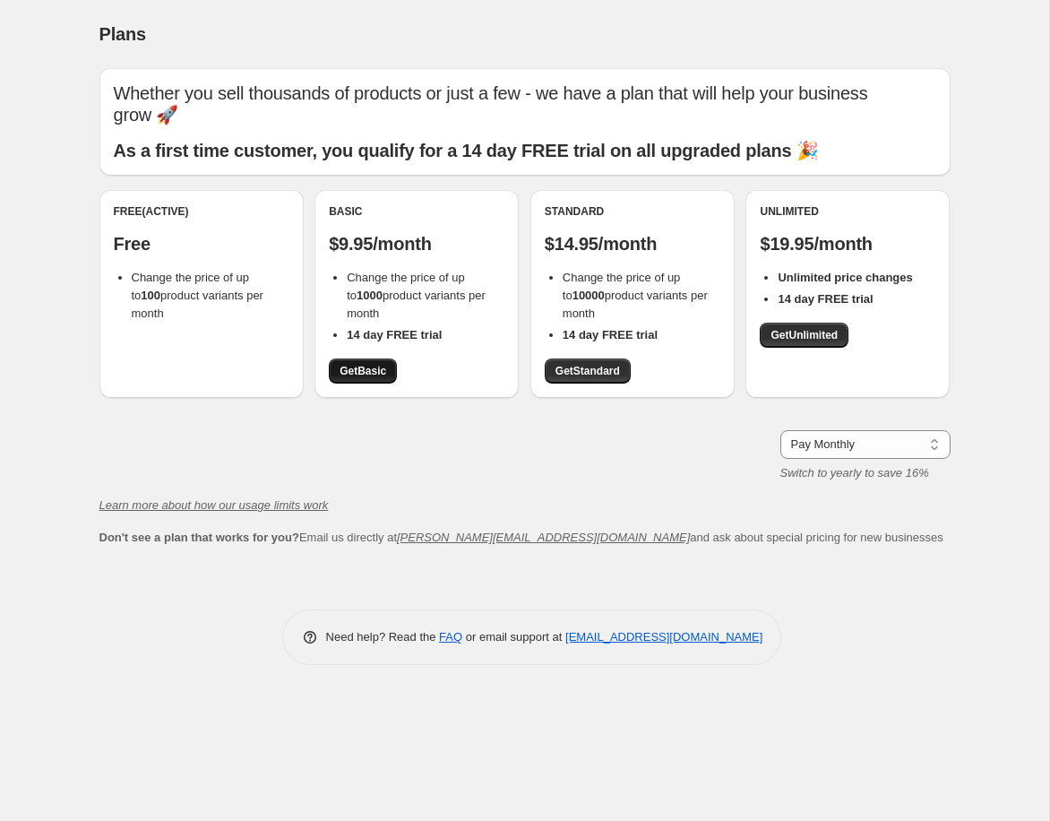
click at [360, 364] on span "Get Basic" at bounding box center [363, 371] width 47 height 14
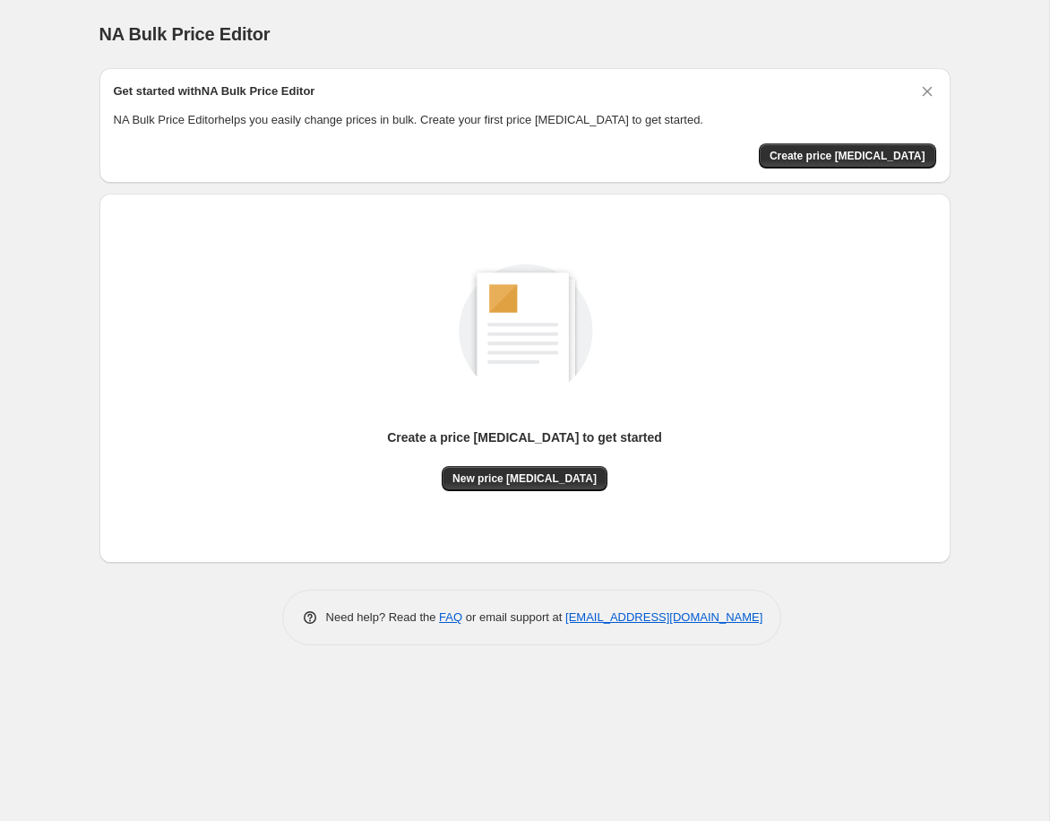
click at [564, 168] on div "Get started with NA Bulk Price Editor NA Bulk Price Editor helps you easily cha…" at bounding box center [524, 125] width 851 height 115
